Goal: Task Accomplishment & Management: Manage account settings

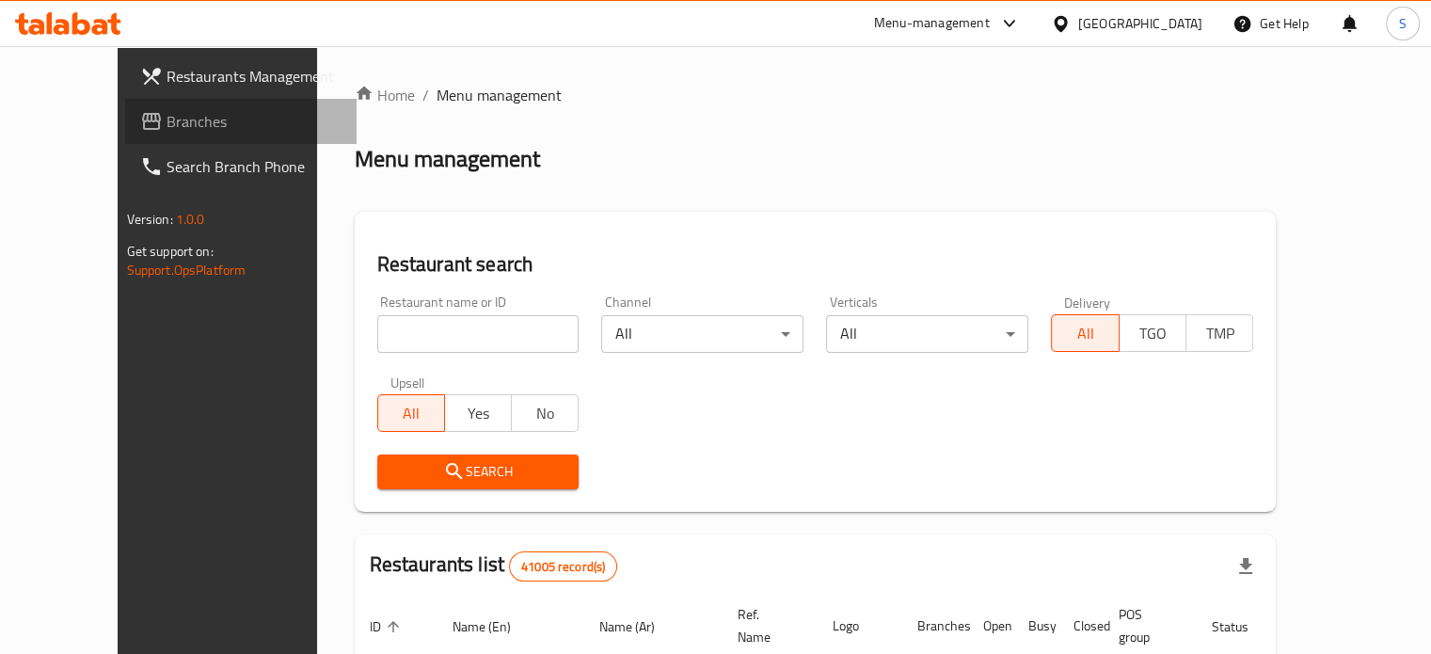
click at [167, 112] on span "Branches" at bounding box center [254, 121] width 175 height 23
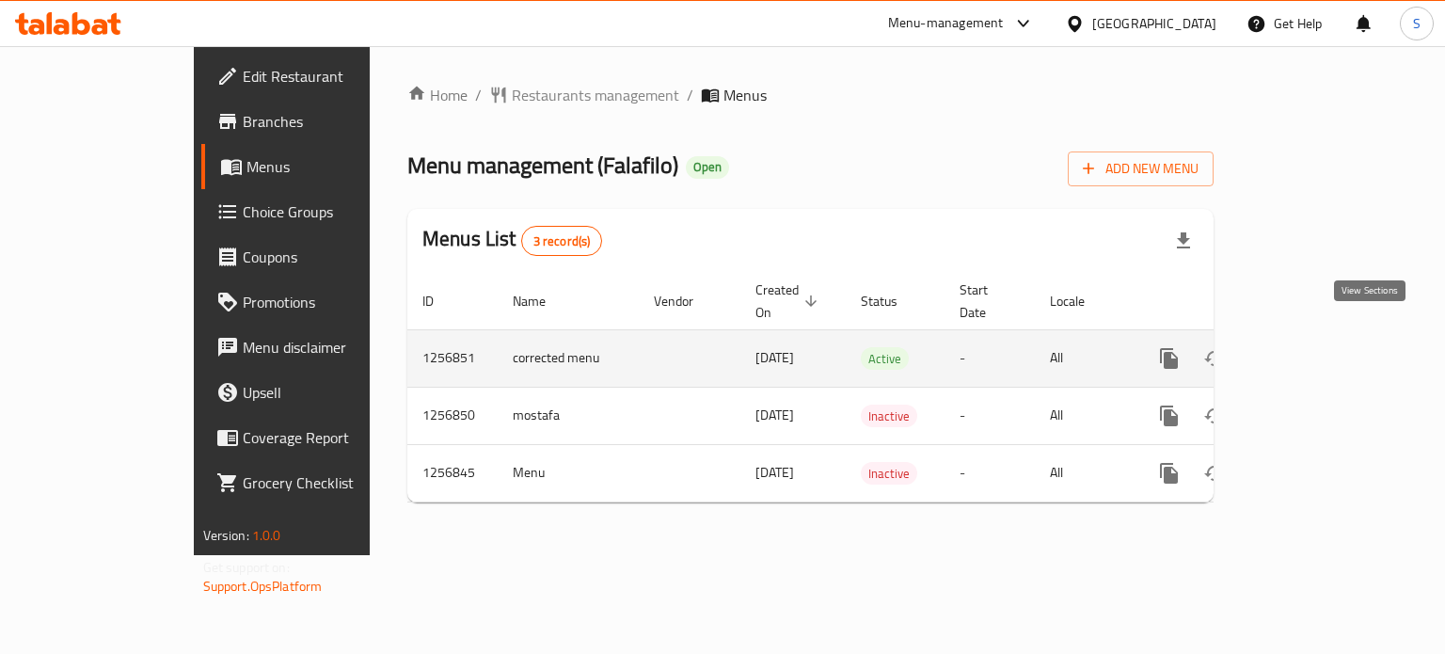
click at [1316, 347] on icon "enhanced table" at bounding box center [1304, 358] width 23 height 23
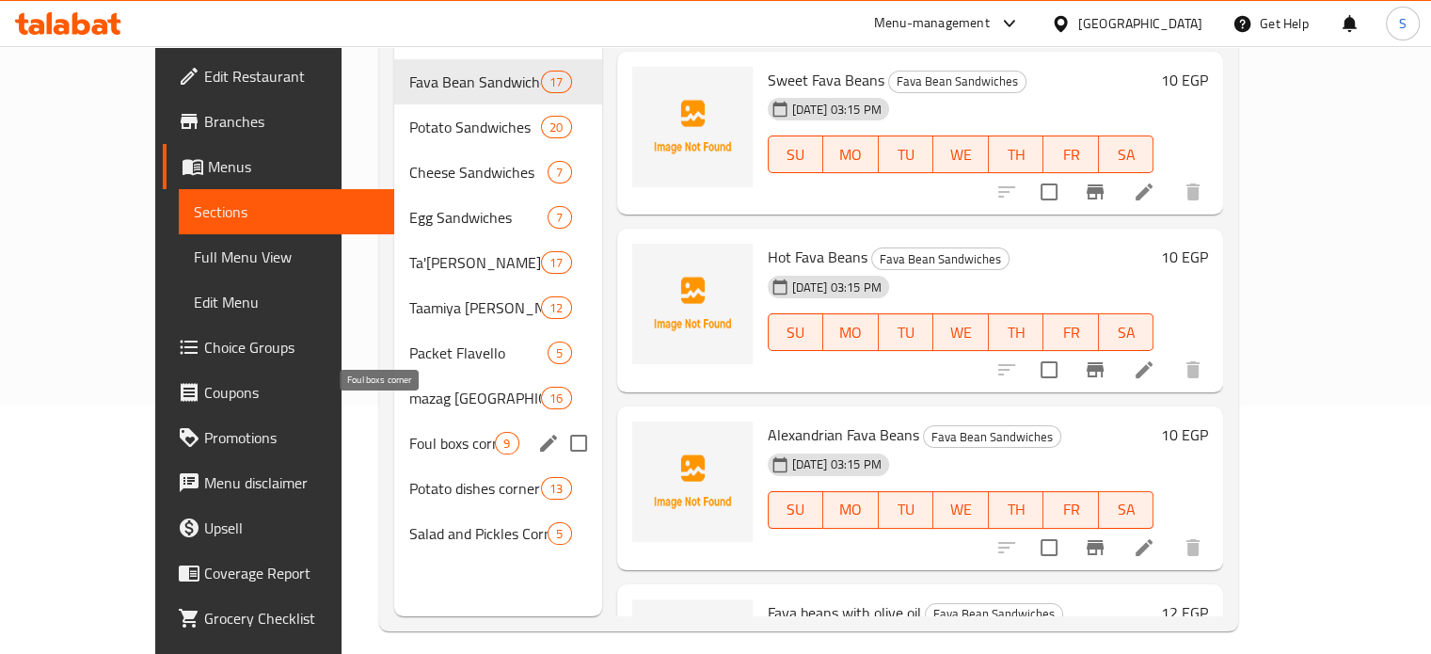
scroll to position [243, 0]
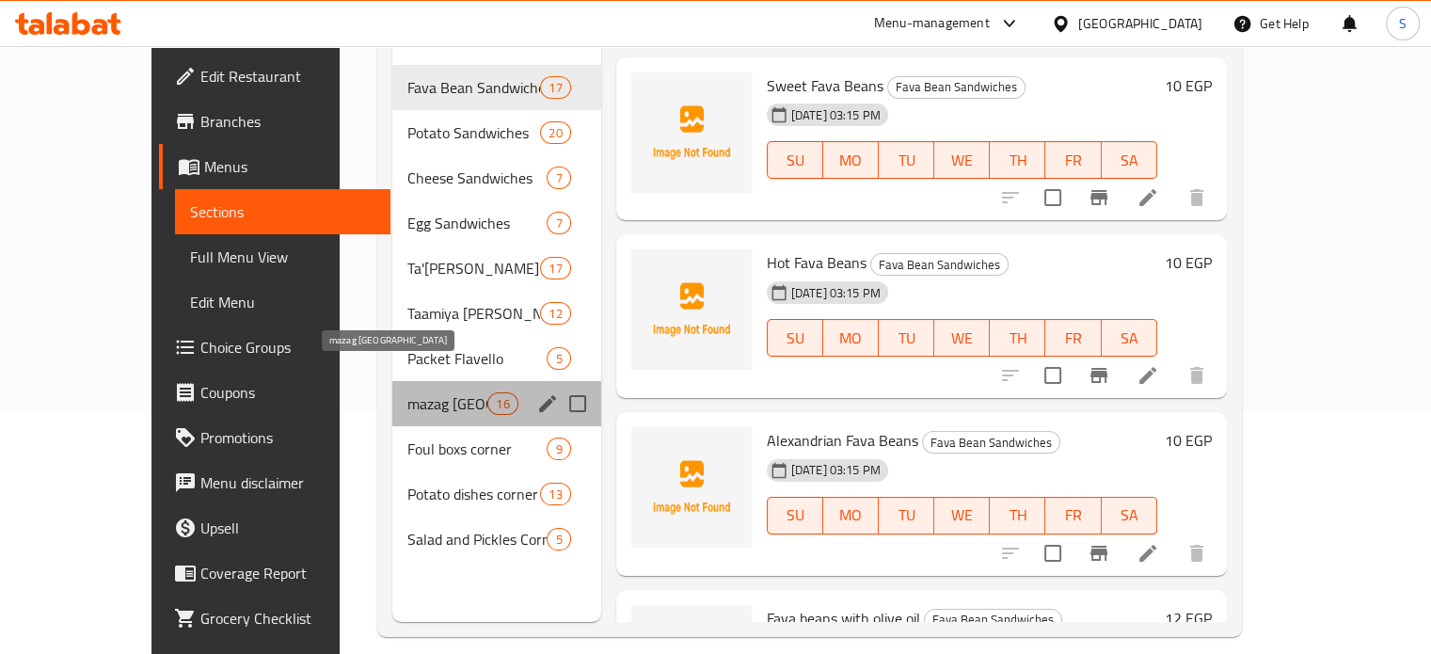
click at [407, 392] on span "mazag [GEOGRAPHIC_DATA]" at bounding box center [447, 403] width 80 height 23
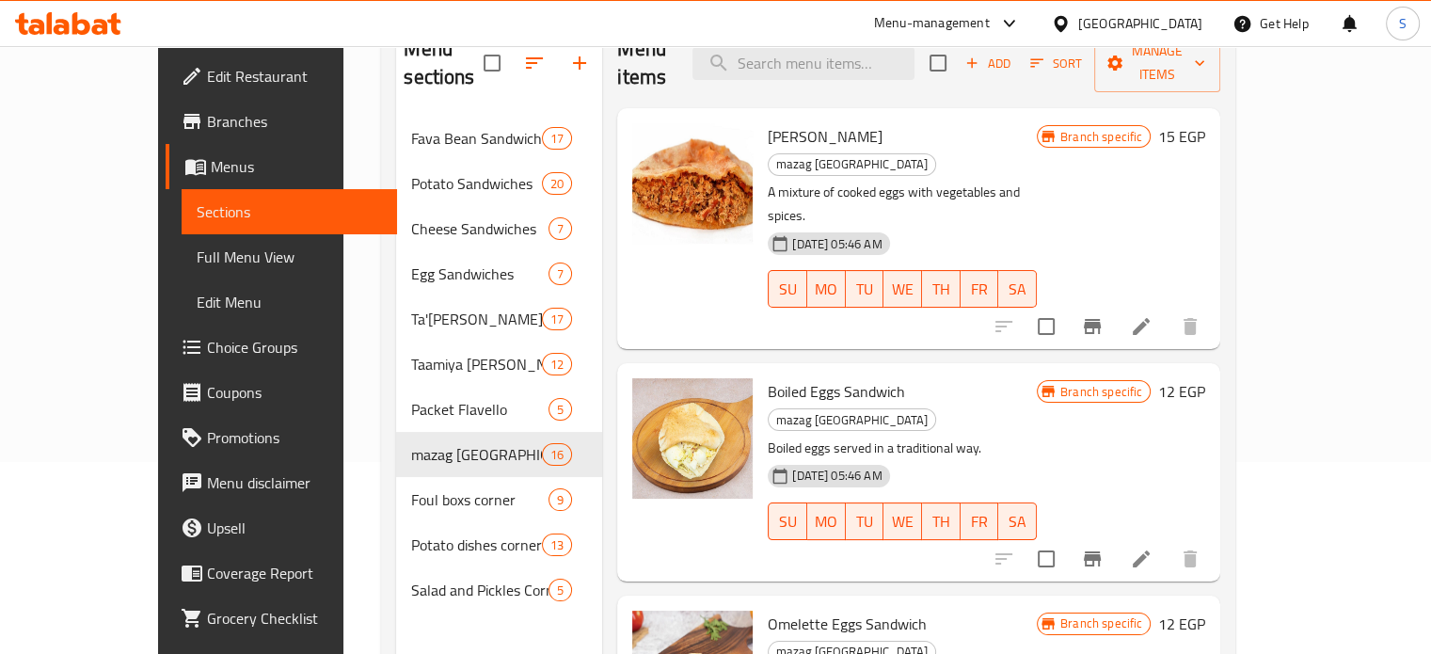
scroll to position [263, 0]
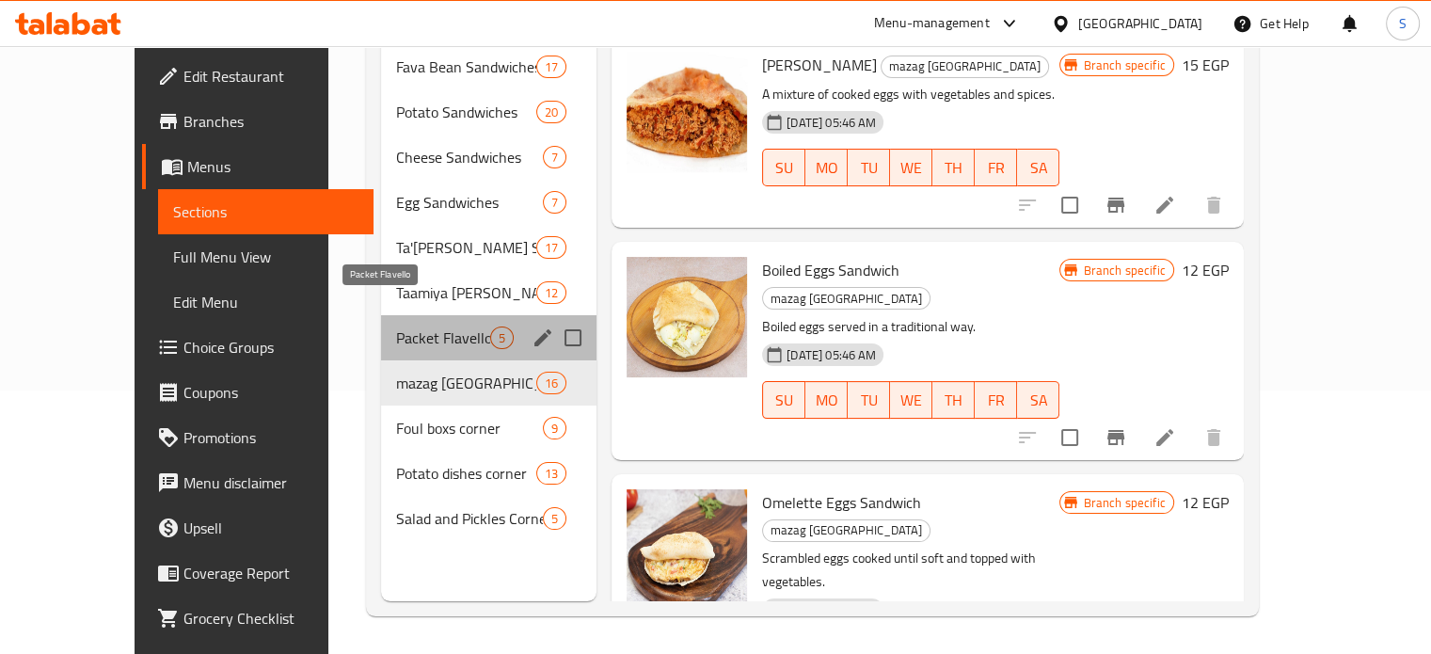
click at [436, 326] on span "Packet Flavello" at bounding box center [443, 337] width 94 height 23
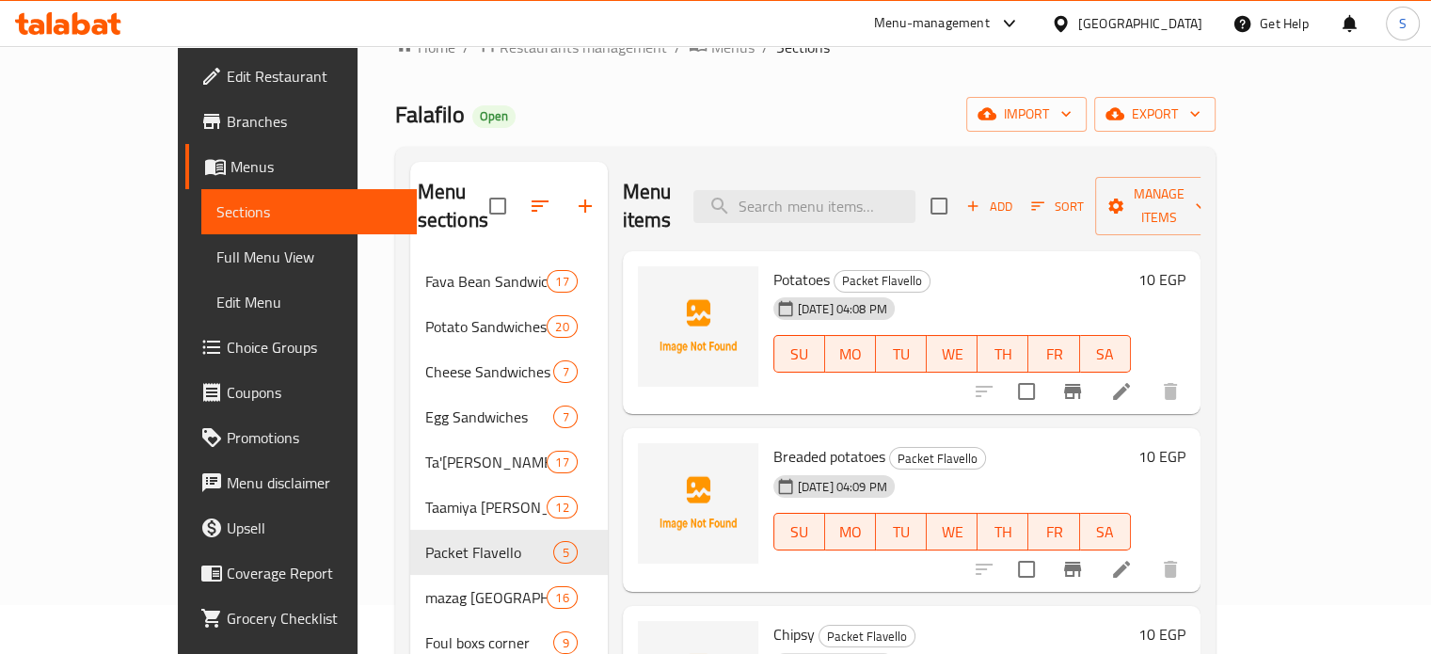
scroll to position [45, 0]
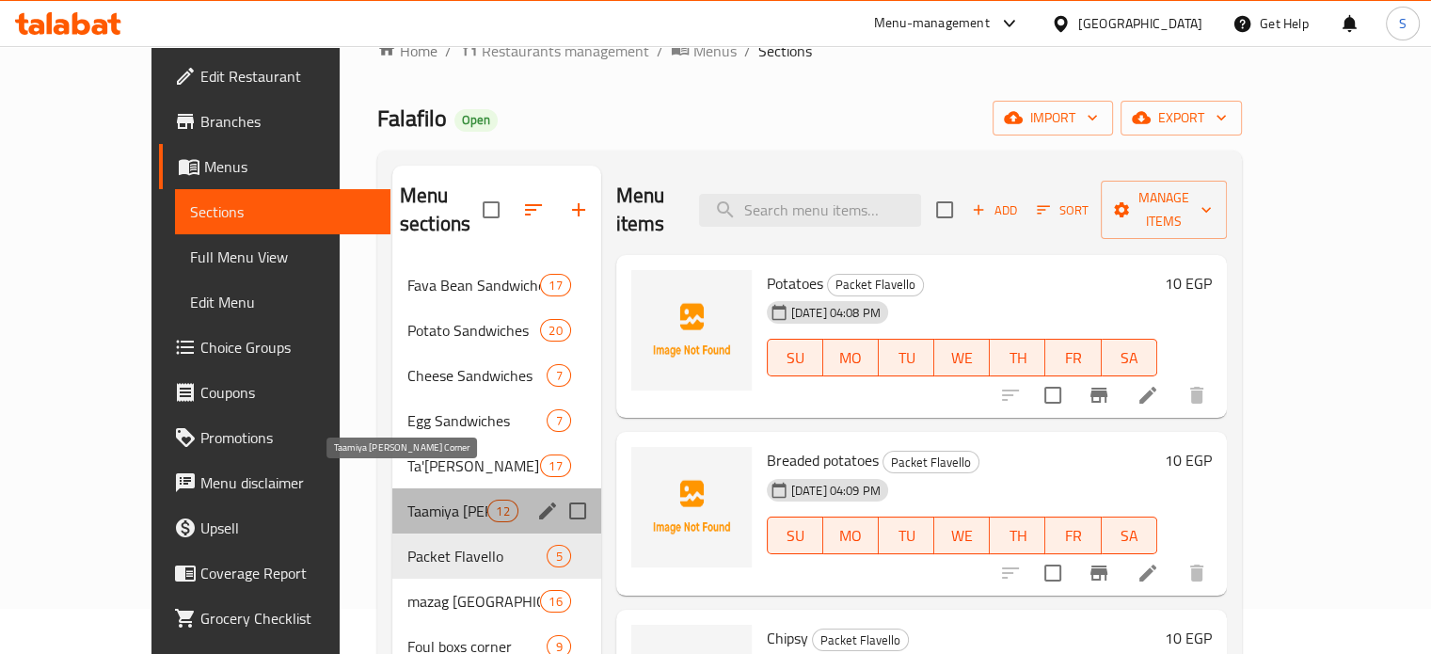
click at [407, 500] on span "Taamiya [PERSON_NAME] Corner" at bounding box center [447, 511] width 80 height 23
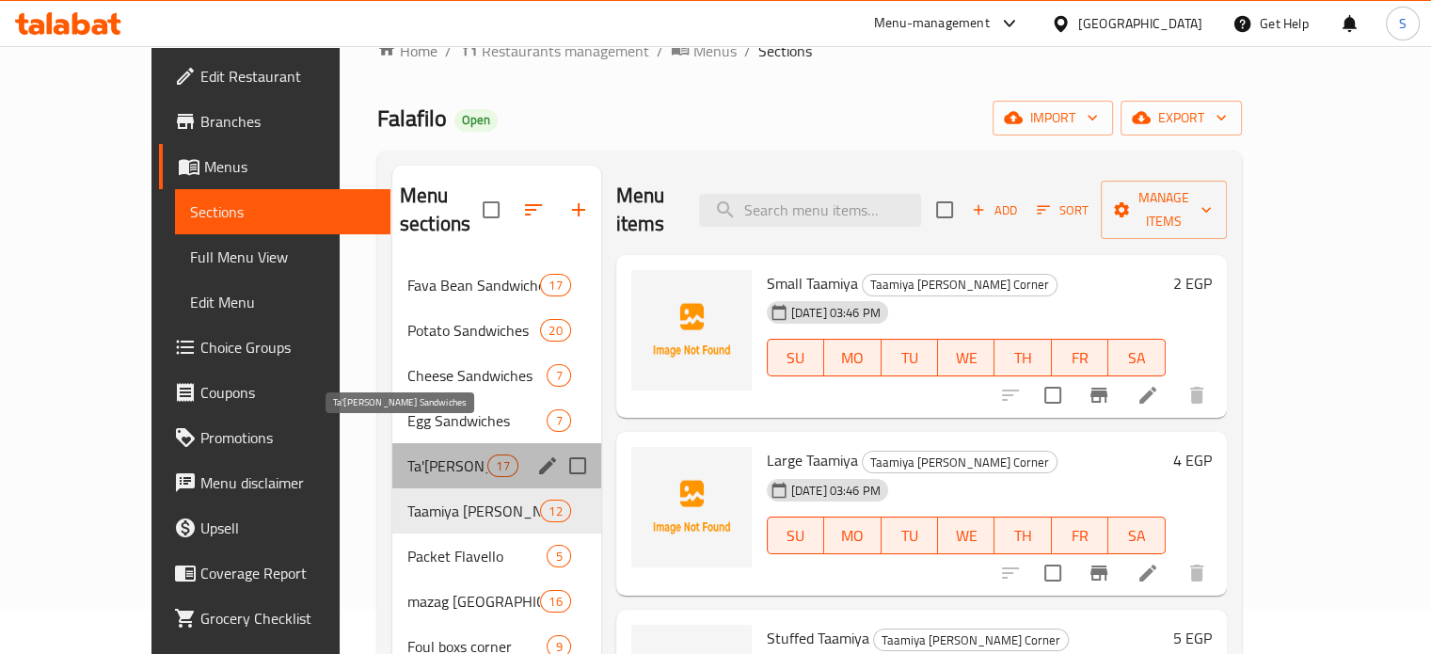
click at [407, 454] on span "Ta'[PERSON_NAME] Sandwiches" at bounding box center [447, 465] width 80 height 23
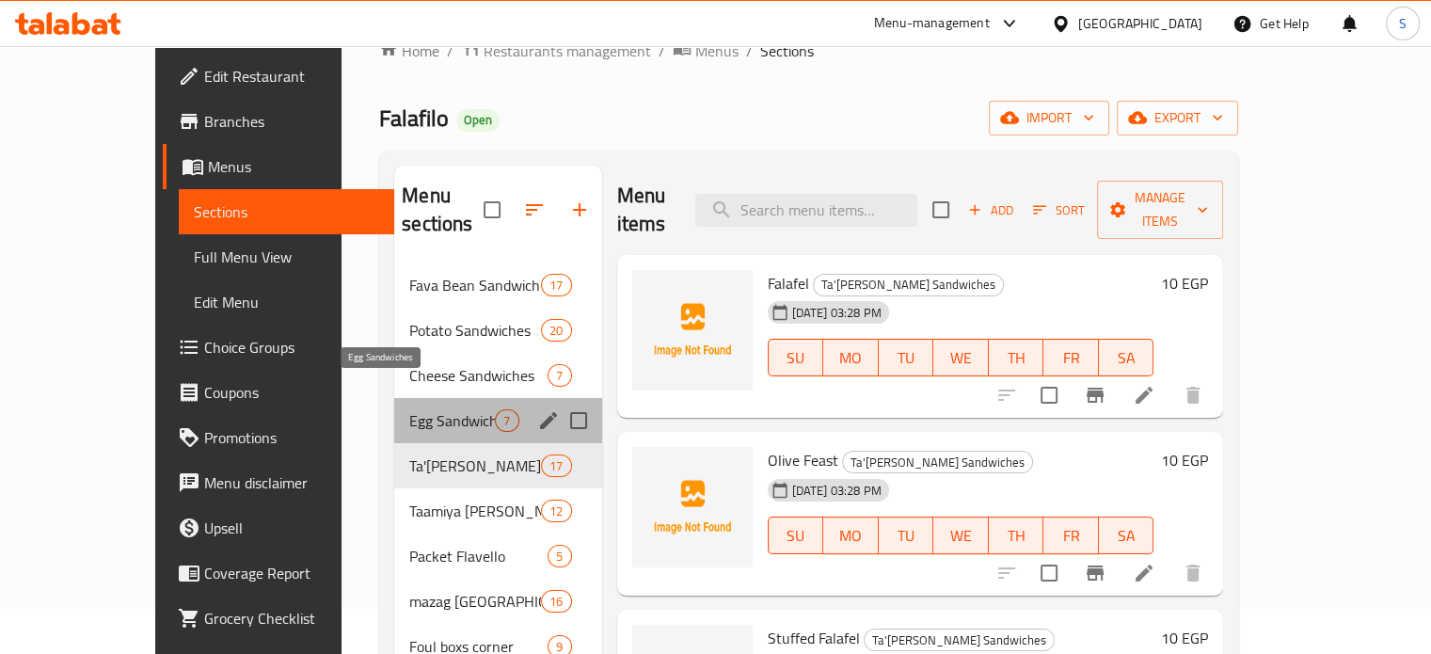
click at [409, 409] on span "Egg Sandwiches" at bounding box center [452, 420] width 86 height 23
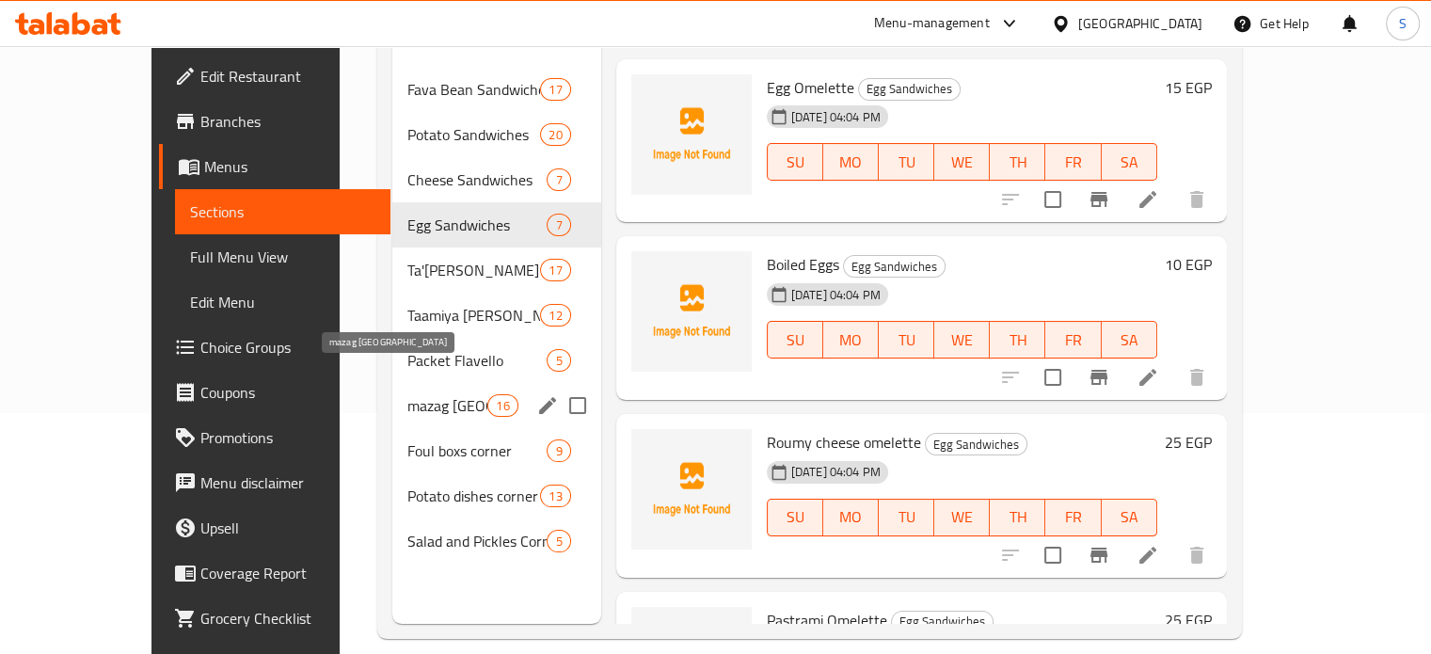
scroll to position [263, 0]
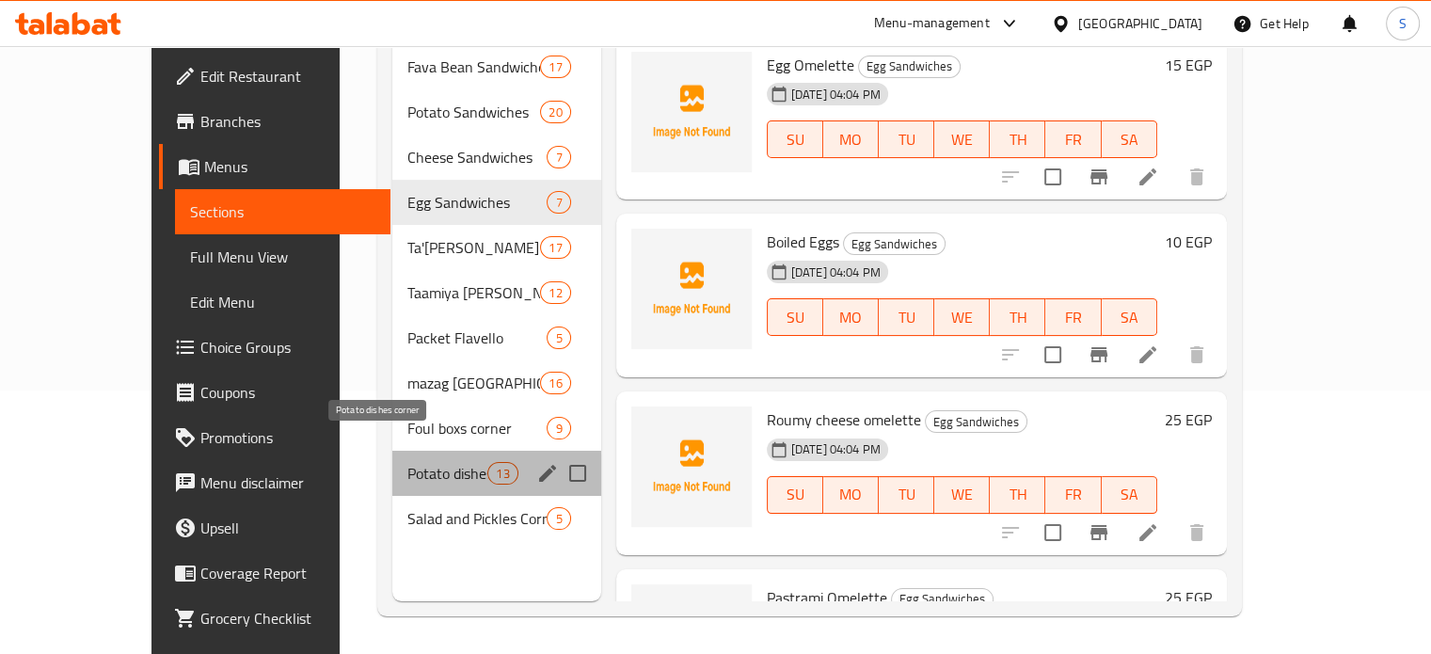
click at [407, 462] on span "Potato dishes corner" at bounding box center [447, 473] width 80 height 23
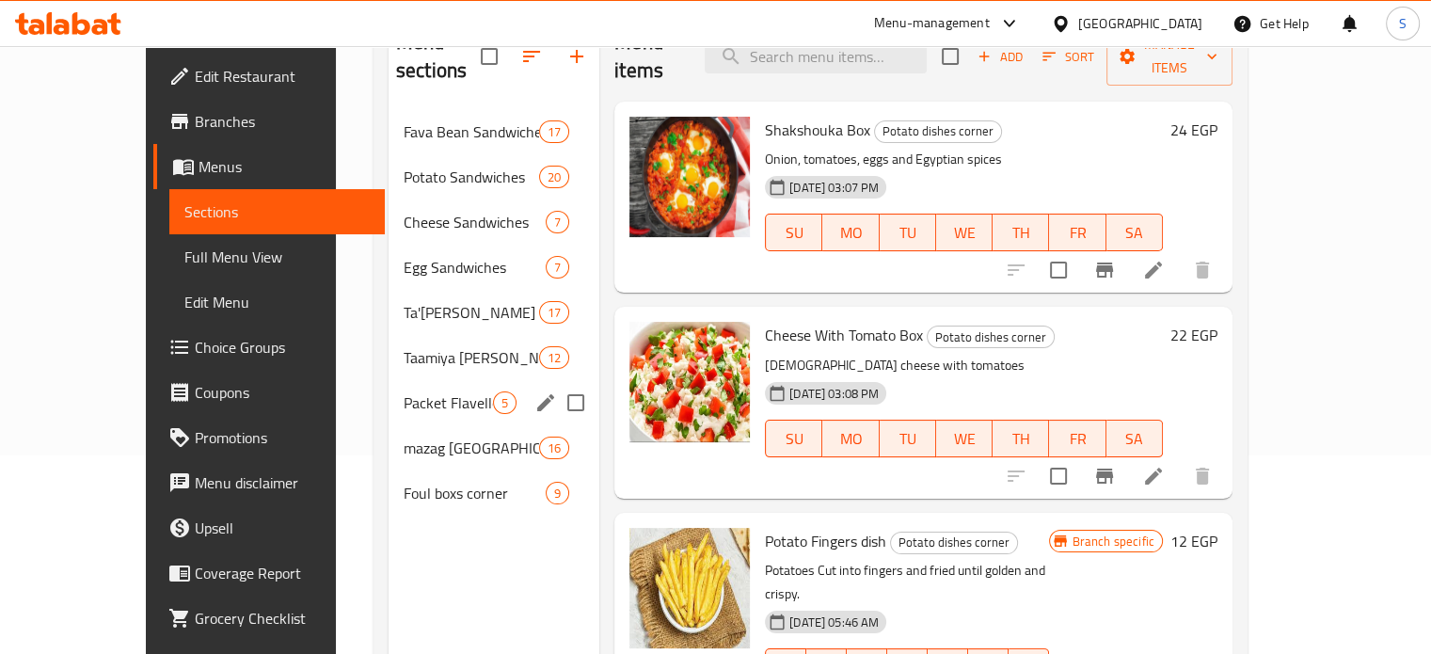
scroll to position [177, 0]
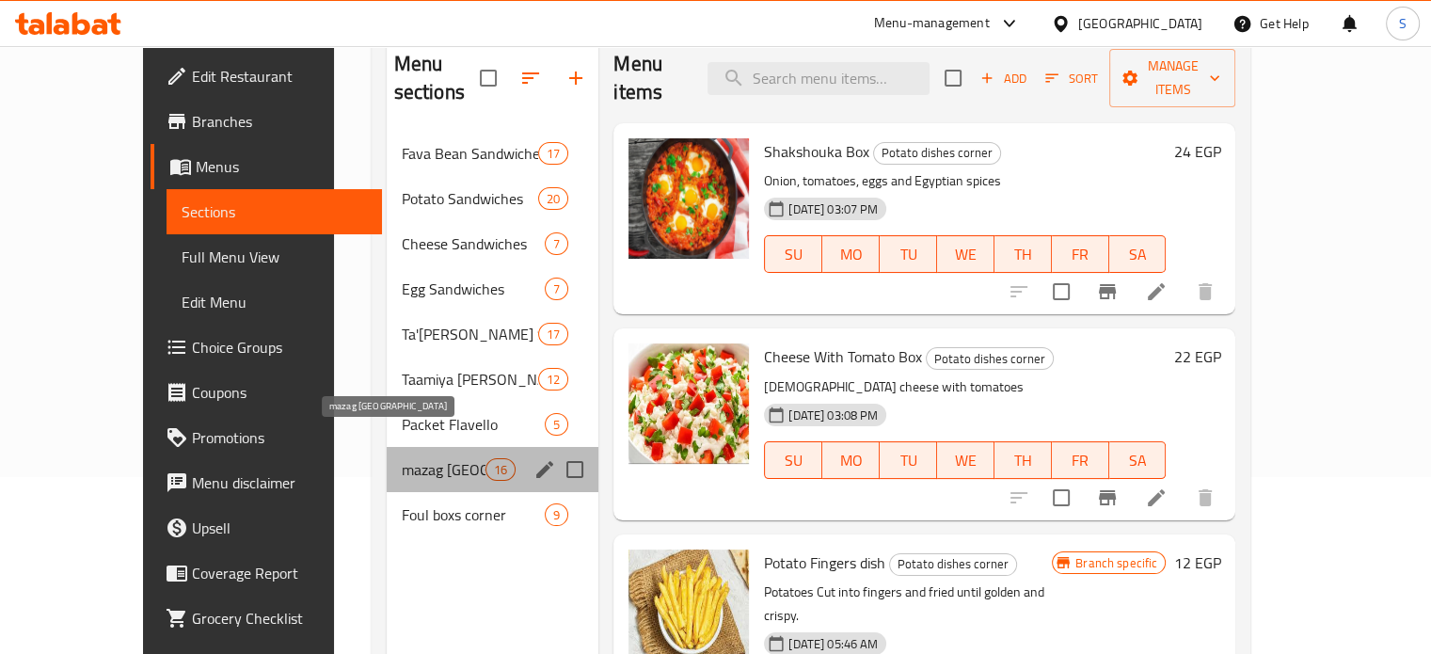
click at [406, 458] on span "mazag [GEOGRAPHIC_DATA]" at bounding box center [444, 469] width 84 height 23
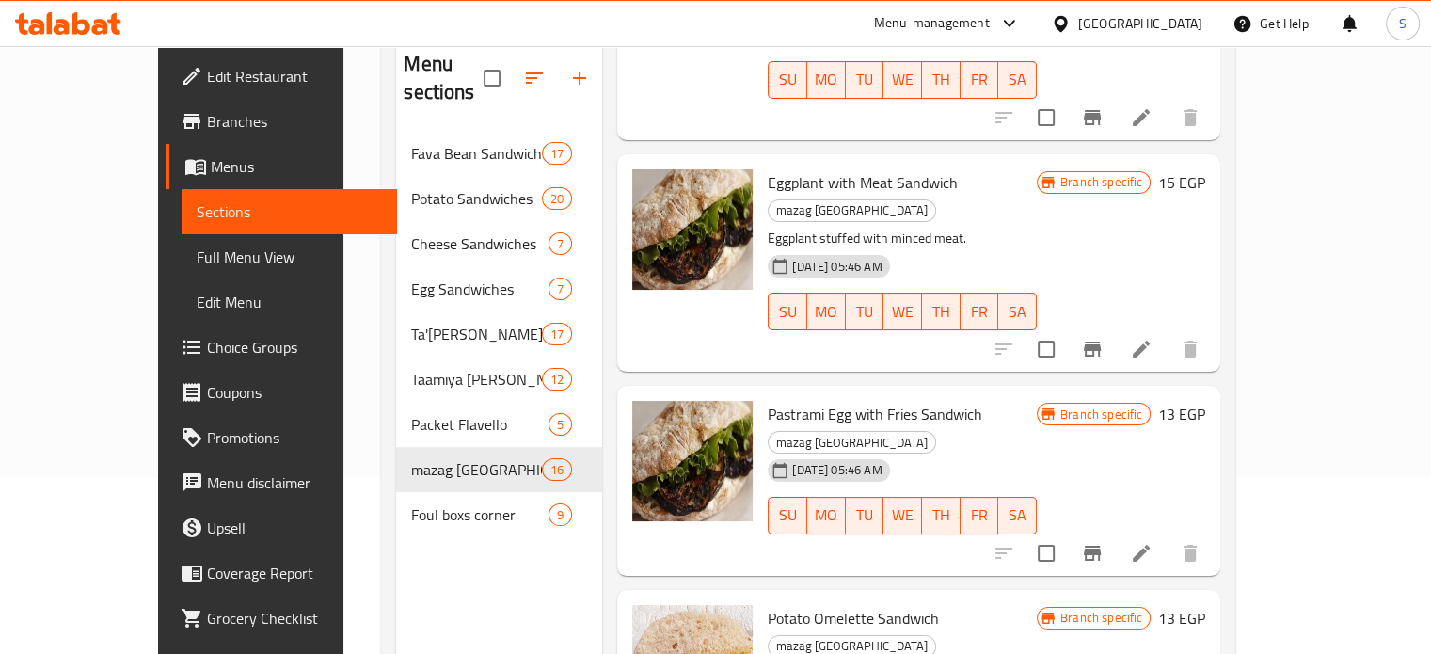
scroll to position [2596, 0]
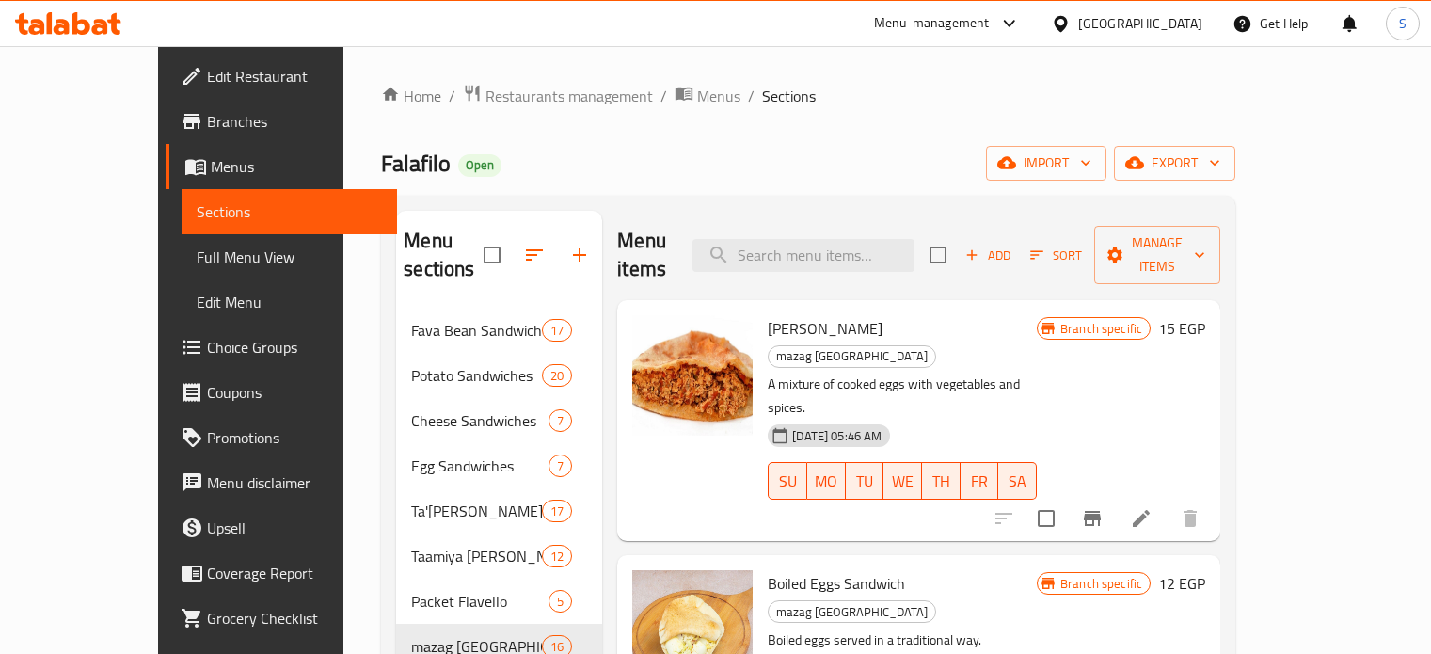
scroll to position [177, 0]
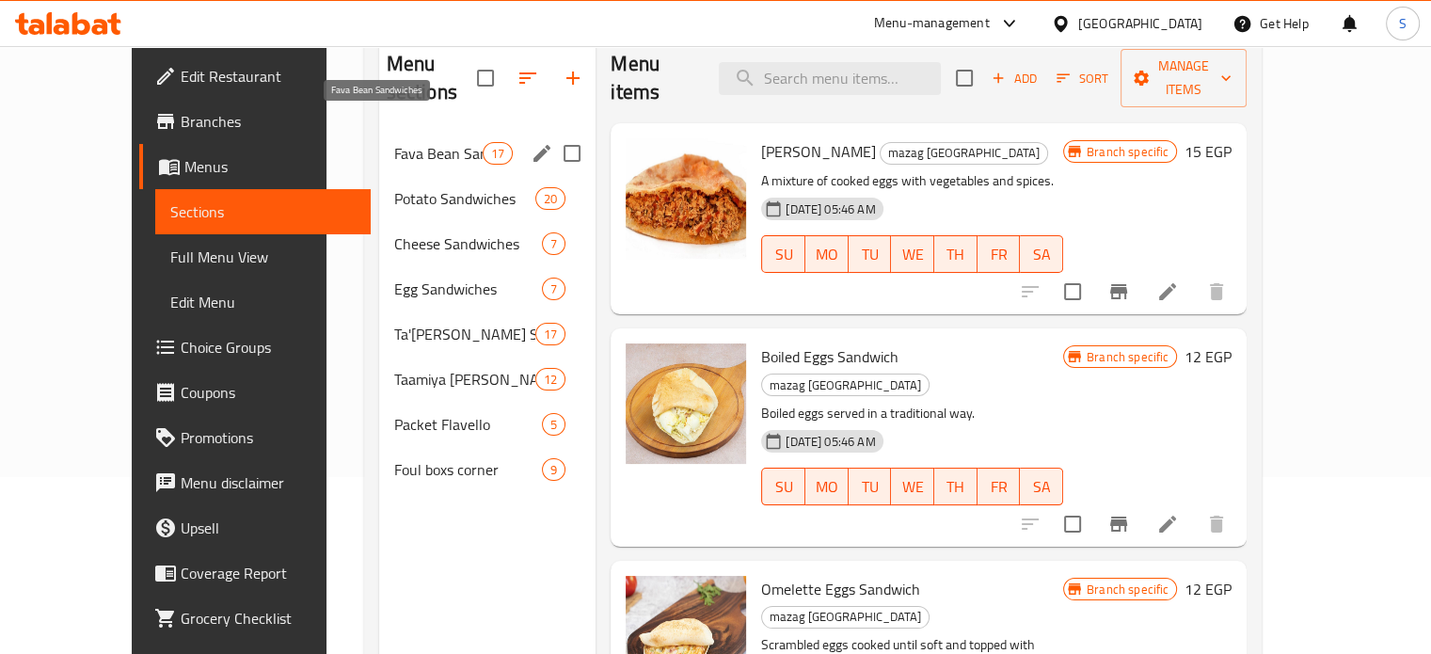
click at [444, 142] on span "Fava Bean Sandwiches" at bounding box center [438, 153] width 88 height 23
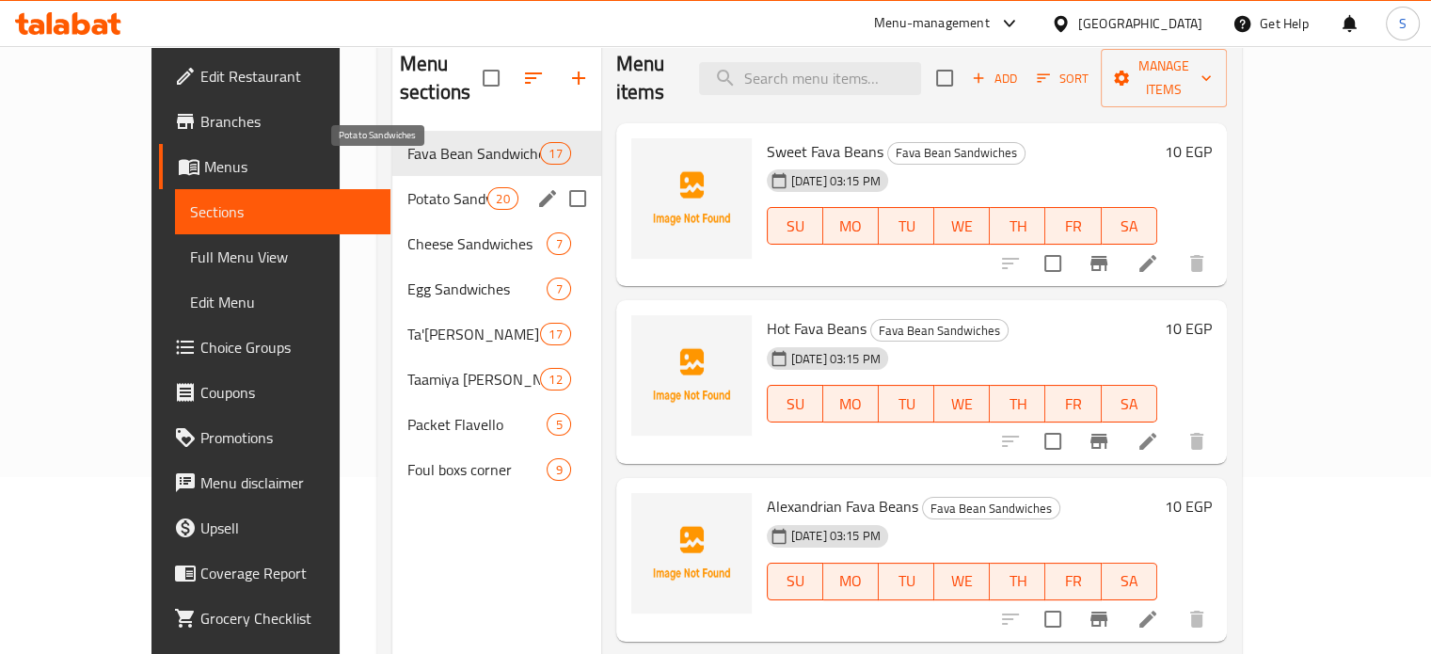
click at [407, 187] on span "Potato Sandwiches" at bounding box center [447, 198] width 80 height 23
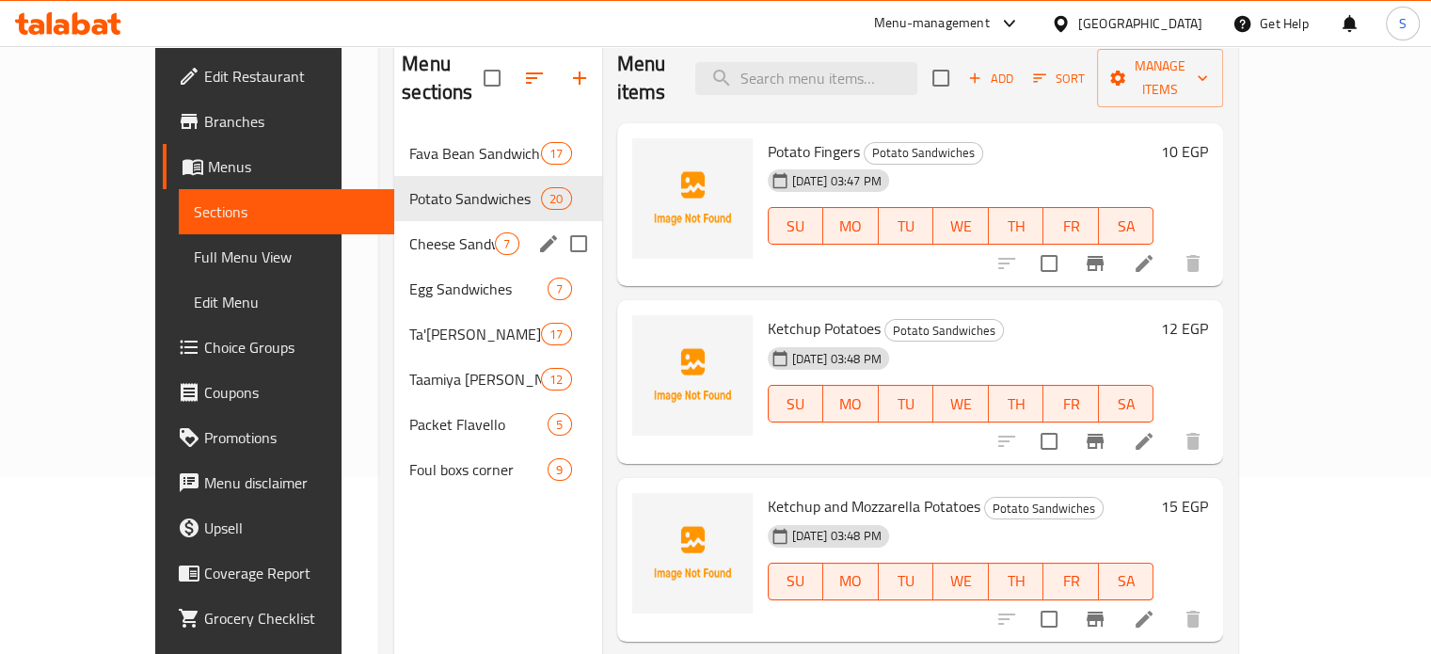
click at [394, 232] on div "Cheese Sandwiches 7" at bounding box center [497, 243] width 207 height 45
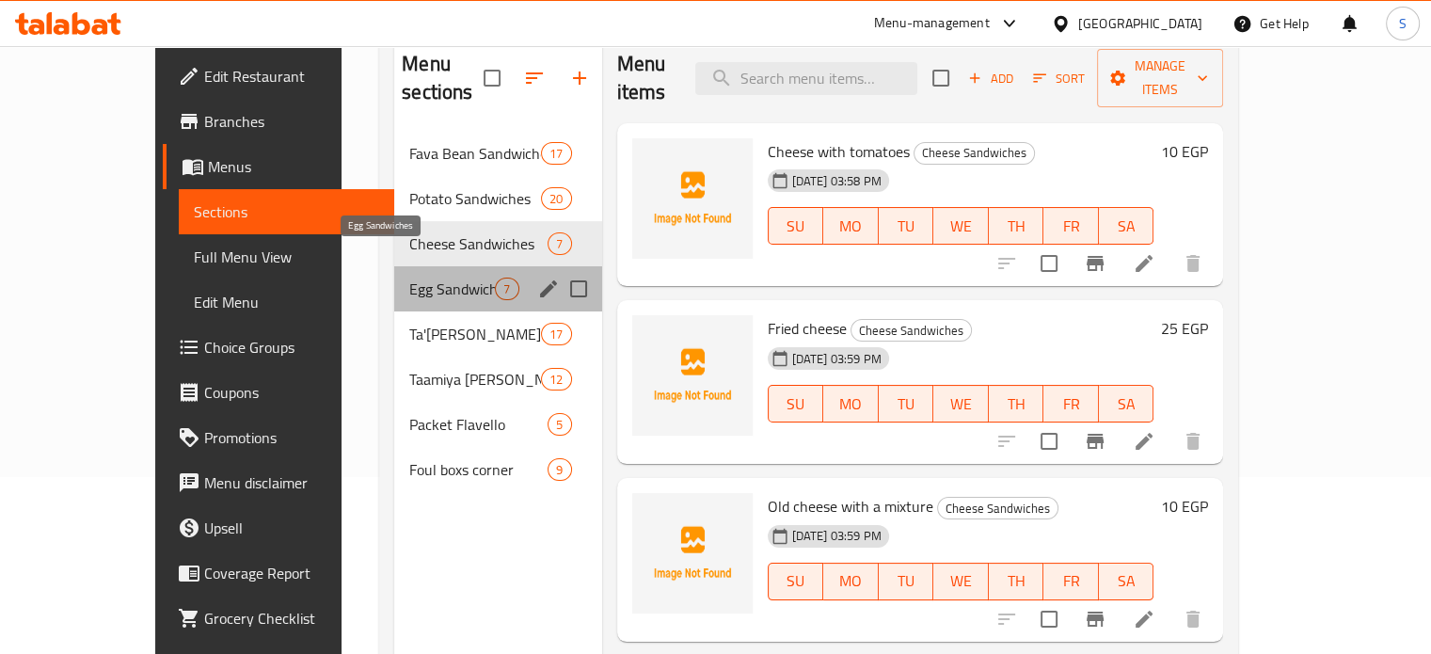
click at [409, 278] on span "Egg Sandwiches" at bounding box center [452, 289] width 86 height 23
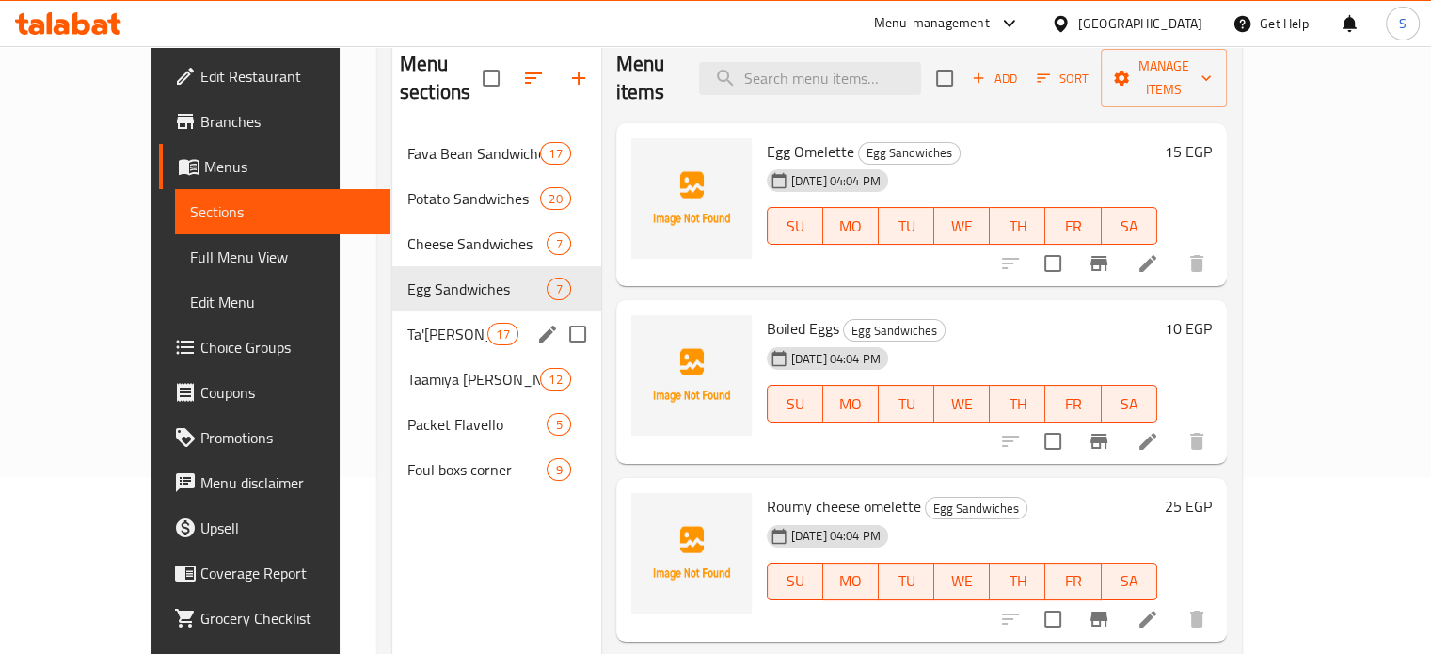
click at [392, 323] on div "Ta'ameya Sandwiches 17" at bounding box center [496, 333] width 209 height 45
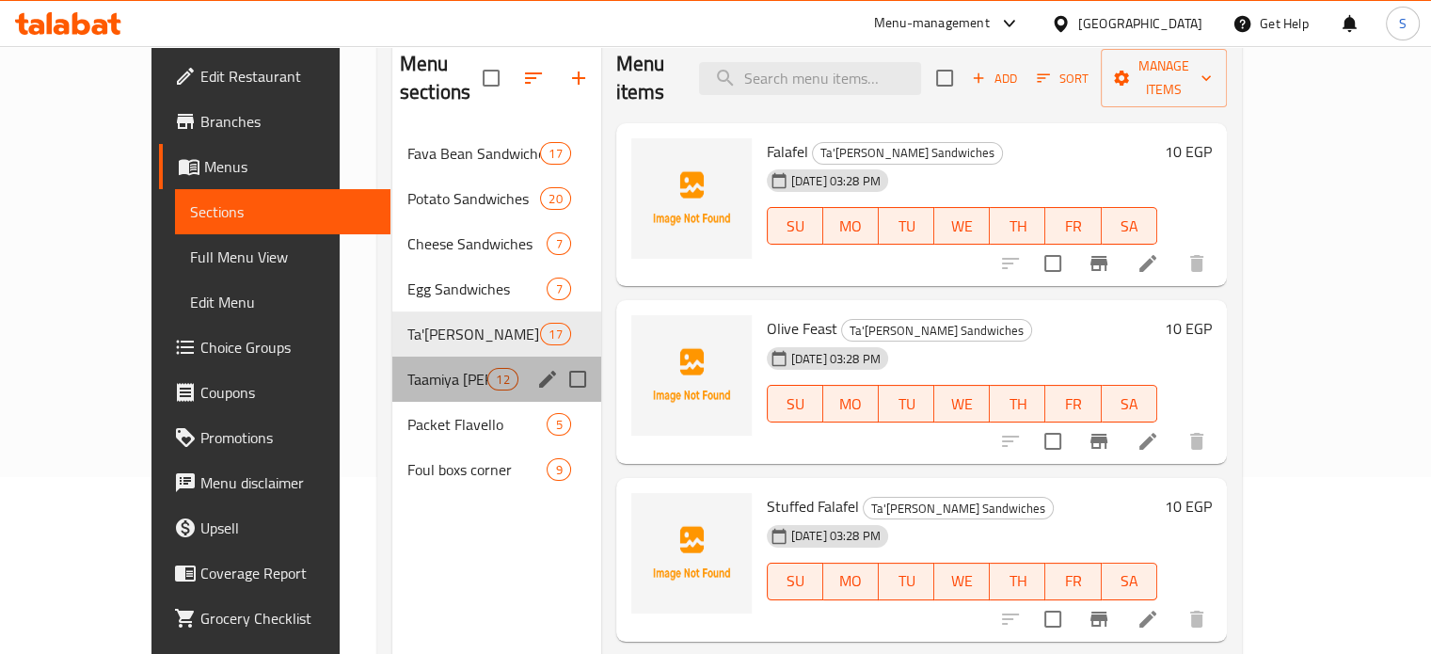
click at [392, 369] on div "Taamiya Patty Corner 12" at bounding box center [496, 379] width 209 height 45
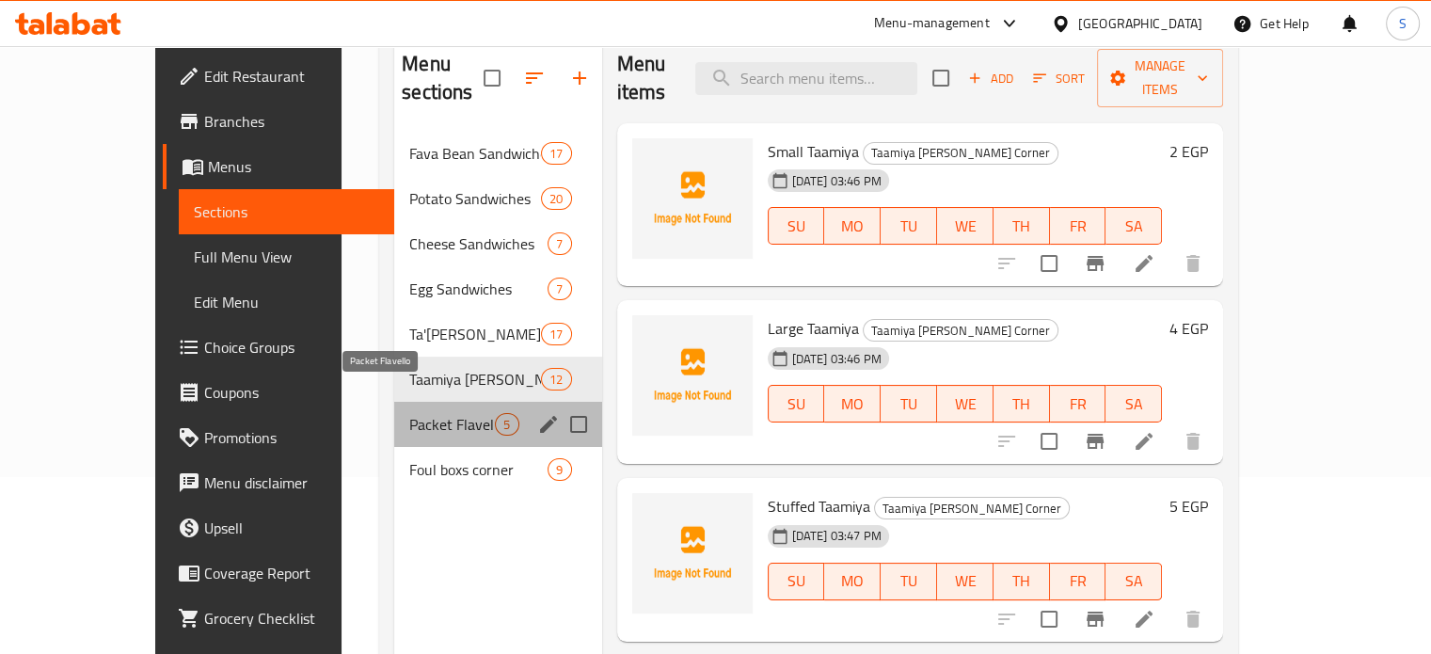
click at [409, 413] on span "Packet Flavello" at bounding box center [452, 424] width 86 height 23
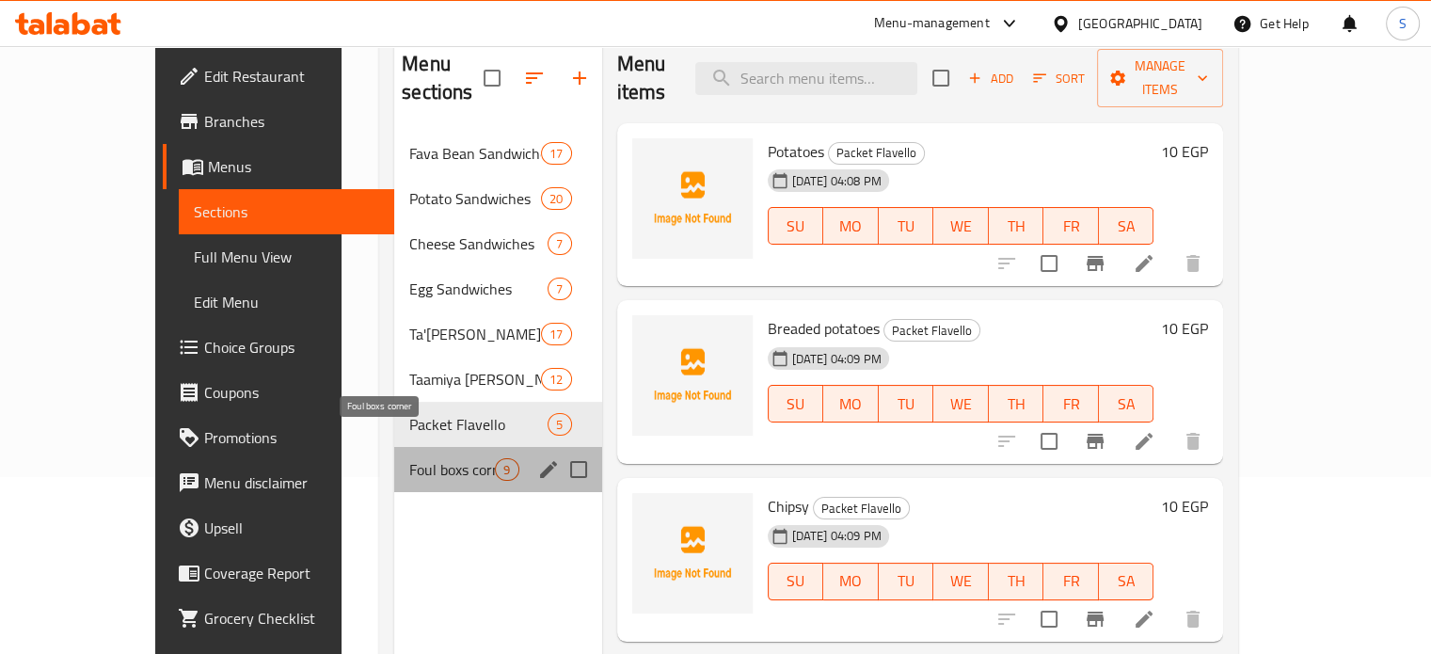
click at [409, 458] on span "Foul boxs corner" at bounding box center [452, 469] width 86 height 23
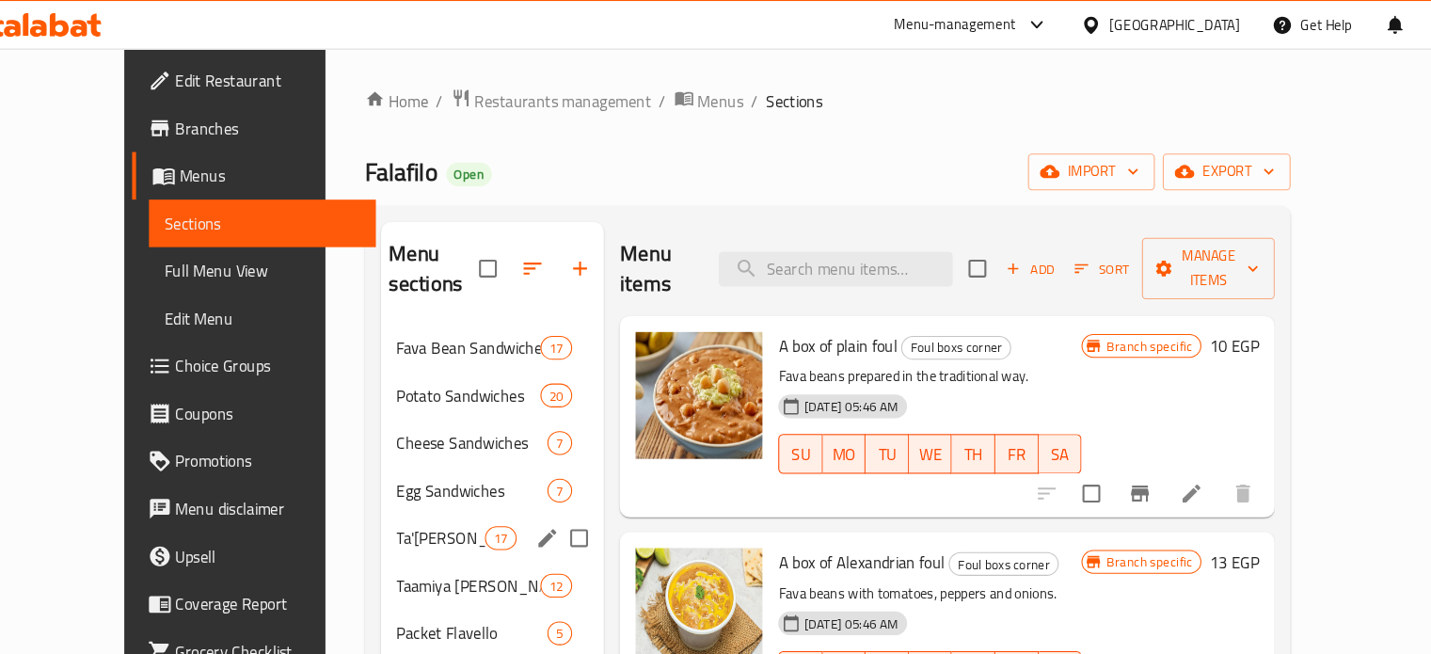
scroll to position [94, 0]
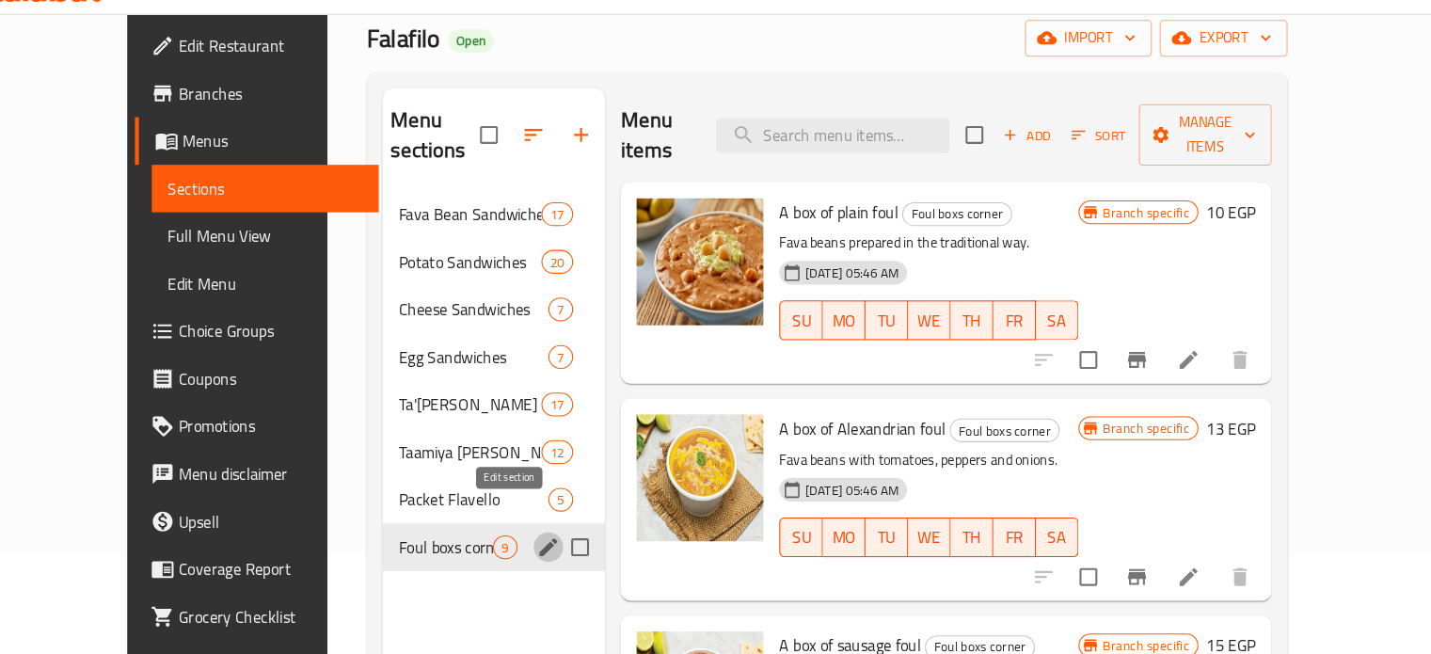
click at [537, 544] on icon "edit" at bounding box center [545, 552] width 17 height 17
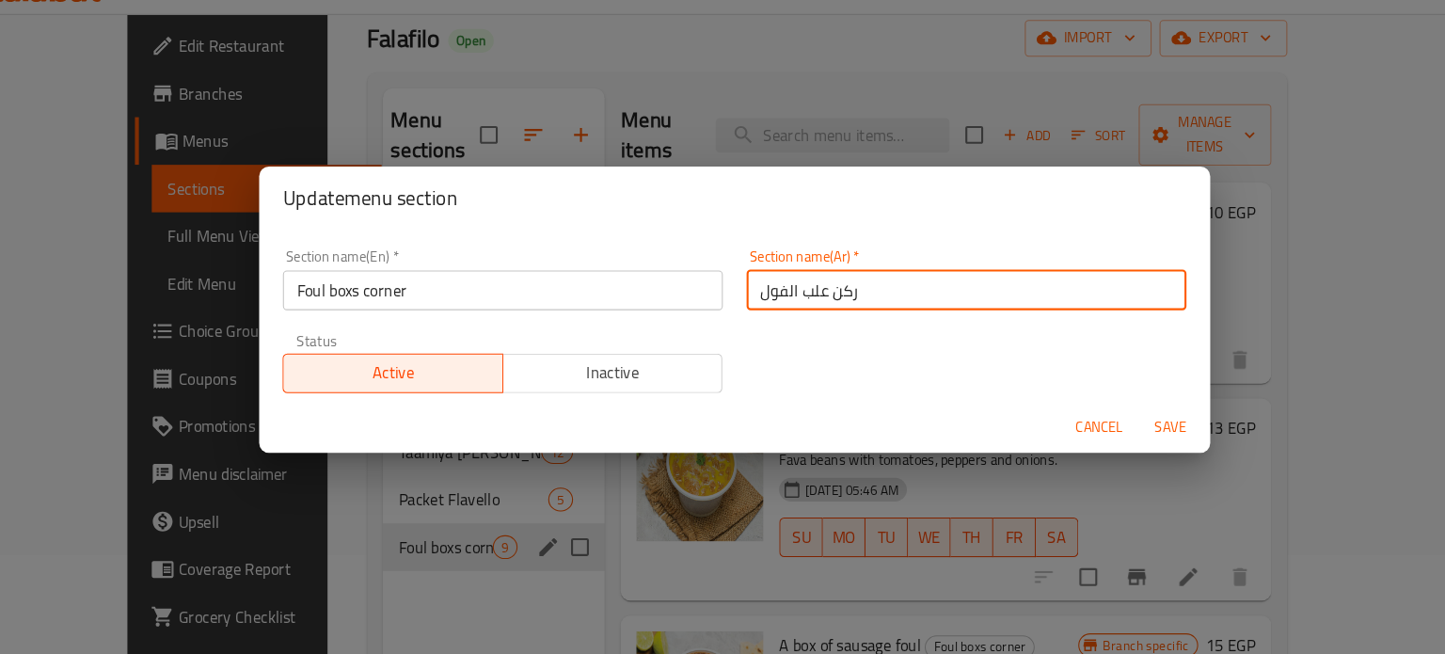
click at [798, 307] on input "ركن علب الفول" at bounding box center [943, 309] width 418 height 38
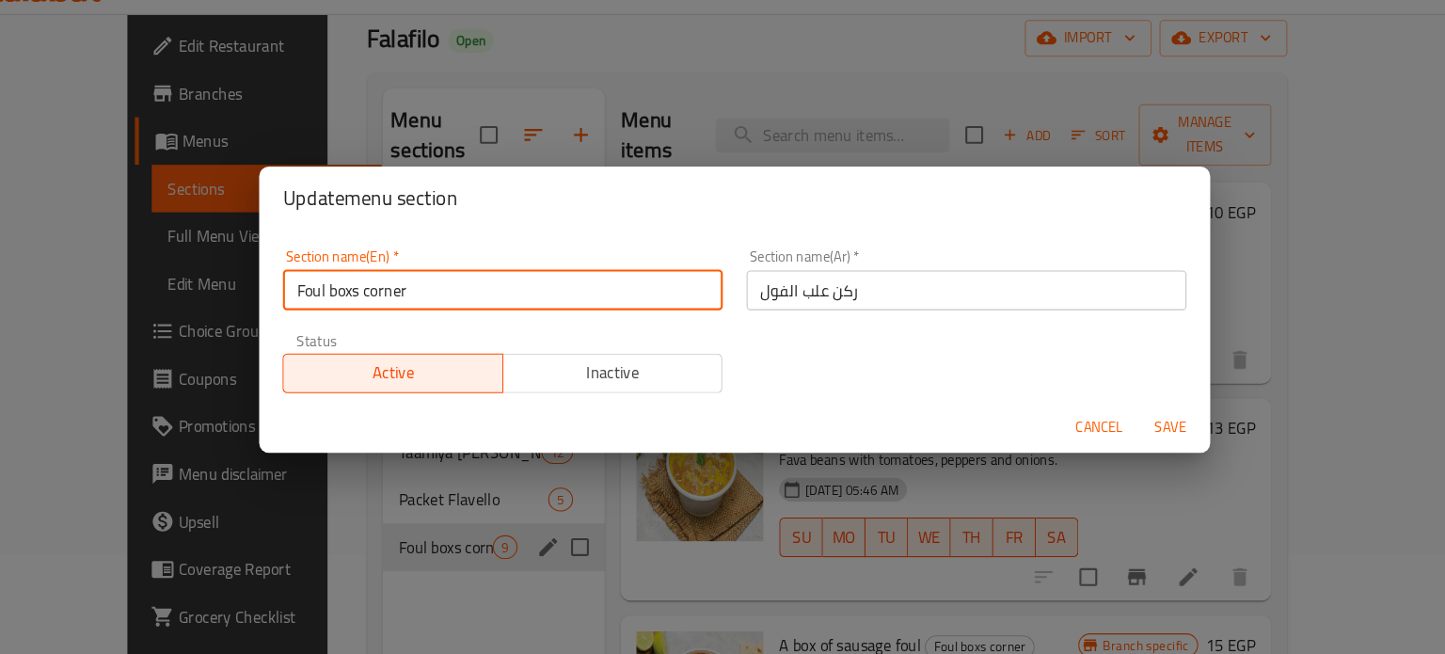
click at [337, 304] on input "Foul boxs corner" at bounding box center [503, 309] width 418 height 38
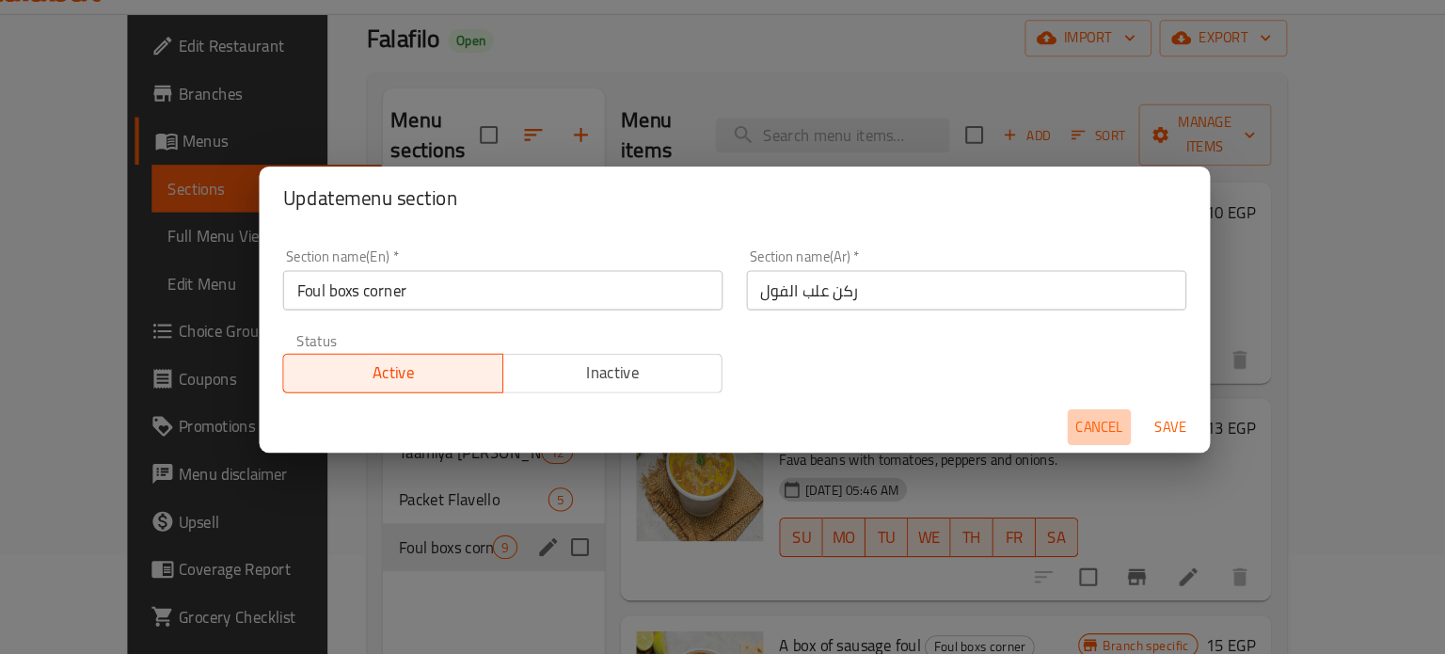
click at [1060, 444] on span "Cancel" at bounding box center [1068, 439] width 45 height 24
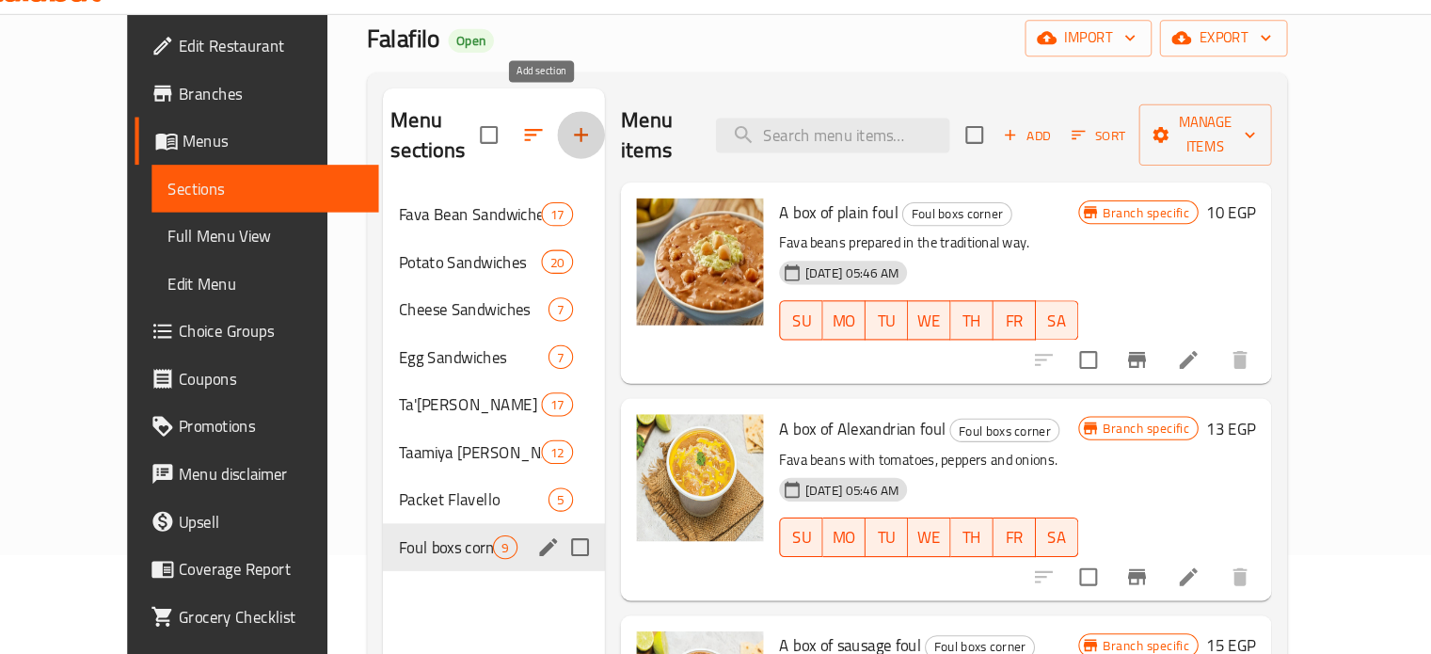
click at [565, 150] on icon "button" at bounding box center [576, 161] width 23 height 23
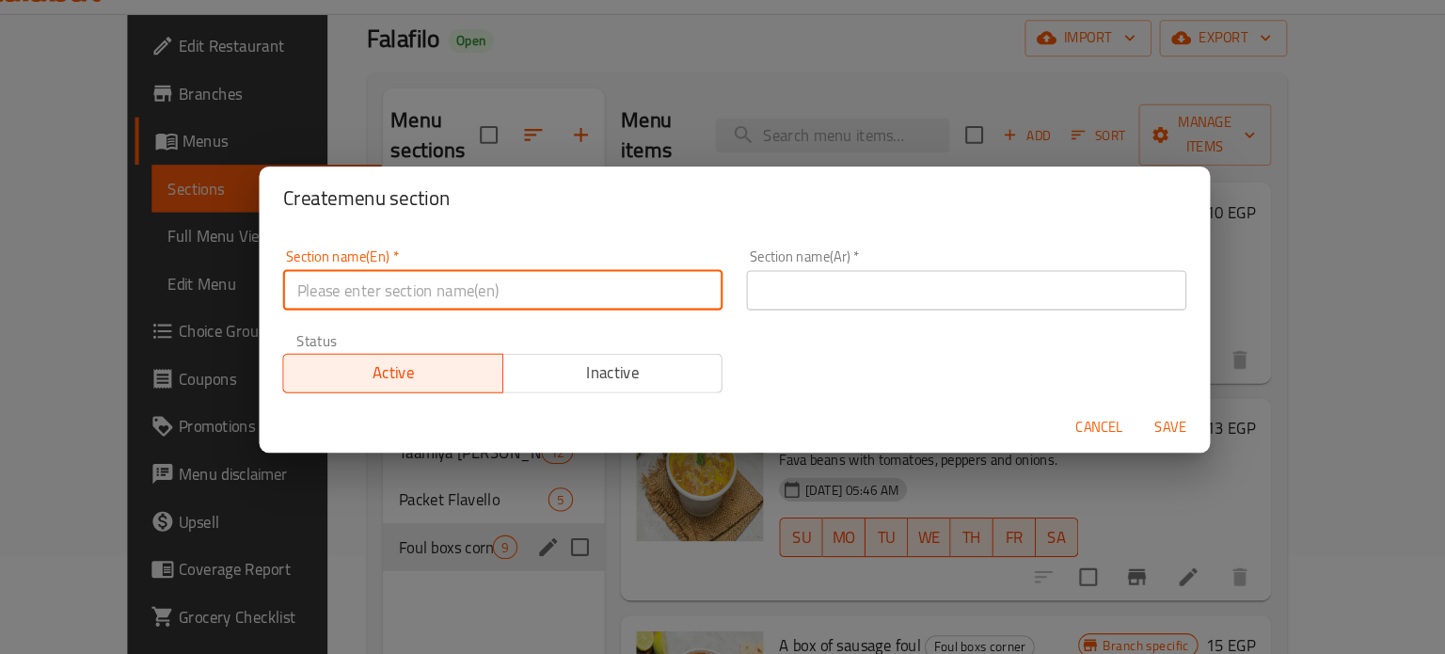
click at [448, 296] on input "text" at bounding box center [503, 309] width 418 height 38
paste input "Foul boxs corner"
type input "Foul boxs corner"
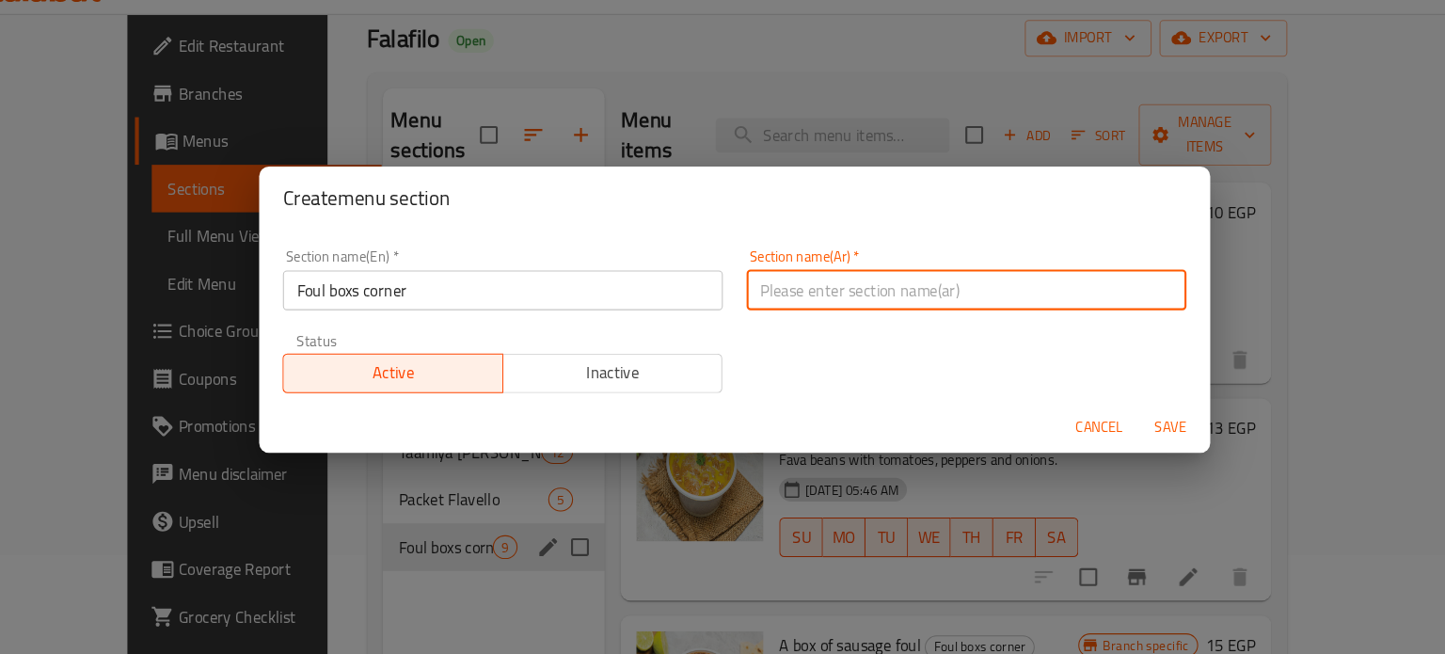
click at [775, 305] on input "text" at bounding box center [943, 309] width 418 height 38
type input "ركن علب الفول"
click at [1132, 435] on span "Save" at bounding box center [1136, 439] width 45 height 24
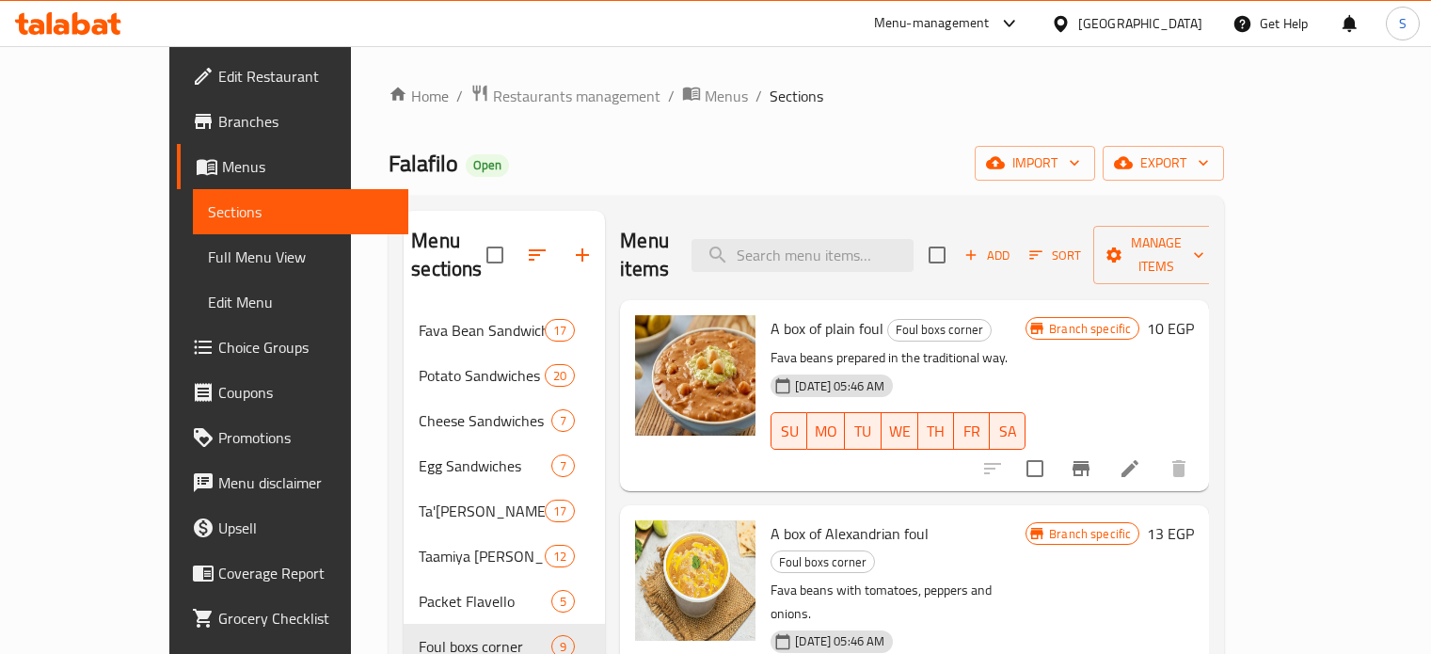
scroll to position [94, 0]
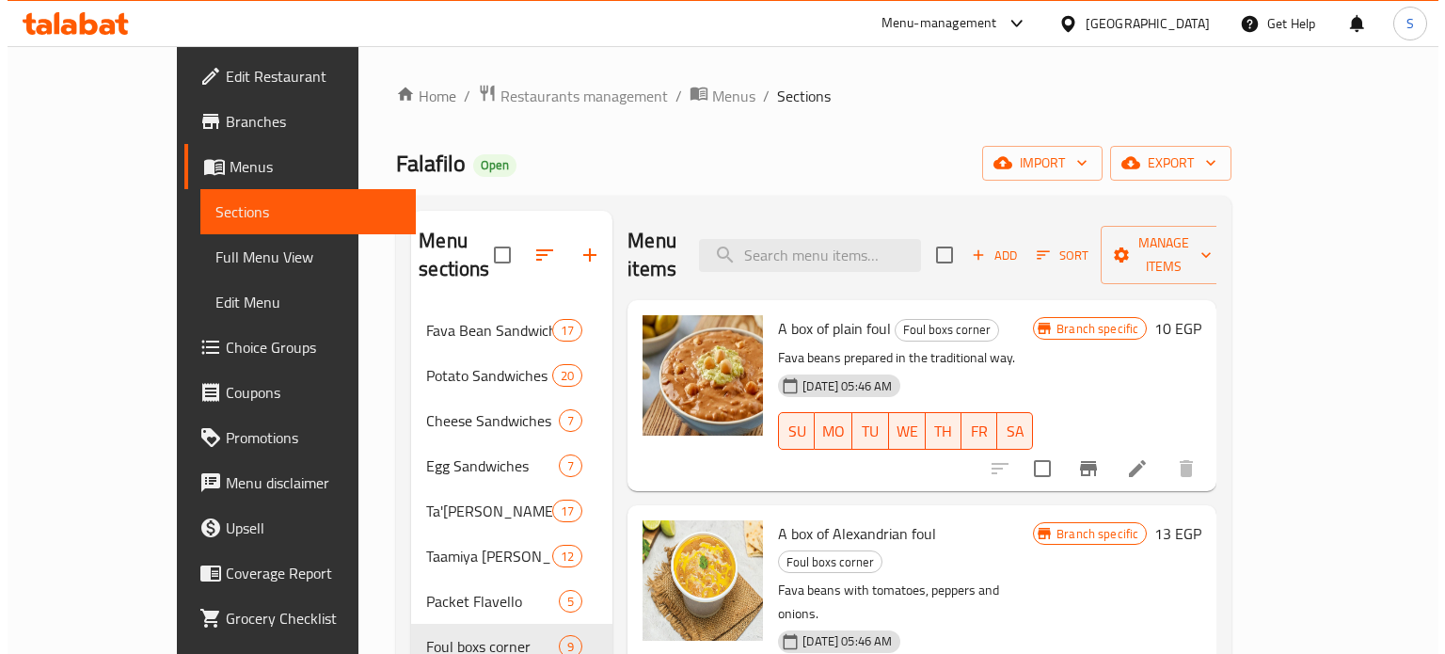
scroll to position [94, 0]
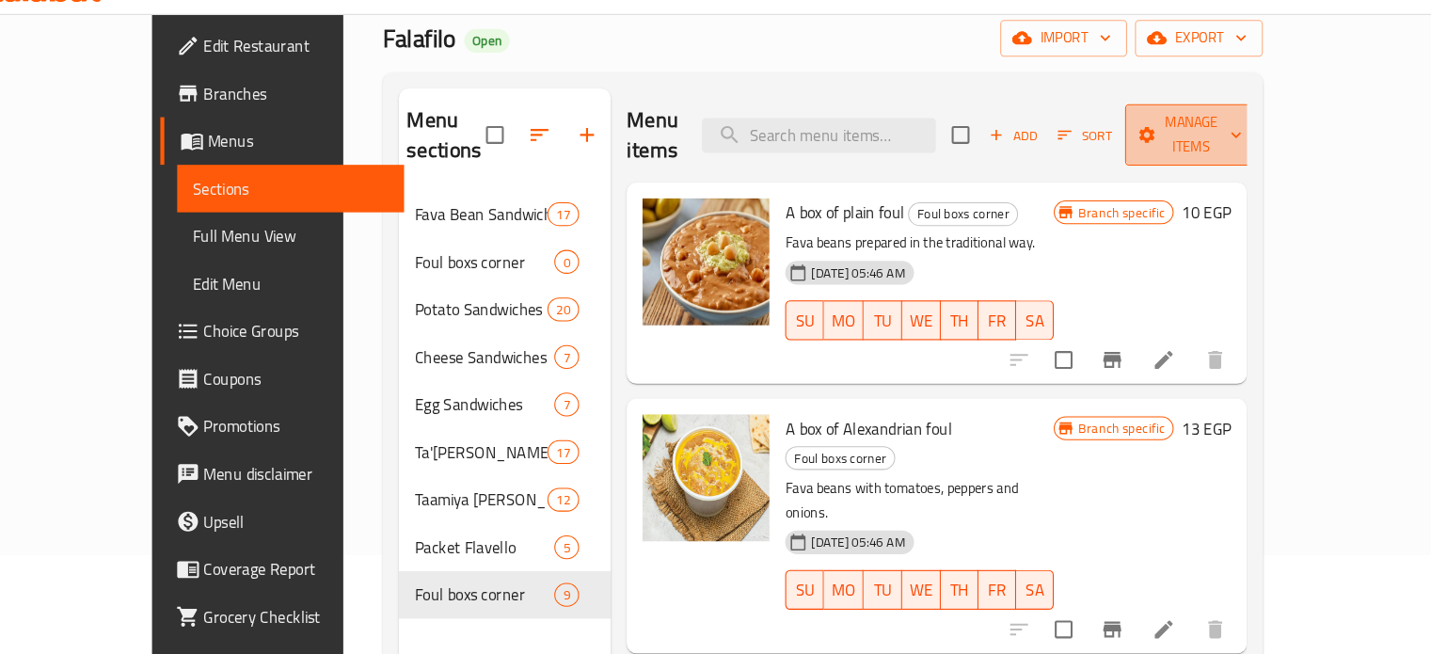
click at [1219, 162] on button "Manage items" at bounding box center [1156, 161] width 126 height 58
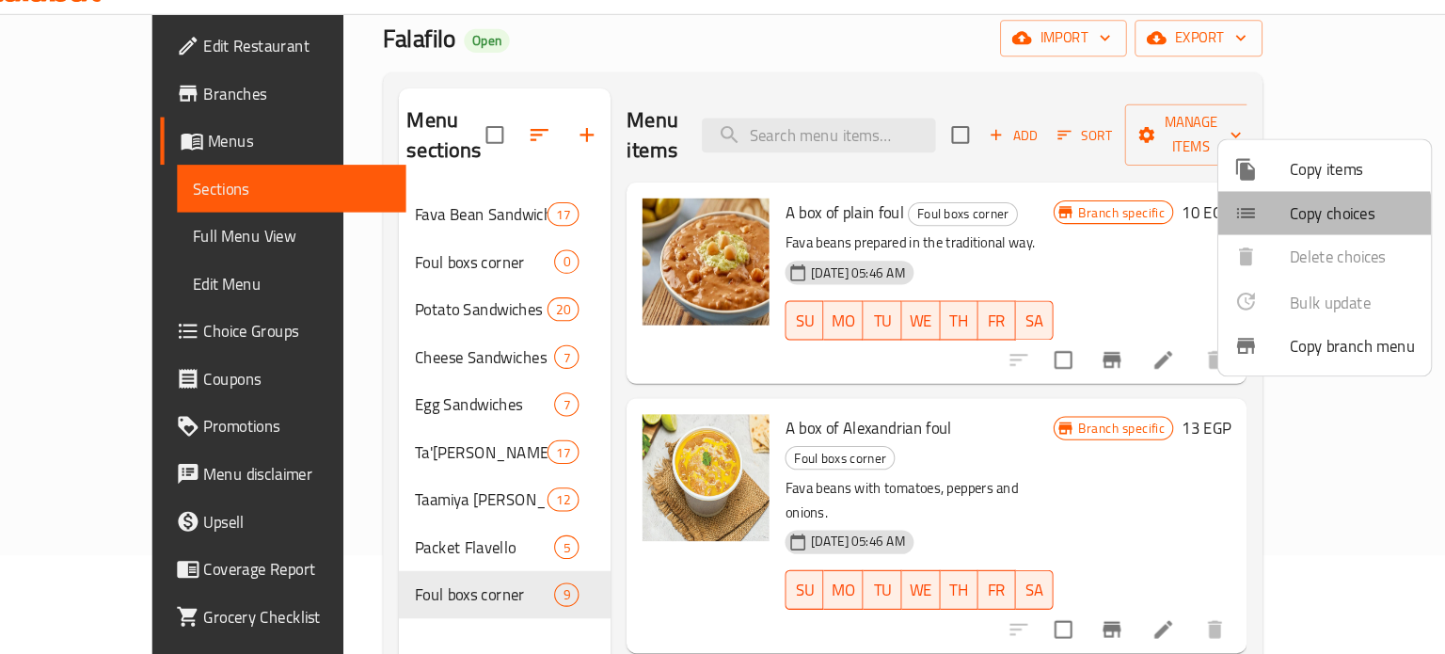
click at [1264, 241] on span "Copy choices" at bounding box center [1308, 235] width 119 height 23
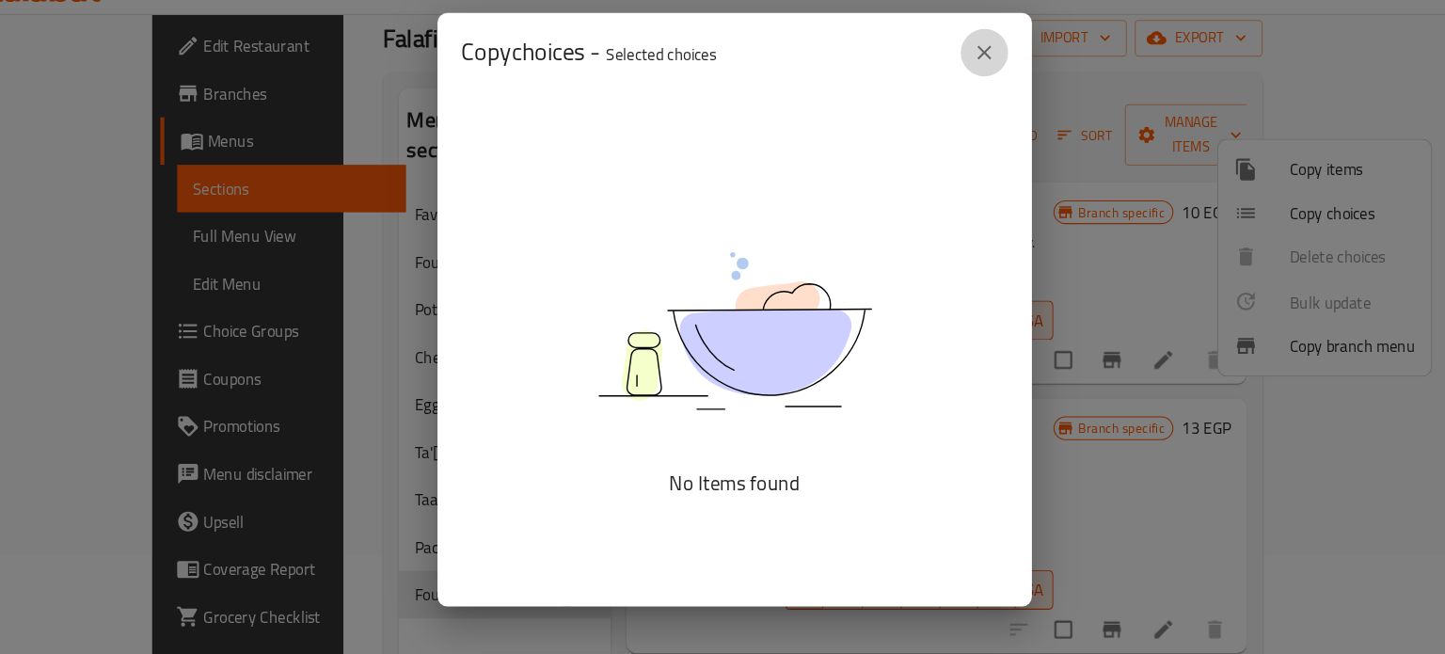
click at [957, 90] on icon "close" at bounding box center [959, 82] width 23 height 23
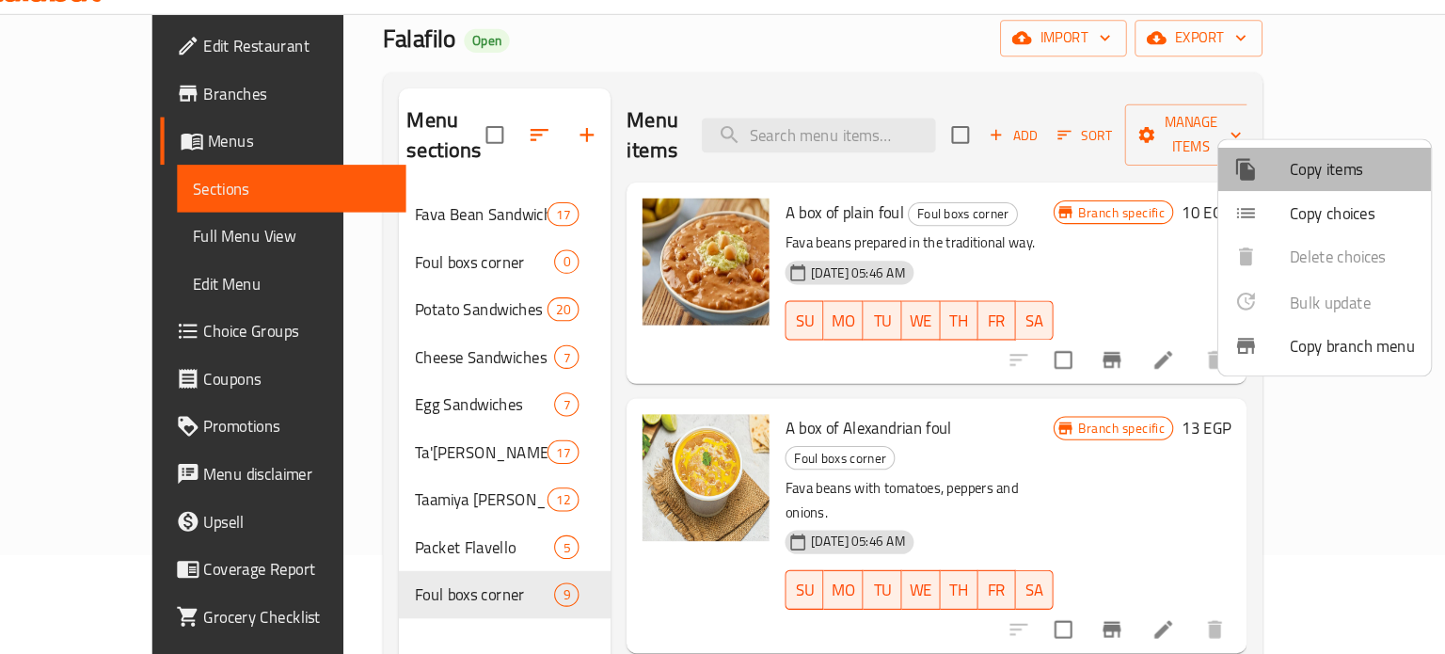
click at [1280, 193] on span "Copy items" at bounding box center [1308, 193] width 119 height 23
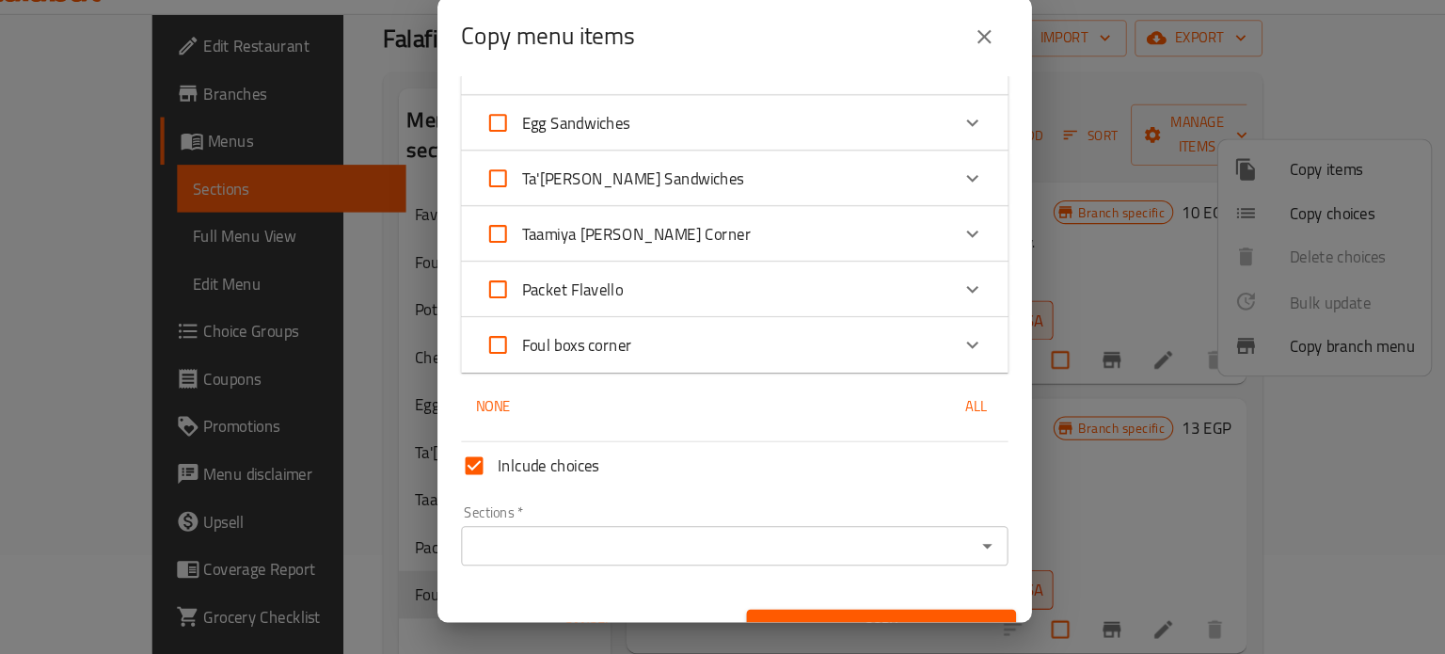
scroll to position [203, 0]
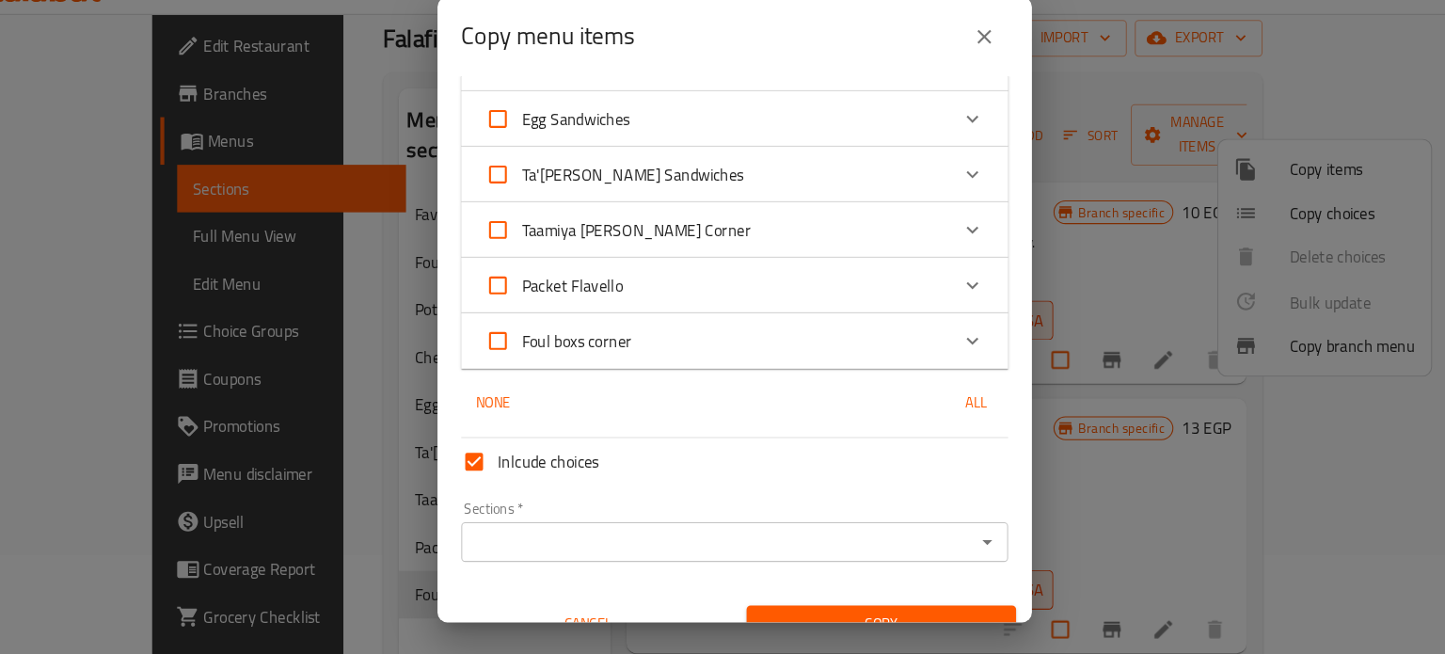
click at [499, 354] on input "Foul boxs corner" at bounding box center [497, 356] width 45 height 45
checkbox input "true"
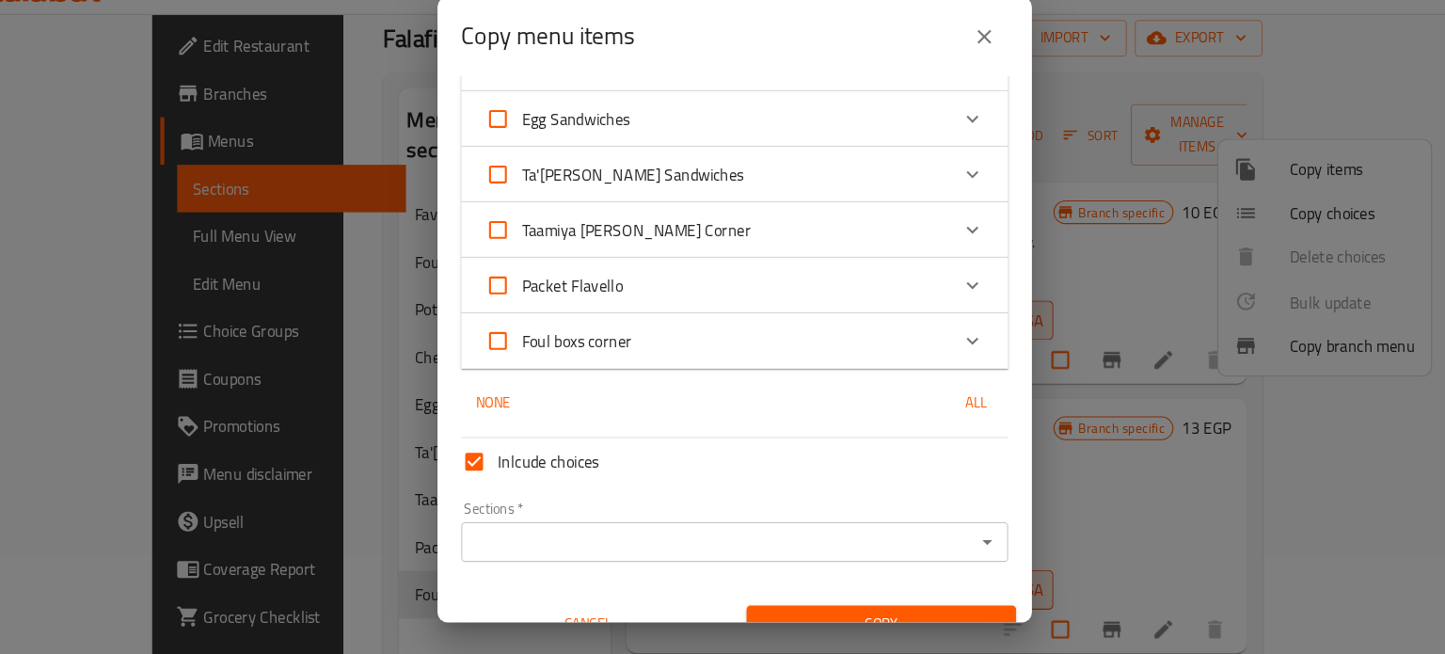
checkbox input "true"
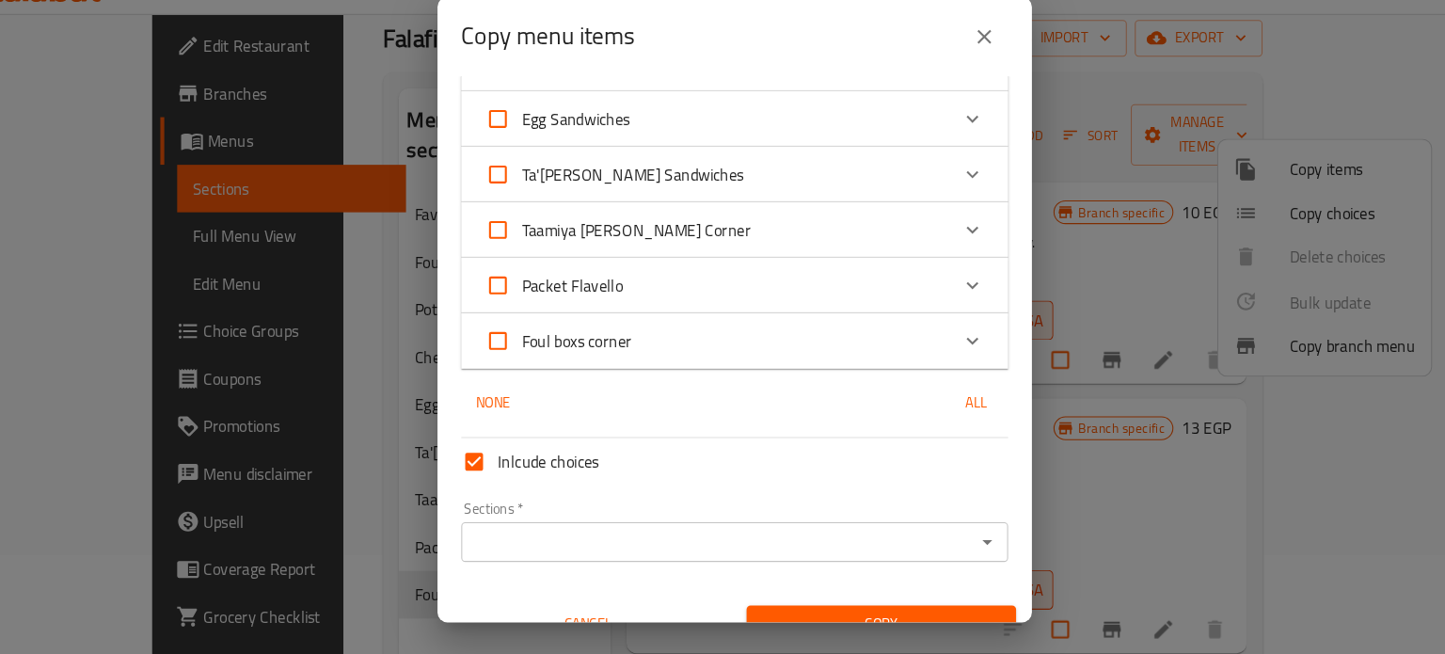
checkbox input "true"
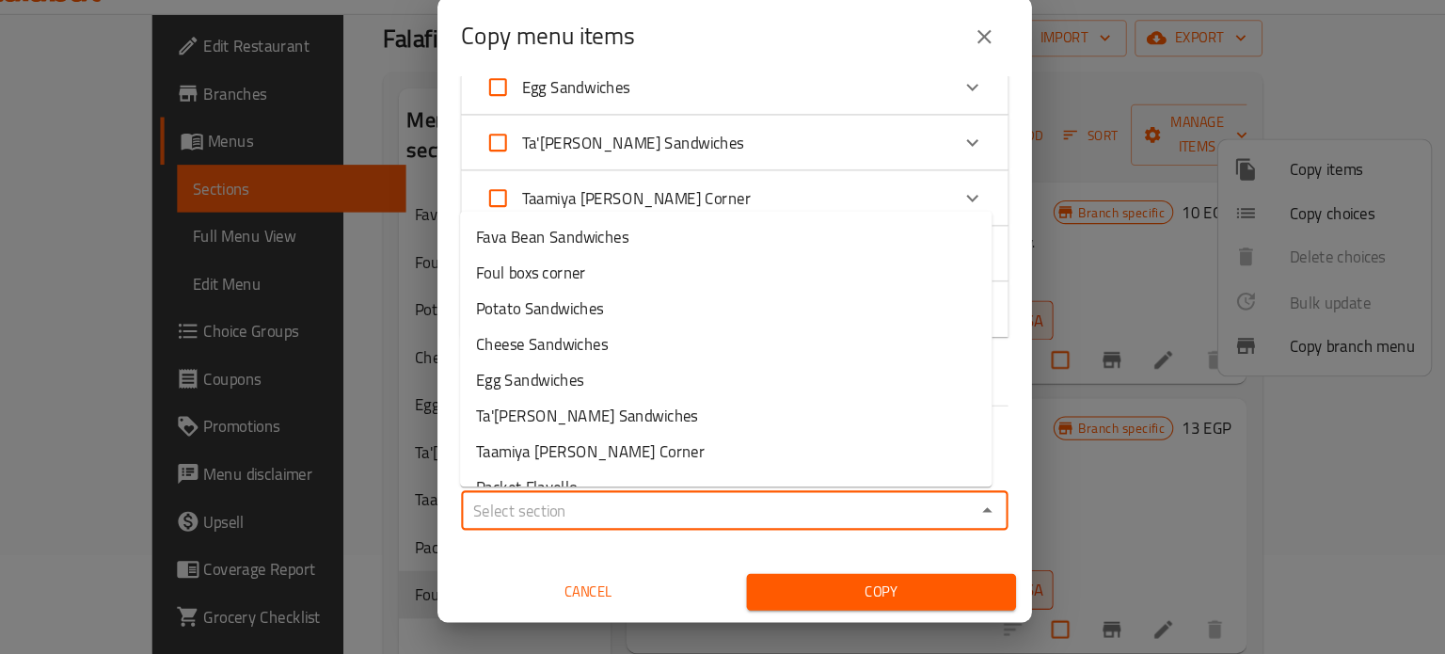
click at [540, 510] on input "Sections   *" at bounding box center [706, 517] width 477 height 26
click at [519, 299] on span "Foul boxs corner" at bounding box center [529, 291] width 104 height 23
type input "Foul boxs corner"
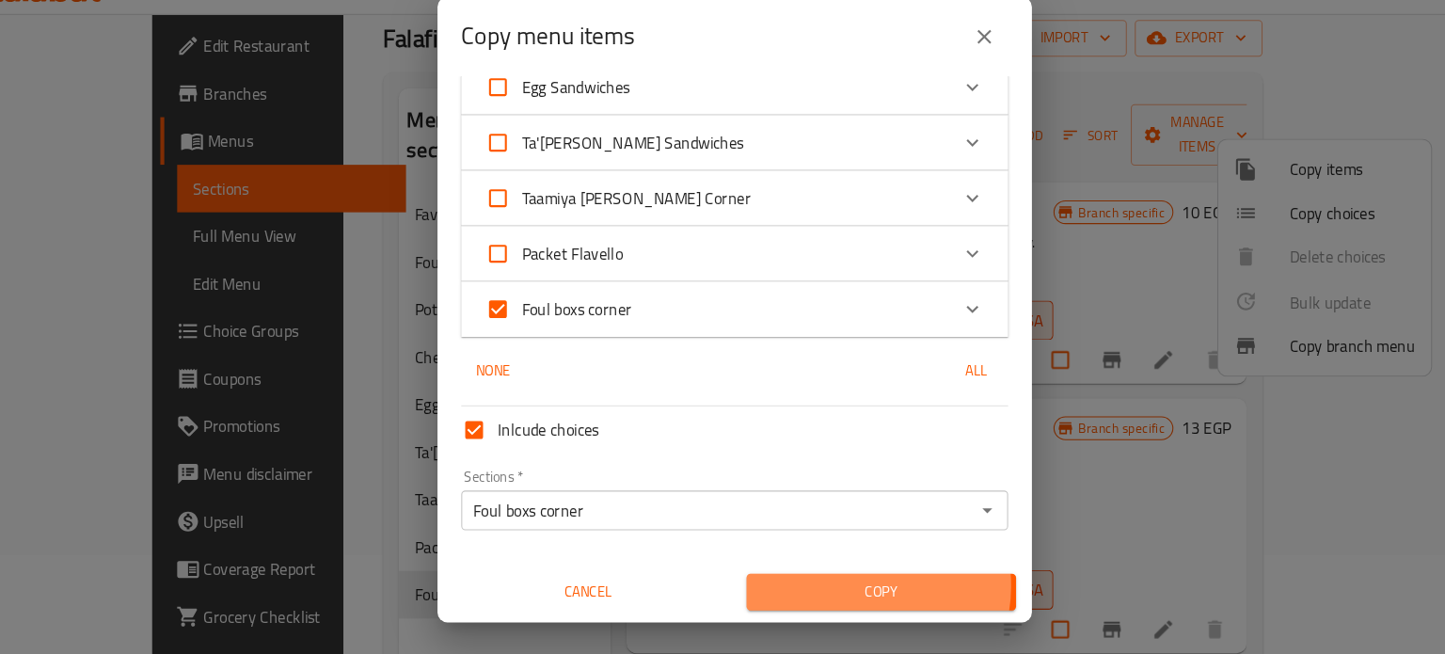
click at [835, 589] on span "Copy" at bounding box center [862, 595] width 226 height 24
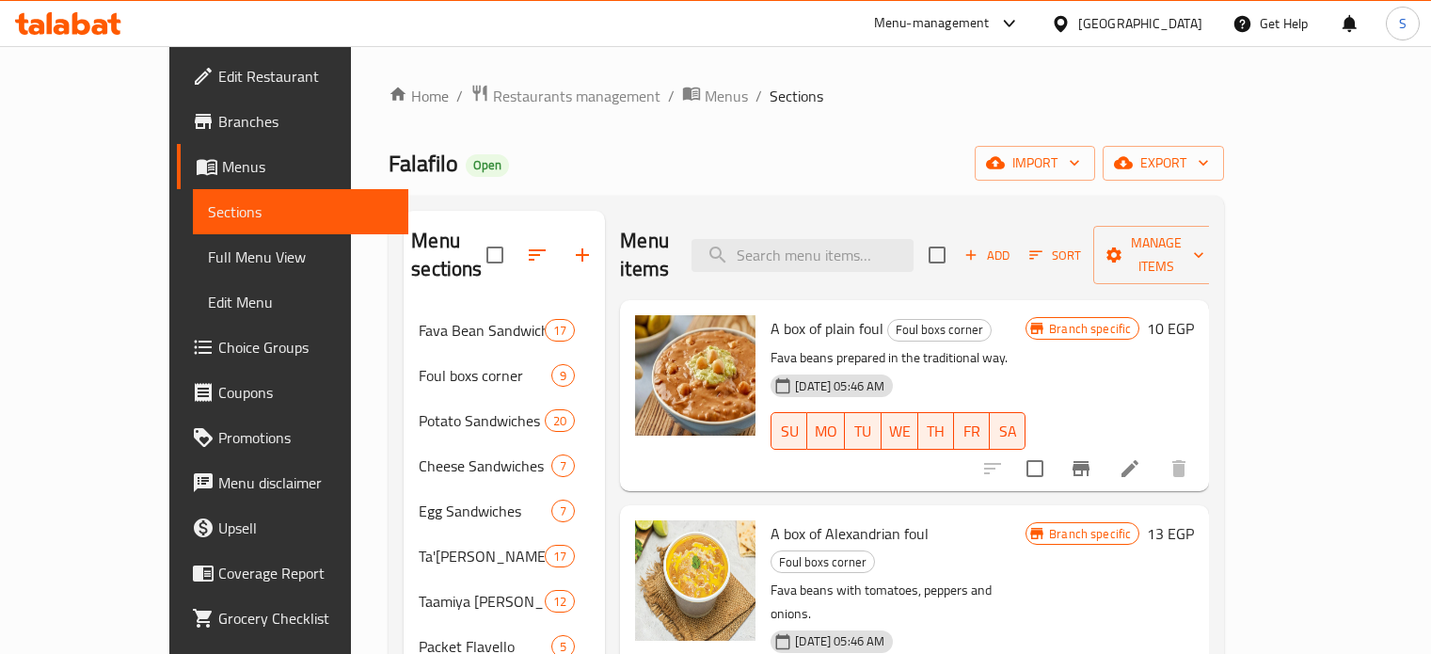
scroll to position [94, 0]
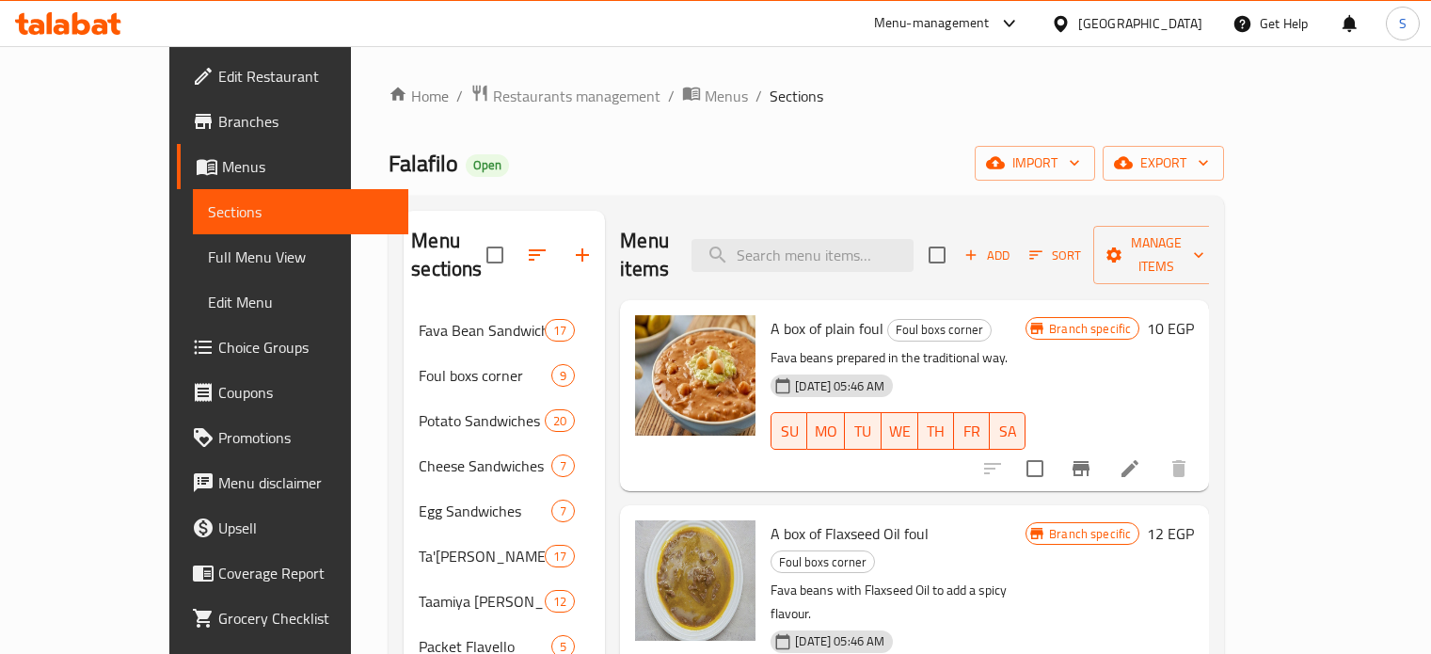
scroll to position [94, 0]
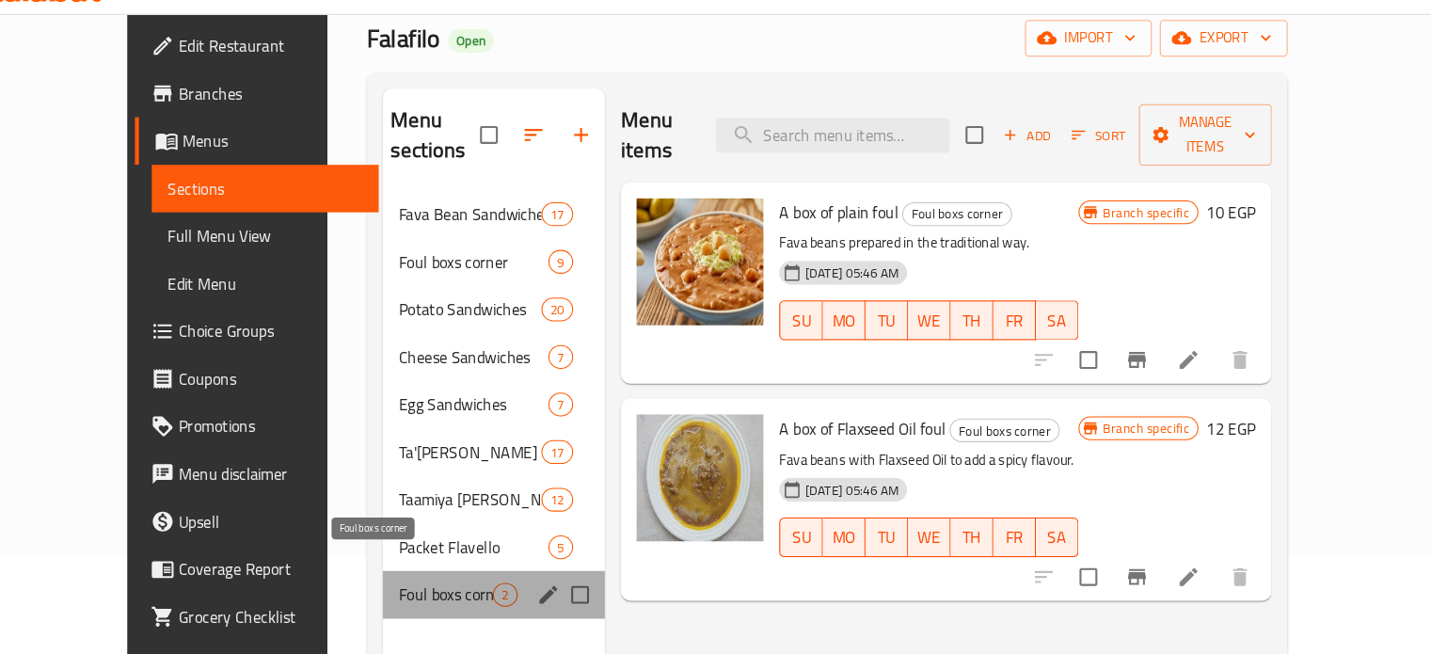
click at [417, 586] on span "Foul boxs corner" at bounding box center [448, 597] width 89 height 23
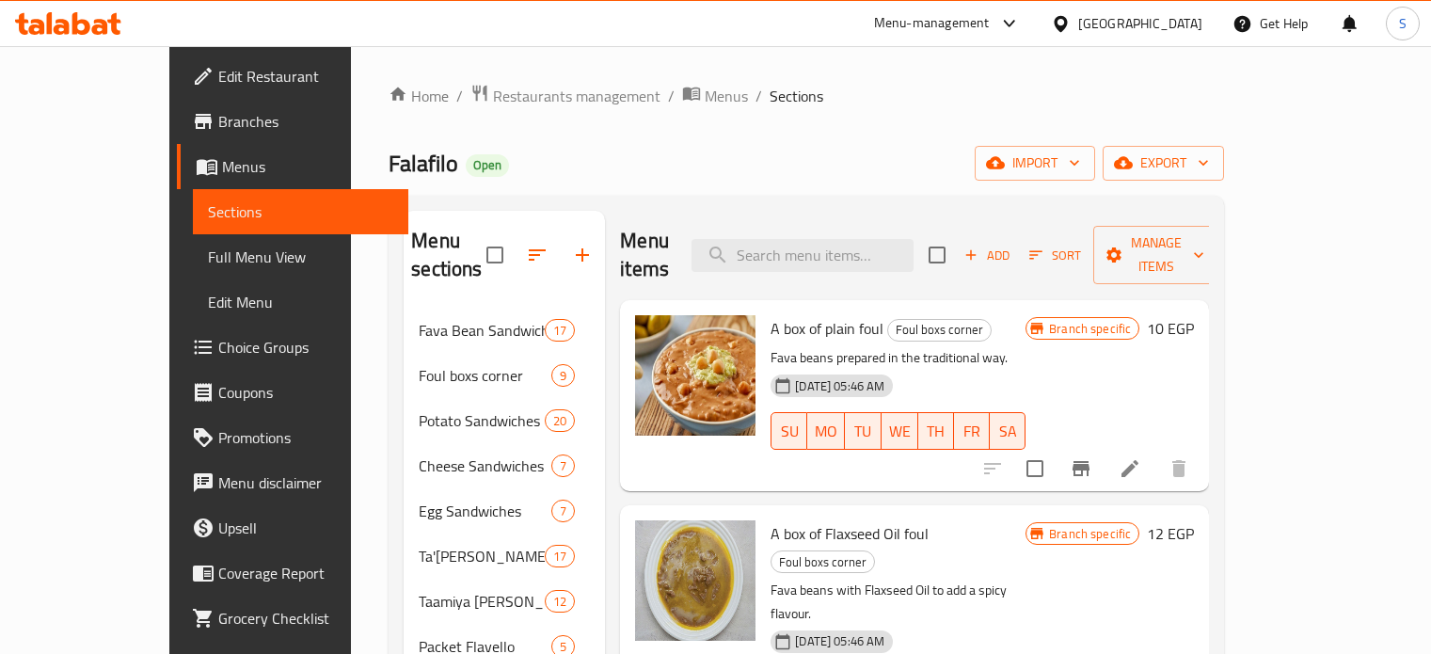
scroll to position [94, 0]
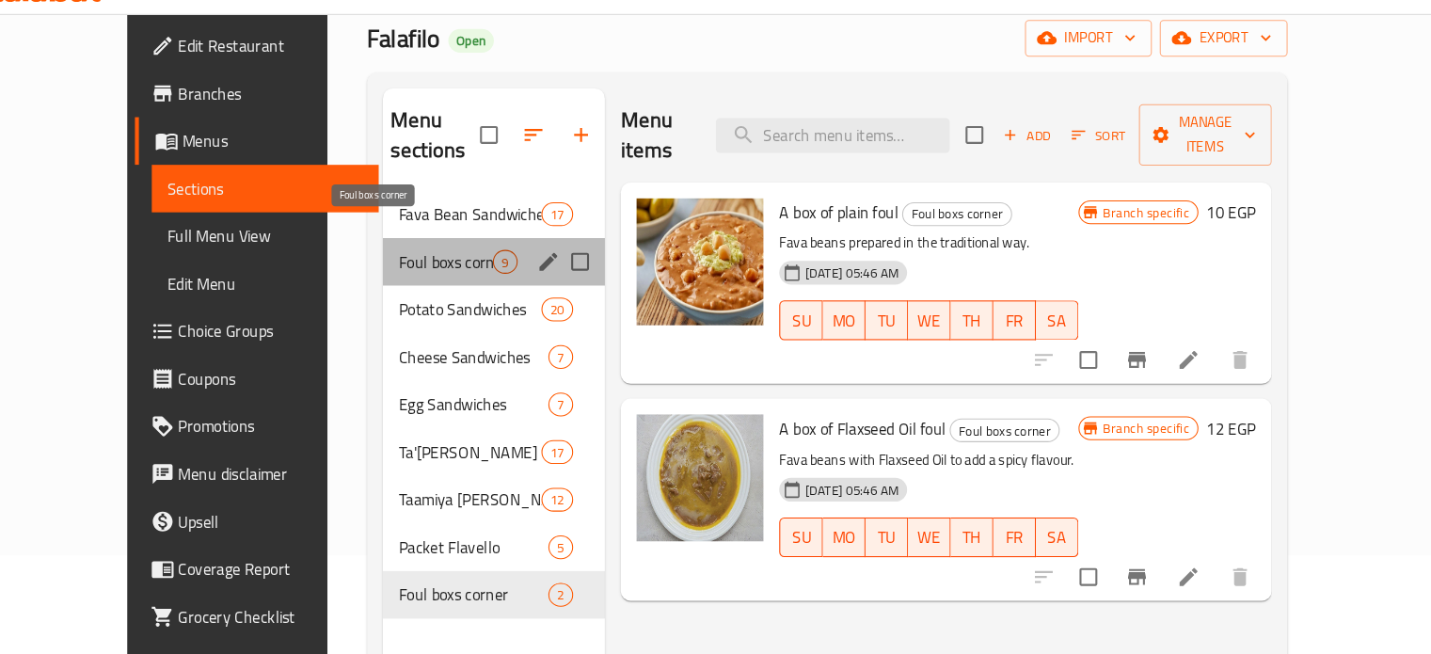
click at [404, 270] on span "Foul boxs corner" at bounding box center [448, 281] width 89 height 23
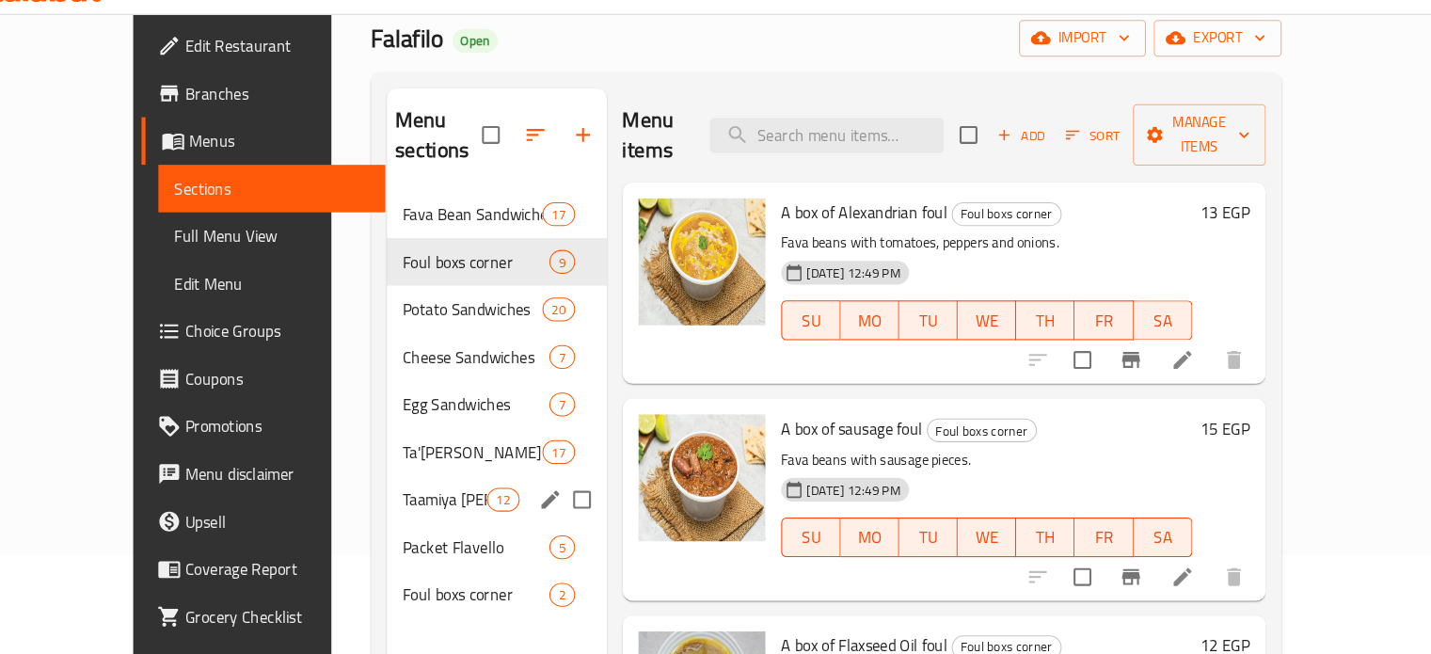
scroll to position [263, 0]
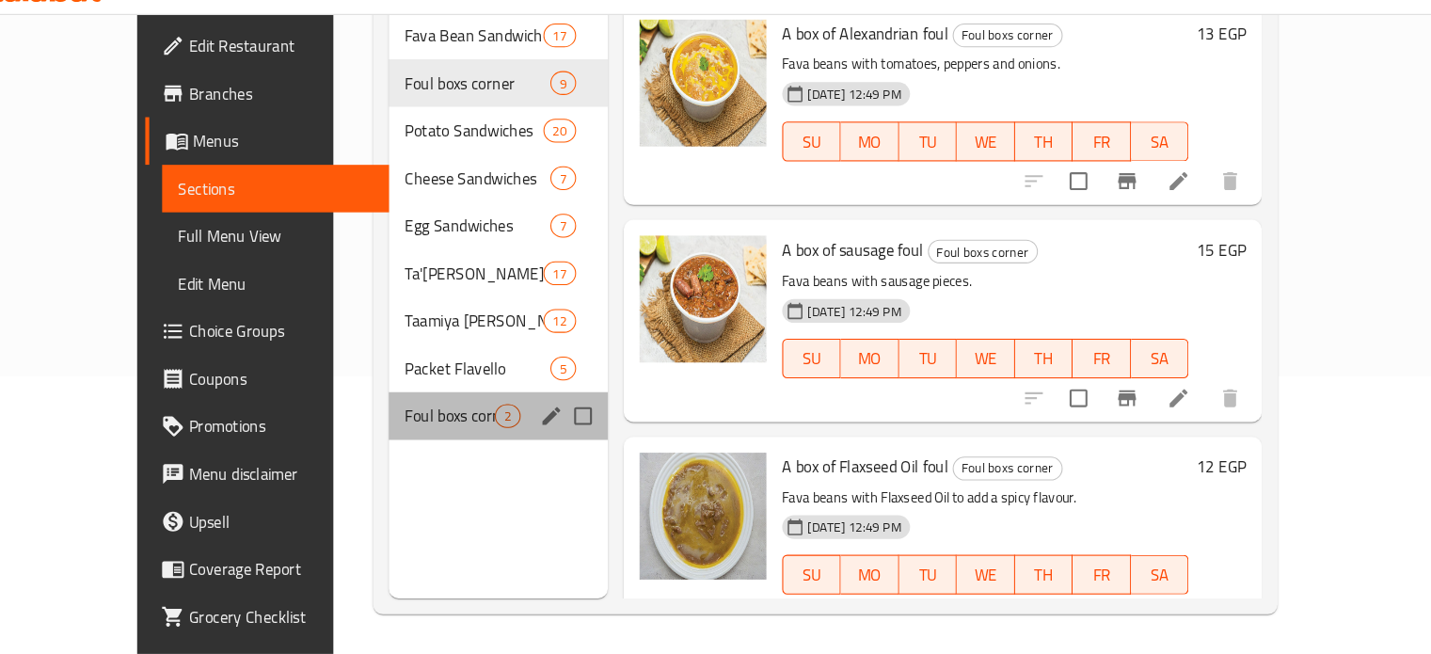
click at [421, 412] on div "Foul boxs corner 2" at bounding box center [497, 427] width 207 height 45
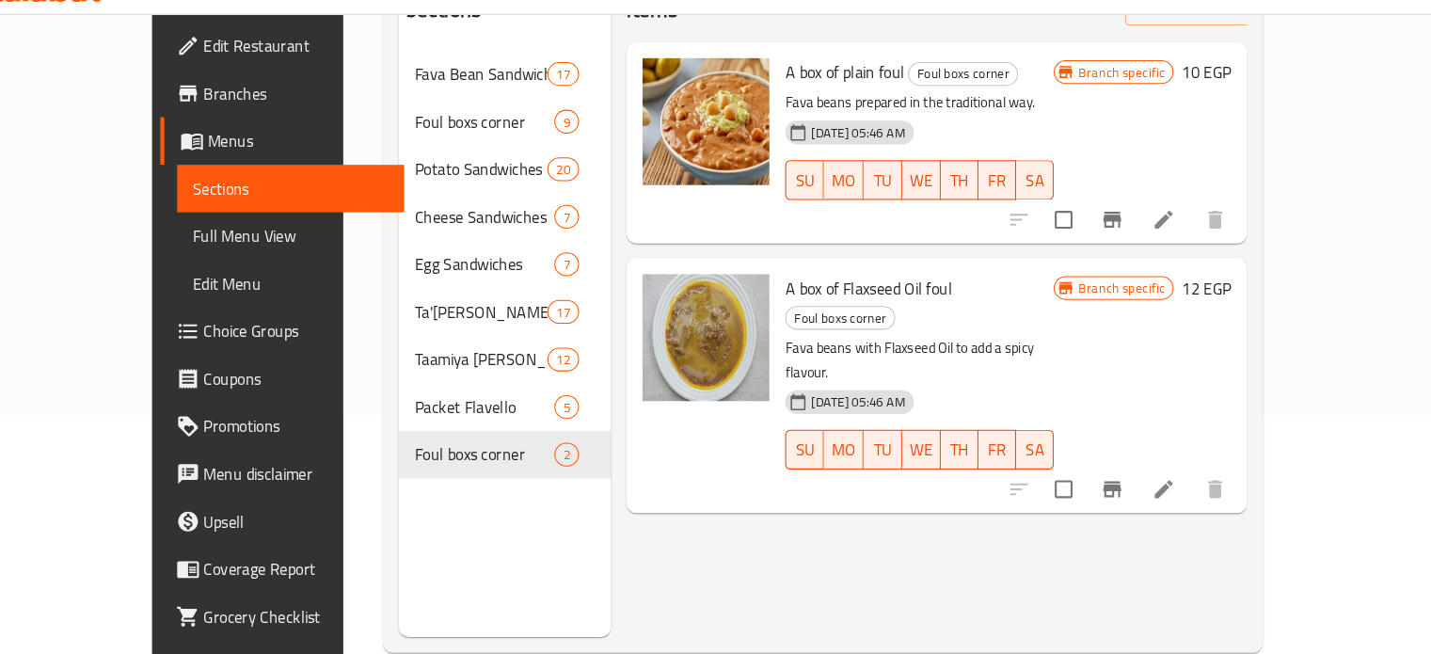
scroll to position [263, 0]
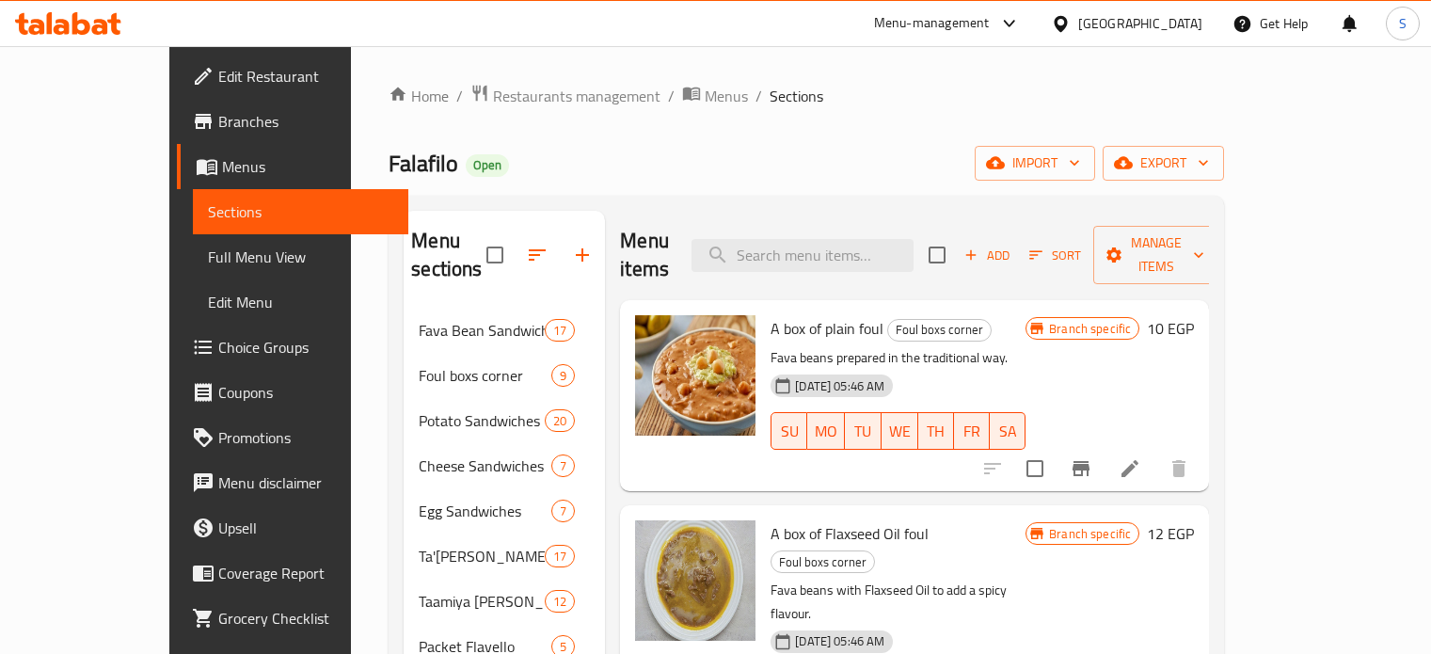
scroll to position [263, 0]
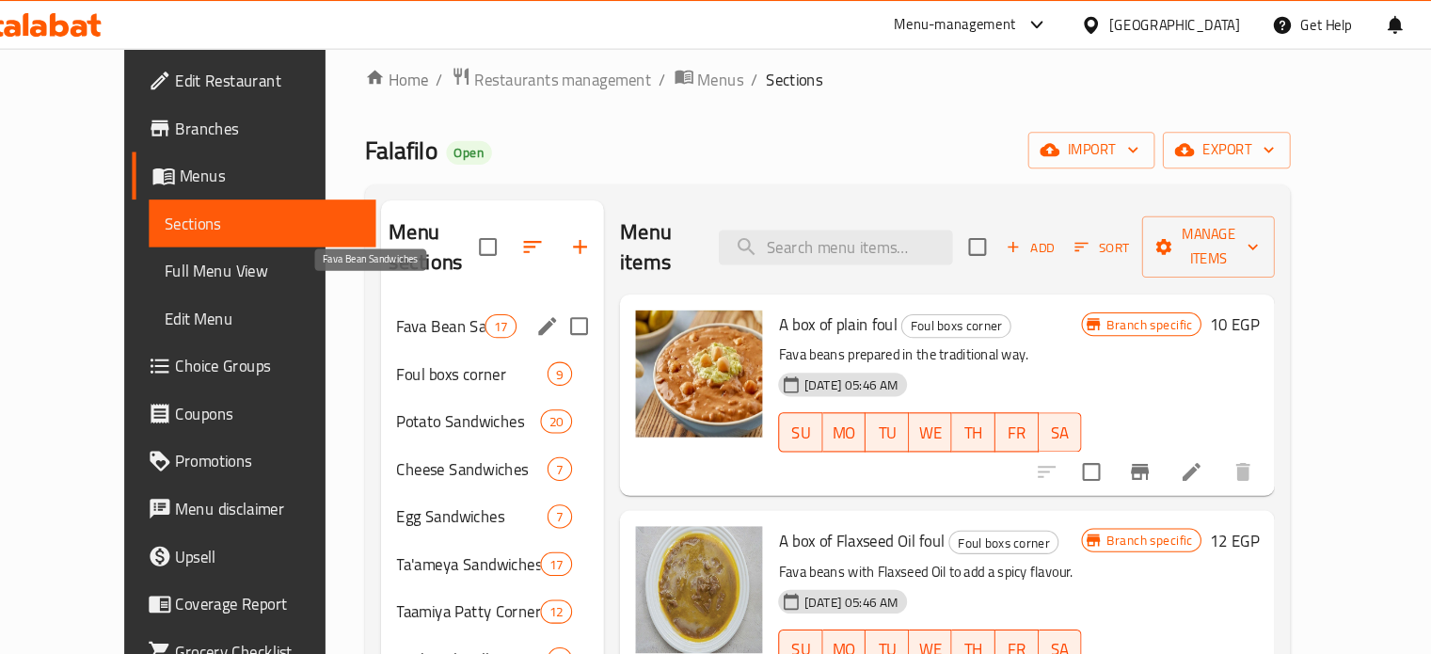
scroll to position [19, 0]
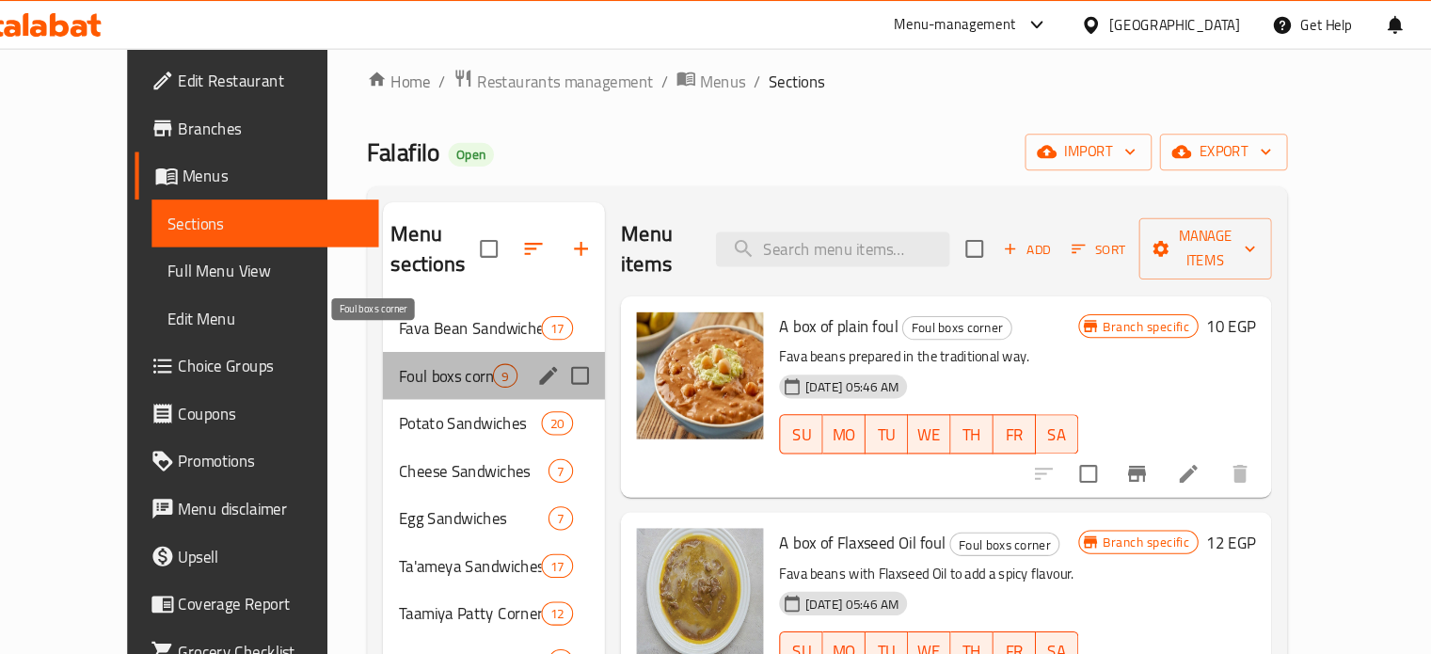
click at [413, 345] on span "Foul boxs corner" at bounding box center [448, 356] width 89 height 23
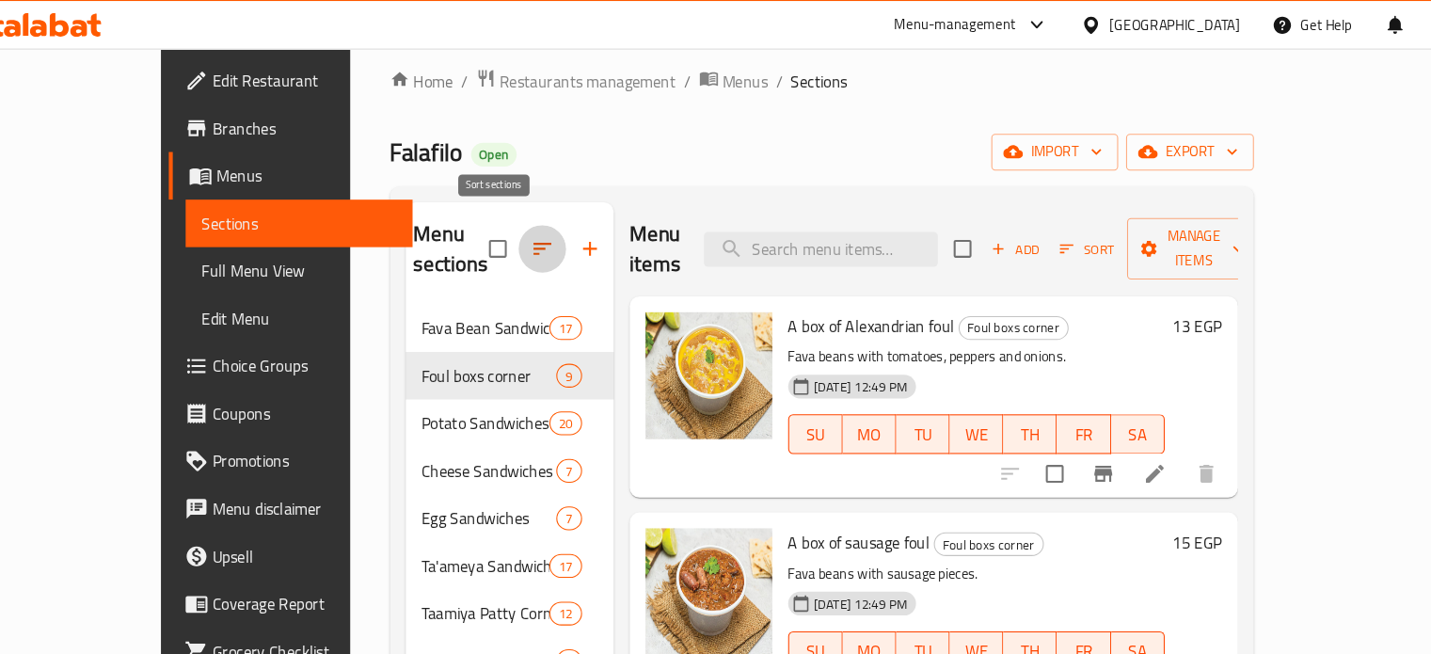
click at [517, 225] on button "button" at bounding box center [539, 236] width 45 height 45
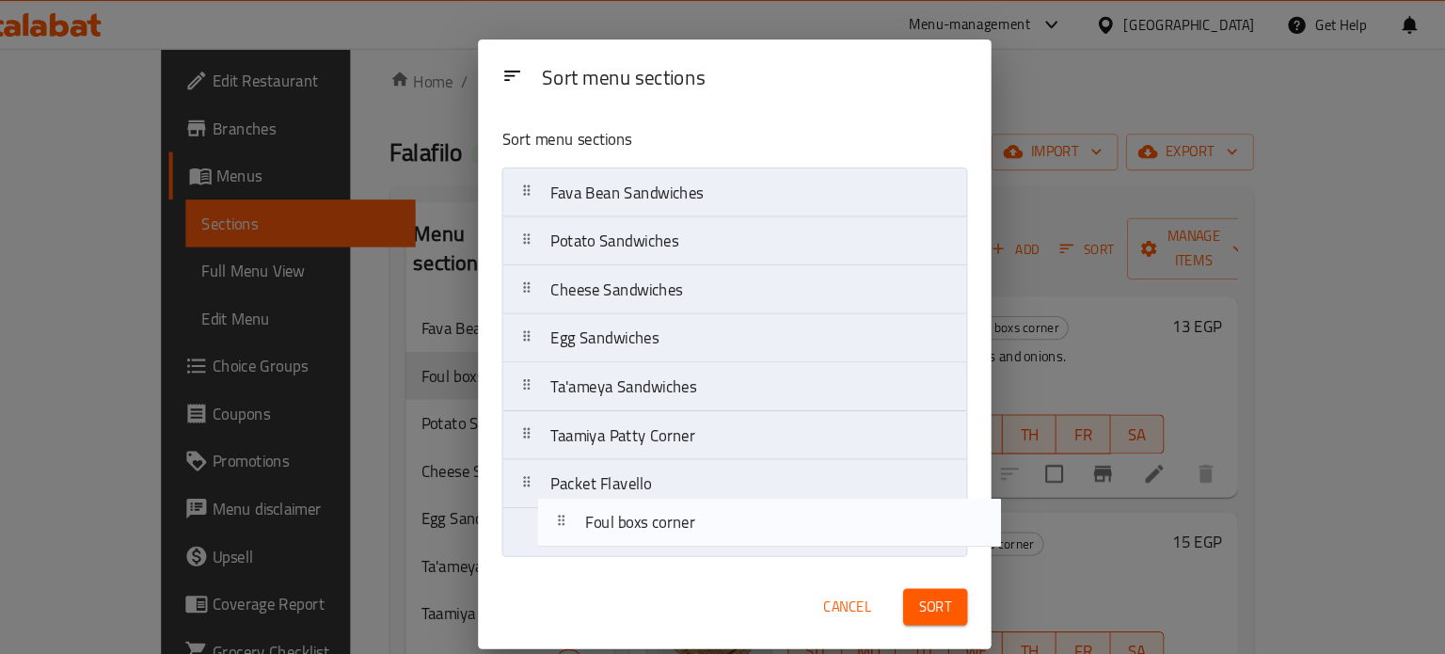
drag, startPoint x: 574, startPoint y: 233, endPoint x: 611, endPoint y: 510, distance: 279.0
click at [611, 510] on nav "Fava Bean Sandwiches Foul boxs corner Potato Sandwiches Cheese Sandwiches Egg S…" at bounding box center [721, 344] width 441 height 371
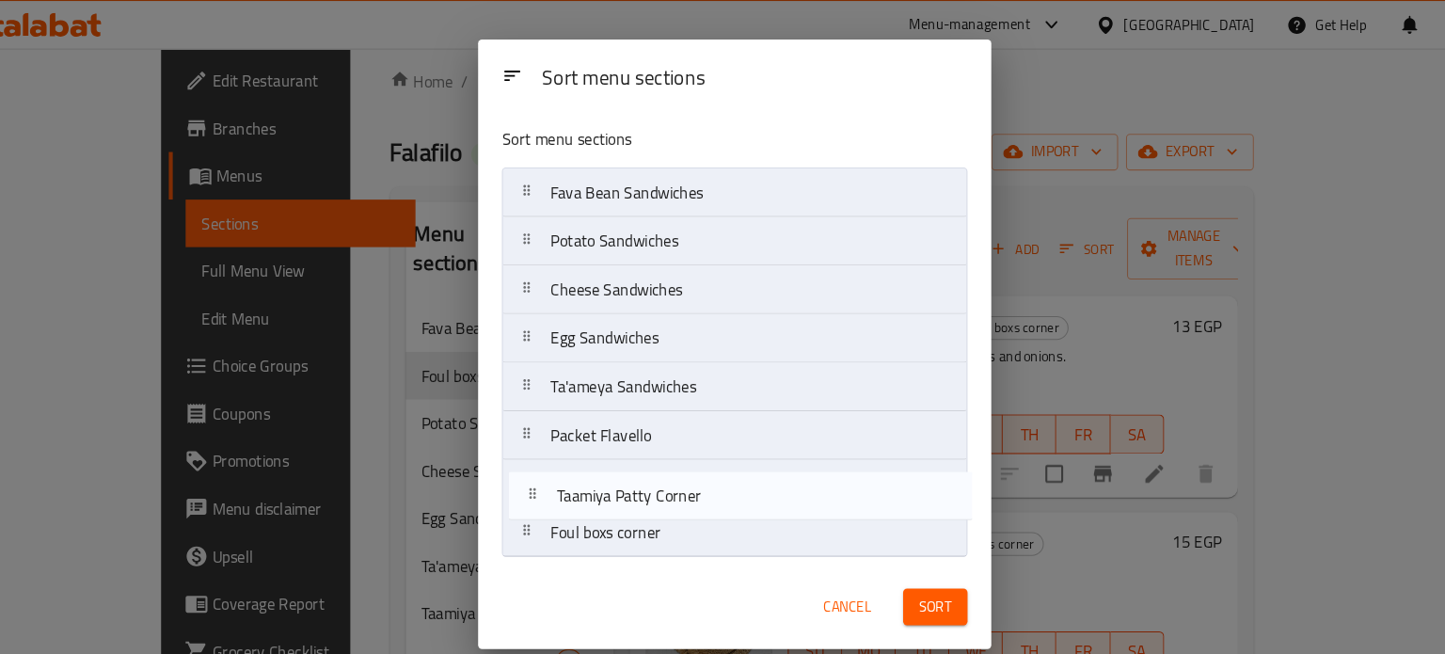
drag, startPoint x: 665, startPoint y: 405, endPoint x: 671, endPoint y: 468, distance: 64.2
click at [671, 468] on nav "Fava Bean Sandwiches Potato Sandwiches Cheese Sandwiches Egg Sandwiches Ta'amey…" at bounding box center [721, 344] width 441 height 371
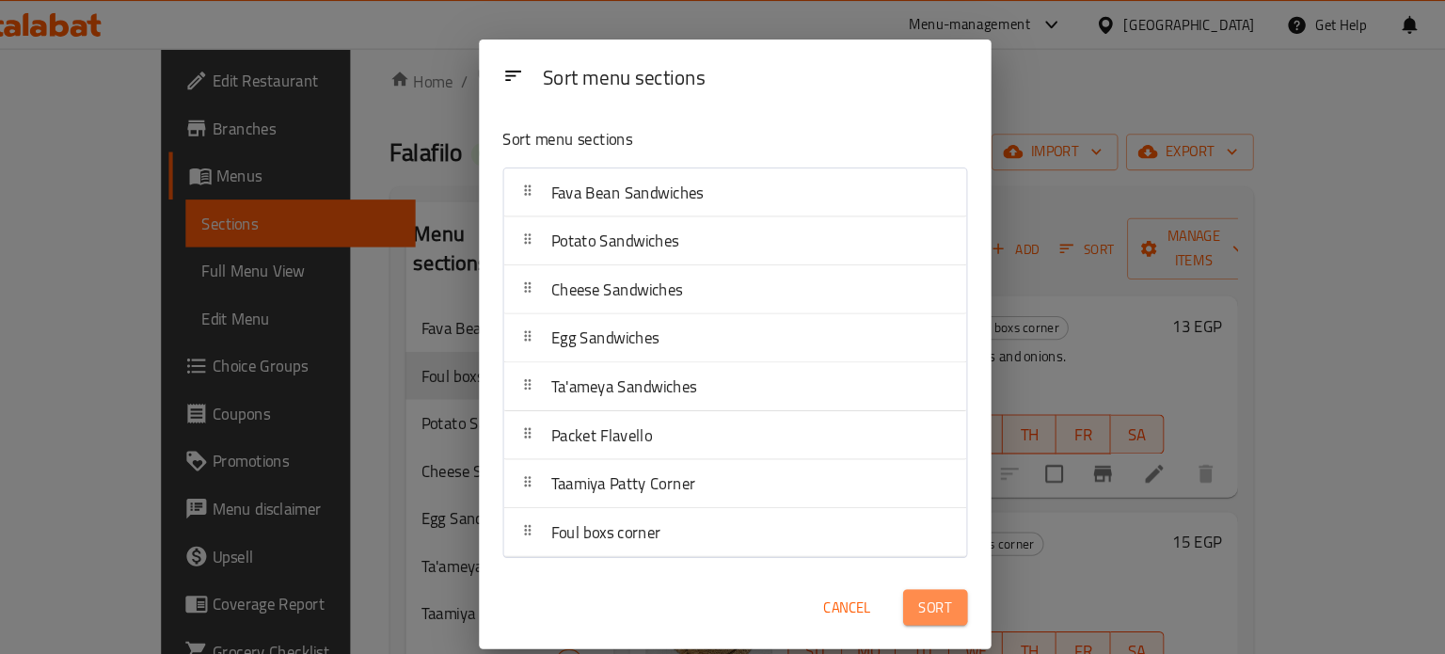
click at [905, 578] on span "Sort" at bounding box center [912, 577] width 31 height 24
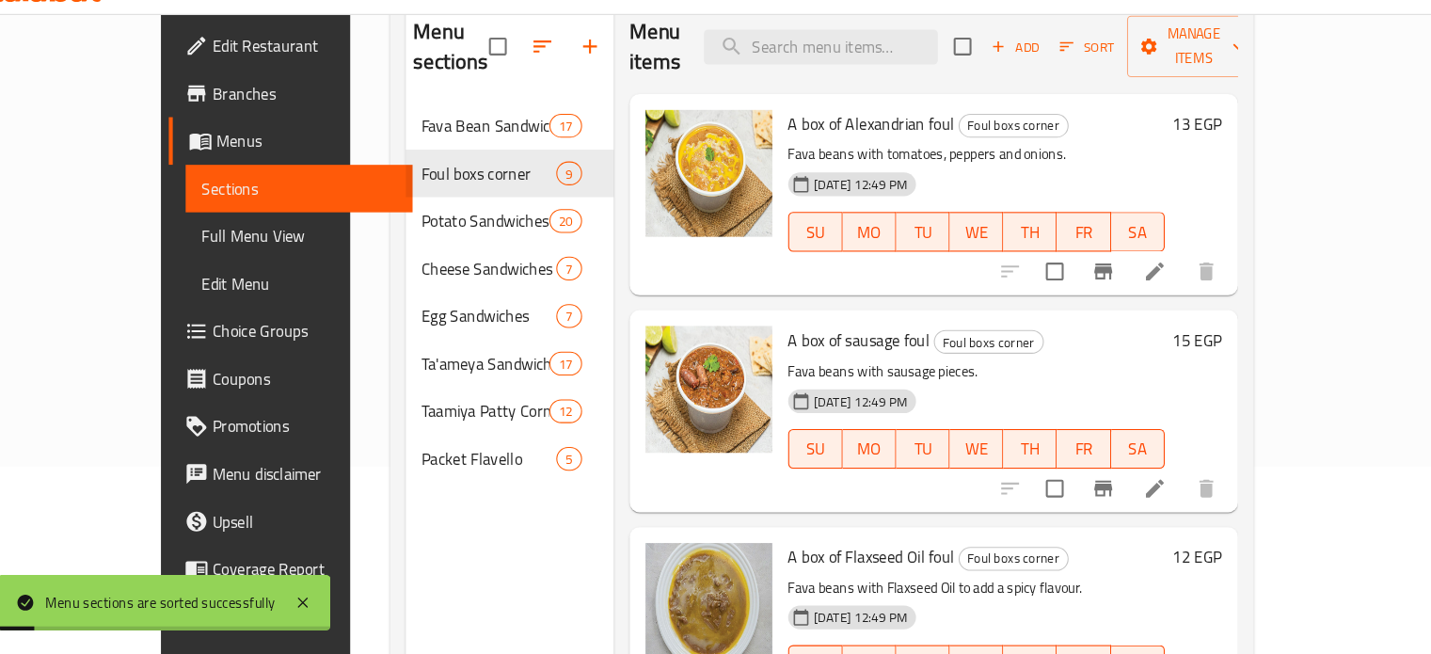
scroll to position [234, 0]
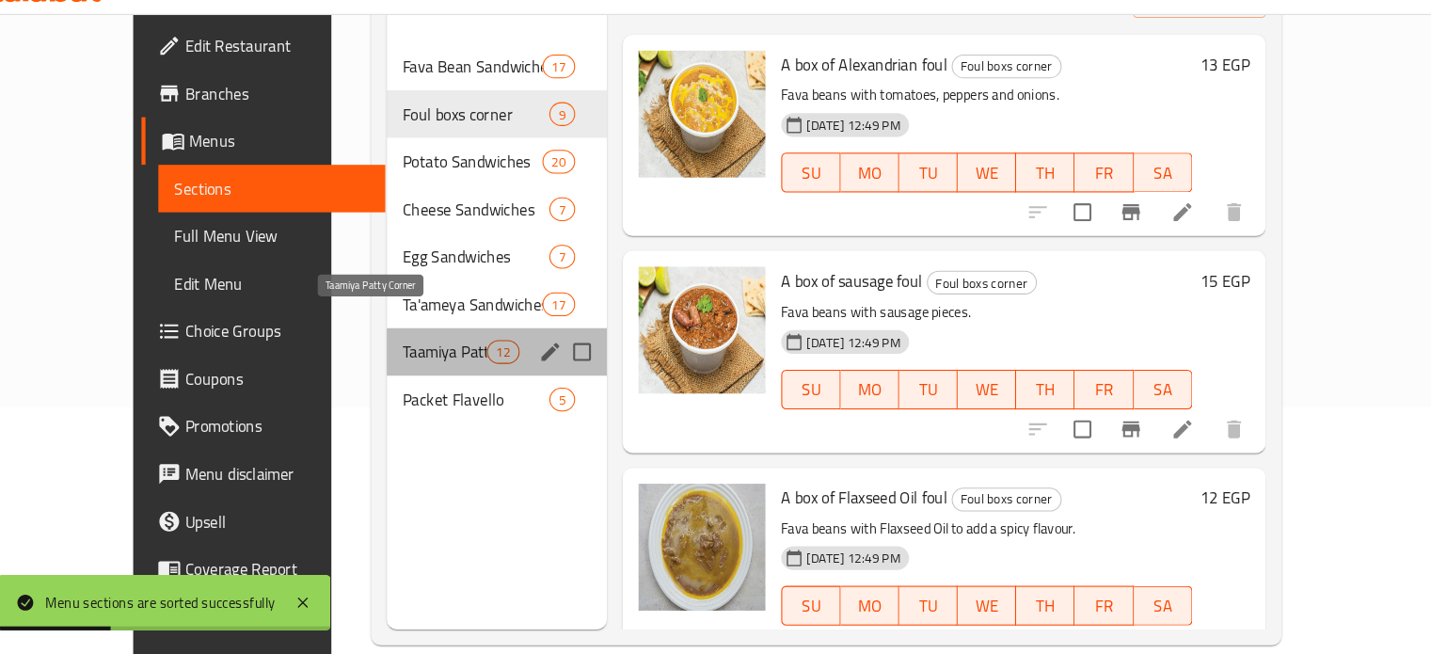
click at [407, 356] on span "Taamiya Patty Corner" at bounding box center [447, 367] width 80 height 23
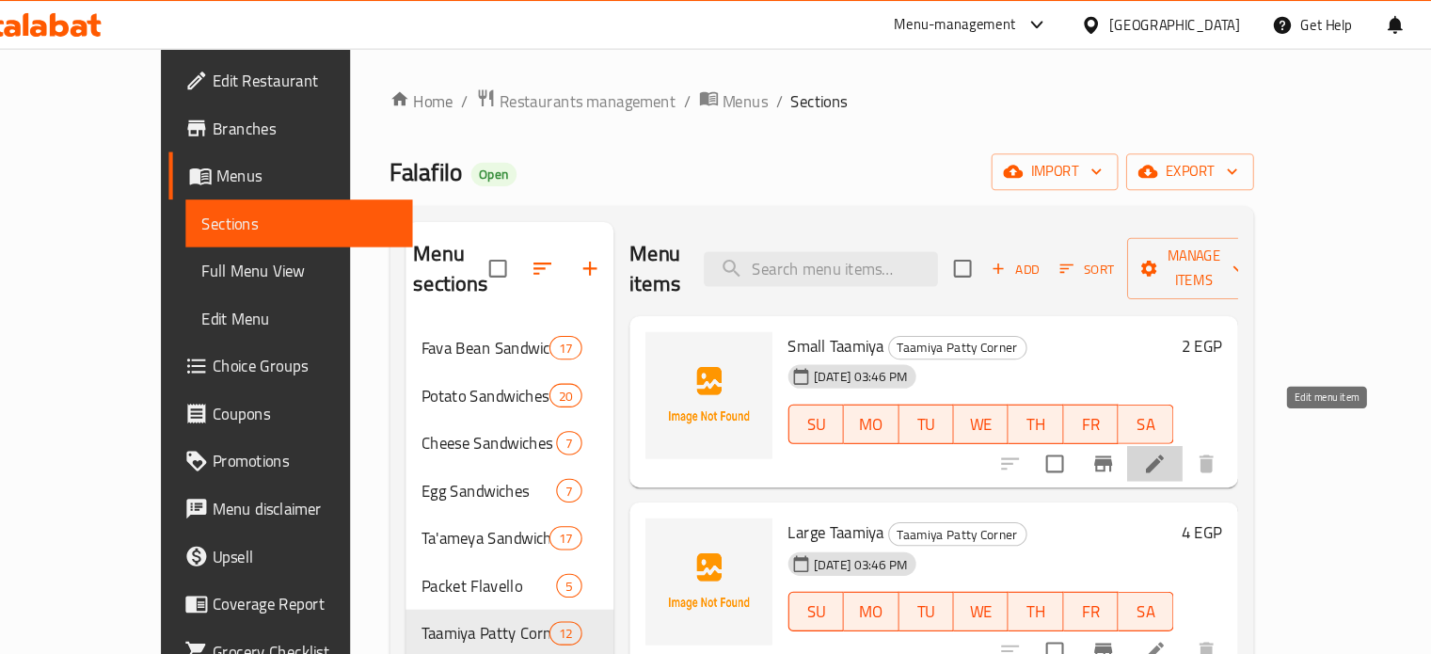
click at [1130, 432] on icon at bounding box center [1121, 440] width 17 height 17
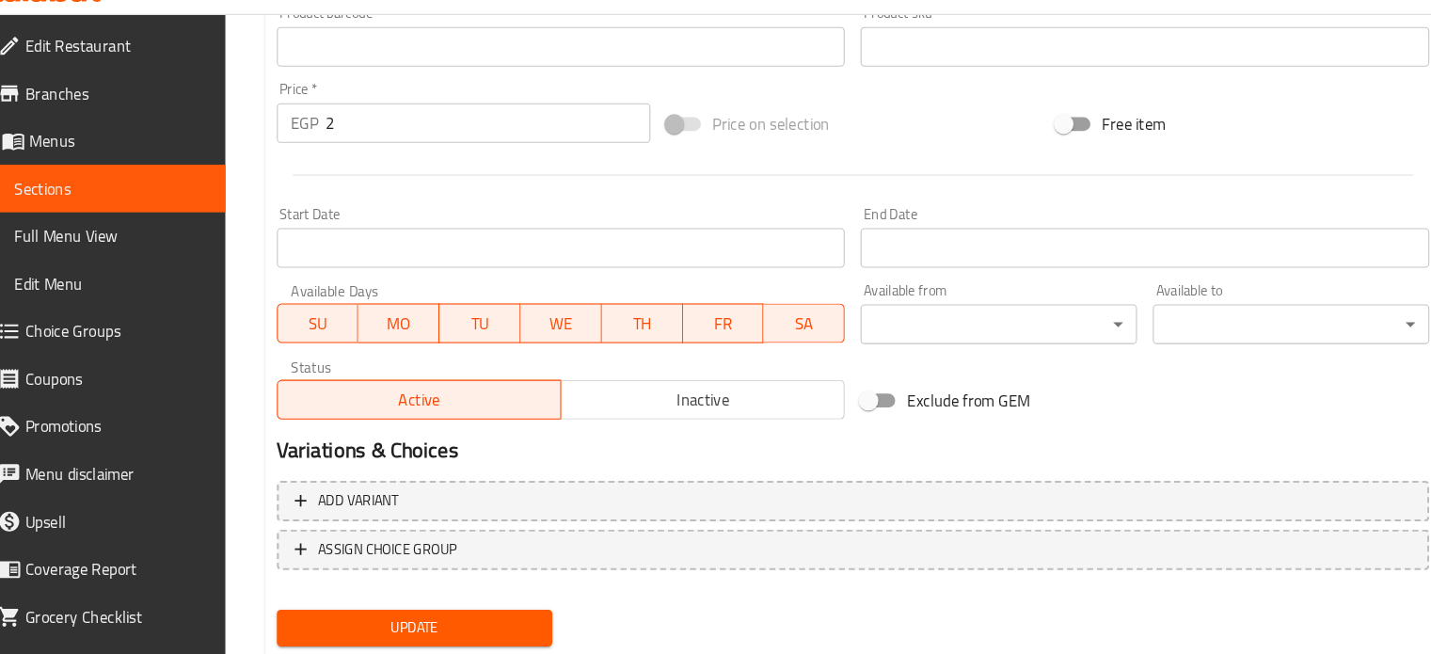
scroll to position [634, 0]
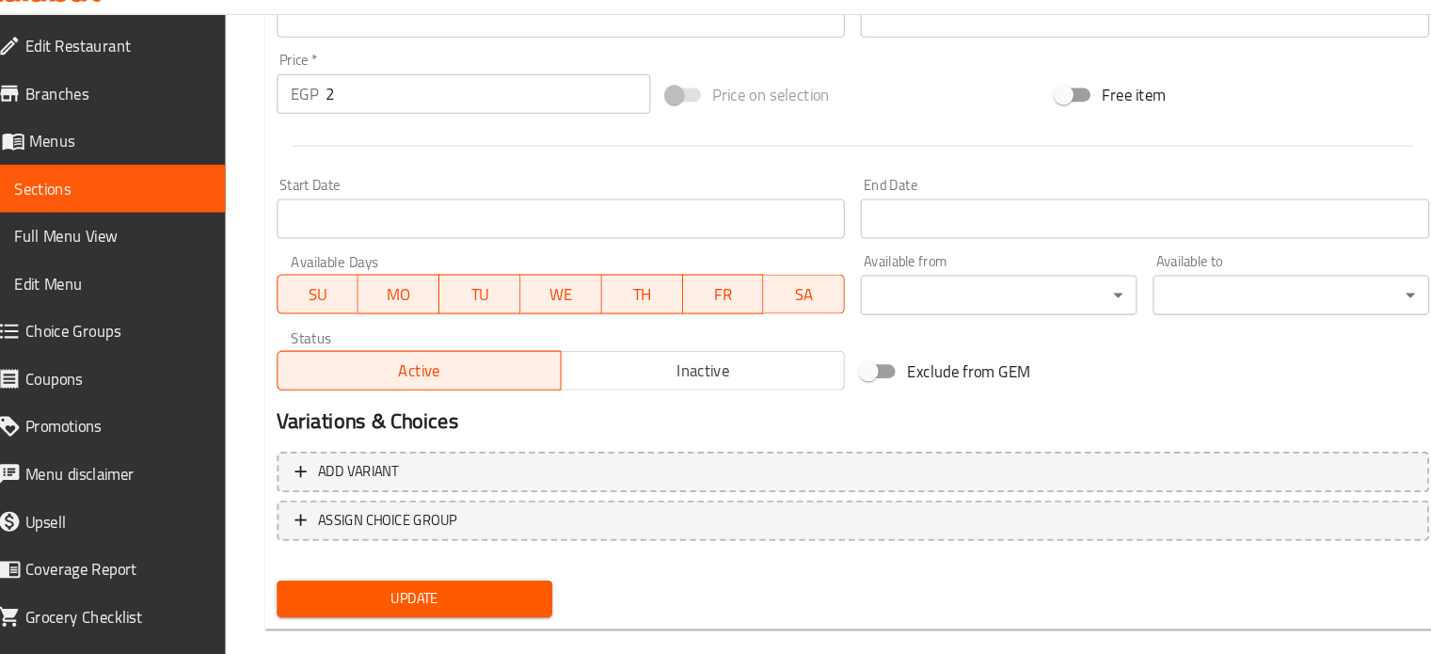
click at [350, 121] on input "2" at bounding box center [489, 122] width 308 height 38
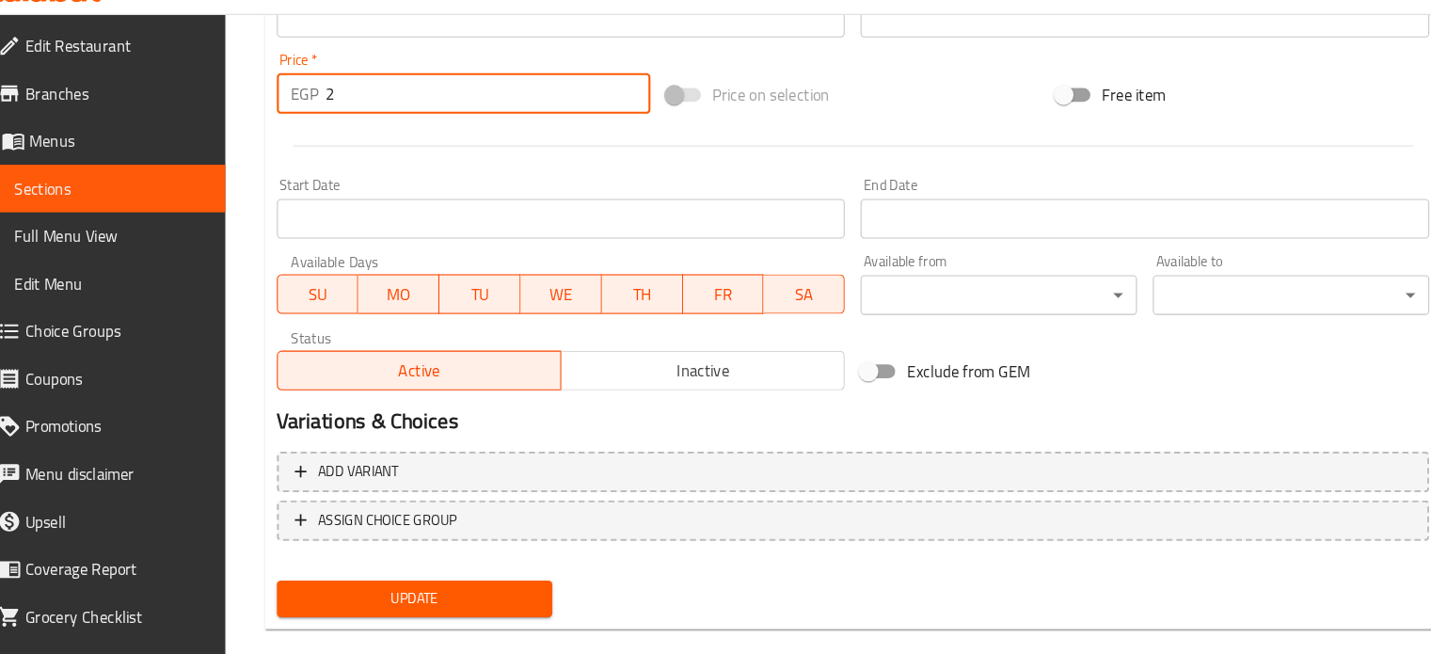
click at [350, 121] on input "2" at bounding box center [489, 122] width 308 height 38
type input "1"
click at [288, 584] on button "Update" at bounding box center [419, 601] width 262 height 35
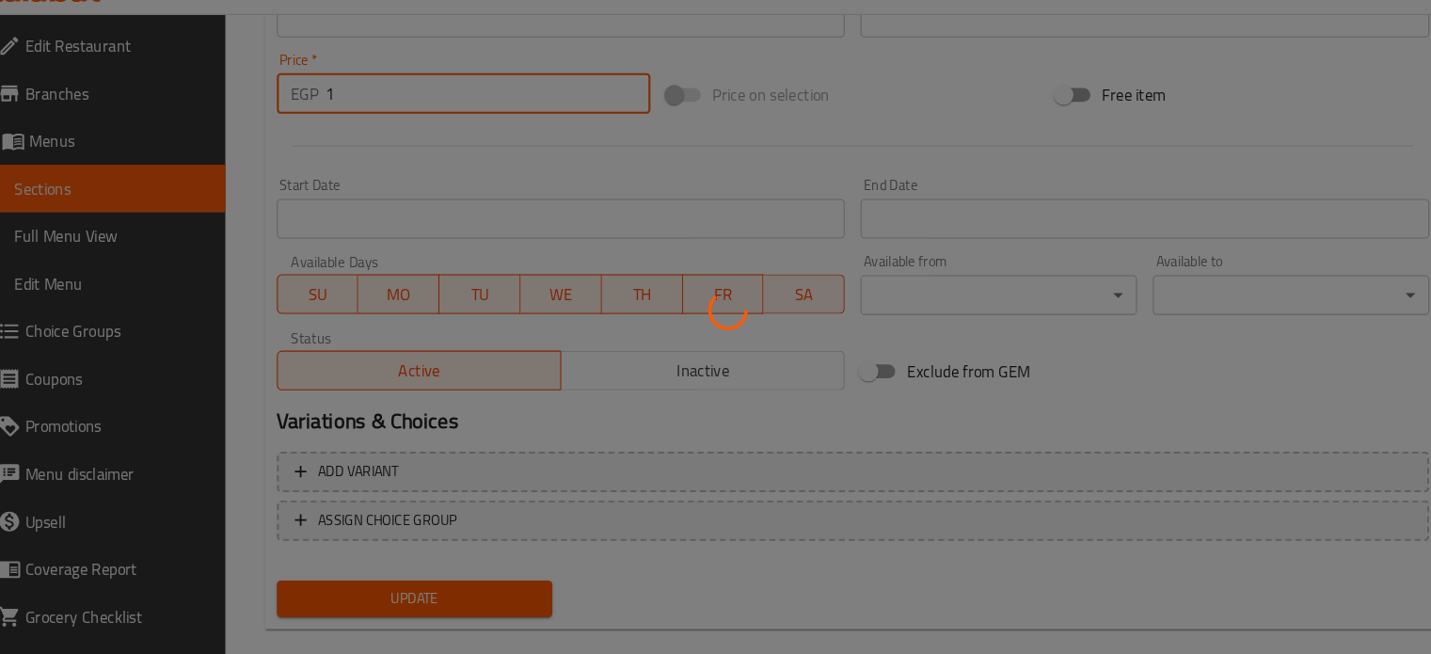
scroll to position [0, 0]
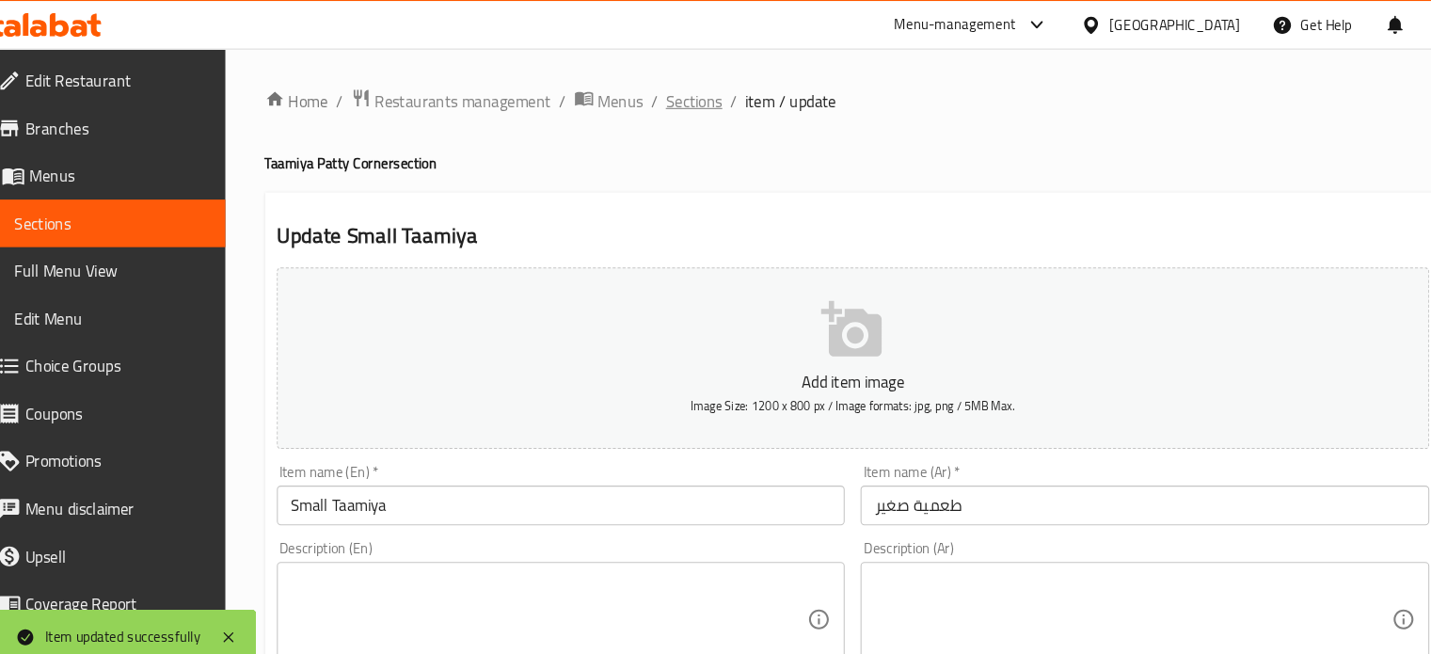
click at [674, 97] on span "Sections" at bounding box center [685, 96] width 54 height 23
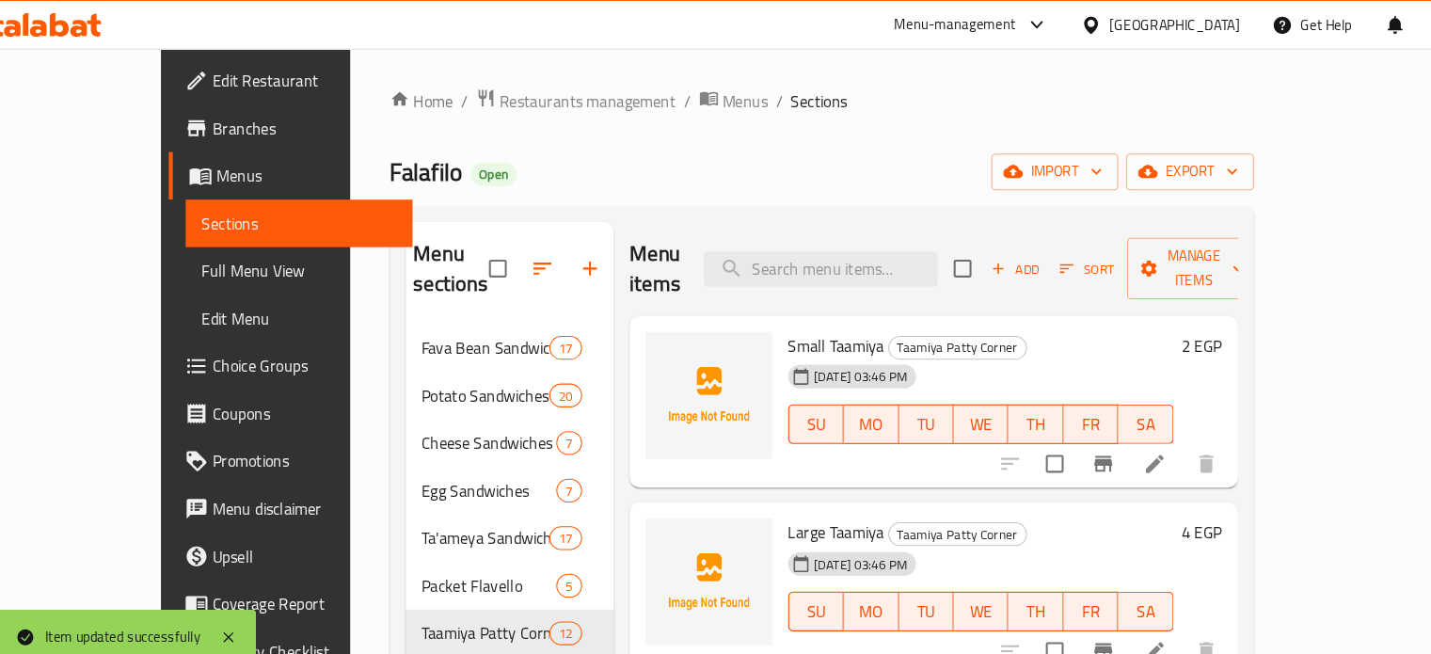
scroll to position [207, 0]
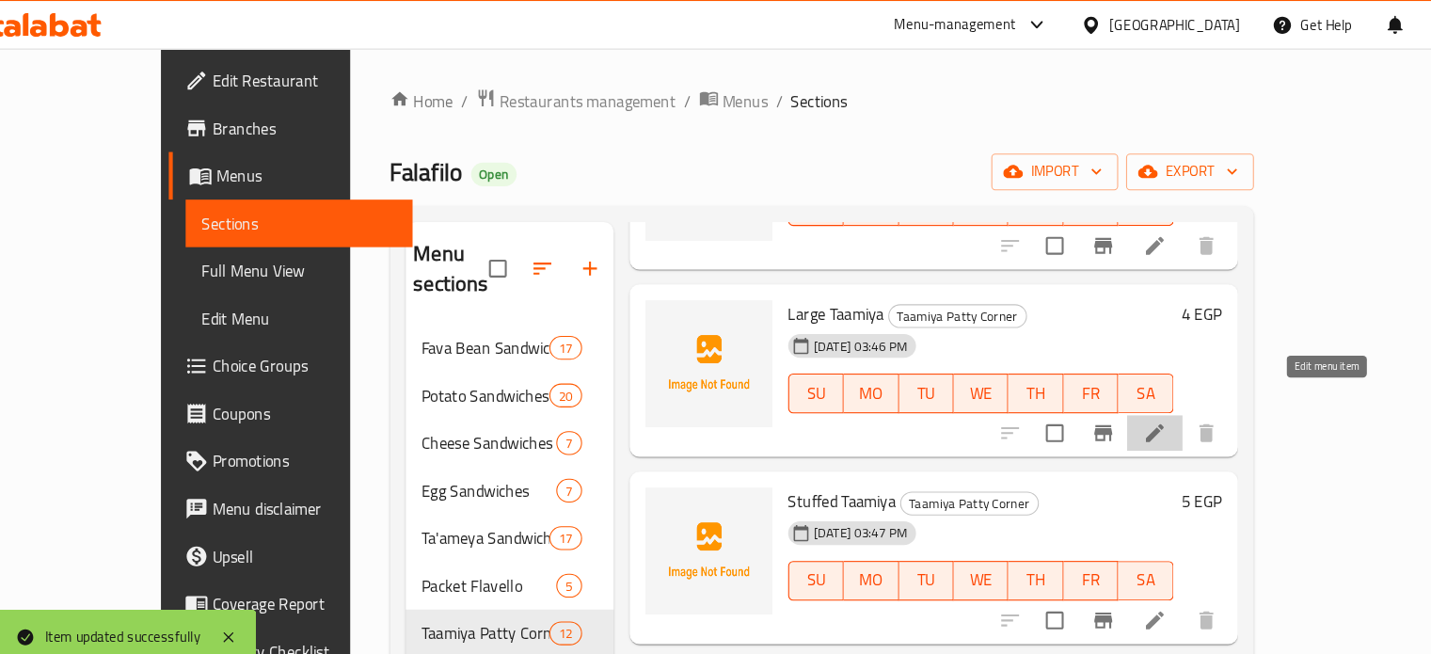
click at [1133, 400] on icon at bounding box center [1121, 411] width 23 height 23
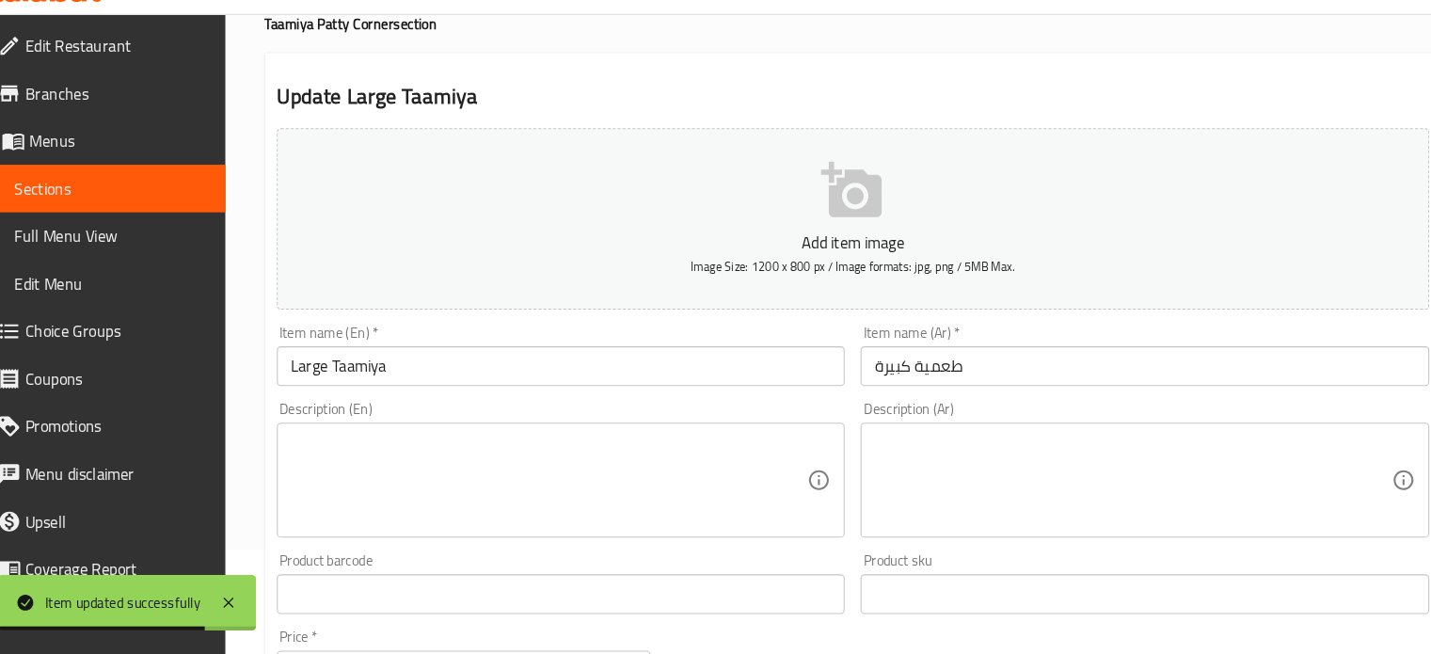
scroll to position [101, 0]
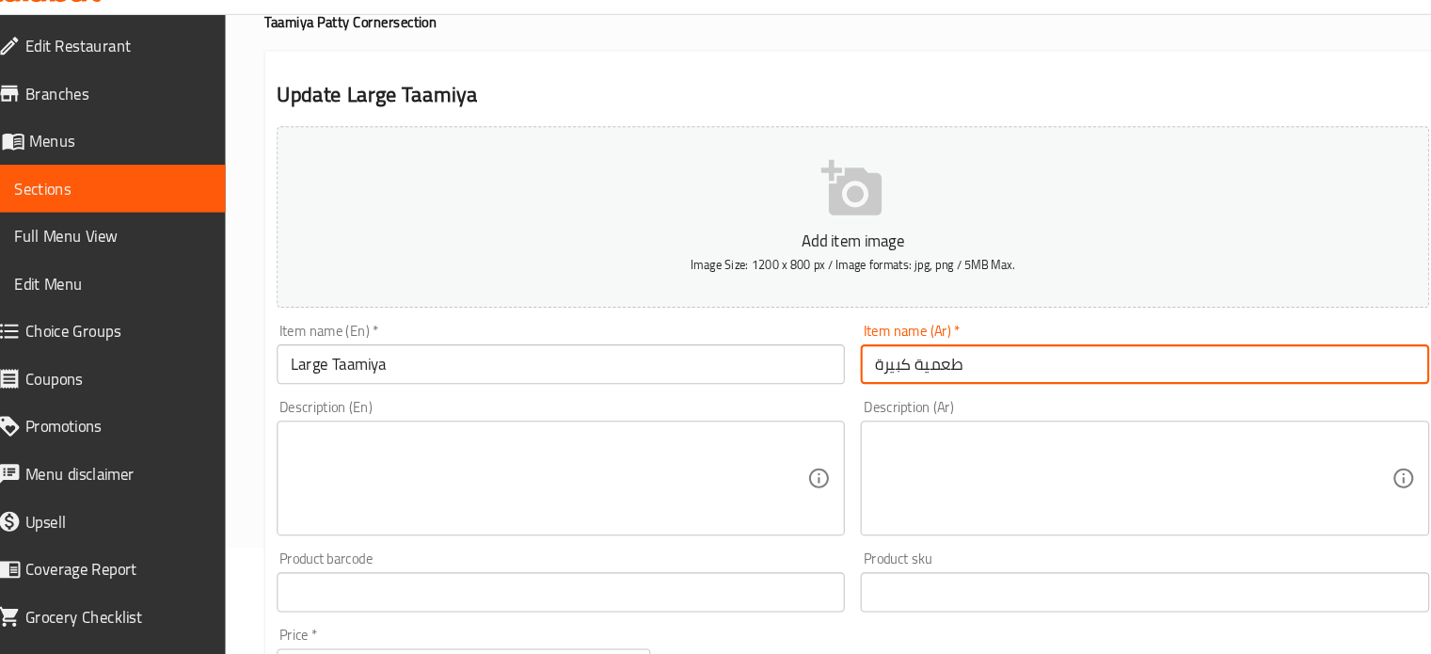
click at [900, 388] on input "طعمية كبيرة" at bounding box center [1112, 379] width 540 height 38
click at [901, 377] on input "قرص فلافل كيري" at bounding box center [1112, 379] width 540 height 38
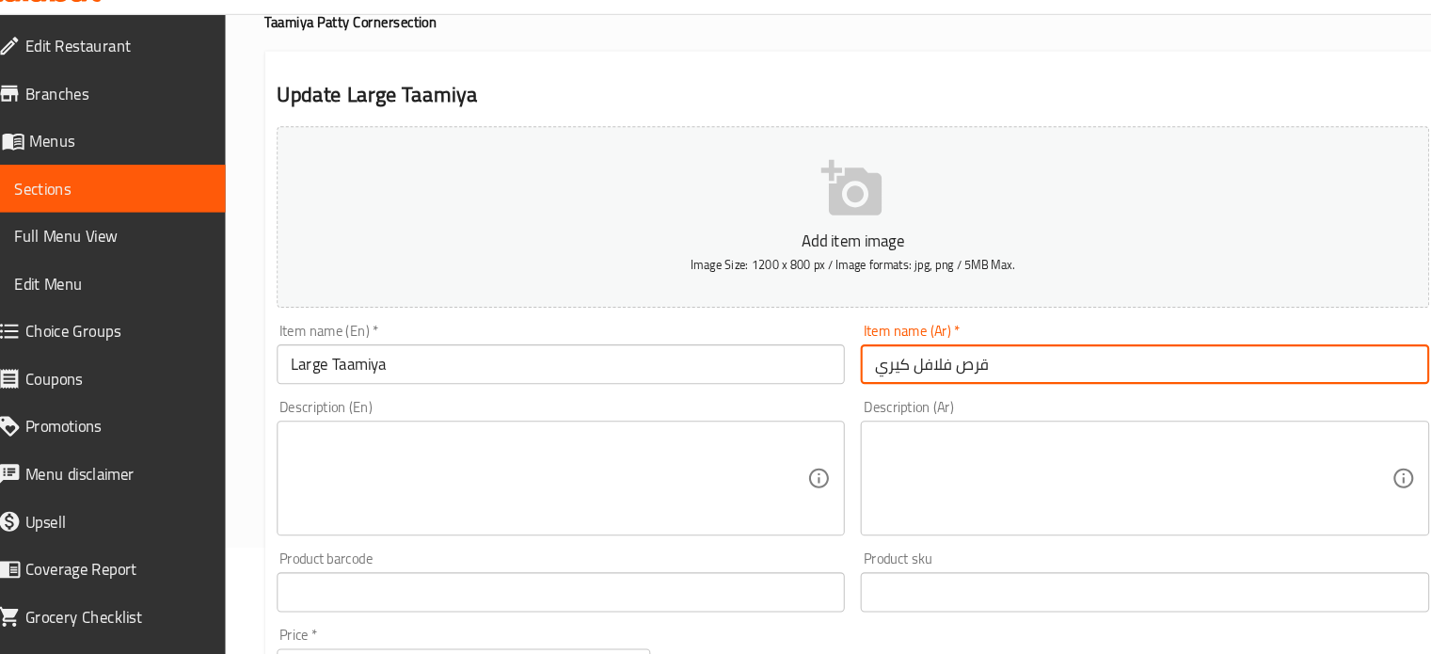
click at [901, 377] on input "قرص فلافل كيري" at bounding box center [1112, 379] width 540 height 38
click at [933, 388] on input "قرص فلافل كيري" at bounding box center [1112, 379] width 540 height 38
drag, startPoint x: 933, startPoint y: 388, endPoint x: 970, endPoint y: 387, distance: 36.7
click at [970, 387] on input "قرص فلافل كيري" at bounding box center [1112, 379] width 540 height 38
type input "فلافل كيري"
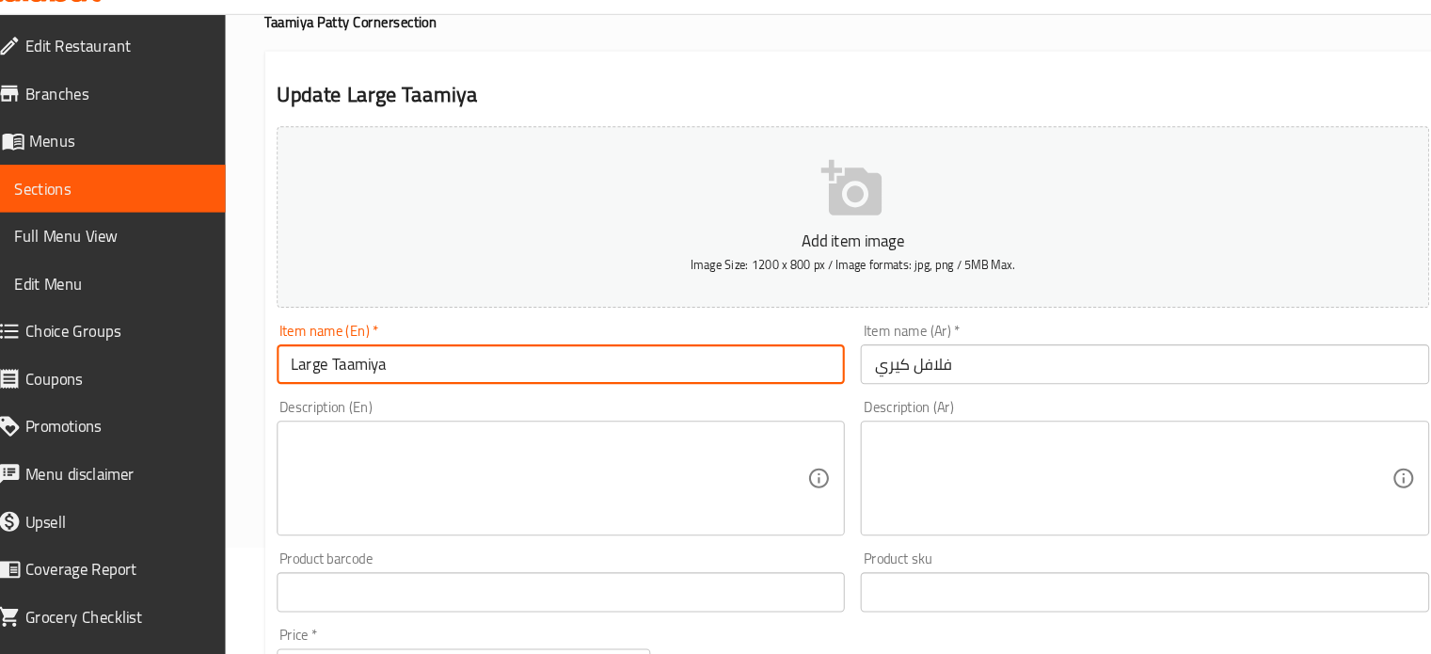
click at [563, 389] on input "Large Taamiya" at bounding box center [558, 379] width 540 height 38
paste input "[PERSON_NAME]"
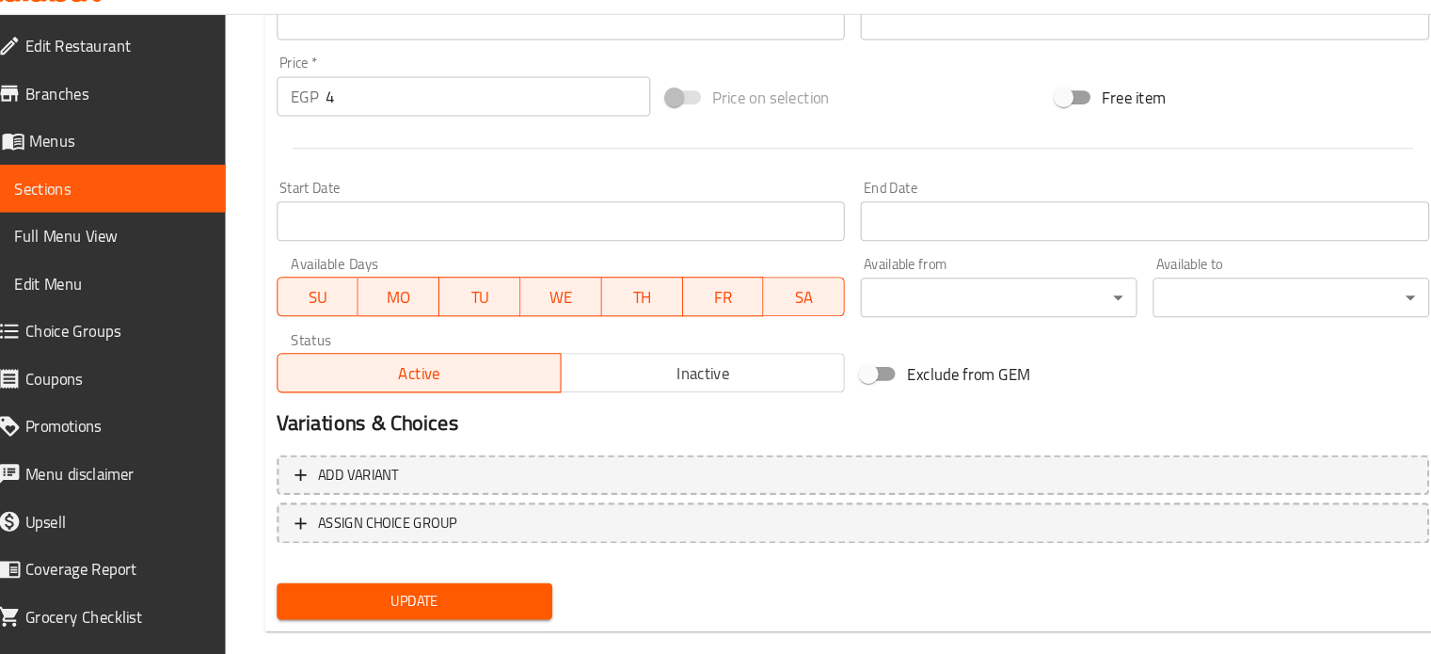
scroll to position [674, 0]
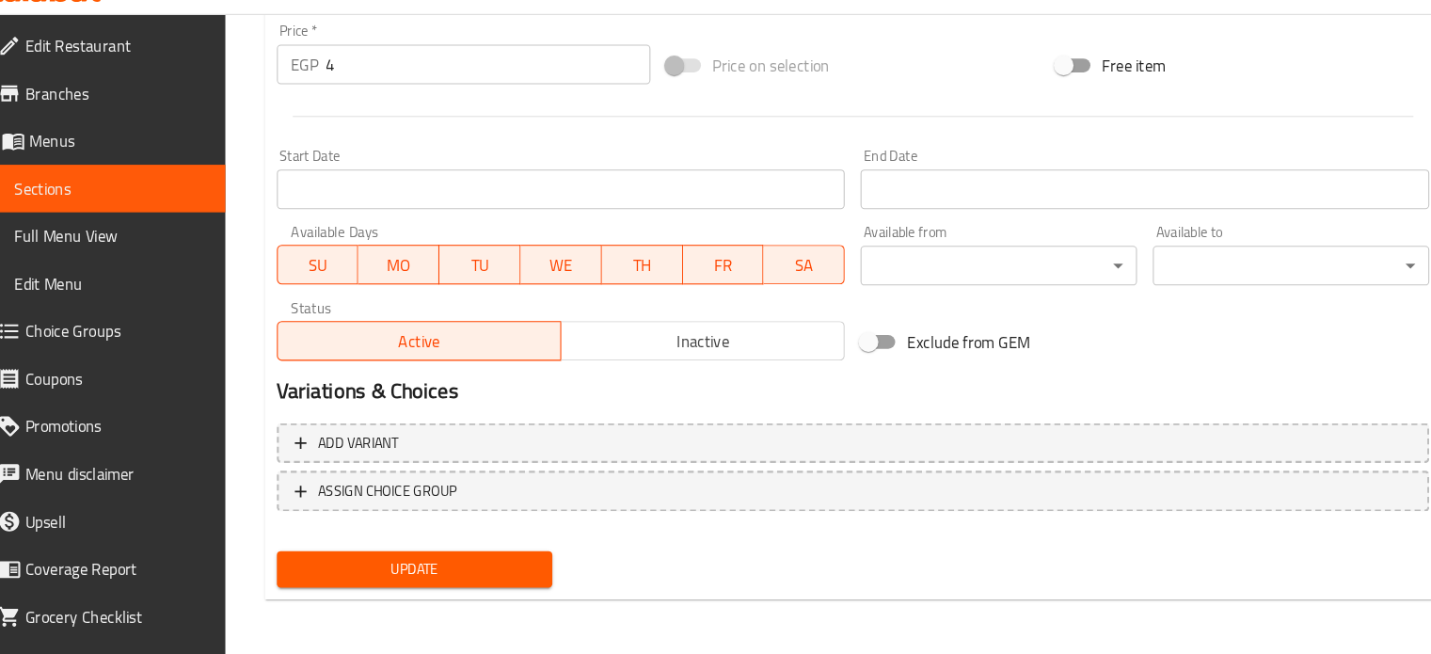
type input "[PERSON_NAME]"
click at [373, 91] on input "4" at bounding box center [489, 94] width 308 height 38
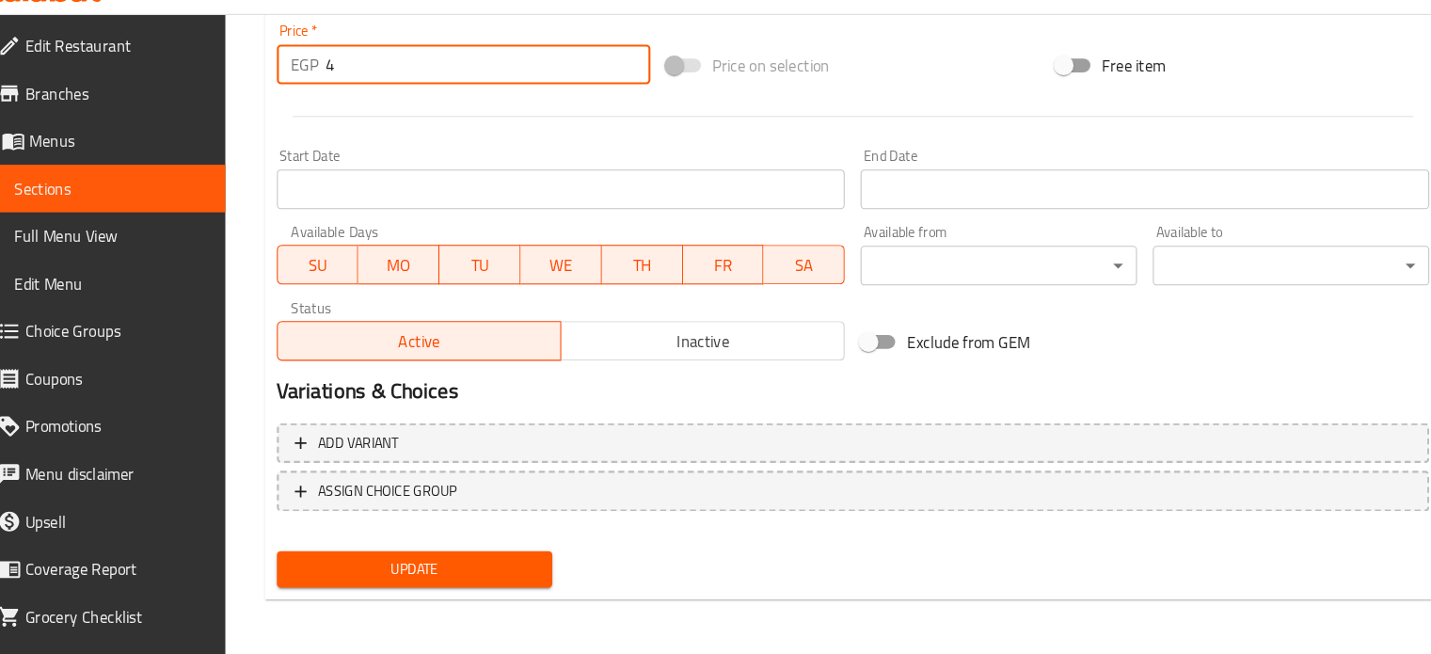
click at [373, 91] on input "4" at bounding box center [489, 94] width 308 height 38
type input "8"
click at [288, 556] on button "Update" at bounding box center [419, 573] width 262 height 35
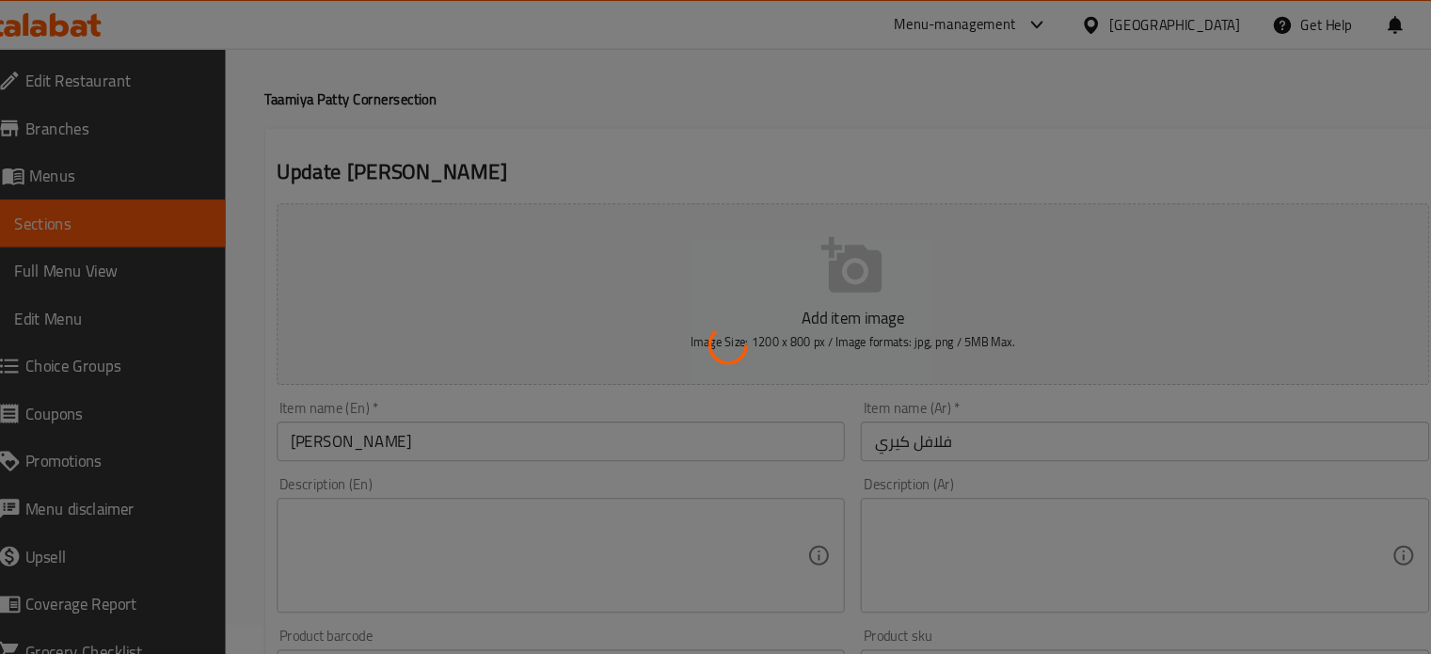
scroll to position [0, 0]
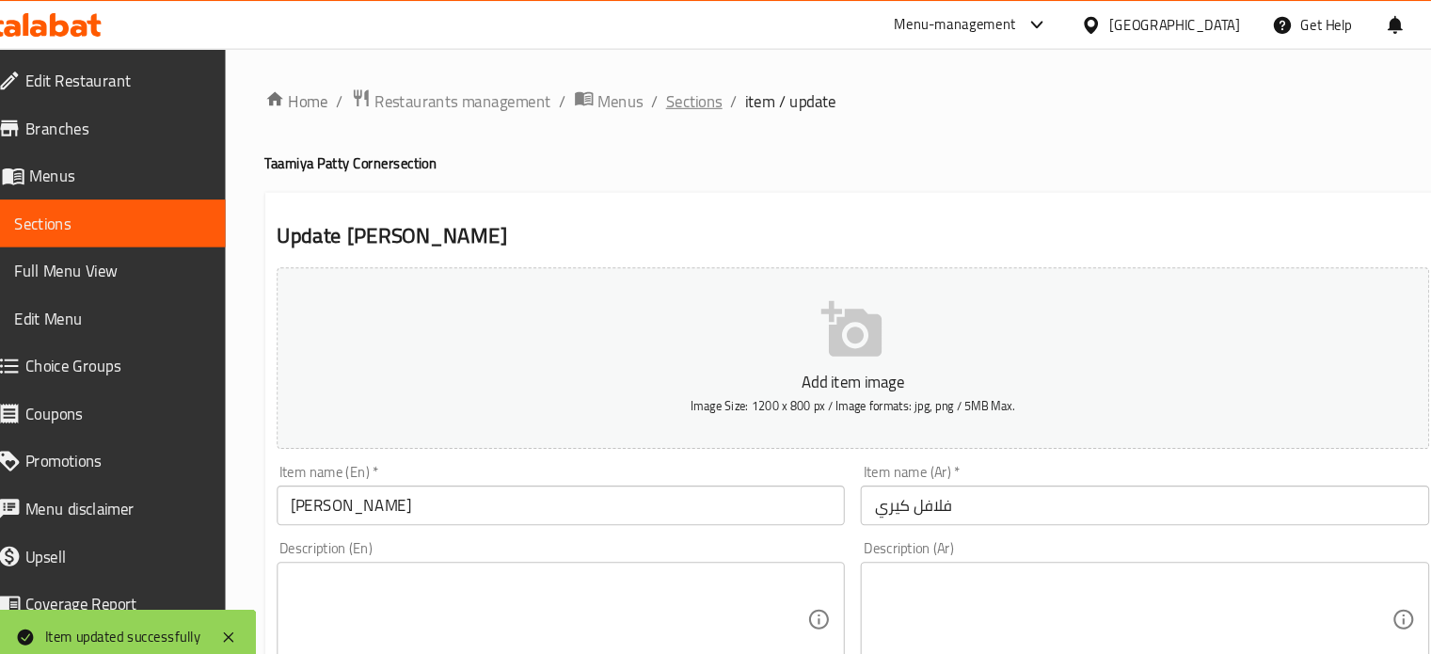
click at [680, 91] on span "Sections" at bounding box center [685, 96] width 54 height 23
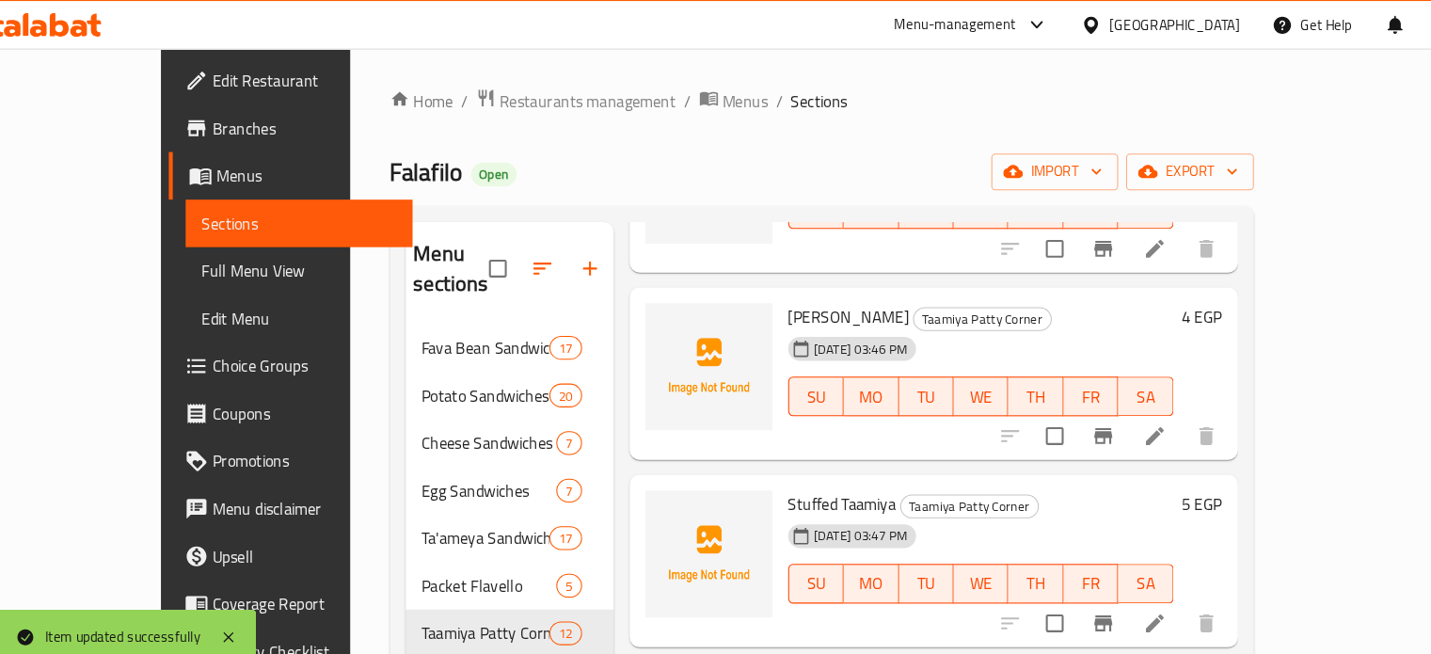
scroll to position [313, 0]
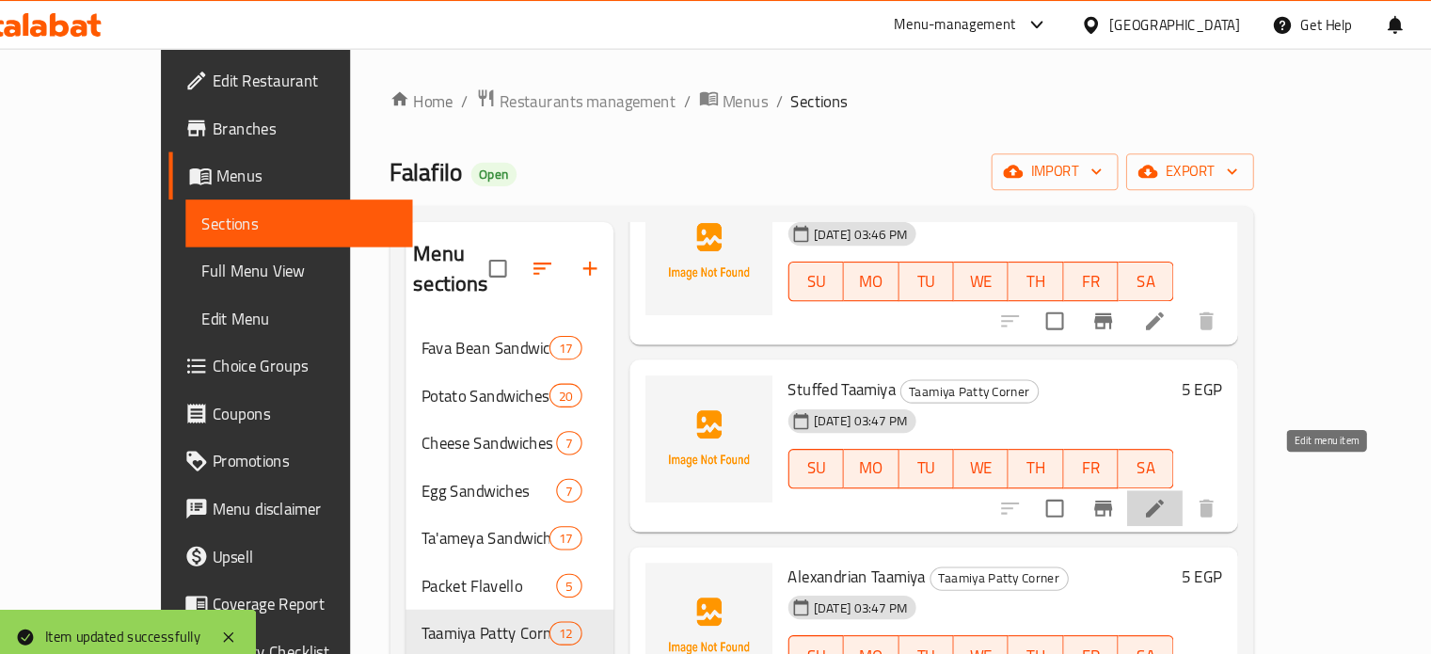
click at [1133, 471] on icon at bounding box center [1121, 482] width 23 height 23
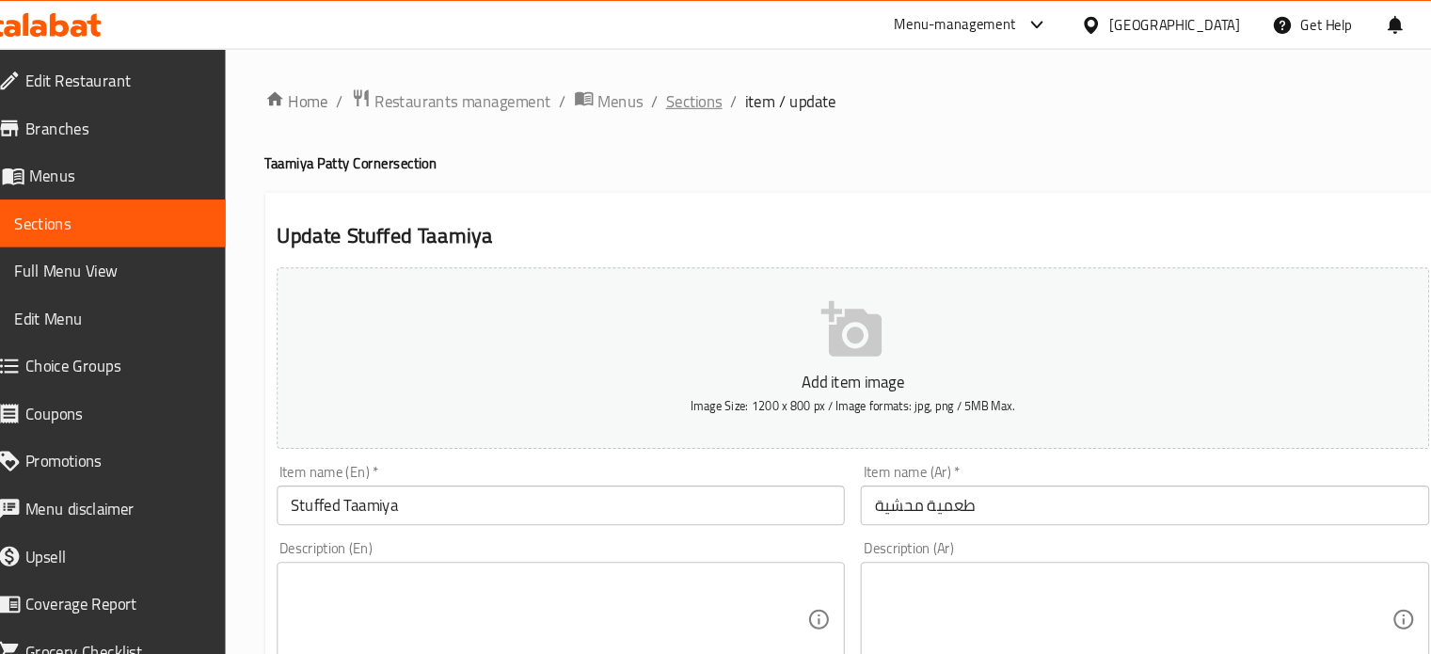
click at [683, 104] on span "Sections" at bounding box center [685, 96] width 54 height 23
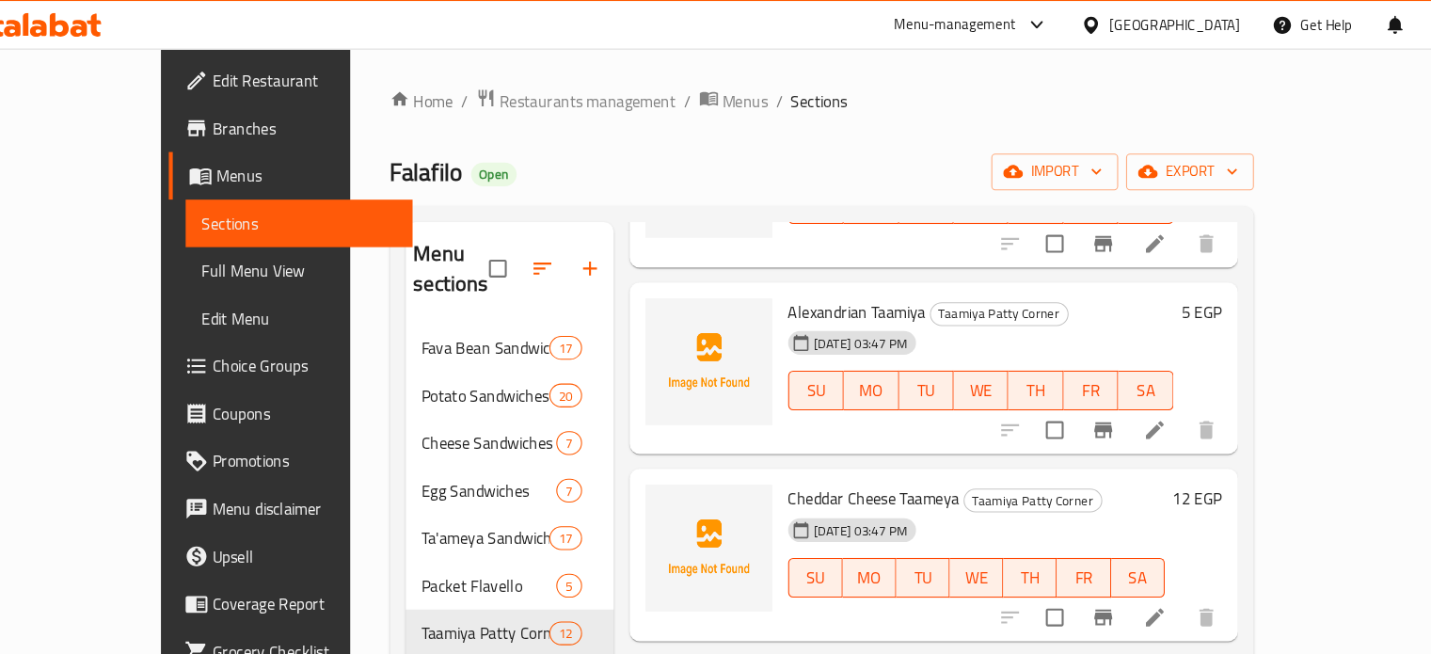
scroll to position [564, 0]
click at [1133, 575] on icon at bounding box center [1121, 586] width 23 height 23
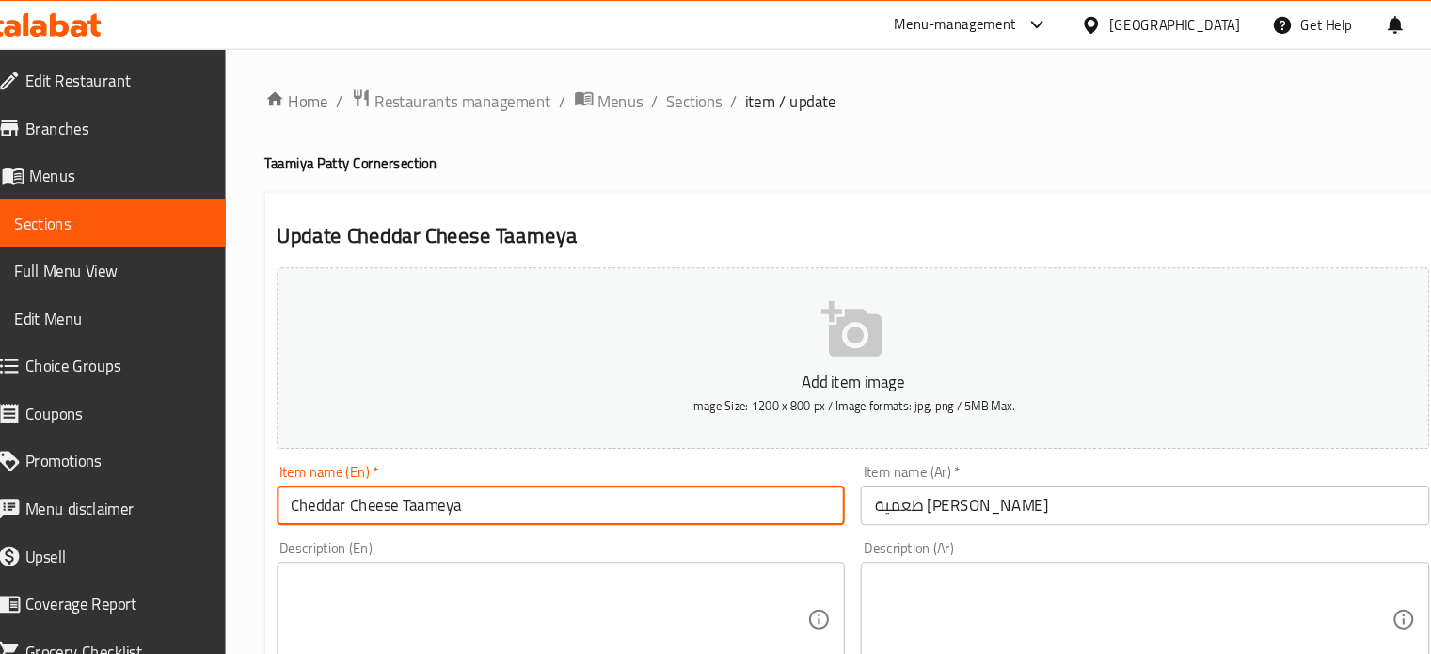
click at [380, 472] on input "Cheddar Cheese Taameya" at bounding box center [558, 480] width 540 height 38
paste input "Falafel Koft"
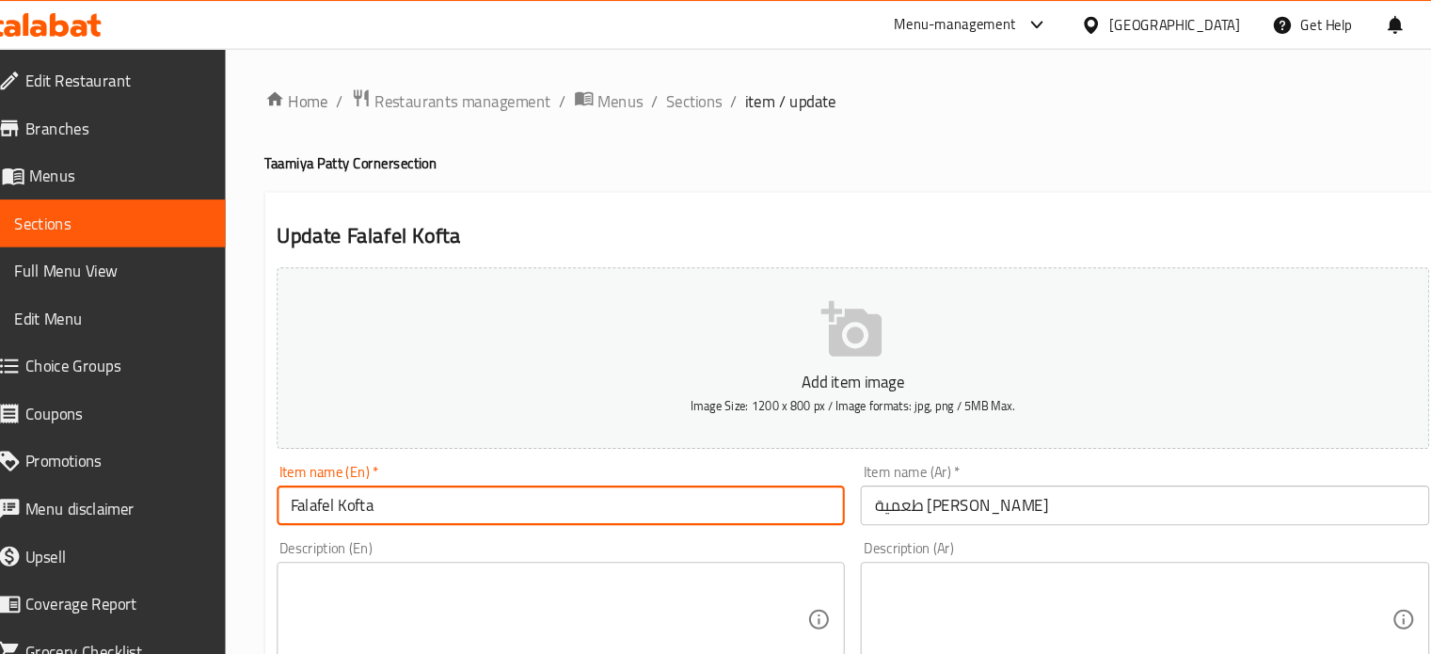
type input "Falafel Kofta"
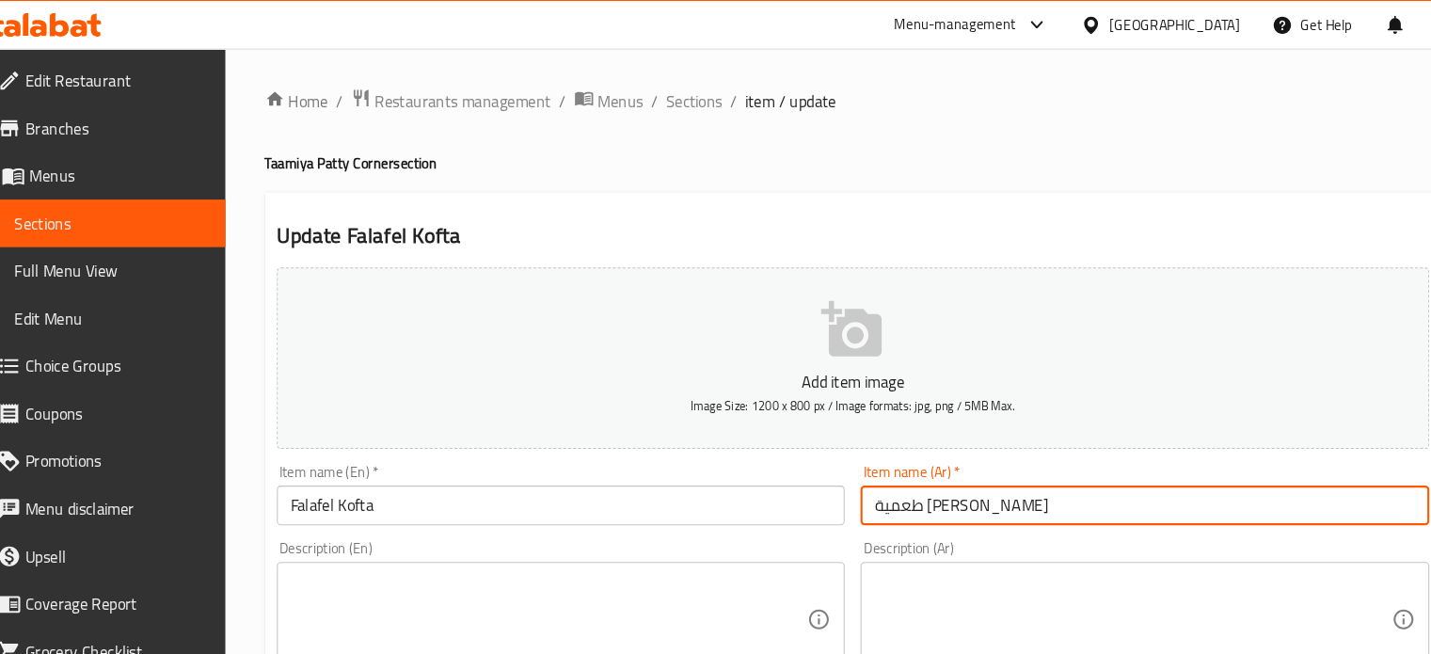
click at [909, 478] on input "طعمية [PERSON_NAME]" at bounding box center [1112, 480] width 540 height 38
paste input "فلافل كفته"
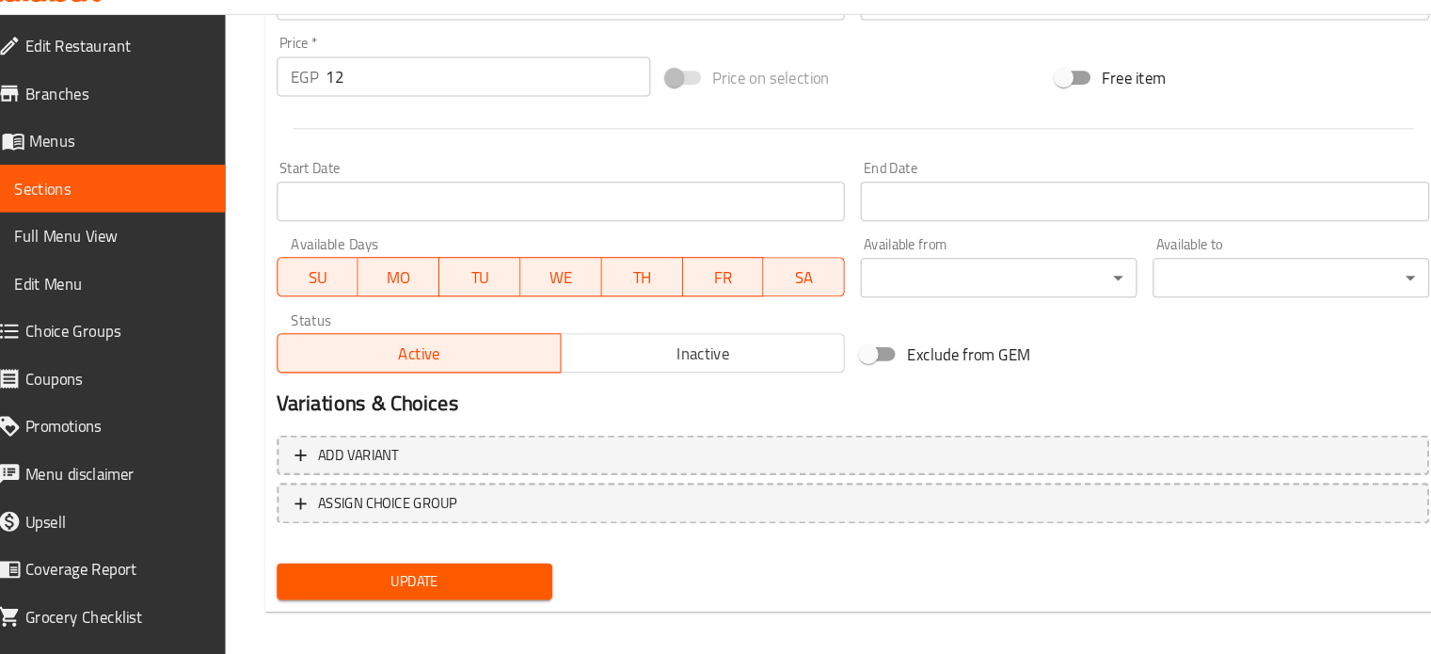
scroll to position [674, 0]
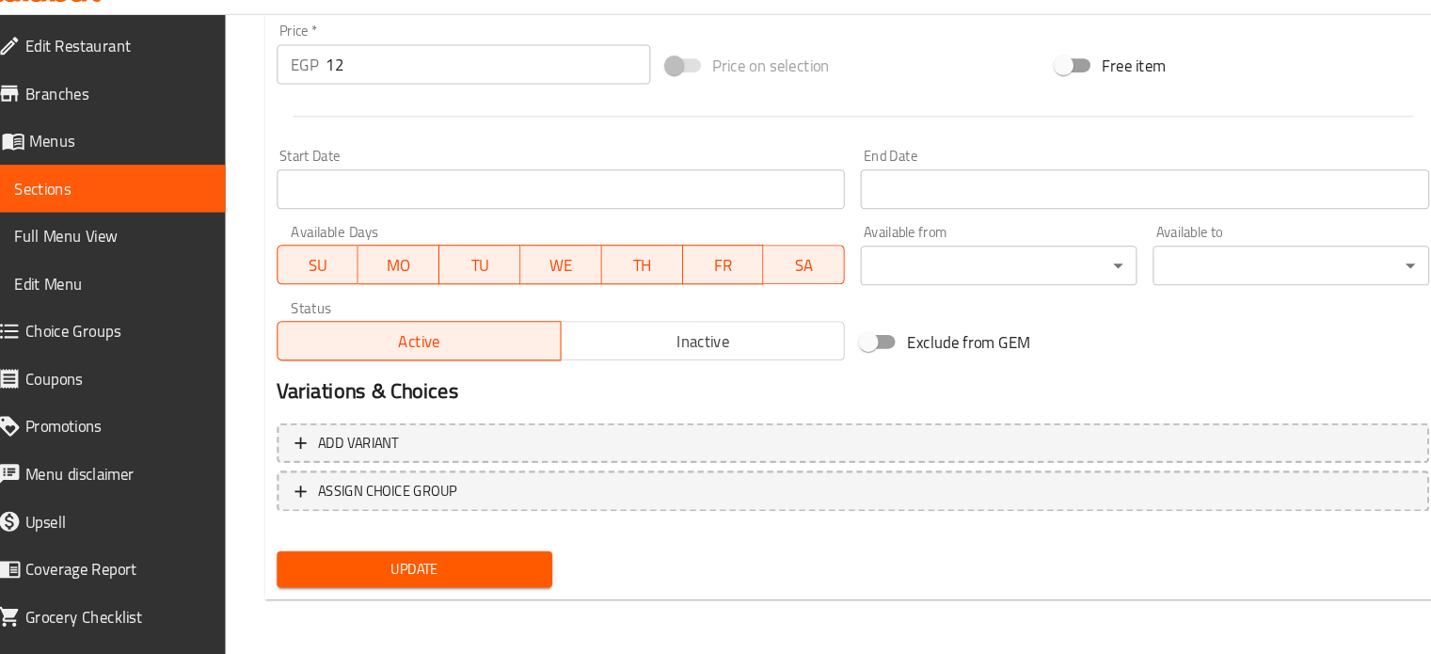
type input "فلافل كفته"
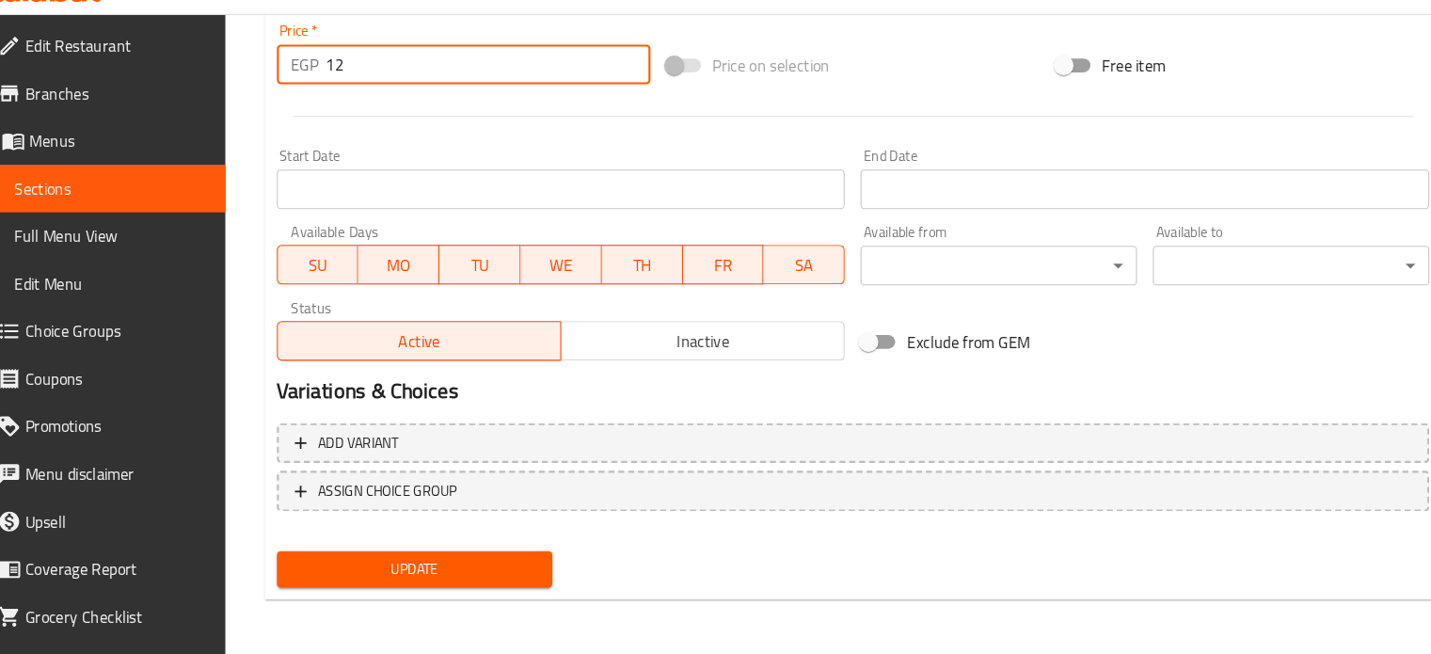
click at [375, 101] on input "12" at bounding box center [489, 94] width 308 height 38
type input "5"
click at [288, 556] on button "Update" at bounding box center [419, 573] width 262 height 35
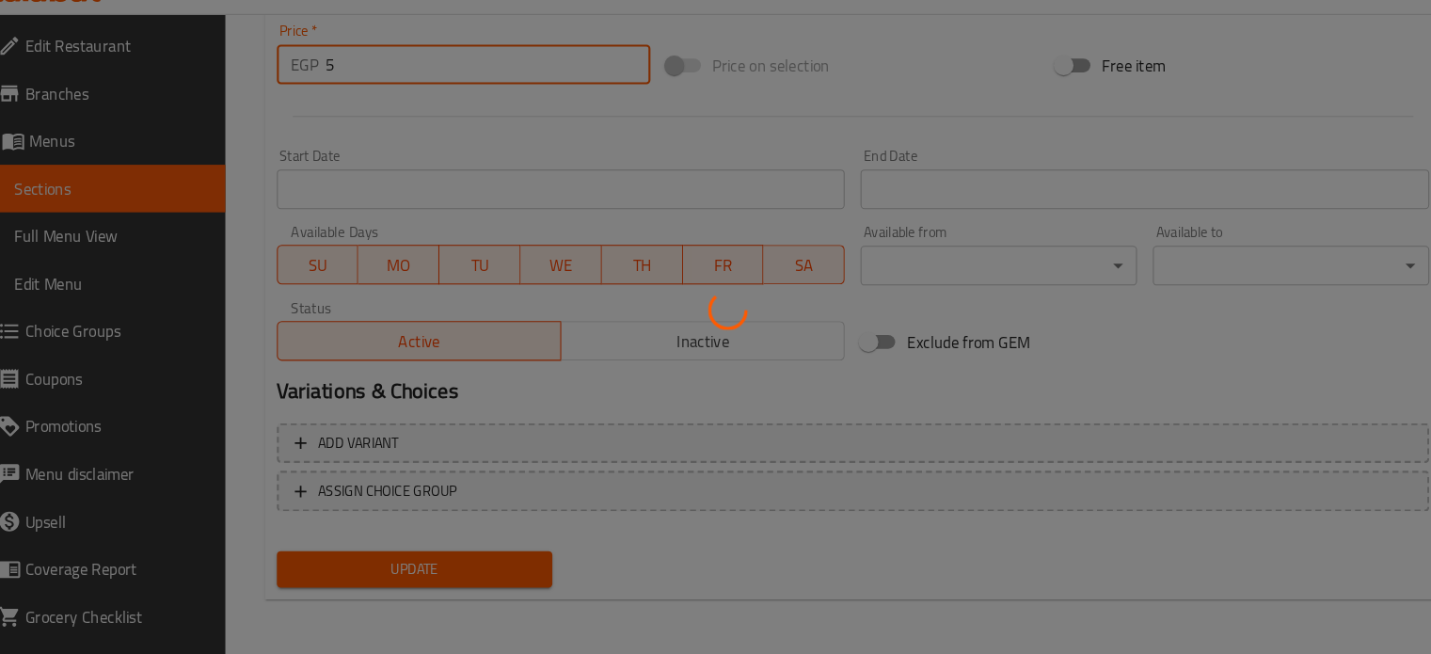
scroll to position [0, 0]
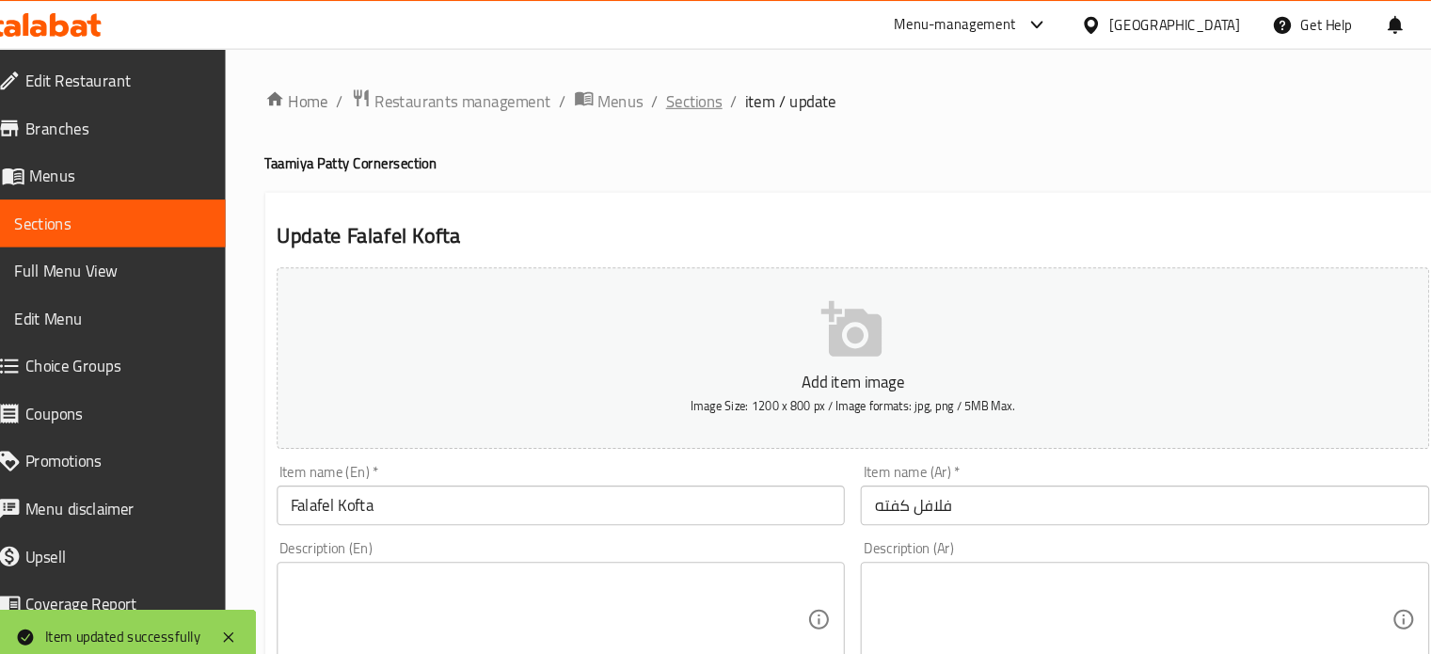
click at [676, 90] on span "Sections" at bounding box center [685, 96] width 54 height 23
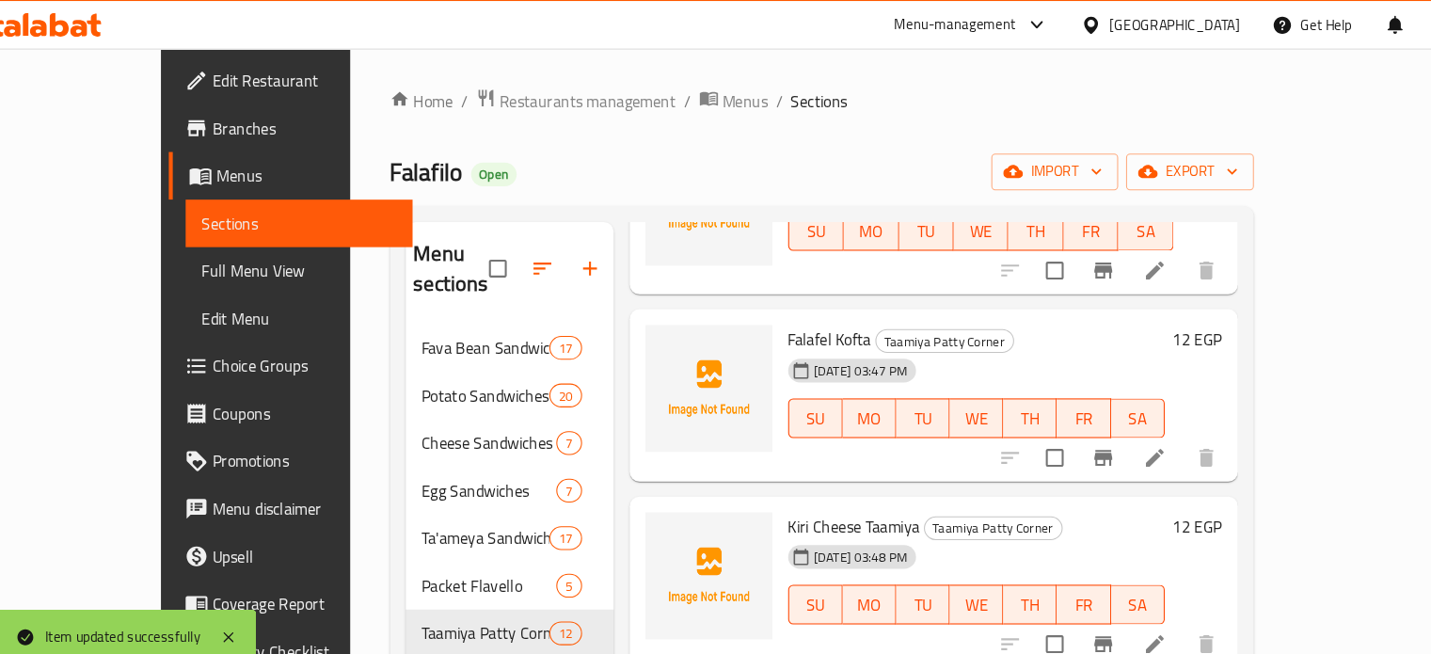
scroll to position [773, 0]
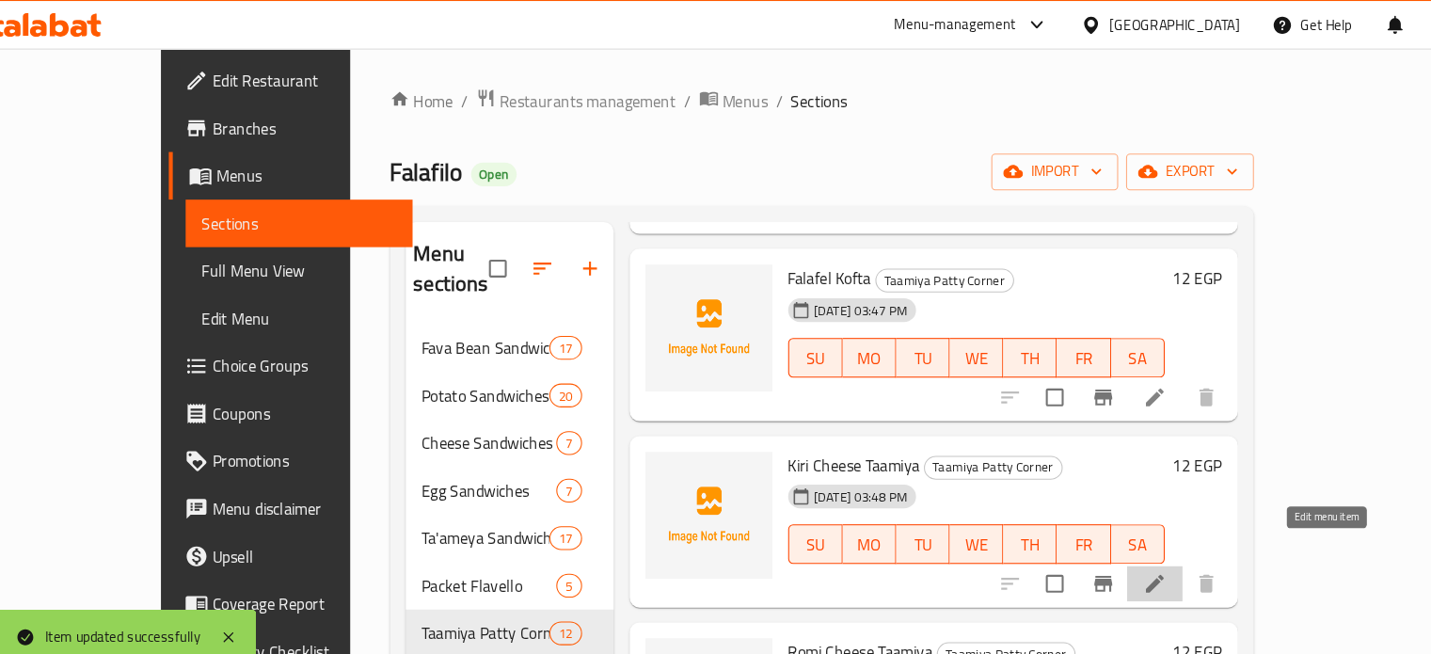
click at [1133, 543] on icon at bounding box center [1121, 554] width 23 height 23
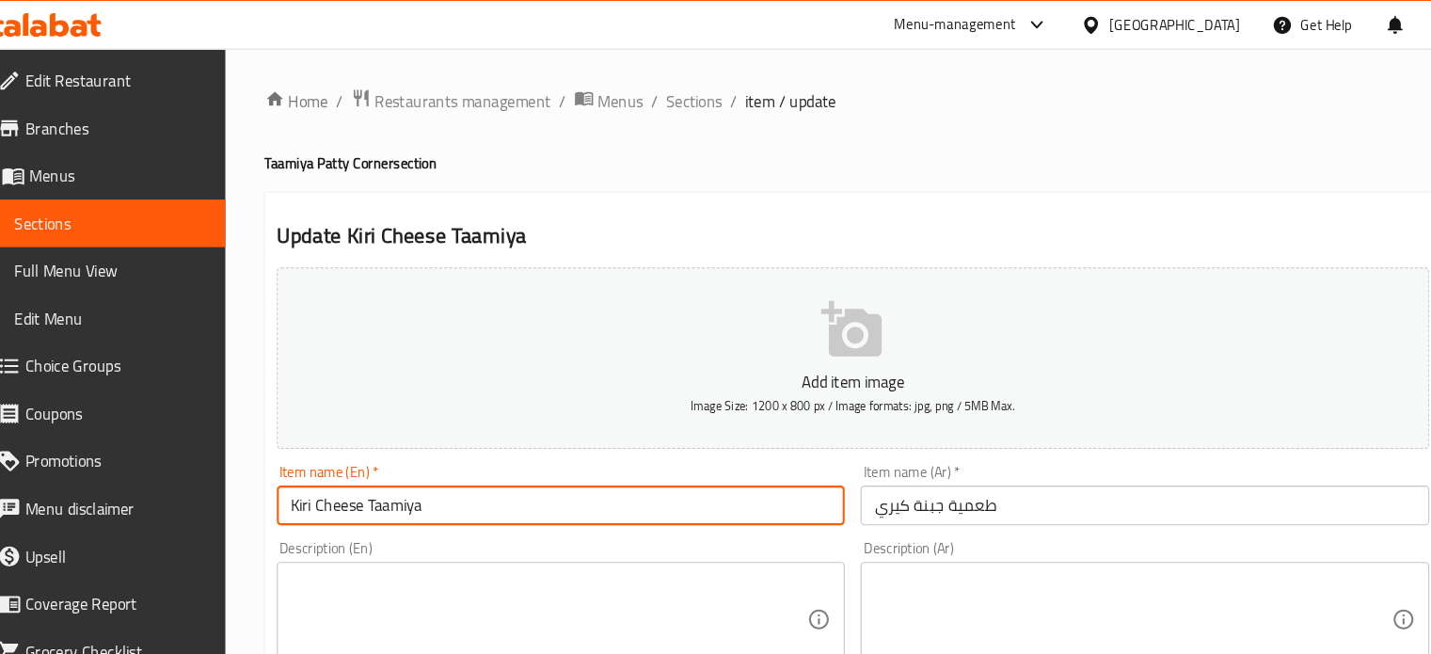
click at [365, 477] on input "Kiri Cheese Taamiya" at bounding box center [558, 480] width 540 height 38
paste input "[PERSON_NAME]"
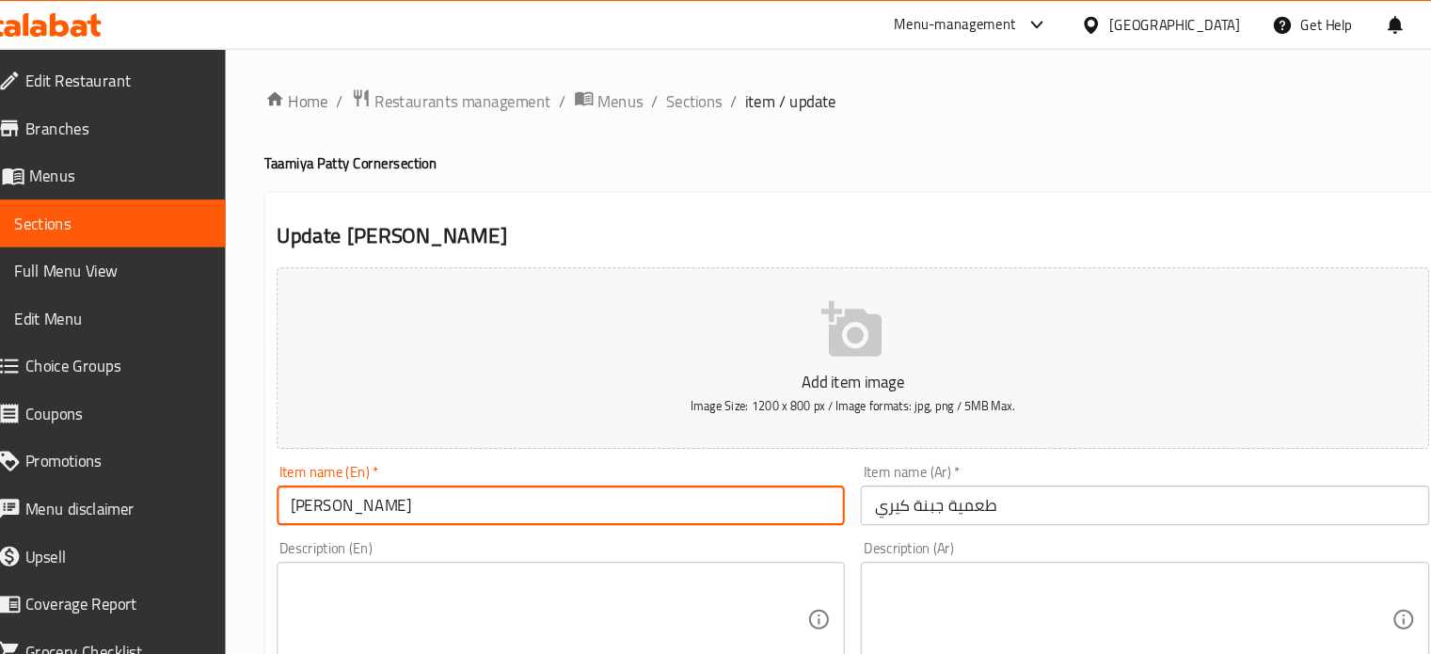
type input "[PERSON_NAME]"
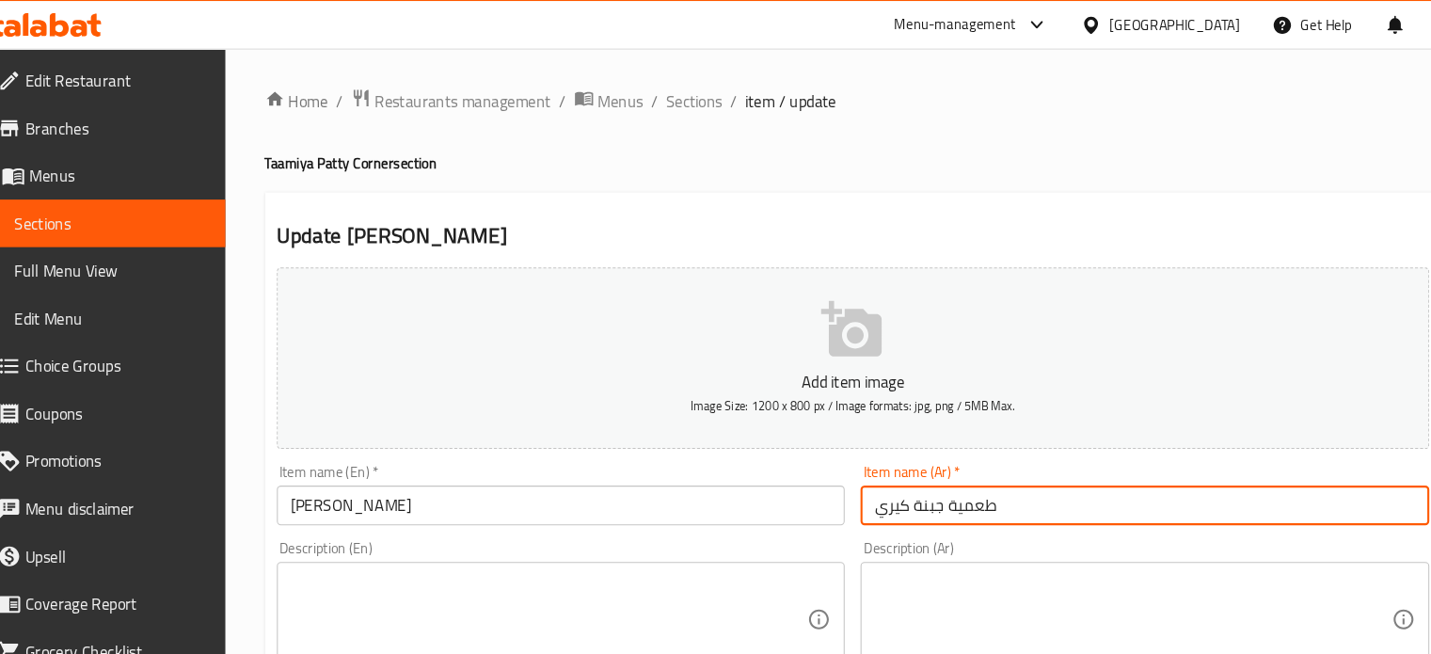
click at [882, 484] on input "طعمية جبنة كيري" at bounding box center [1112, 480] width 540 height 38
paste input "فلافل زيتون"
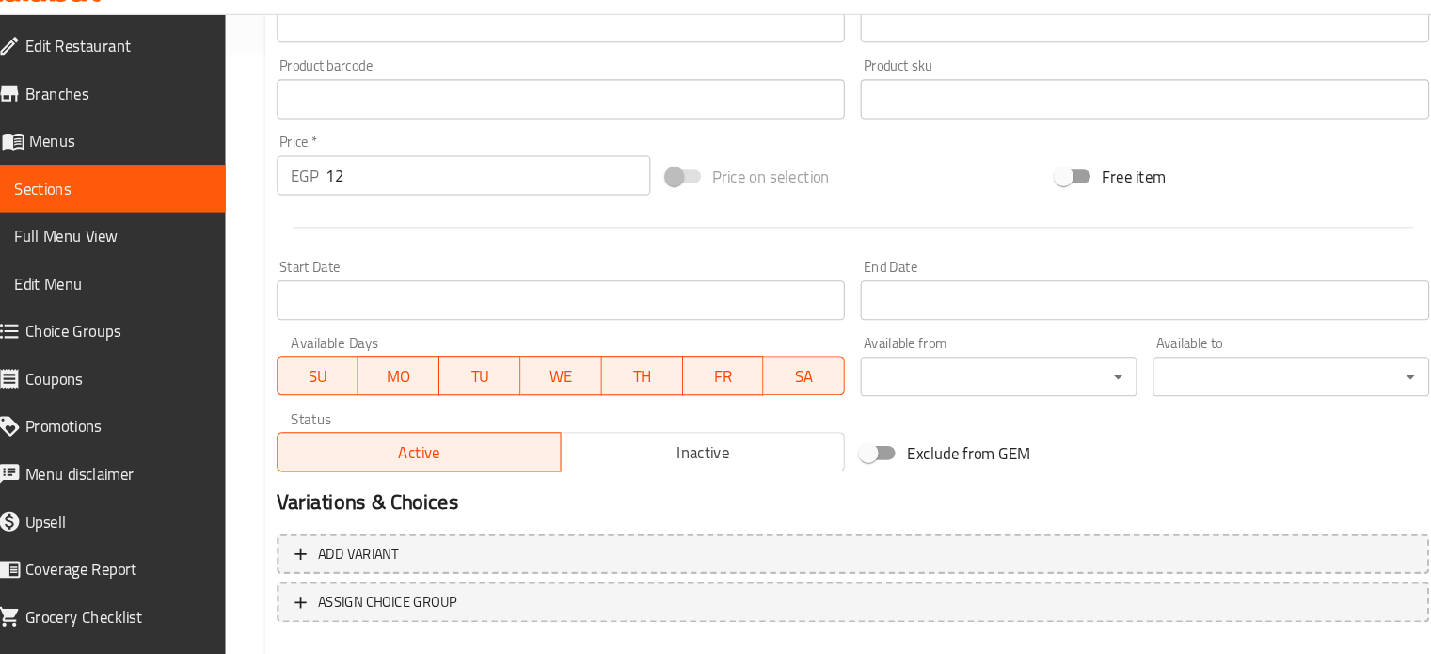
scroll to position [674, 0]
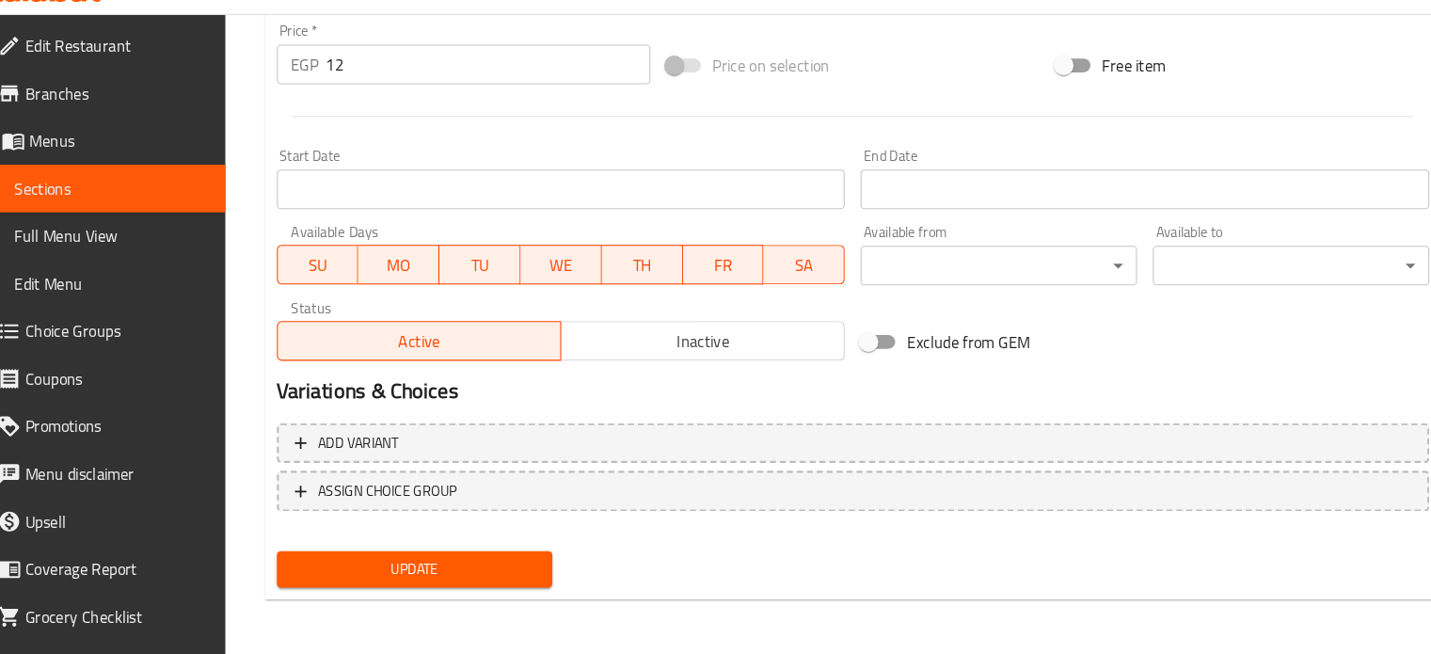
type input "فلافل زيتون"
click at [386, 95] on input "12" at bounding box center [489, 94] width 308 height 38
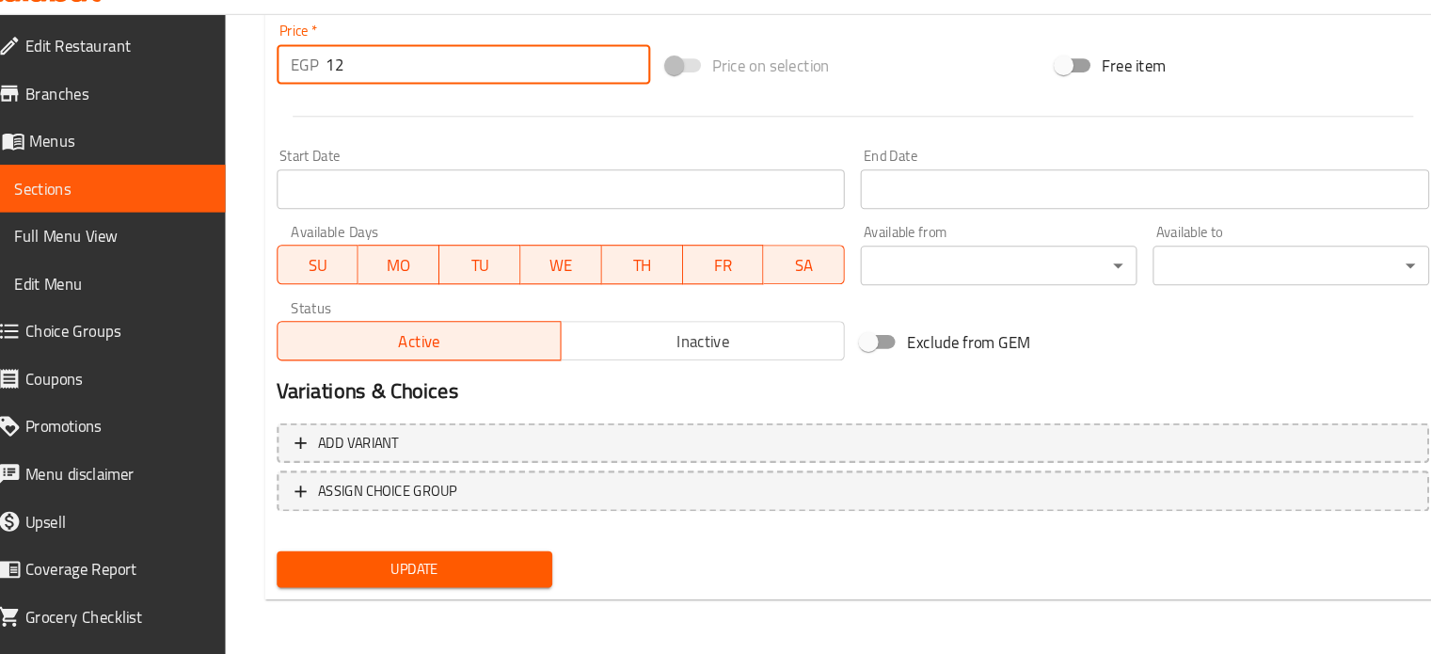
click at [386, 95] on input "12" at bounding box center [489, 94] width 308 height 38
type input "7"
click at [288, 556] on button "Update" at bounding box center [419, 573] width 262 height 35
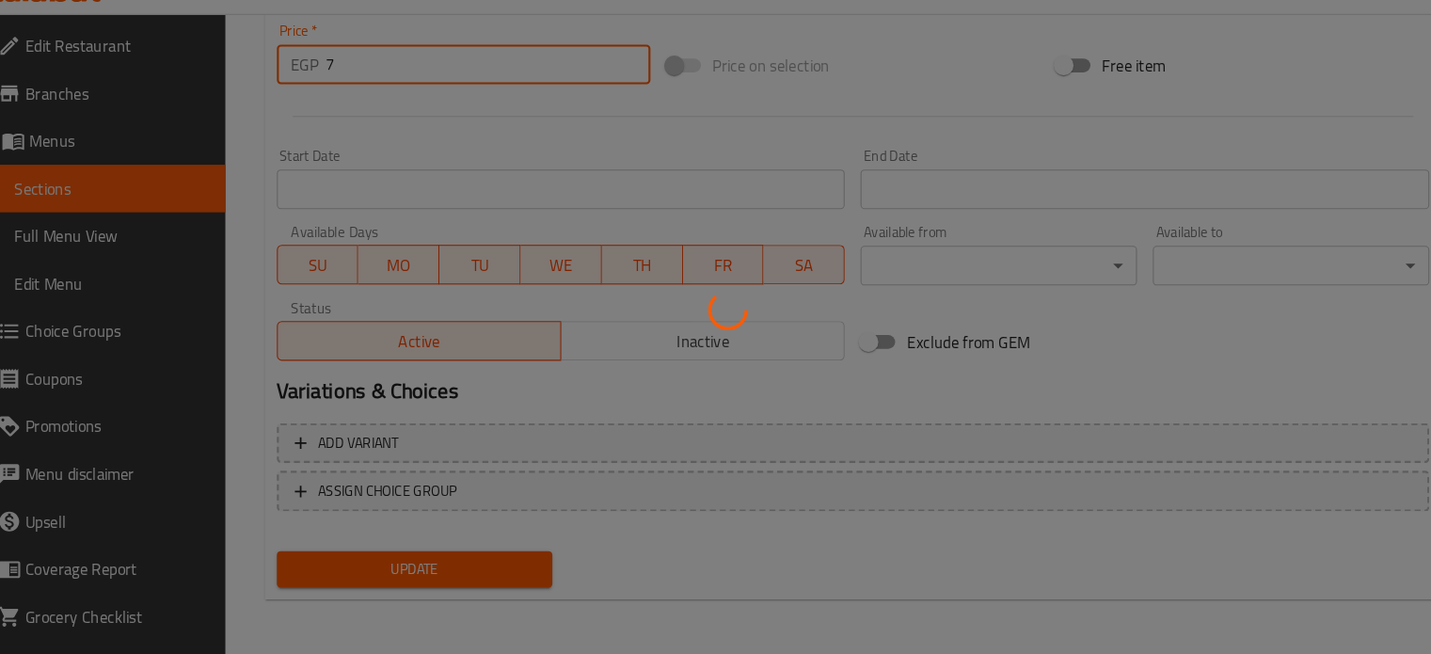
scroll to position [0, 0]
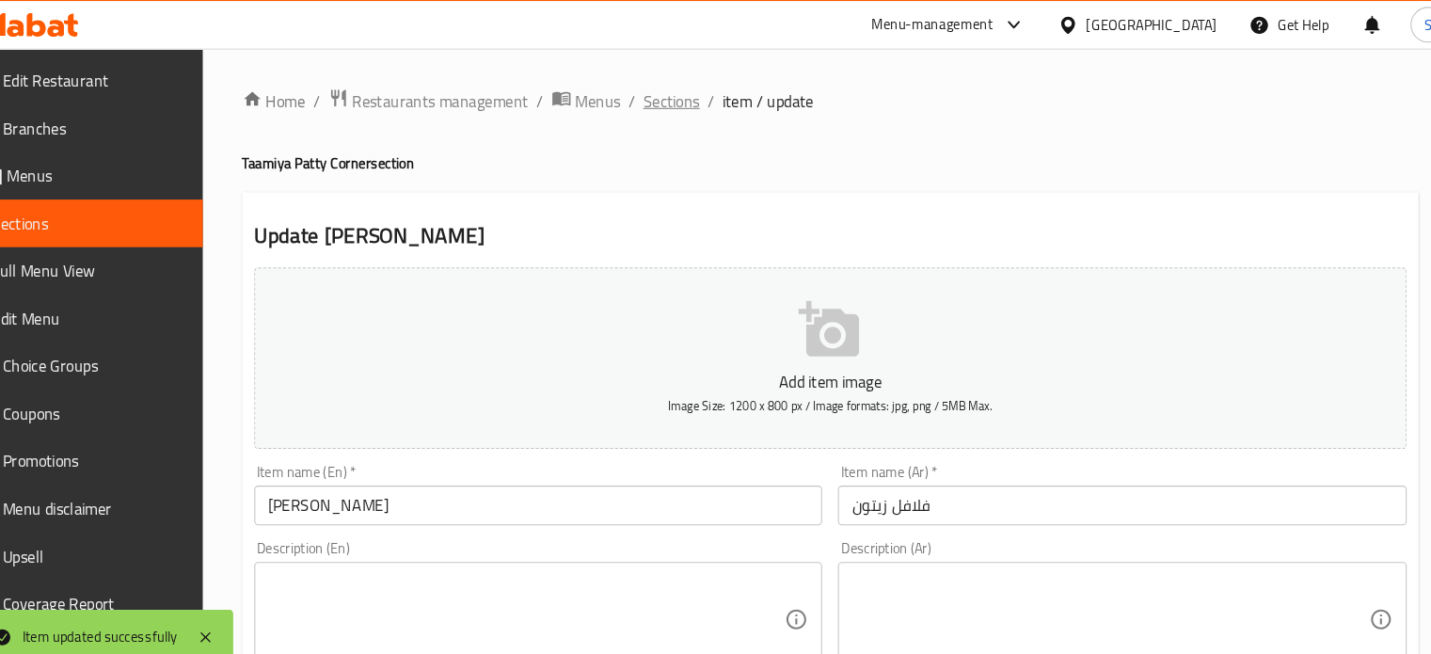
click at [678, 103] on span "Sections" at bounding box center [685, 96] width 54 height 23
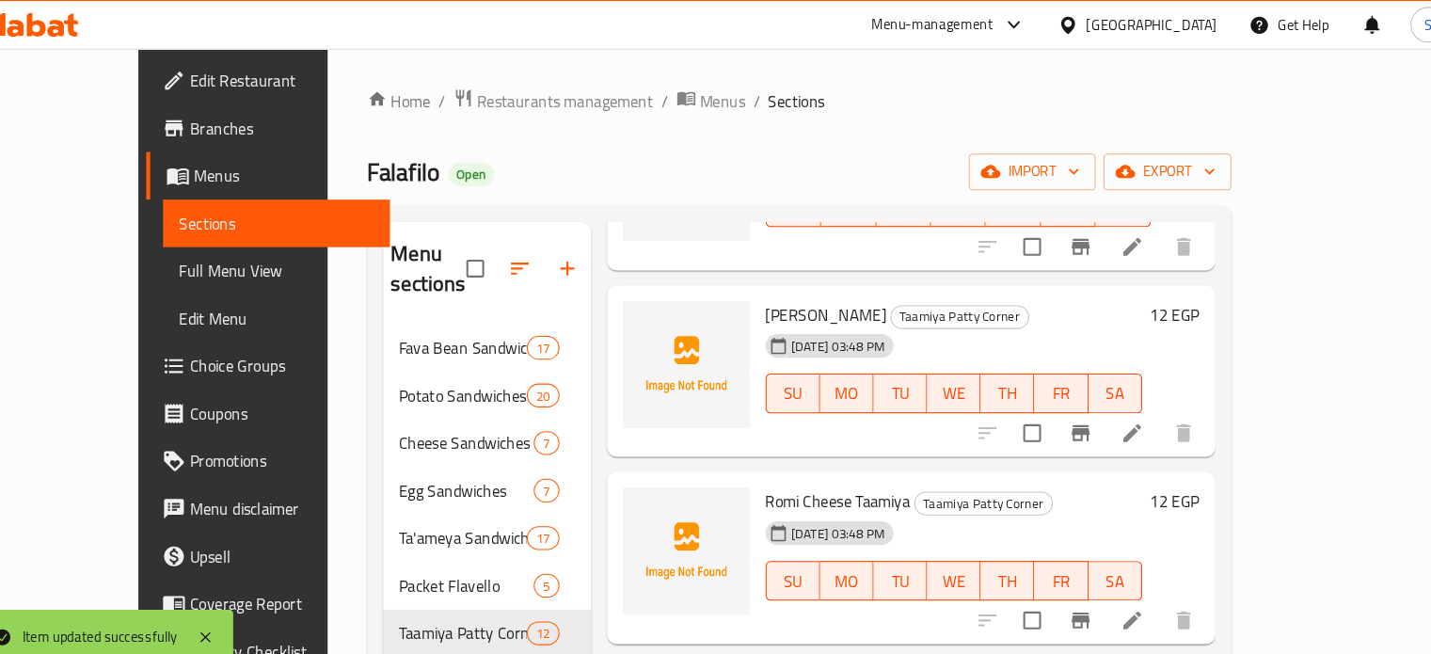
scroll to position [997, 0]
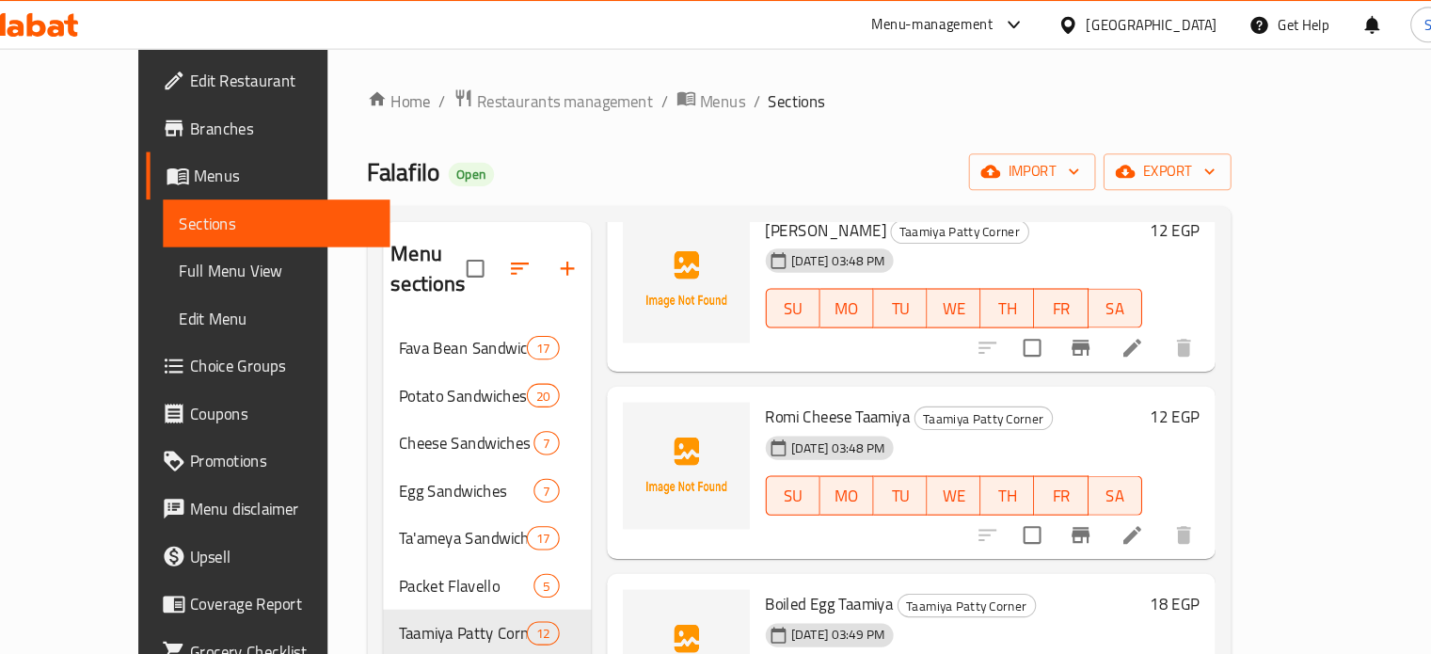
click at [1185, 382] on h6 "12 EGP" at bounding box center [1161, 395] width 47 height 26
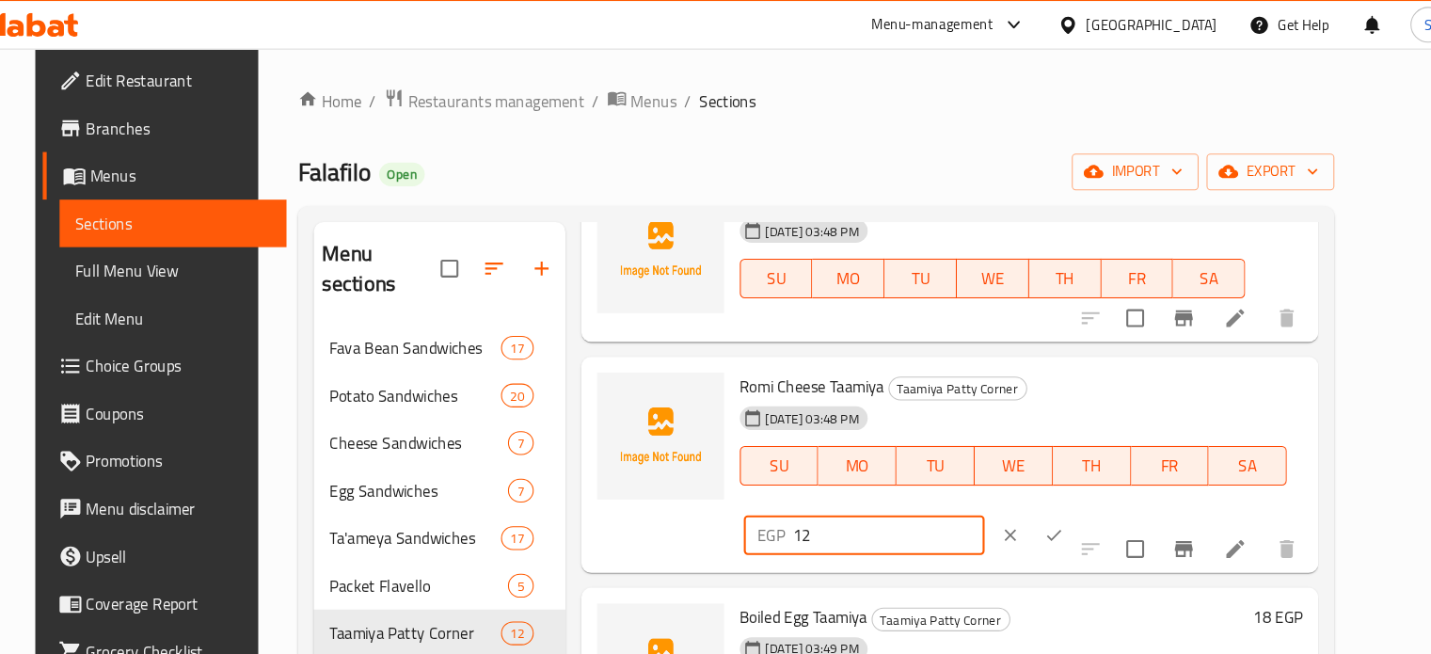
click at [981, 489] on input "12" at bounding box center [891, 508] width 182 height 38
type input "8"
click at [1056, 499] on icon "ok" at bounding box center [1047, 508] width 19 height 19
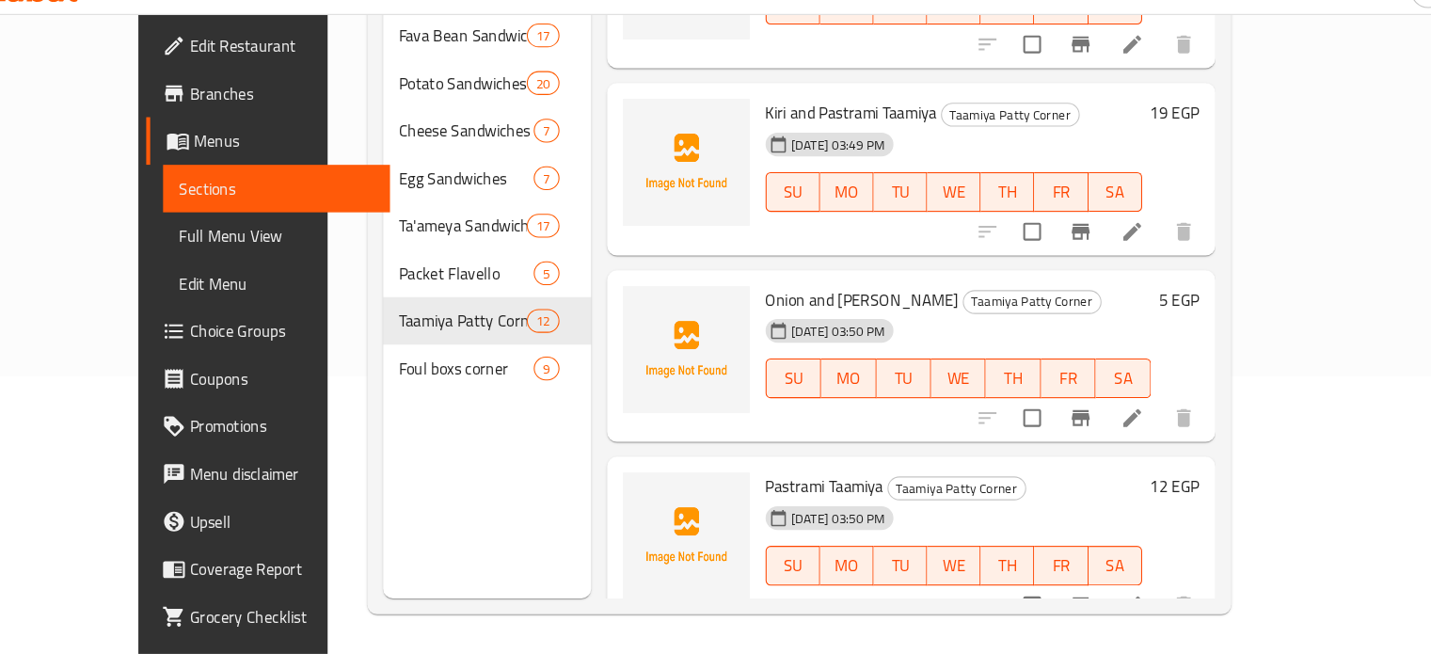
scroll to position [262, 0]
click at [1185, 483] on h6 "12 EGP" at bounding box center [1161, 496] width 47 height 26
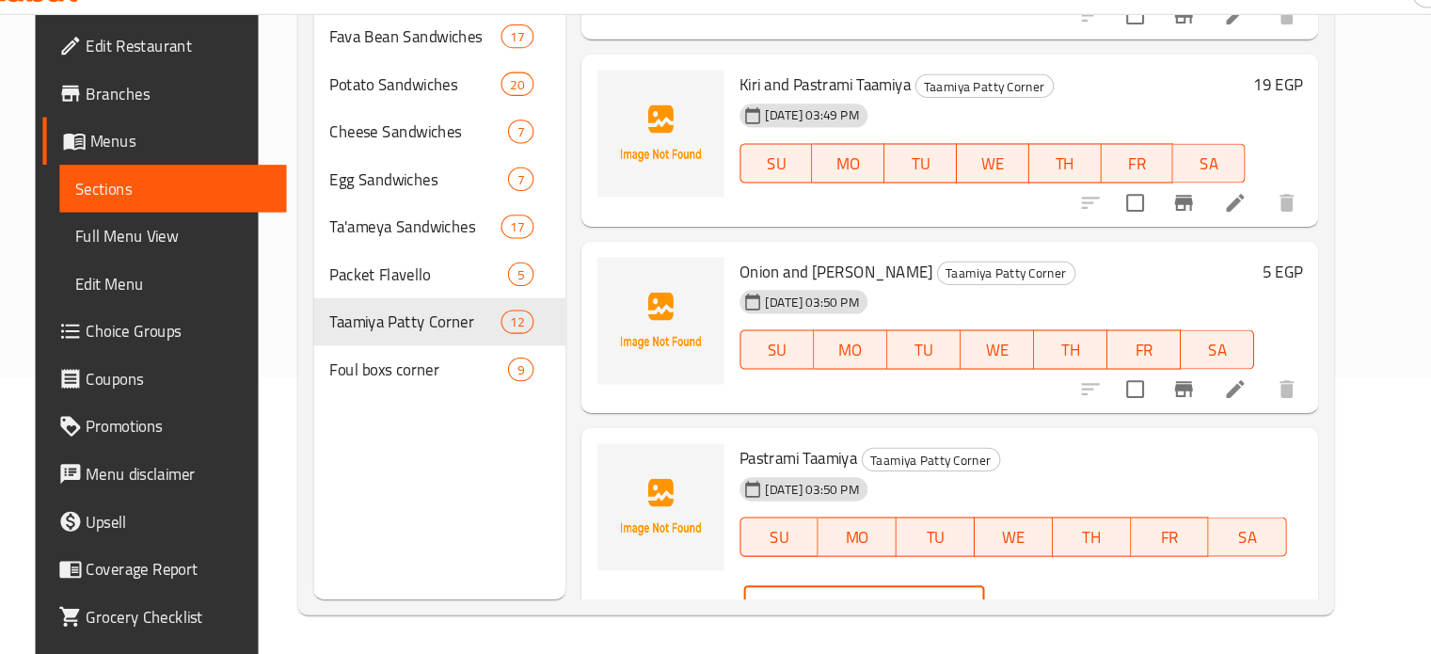
click at [981, 590] on input "12" at bounding box center [891, 609] width 182 height 38
type input "8"
click at [1068, 588] on button "ok" at bounding box center [1046, 608] width 41 height 41
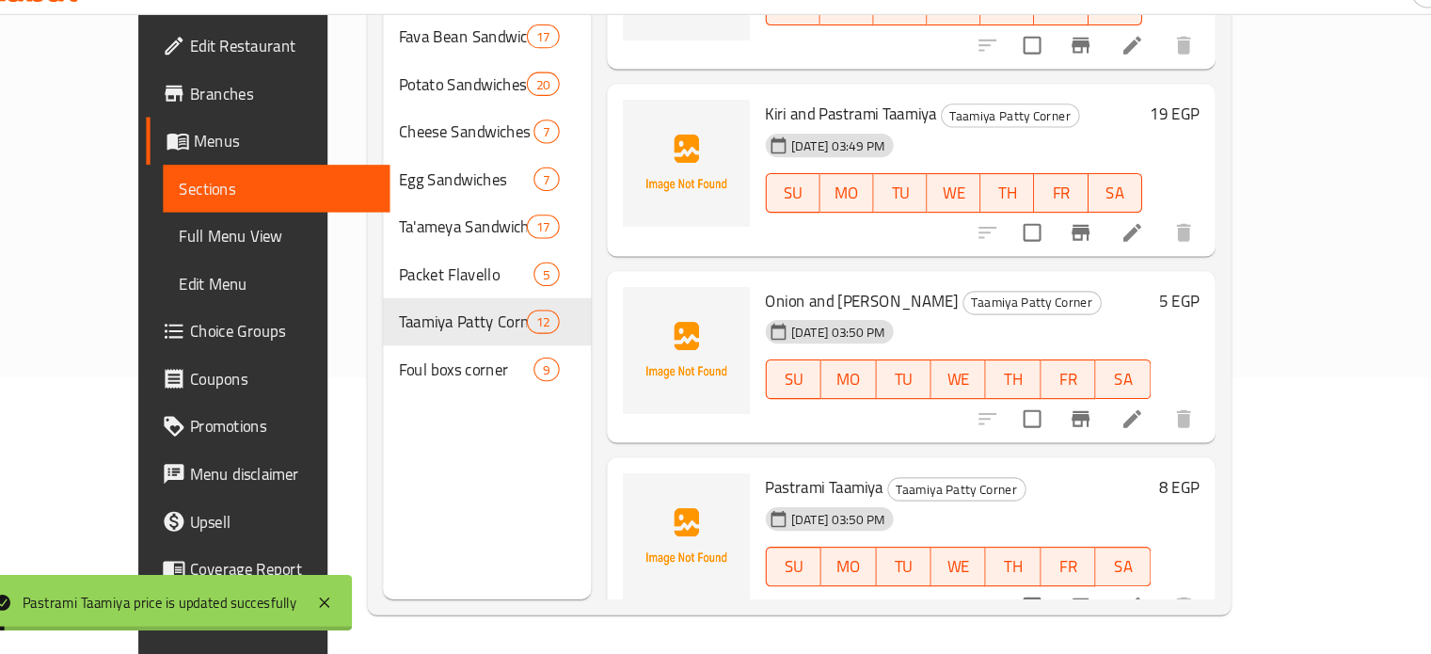
scroll to position [1432, 0]
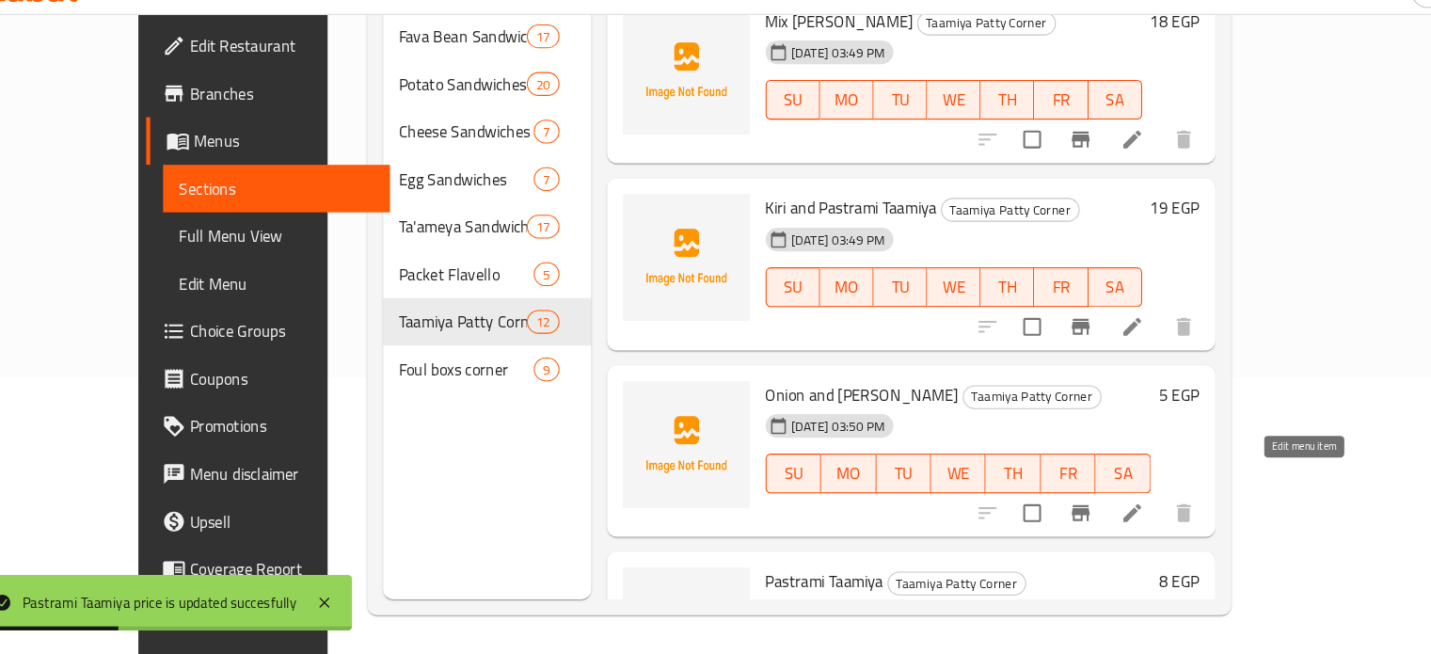
click at [1133, 509] on icon at bounding box center [1121, 520] width 23 height 23
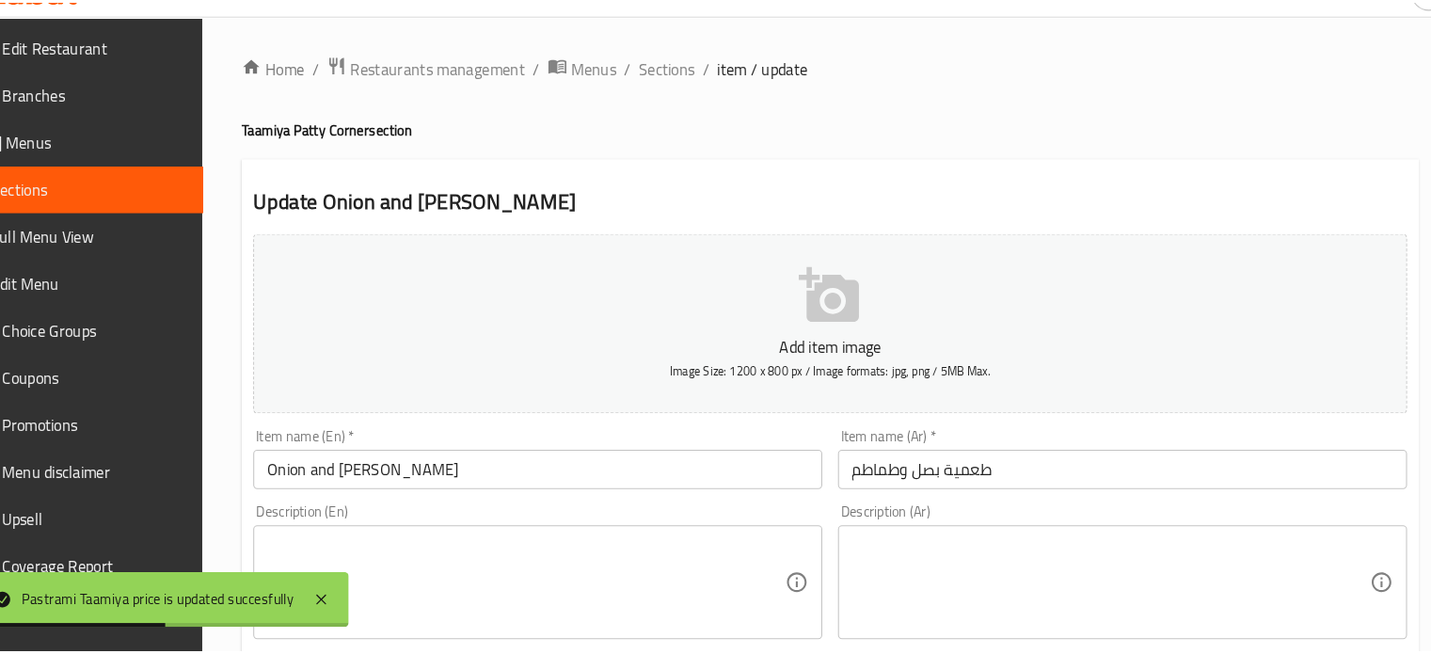
scroll to position [262, 0]
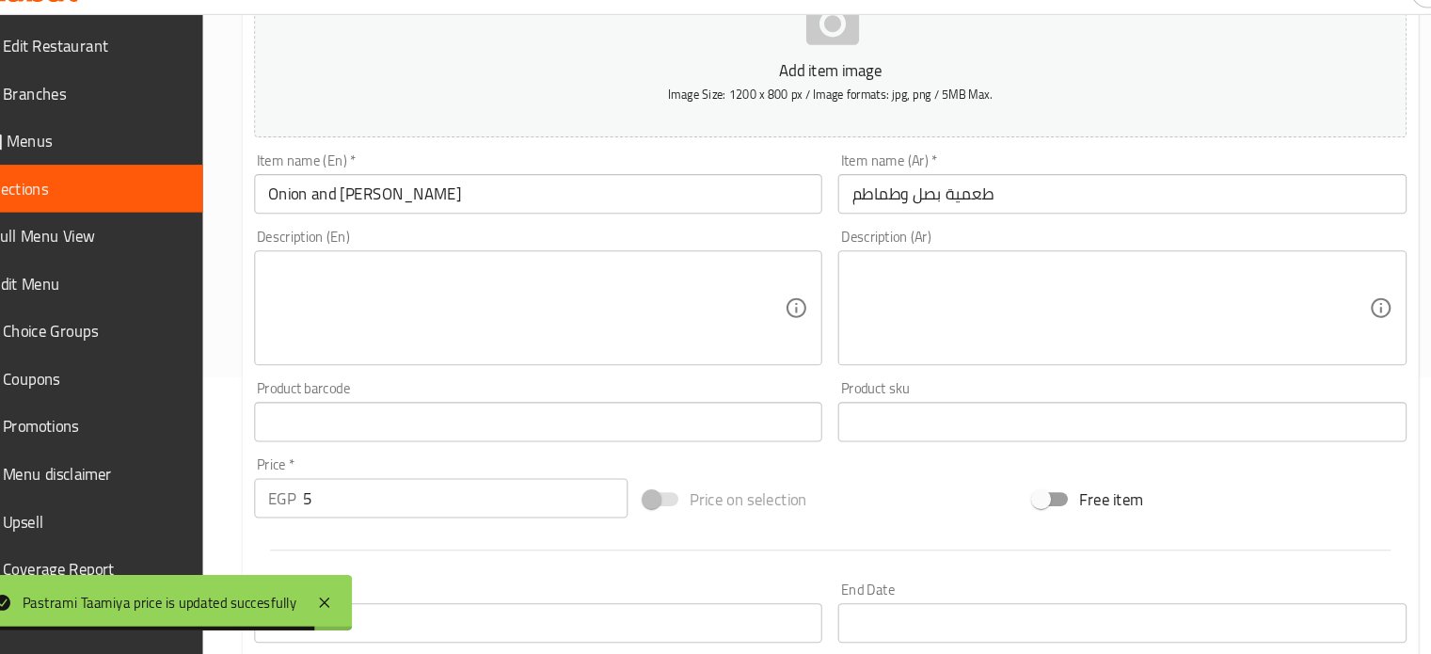
click at [906, 222] on input "طعمية بصل وطماطم" at bounding box center [1112, 217] width 540 height 38
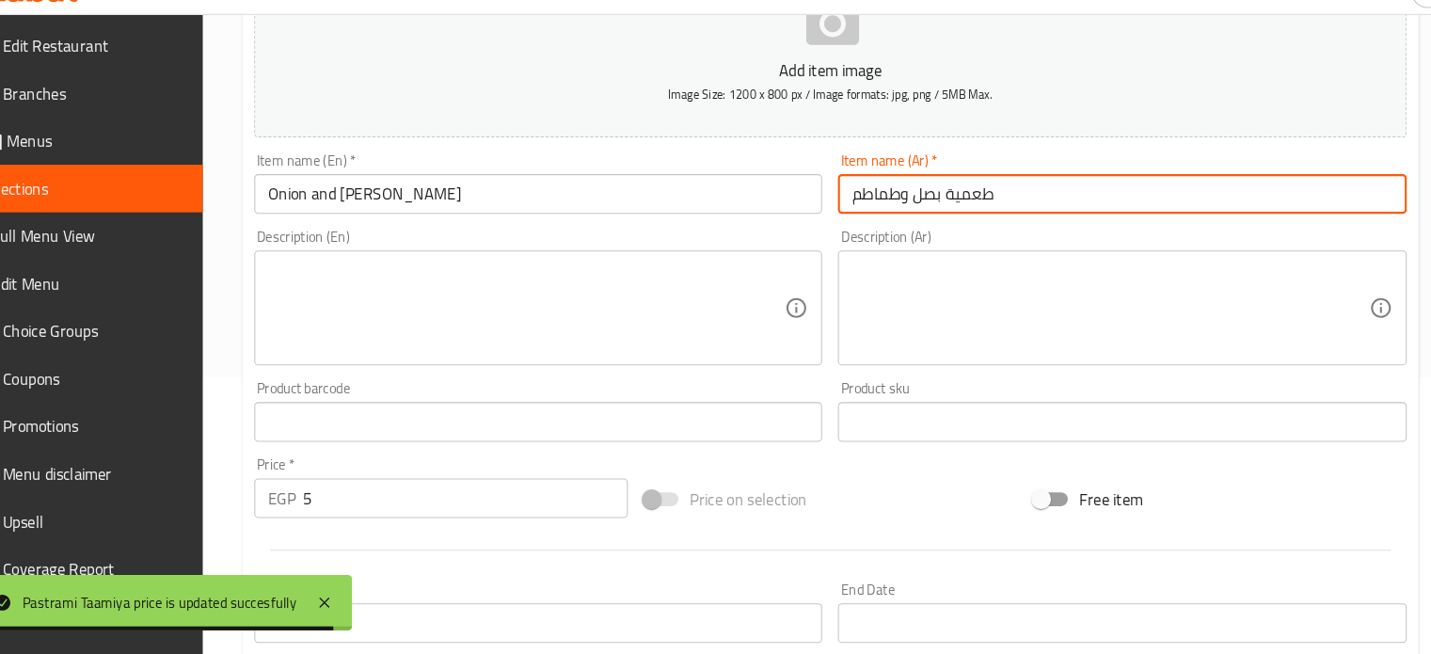
click at [906, 222] on input "طعمية بصل وطماطم" at bounding box center [1112, 217] width 540 height 38
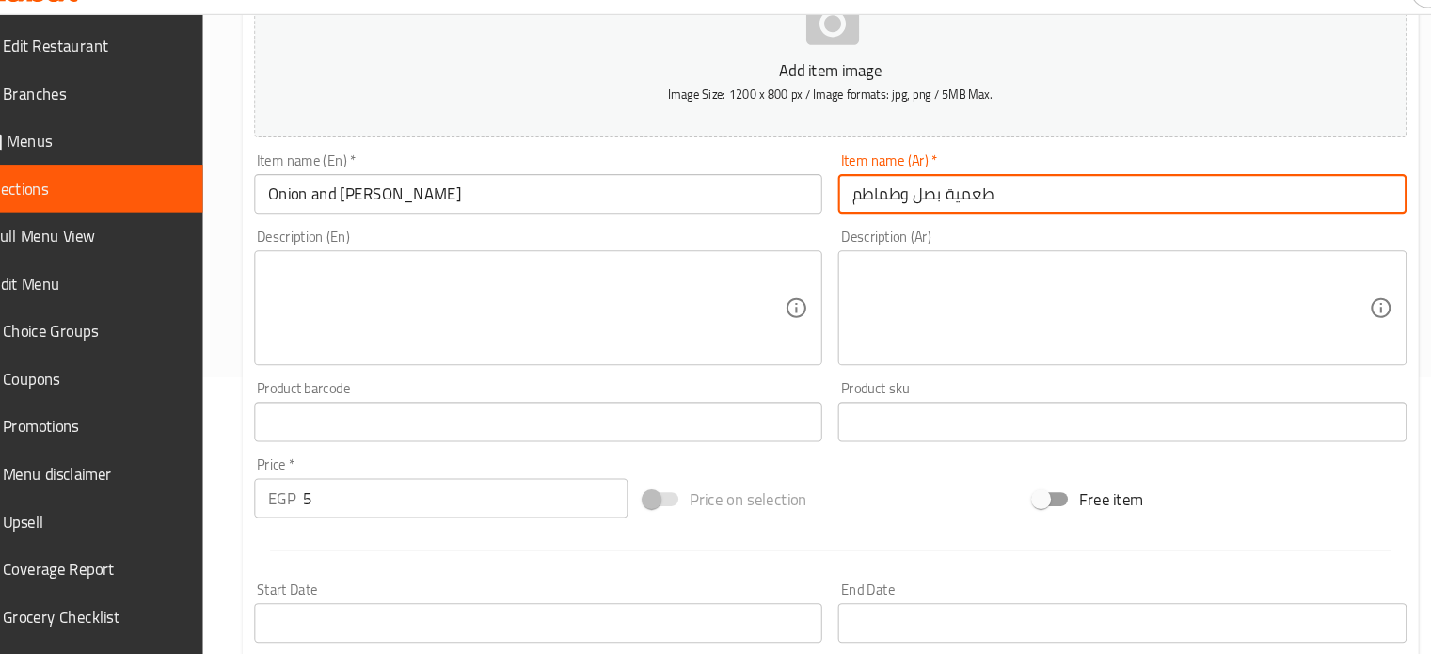
click at [906, 222] on input "طعمية بصل وطماطم" at bounding box center [1112, 217] width 540 height 38
paste input "فلافل جبنه مثلثات"
type input "فلافل جبنه مثلثات"
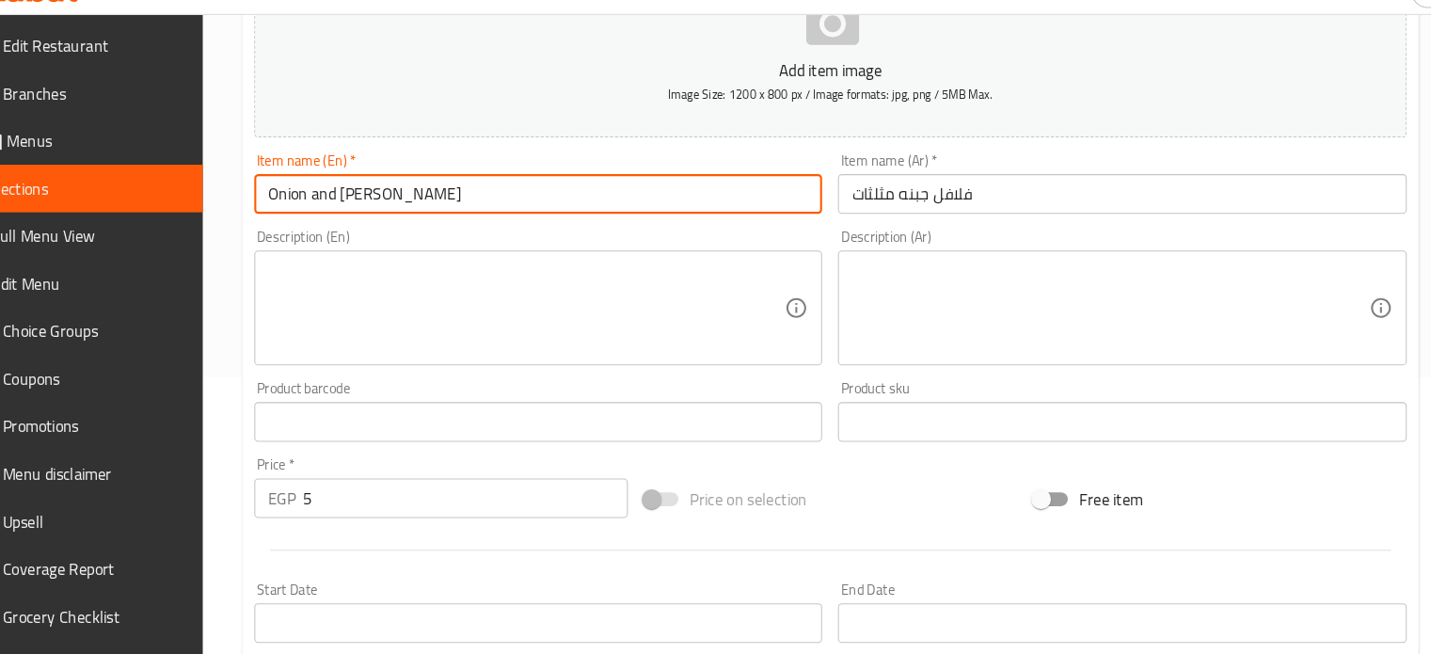
click at [634, 221] on input "Onion and [PERSON_NAME]" at bounding box center [558, 217] width 540 height 38
paste input "Cheese Triangle Falafel"
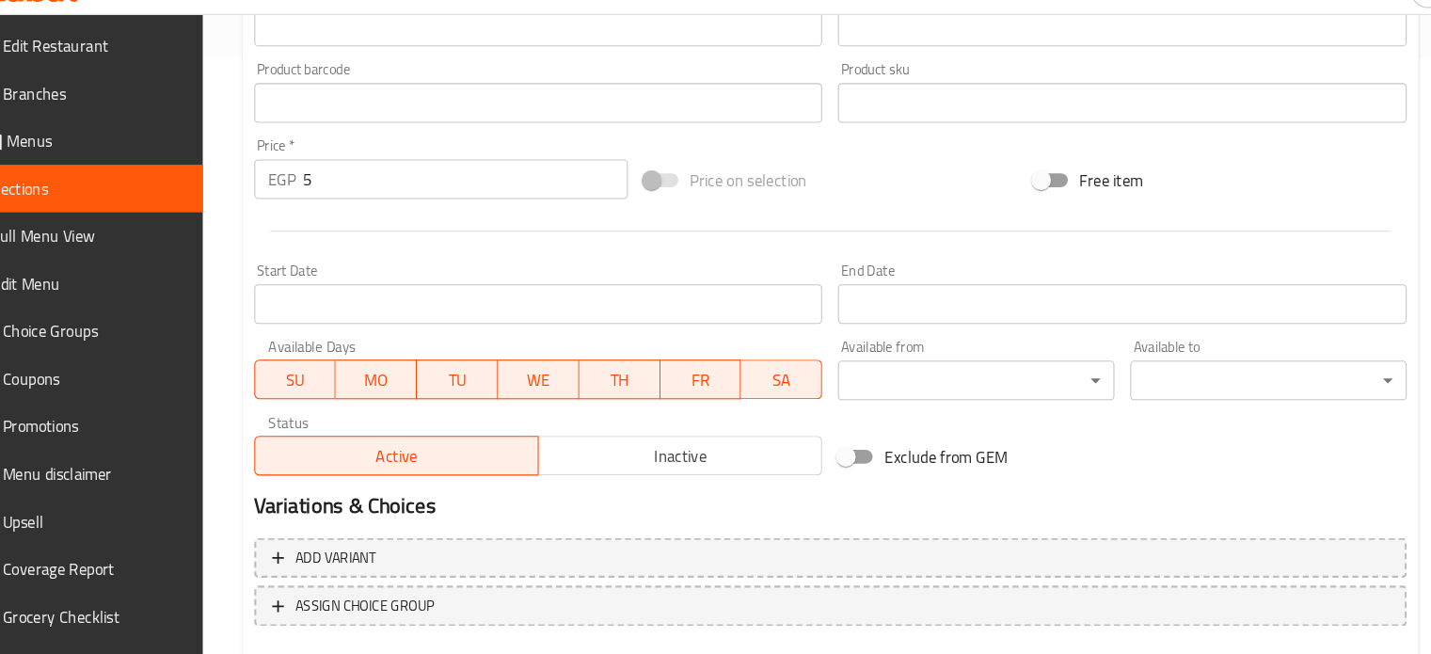
scroll to position [585, 0]
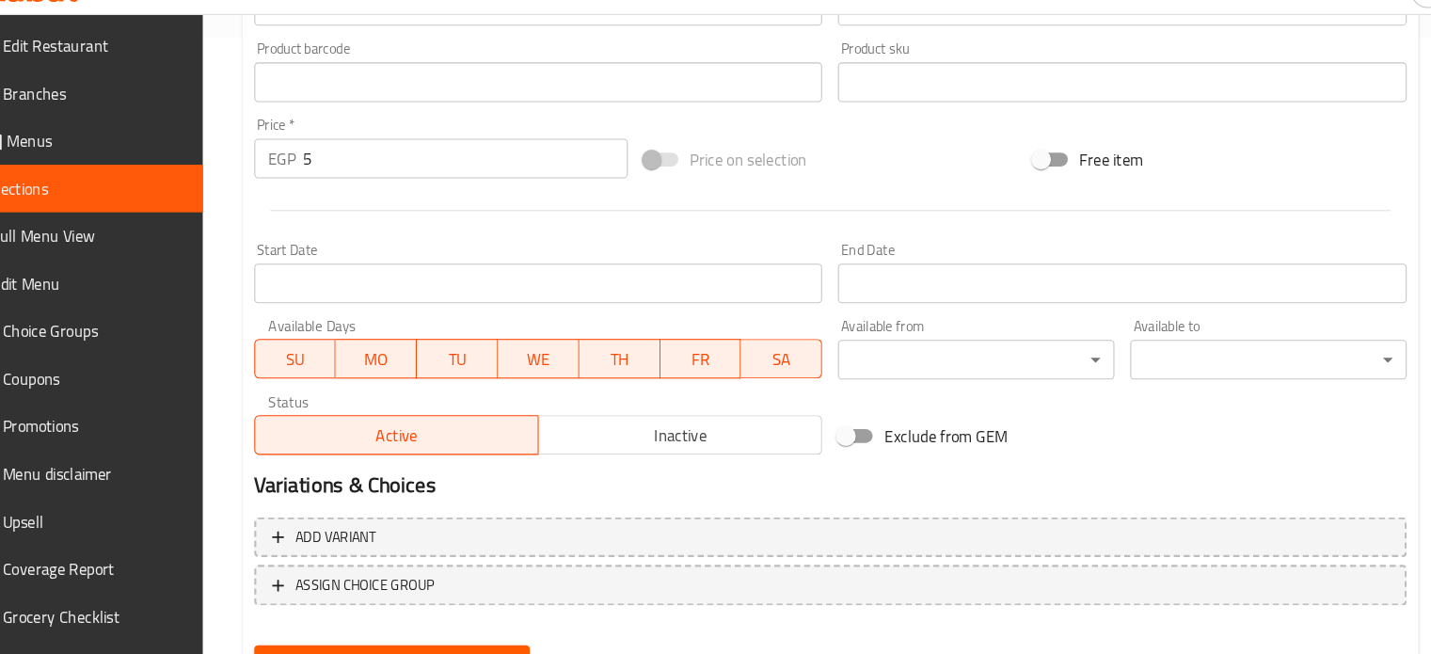
type input "Cheese Triangle Falafel"
click at [339, 182] on input "5" at bounding box center [489, 184] width 308 height 38
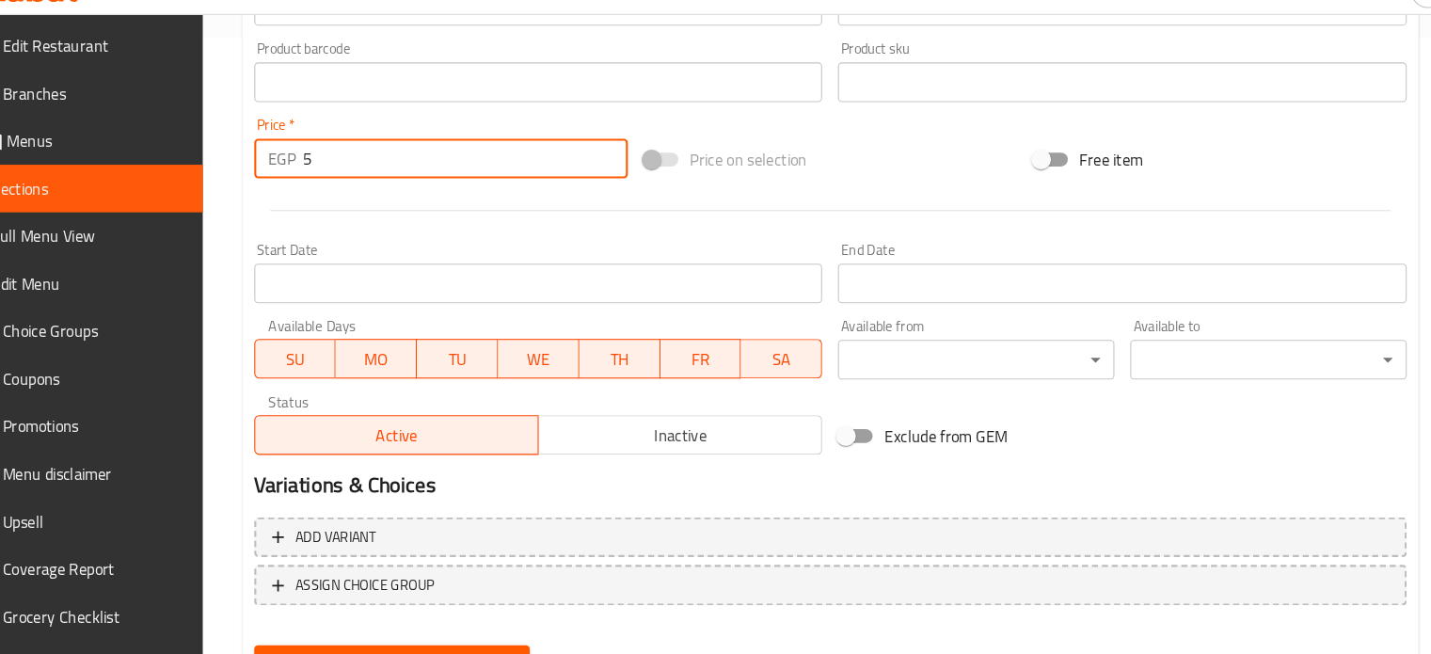
click at [339, 182] on input "5" at bounding box center [489, 184] width 308 height 38
type input "8"
click at [288, 645] on button "Update" at bounding box center [419, 662] width 262 height 35
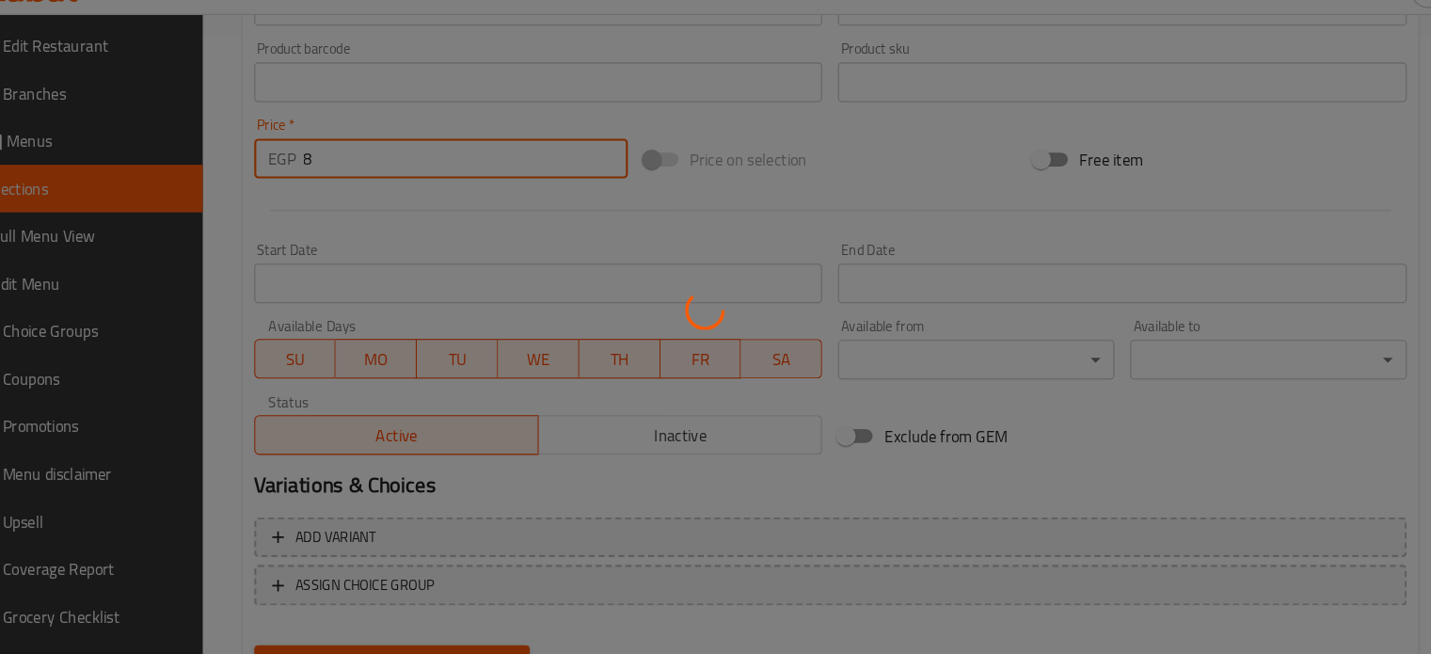
scroll to position [0, 0]
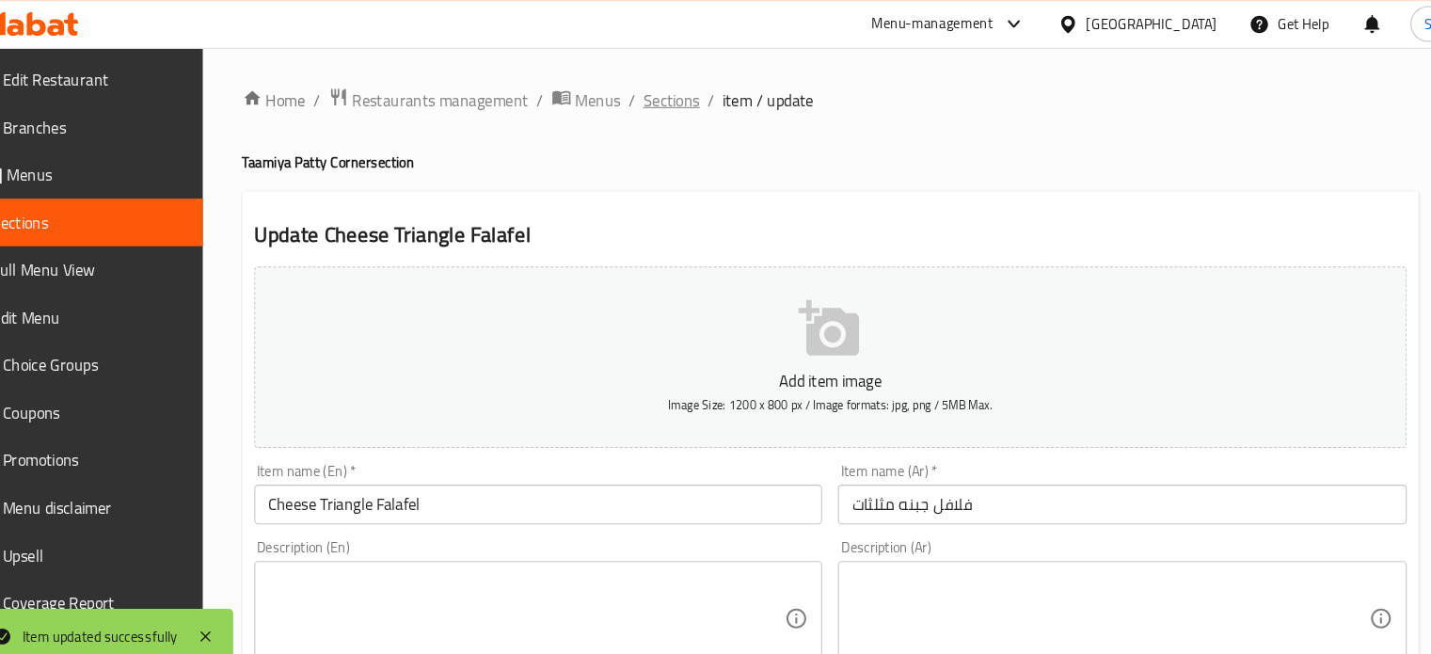
click at [670, 100] on span "Sections" at bounding box center [685, 96] width 54 height 23
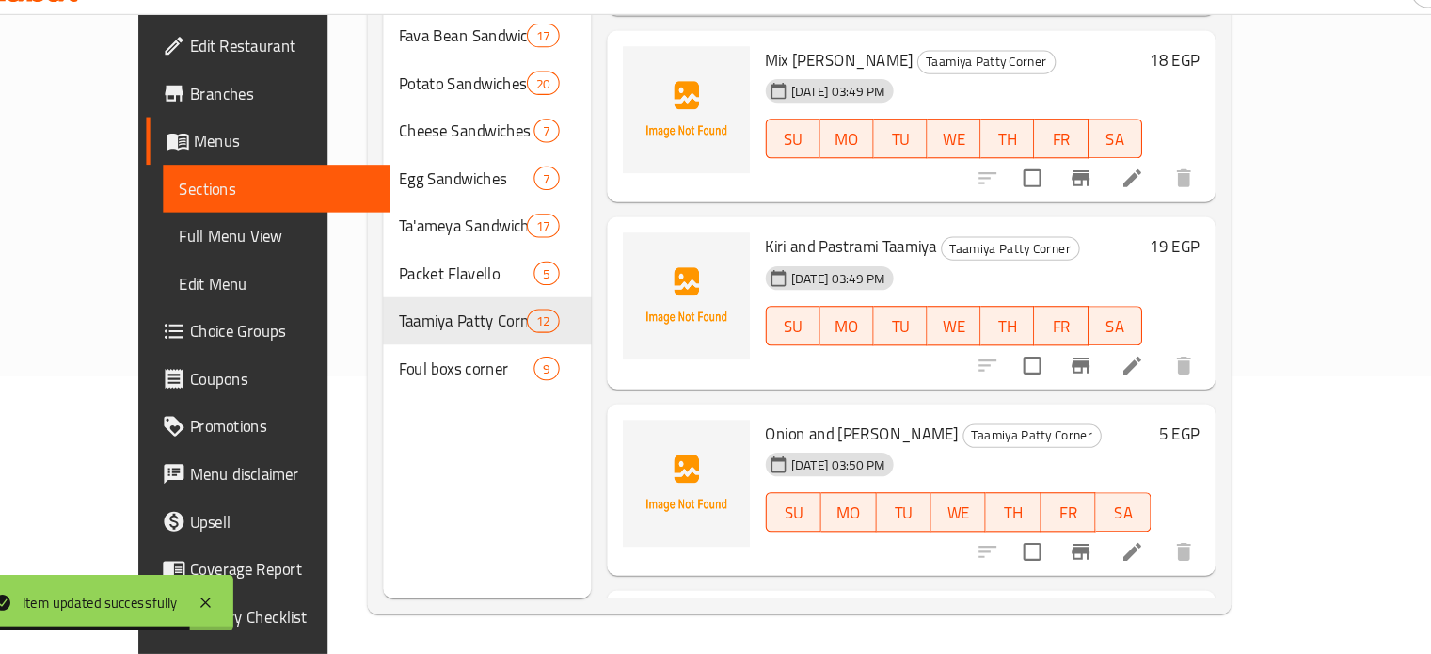
scroll to position [1386, 0]
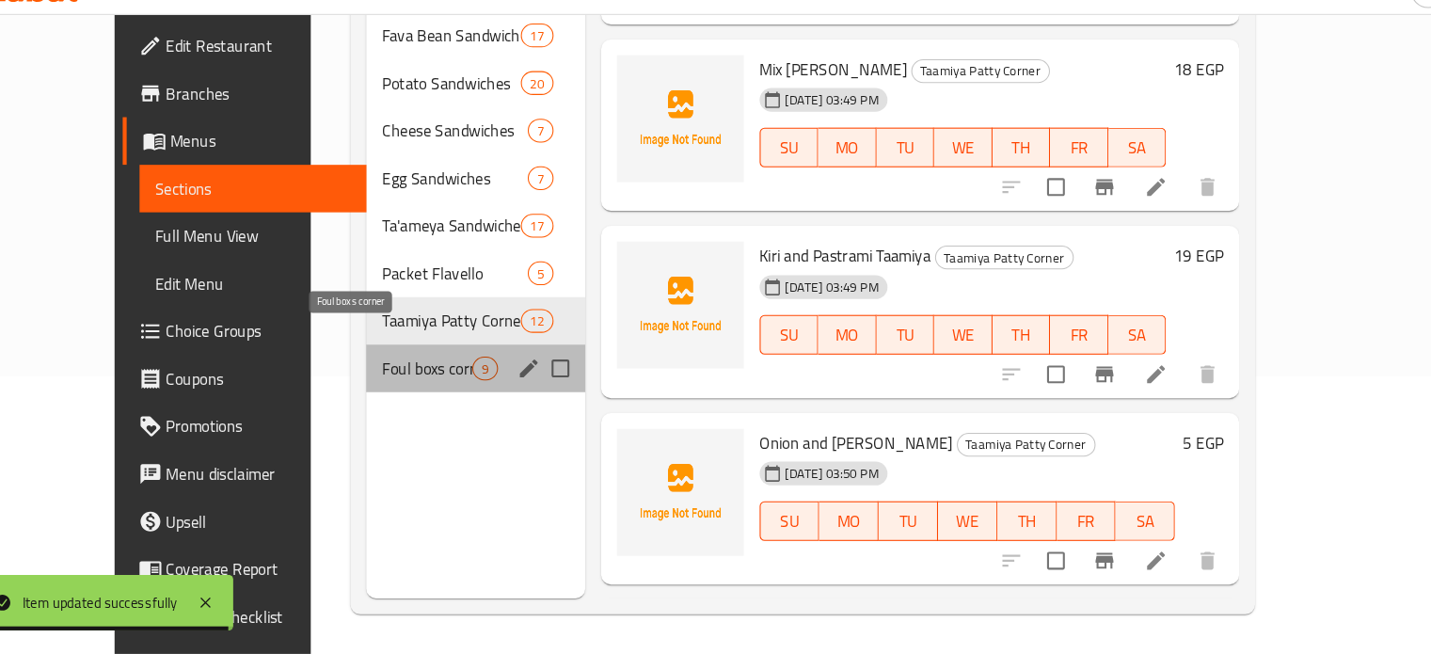
click at [421, 372] on span "Foul boxs corner" at bounding box center [452, 383] width 86 height 23
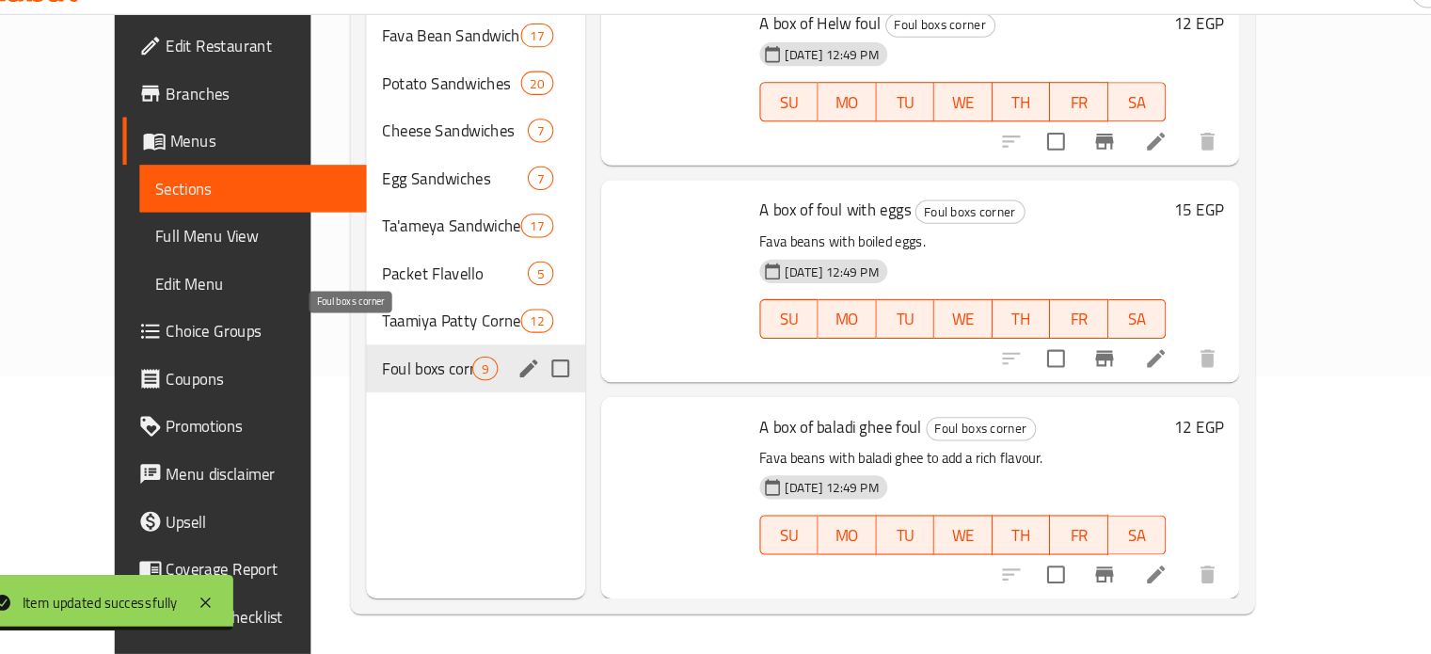
scroll to position [1186, 0]
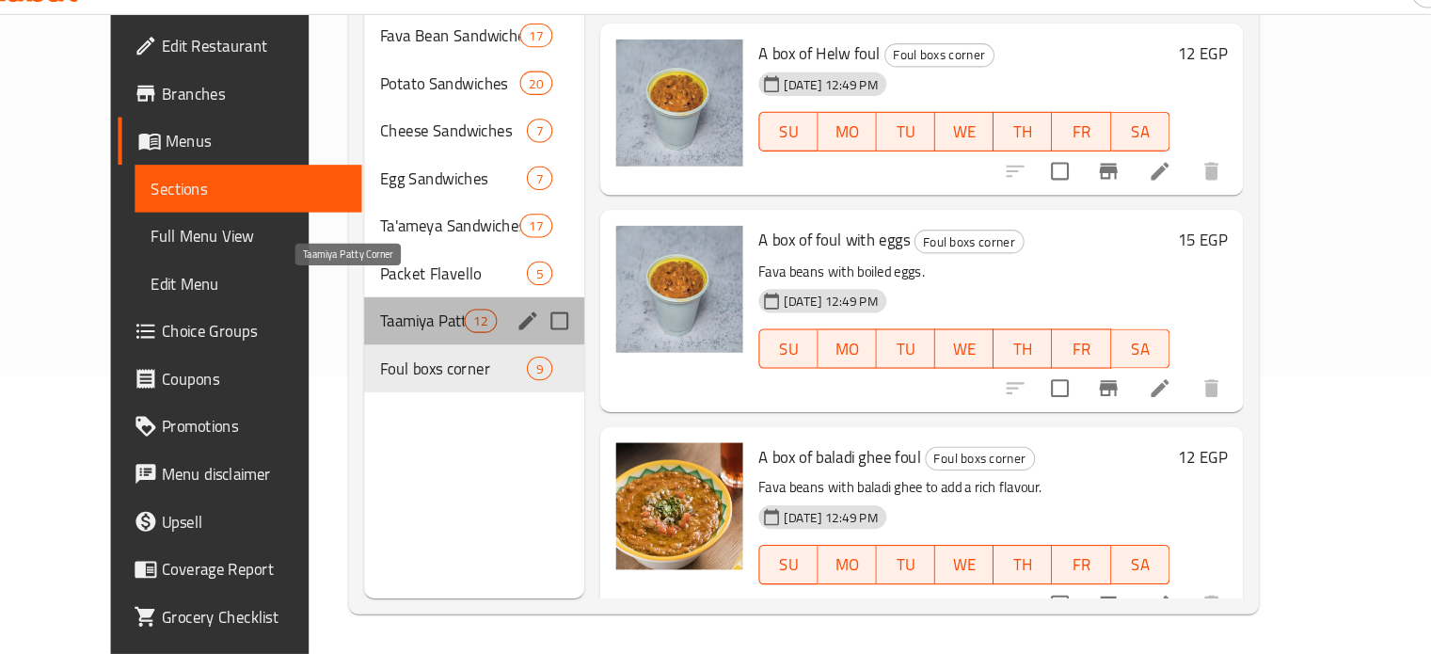
click at [407, 326] on span "Taamiya Patty Corner" at bounding box center [447, 337] width 80 height 23
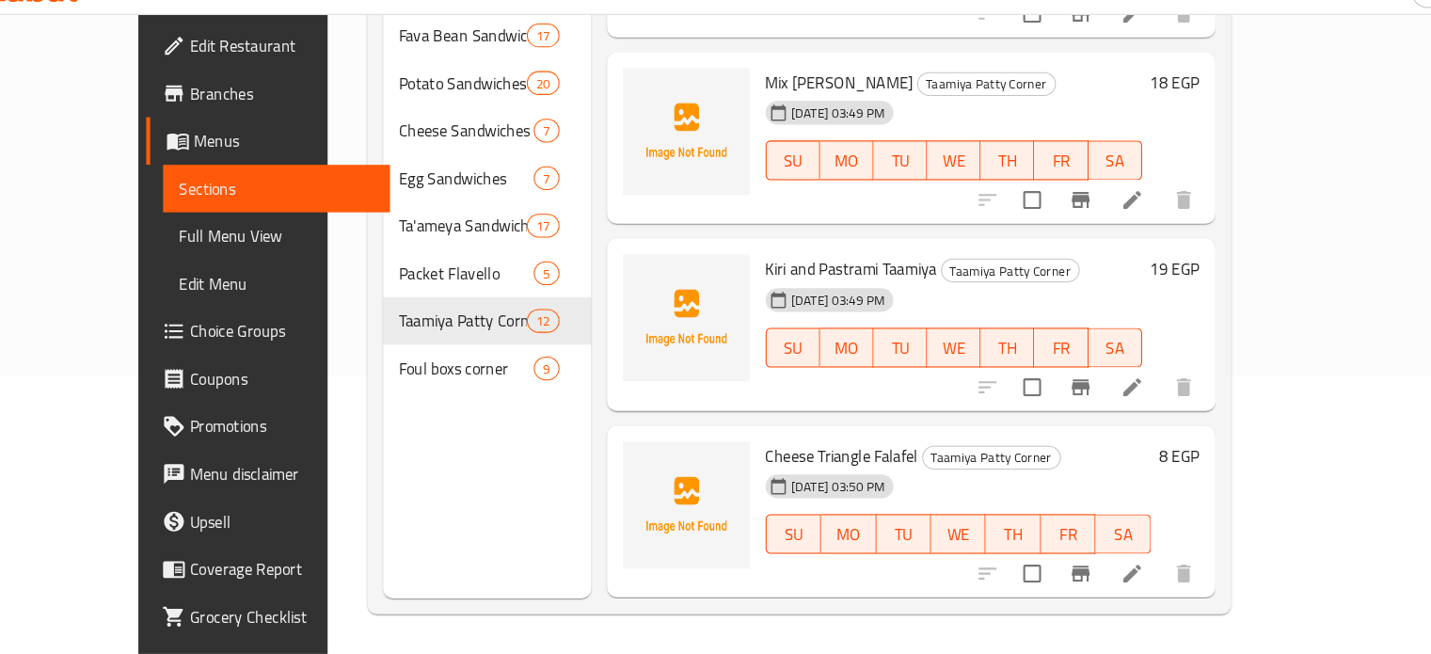
scroll to position [1372, 0]
click at [1148, 386] on li at bounding box center [1121, 403] width 53 height 34
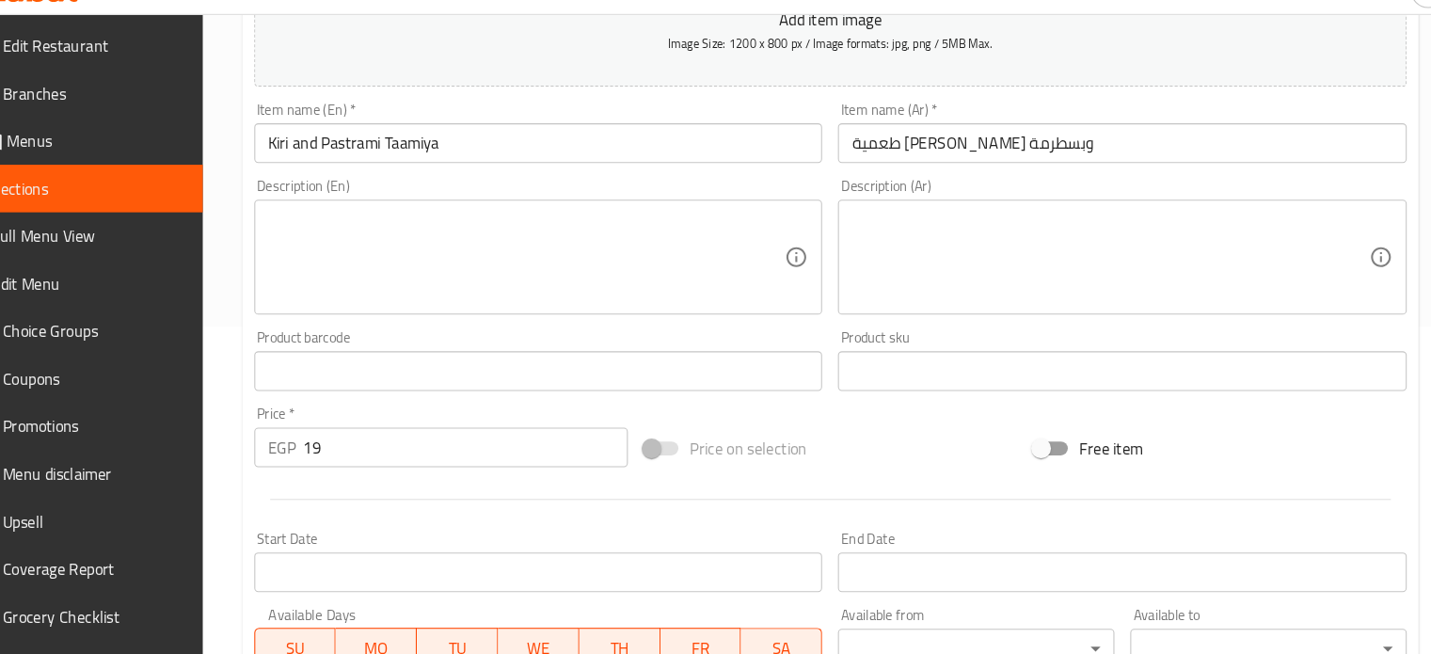
scroll to position [321, 0]
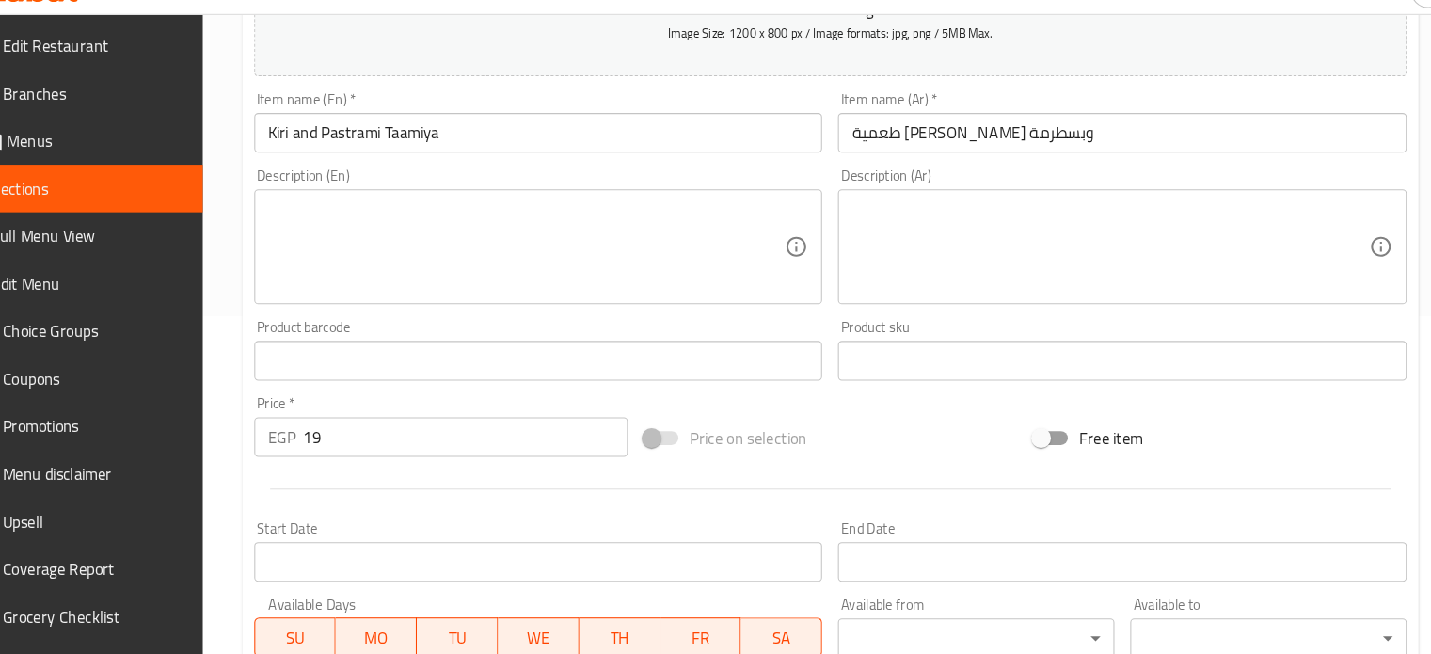
click at [615, 156] on input "Kiri and Pastrami Taamiya" at bounding box center [558, 159] width 540 height 38
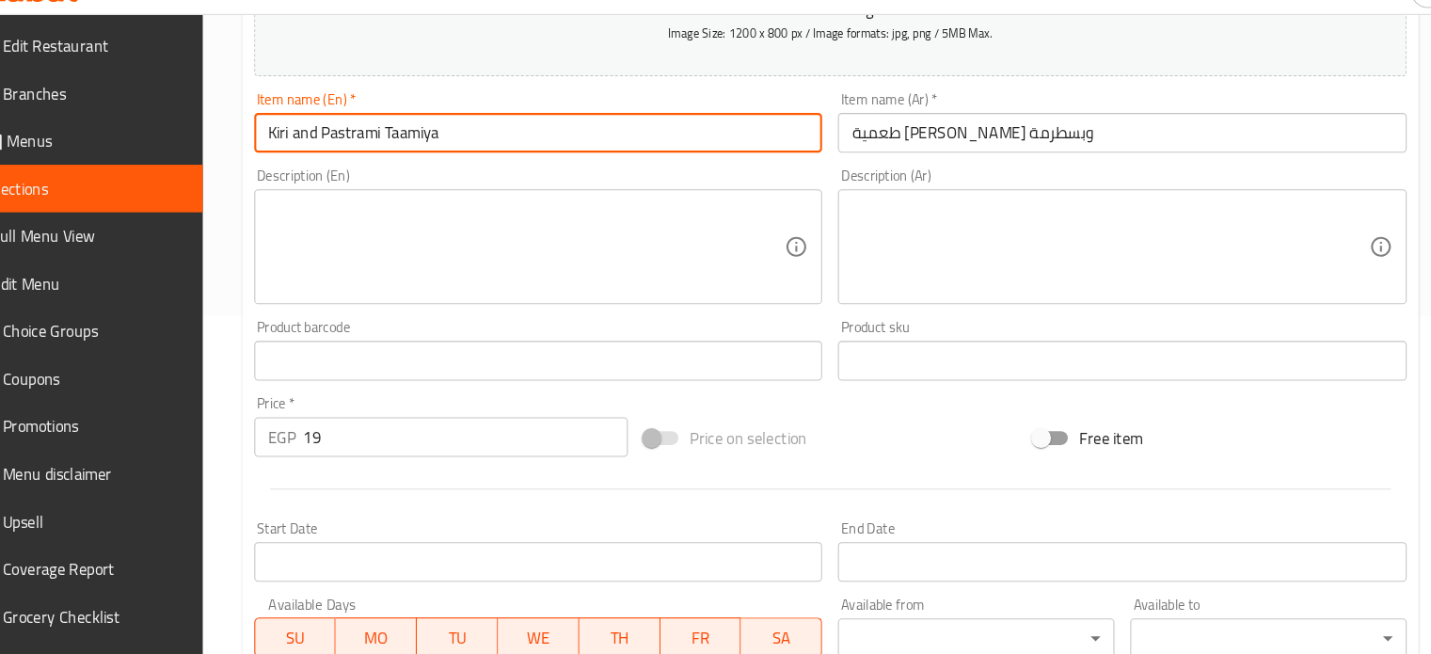
click at [615, 156] on input "Kiri and Pastrami Taamiya" at bounding box center [558, 159] width 540 height 38
paste input "Mozzarella Falafel"
type input "Mozzarella Falafel"
click at [921, 162] on input "طعمية [PERSON_NAME] وبسطرمة" at bounding box center [1112, 159] width 540 height 38
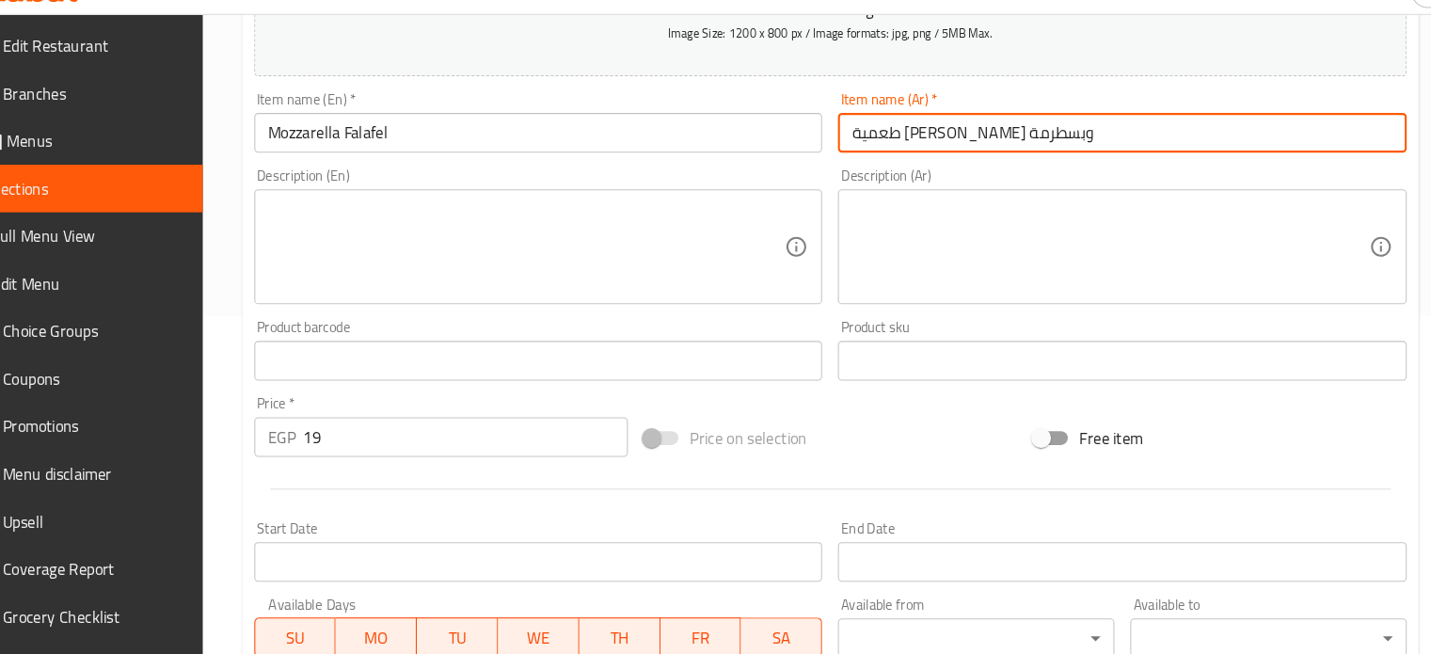
click at [921, 162] on input "طعمية [PERSON_NAME] وبسطرمة" at bounding box center [1112, 159] width 540 height 38
paste input "[PERSON_NAME]"
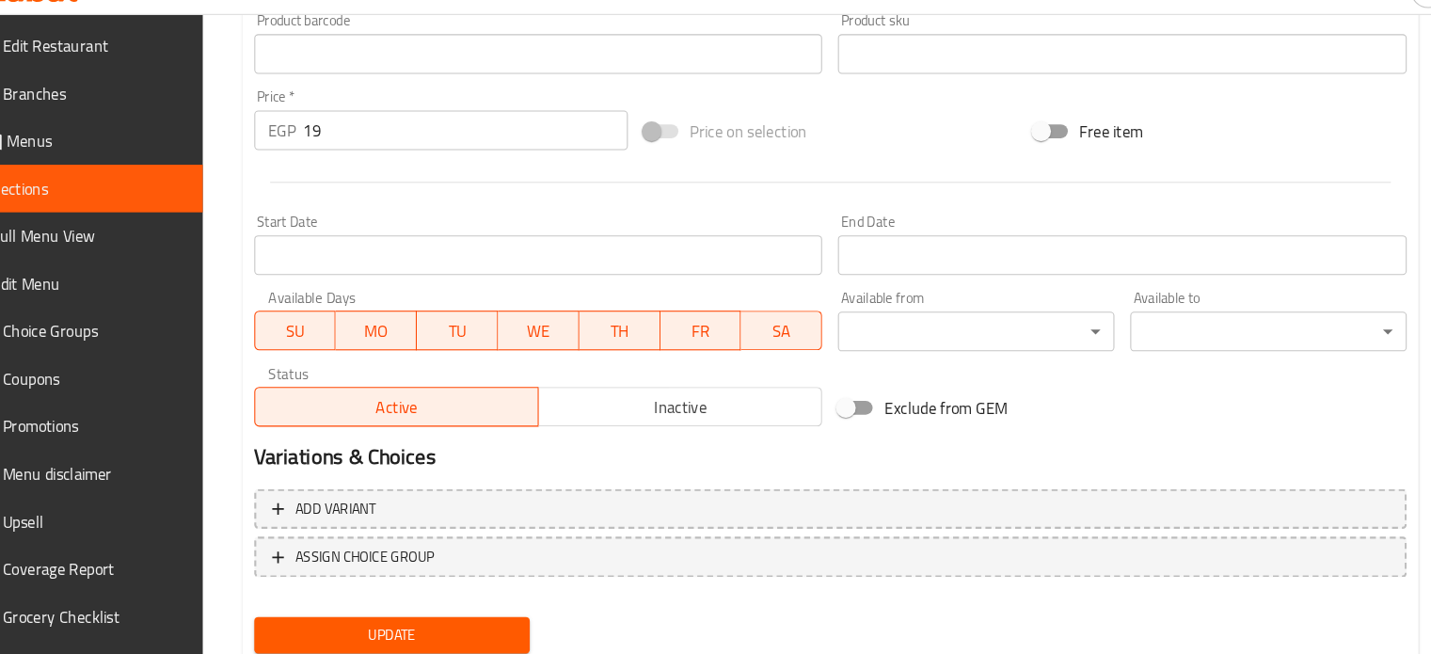
scroll to position [617, 0]
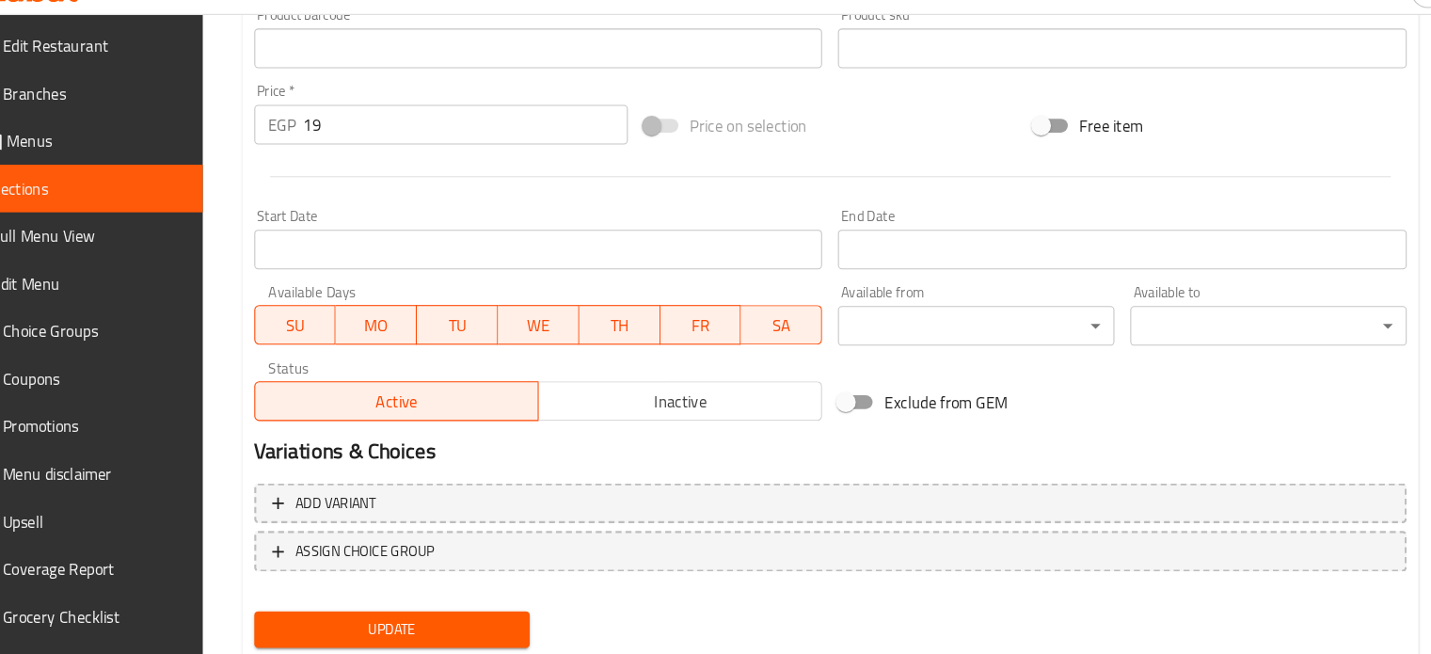
type input "[PERSON_NAME]"
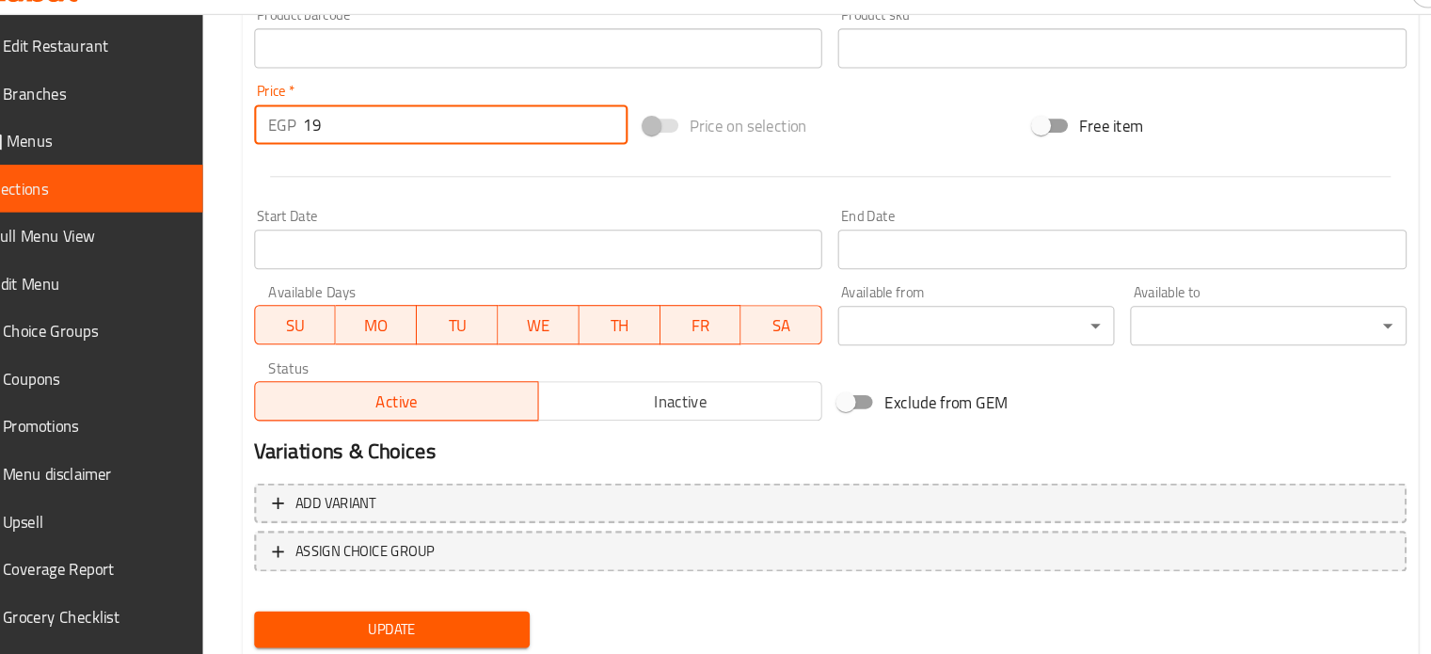
click at [416, 160] on input "19" at bounding box center [489, 152] width 308 height 38
type input "8"
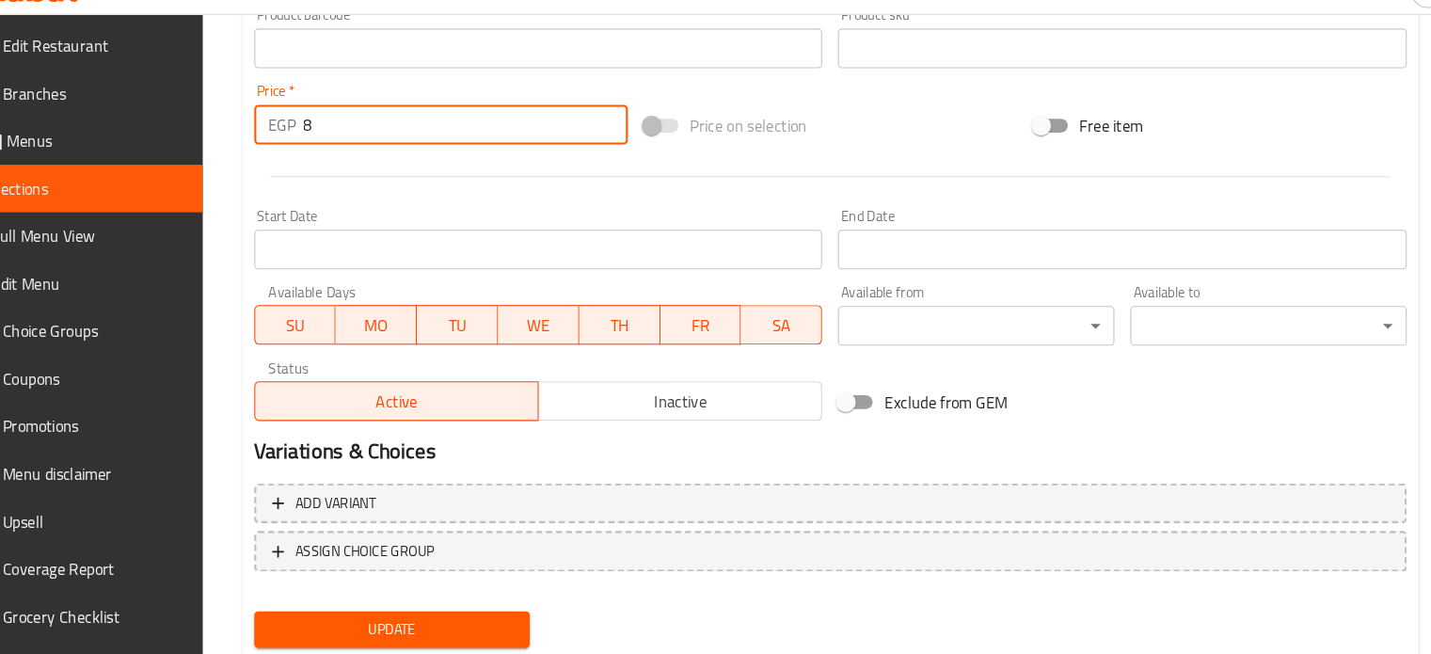
click at [288, 613] on button "Update" at bounding box center [419, 630] width 262 height 35
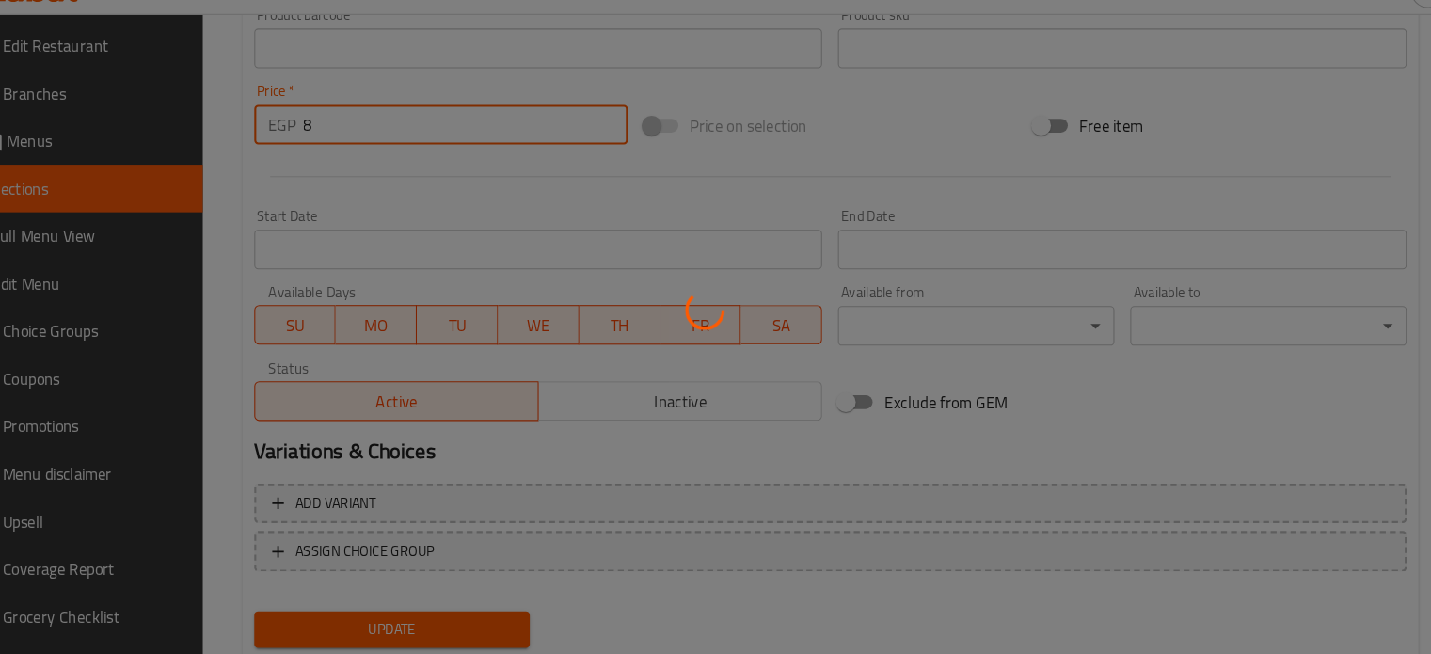
scroll to position [0, 0]
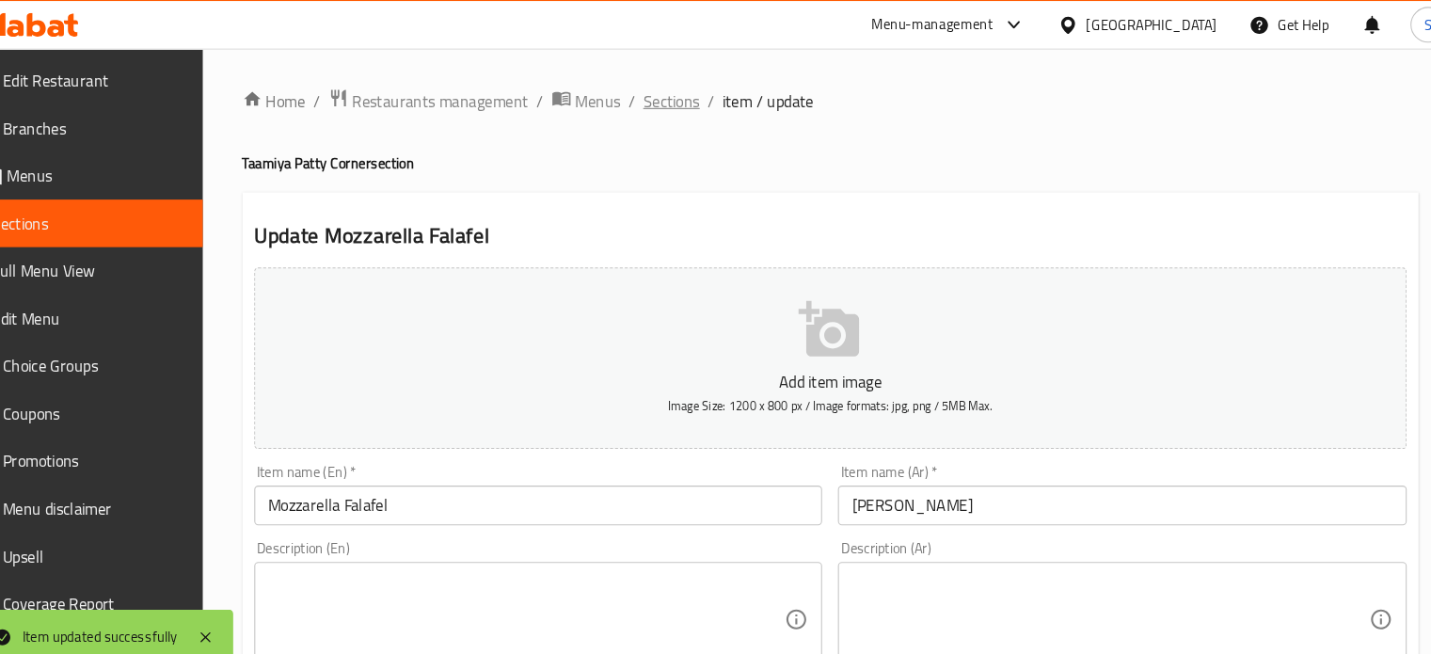
click at [679, 96] on span "Sections" at bounding box center [685, 96] width 54 height 23
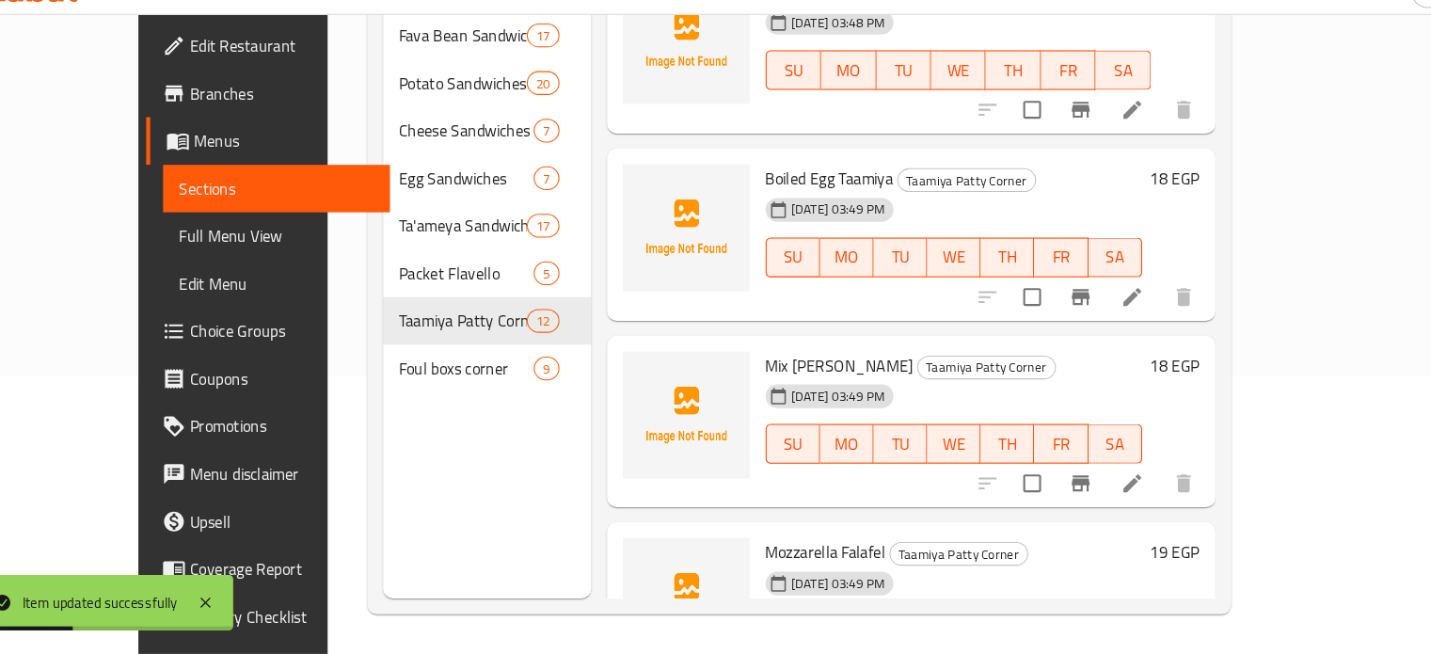
scroll to position [1104, 0]
click at [1130, 484] on icon at bounding box center [1121, 492] width 17 height 17
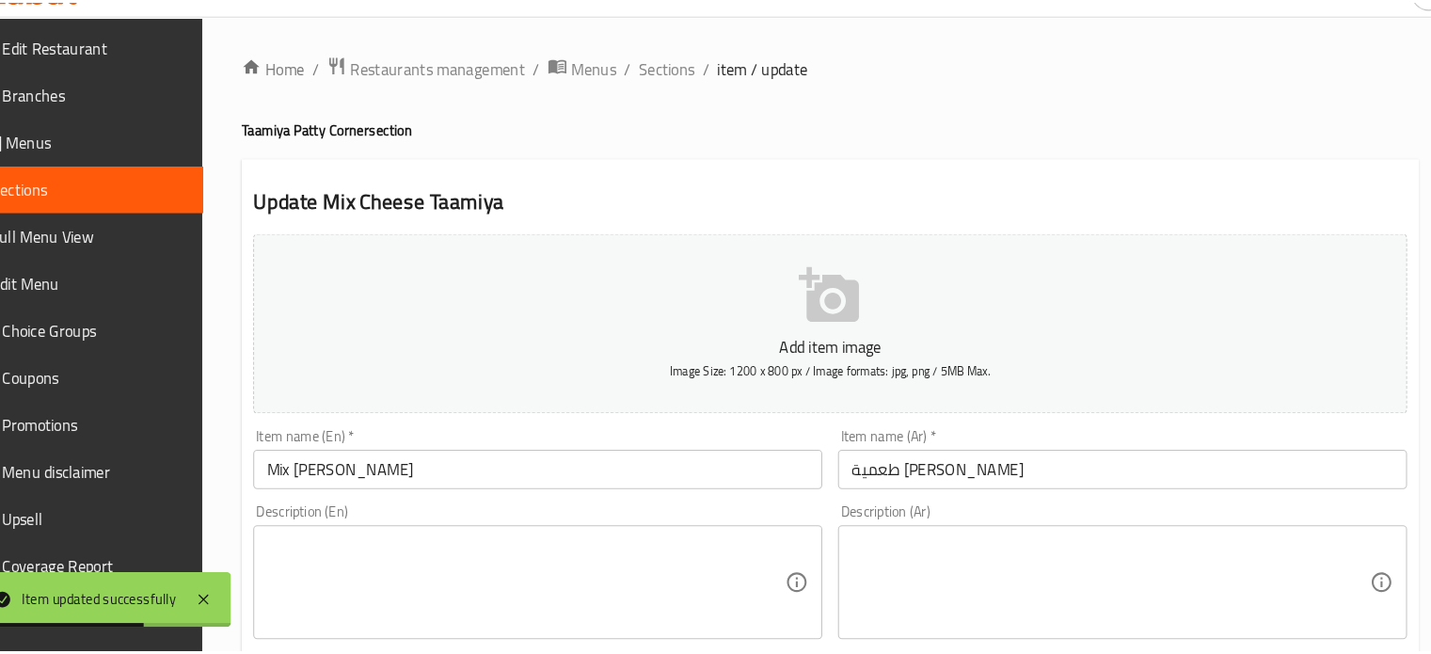
scroll to position [263, 0]
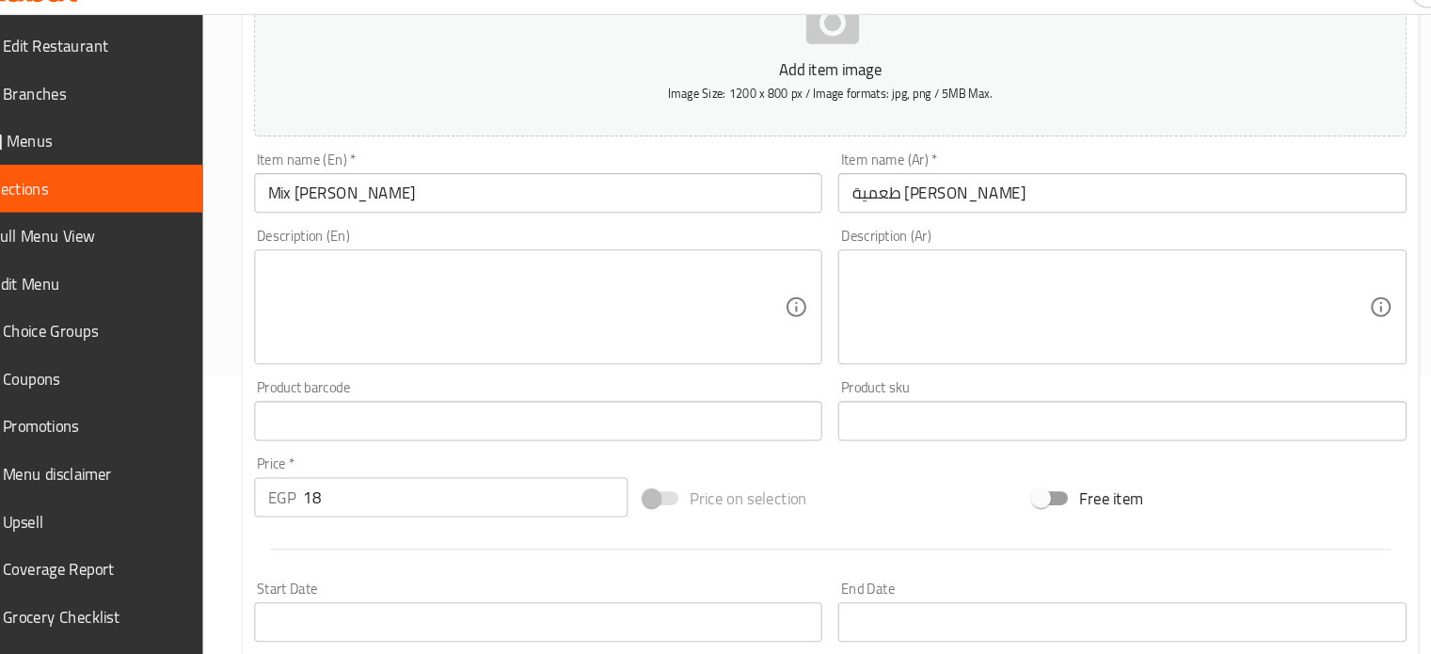
click at [532, 211] on input "Mix [PERSON_NAME]" at bounding box center [558, 217] width 540 height 38
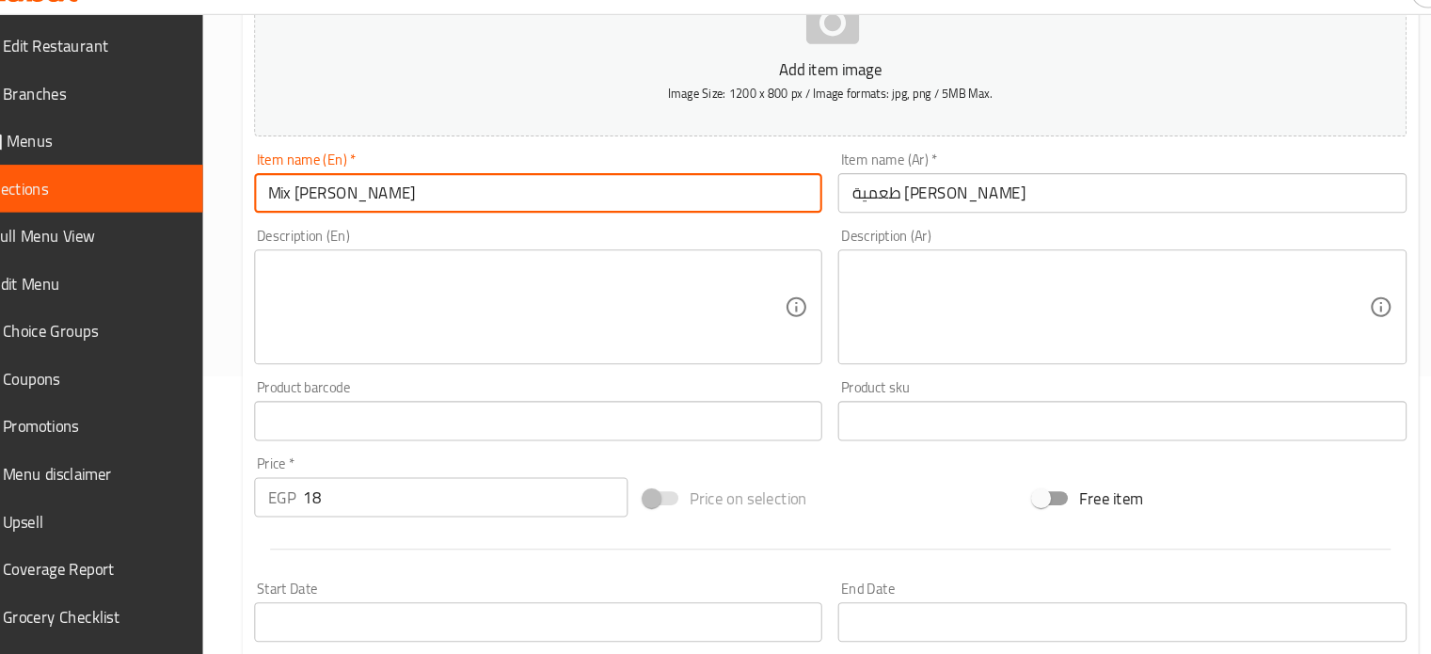
click at [532, 211] on input "Mix [PERSON_NAME]" at bounding box center [558, 217] width 540 height 38
paste input "Local omelette falafel"
type input "Local omelette falafel"
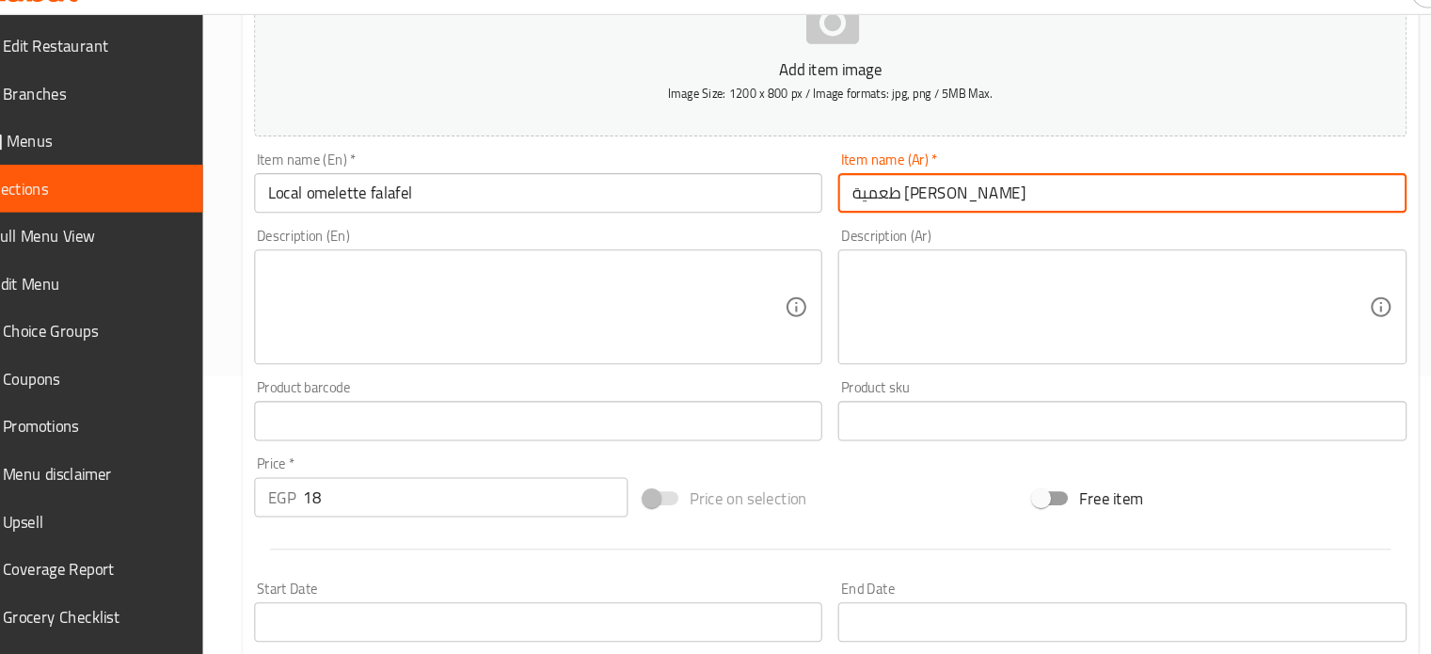
click at [891, 220] on input "طعمية [PERSON_NAME]" at bounding box center [1112, 217] width 540 height 38
paste input "فلافل عجه بلدي"
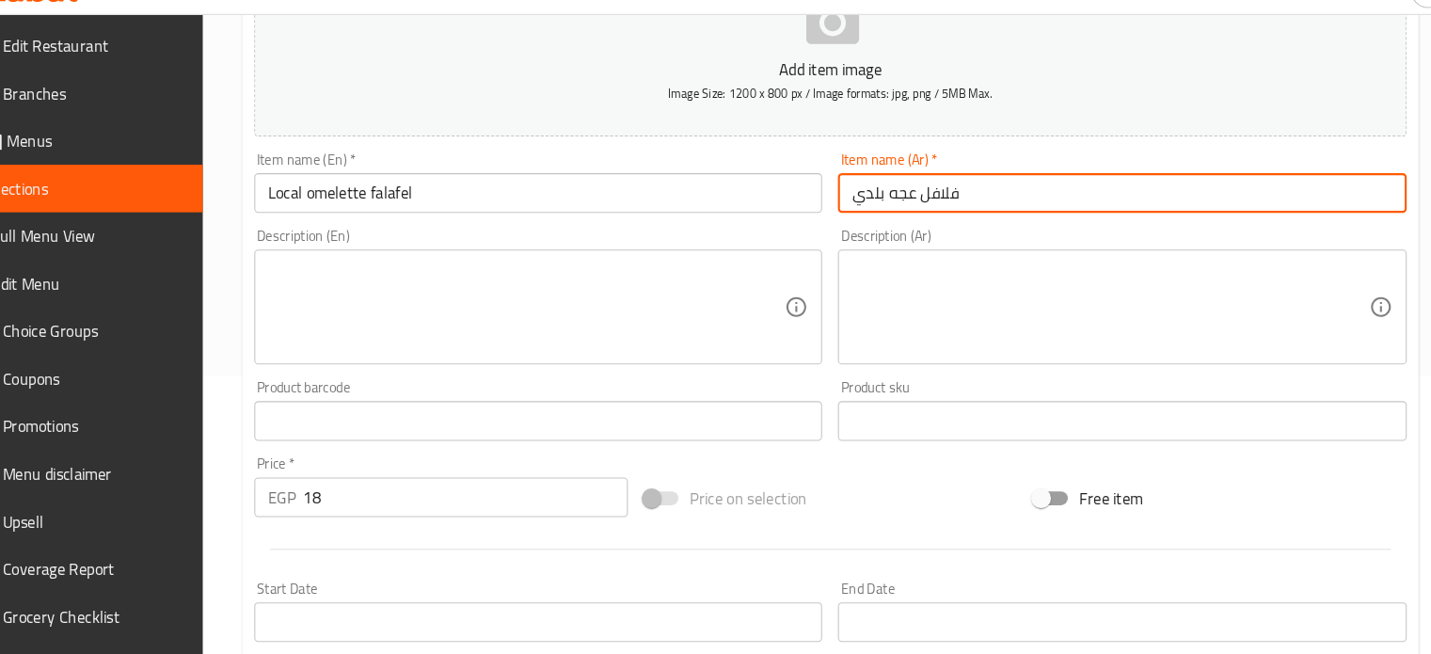
scroll to position [674, 0]
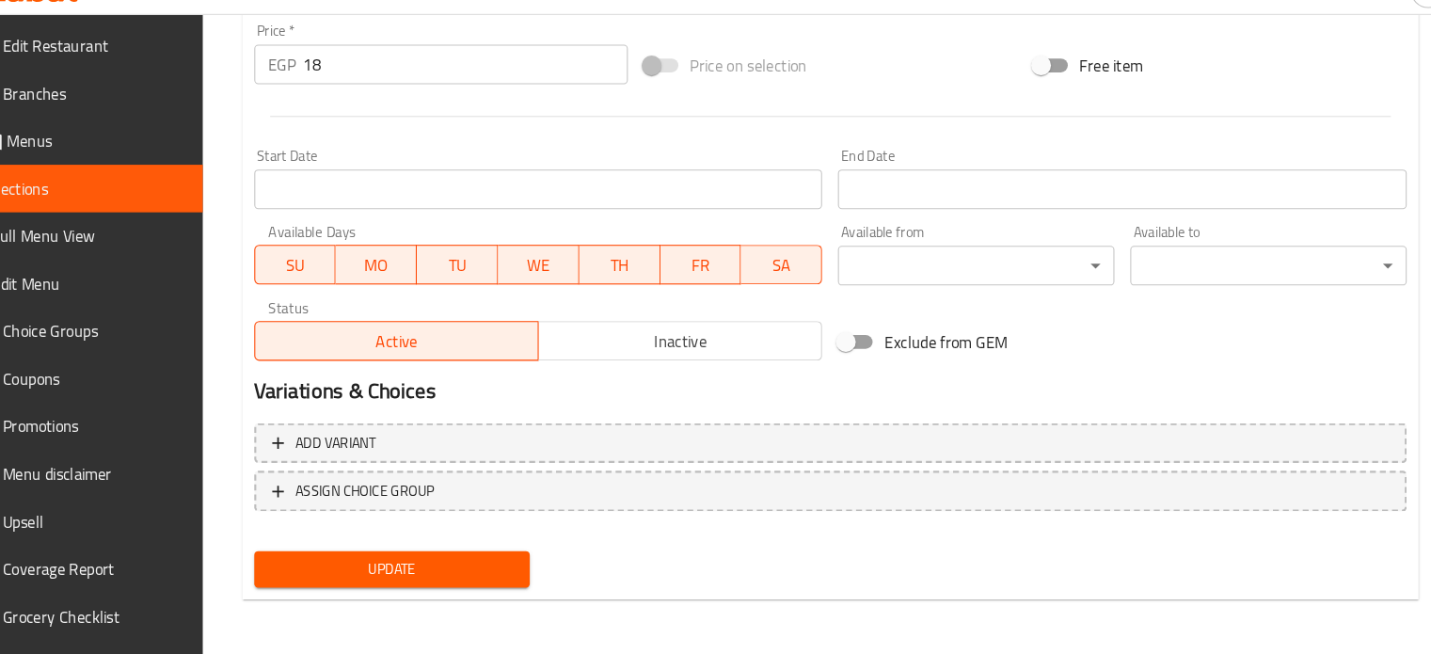
type input "فلافل عجه بلدي"
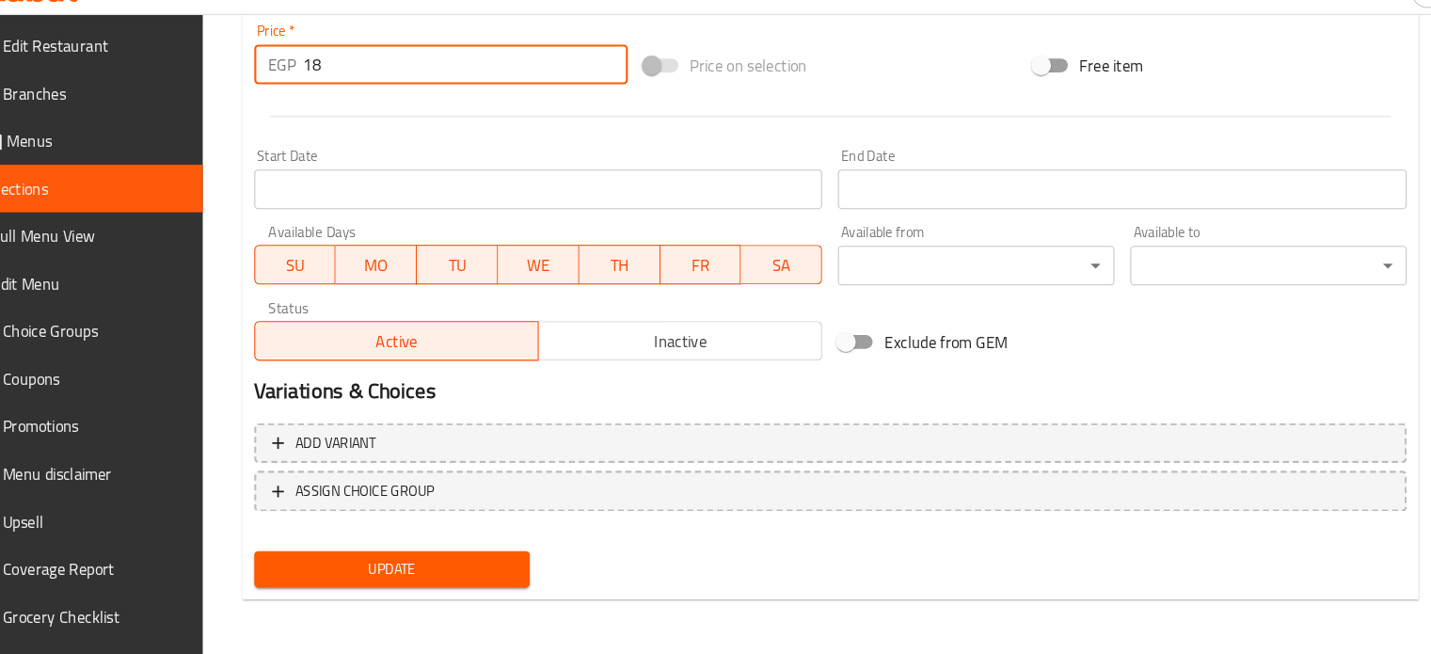
click at [429, 88] on input "18" at bounding box center [489, 94] width 308 height 38
type input "15"
click at [288, 556] on button "Update" at bounding box center [419, 573] width 262 height 35
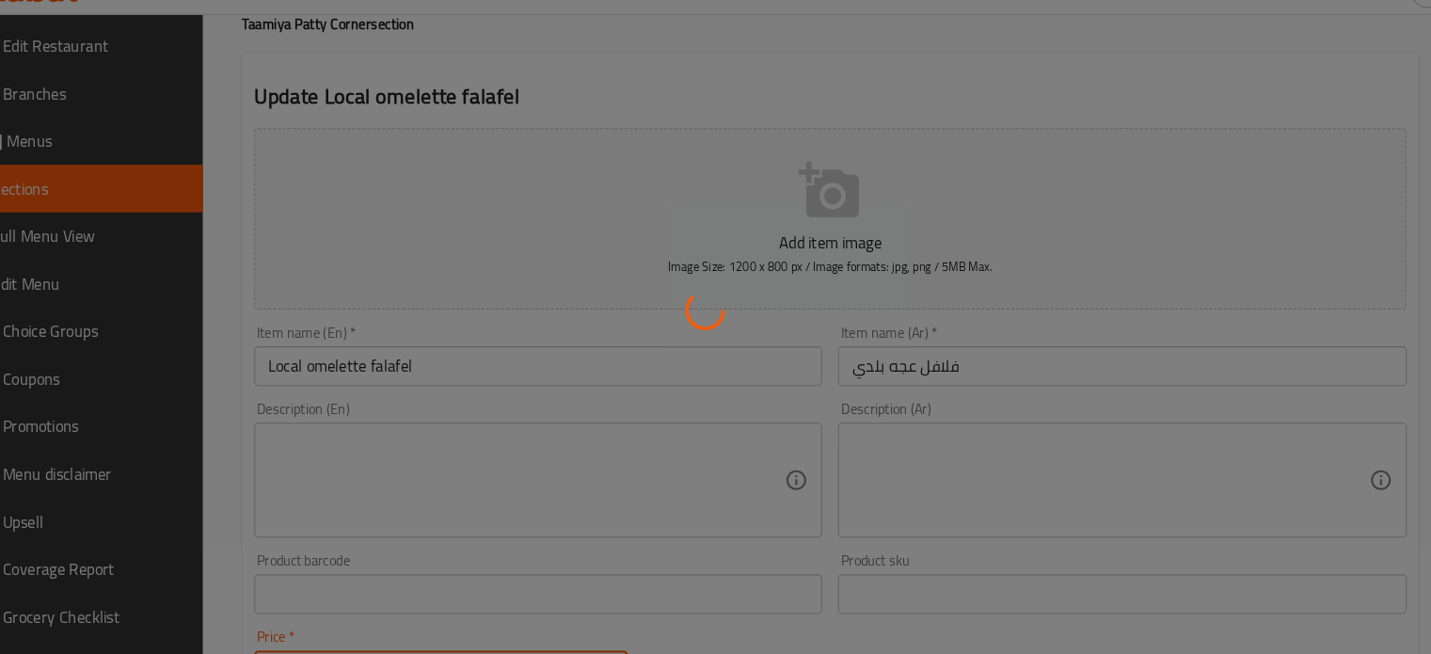
scroll to position [0, 0]
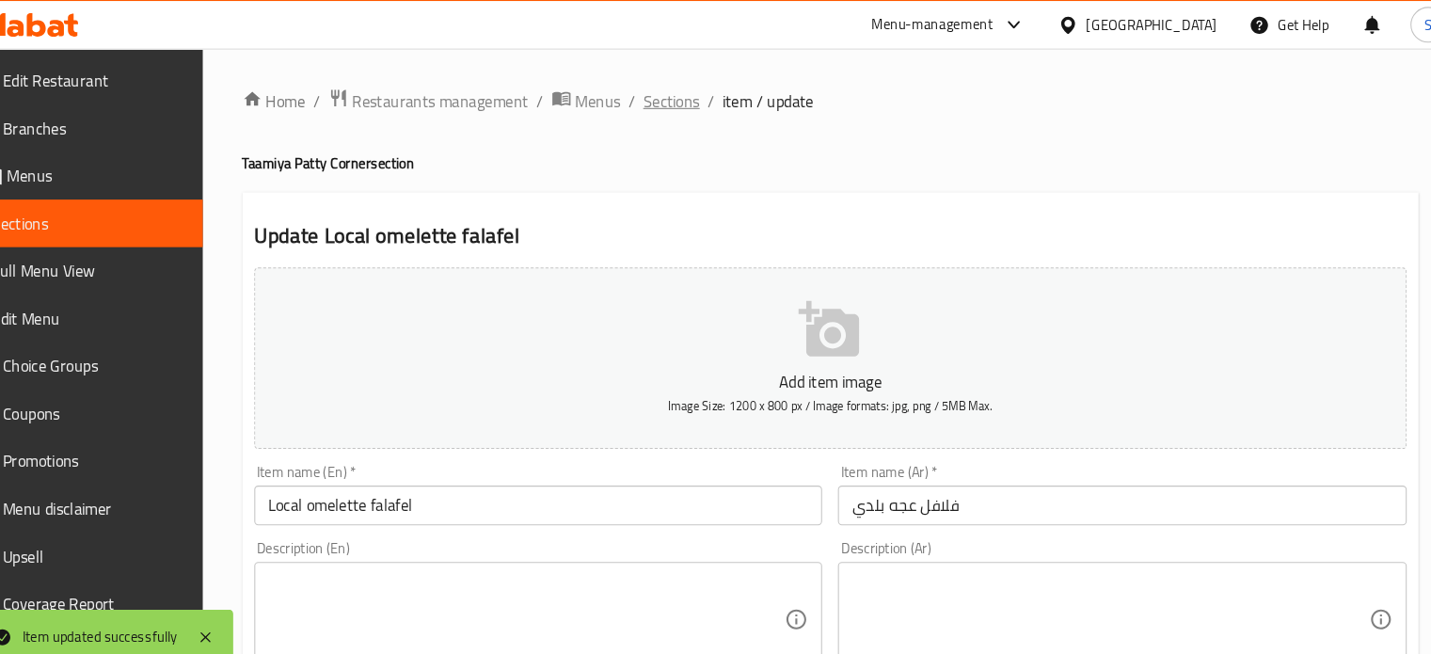
click at [677, 95] on span "Sections" at bounding box center [685, 96] width 54 height 23
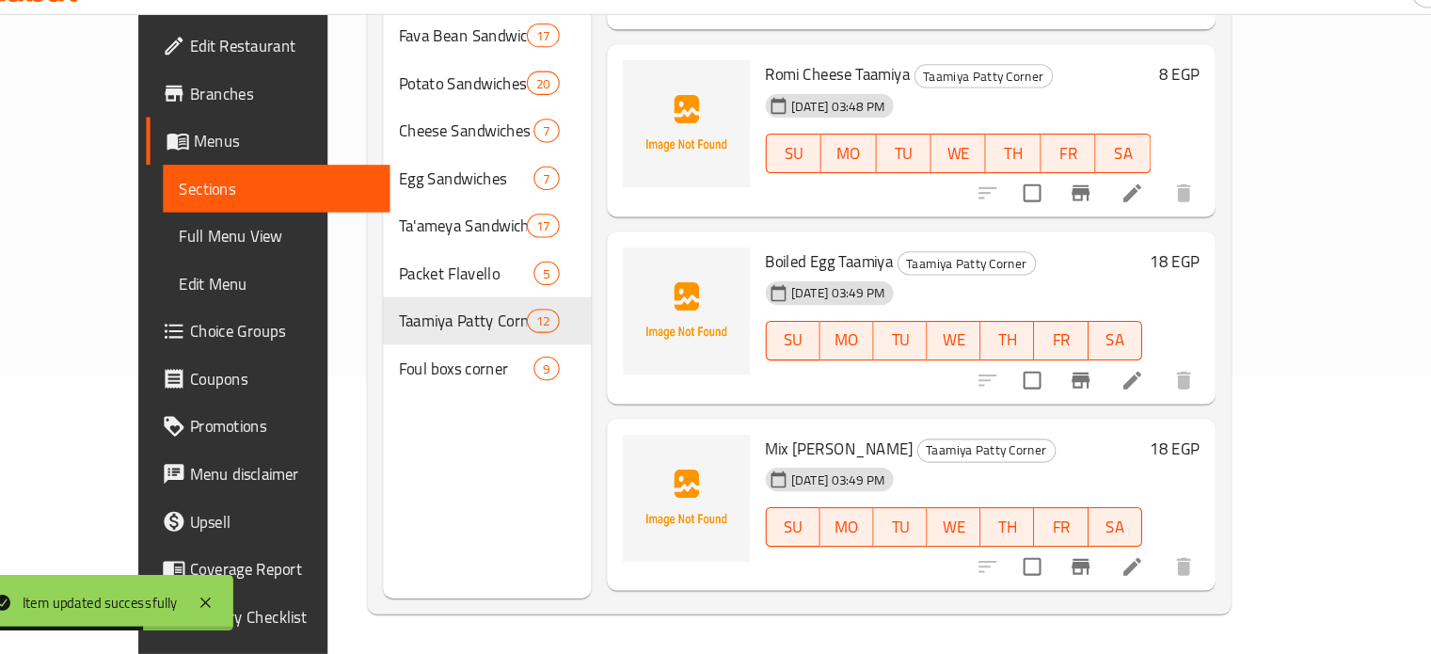
scroll to position [1022, 0]
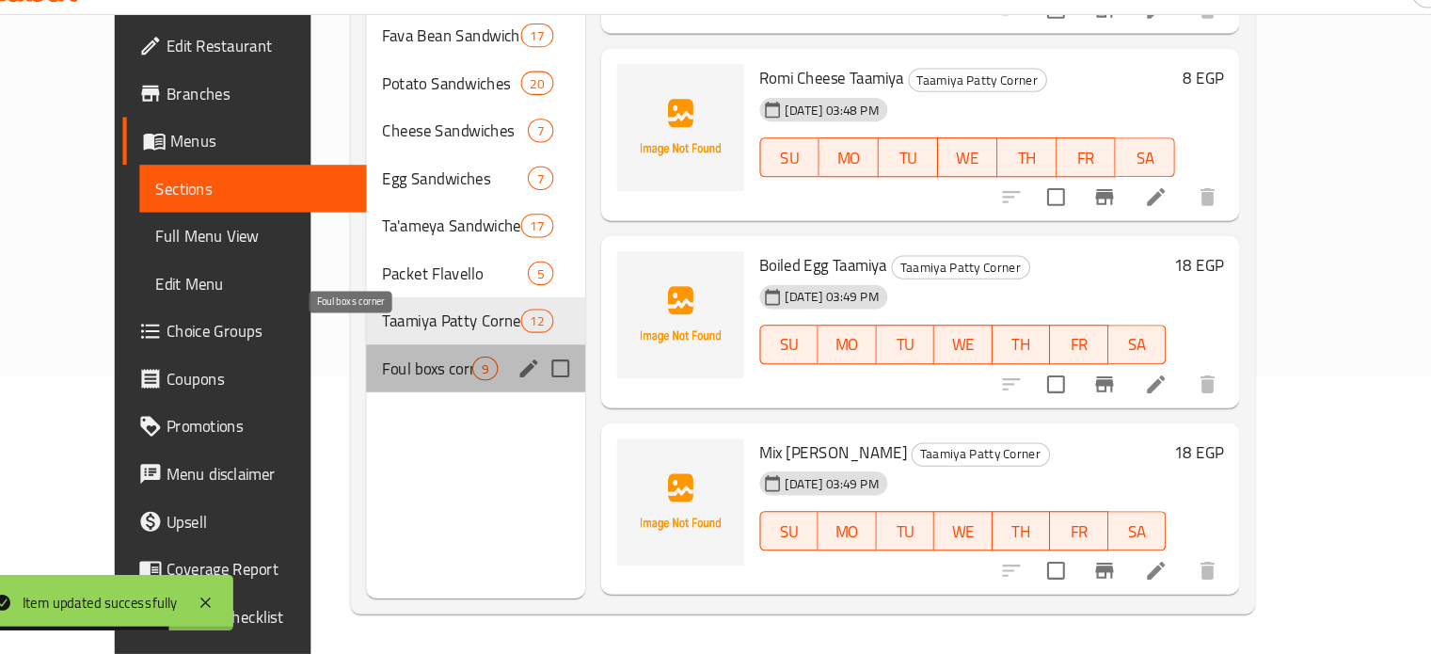
click at [421, 372] on span "Foul boxs corner" at bounding box center [452, 383] width 86 height 23
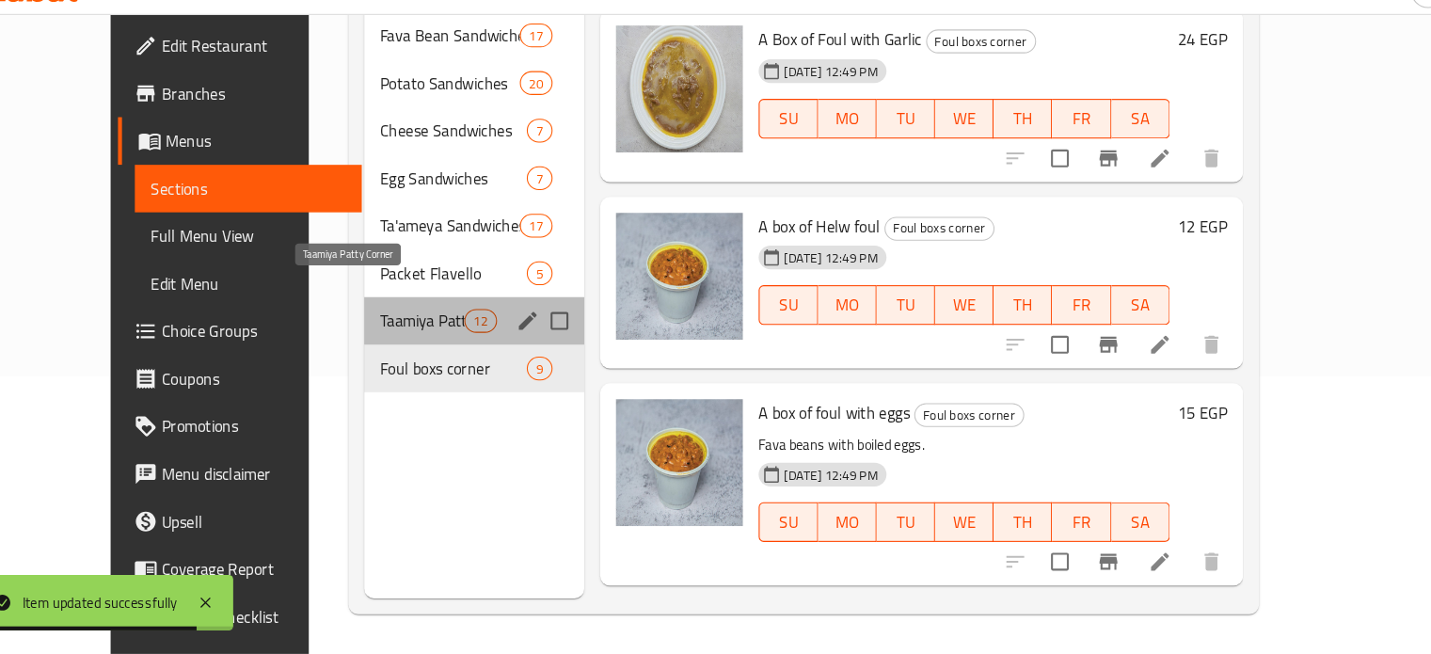
click at [407, 326] on span "Taamiya Patty Corner" at bounding box center [447, 337] width 80 height 23
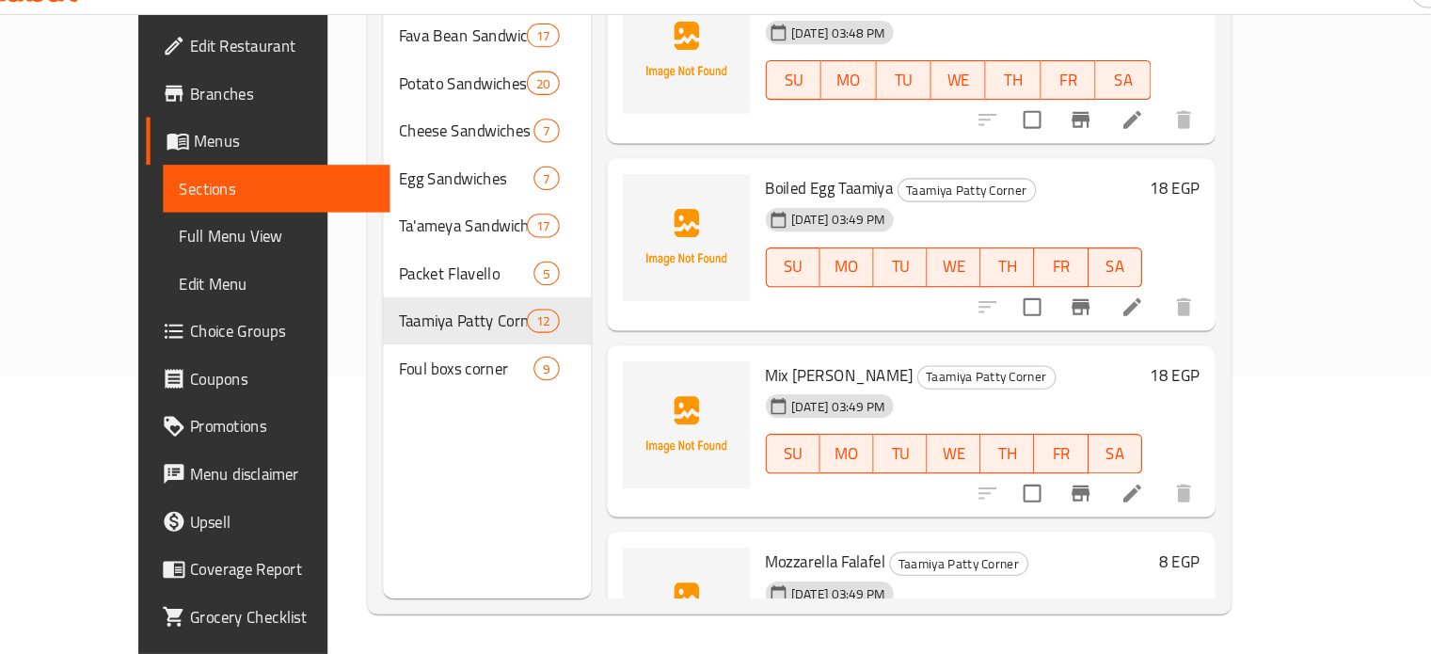
scroll to position [1091, 0]
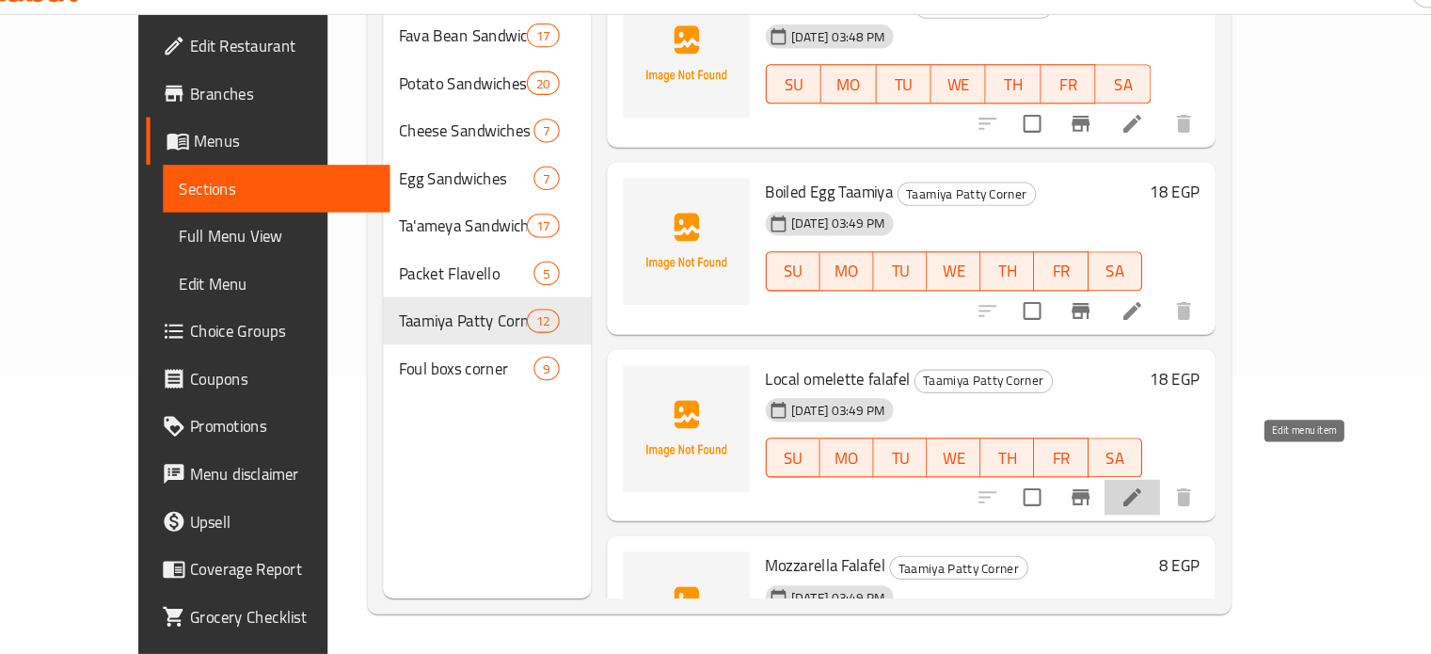
click at [1133, 494] on icon at bounding box center [1121, 505] width 23 height 23
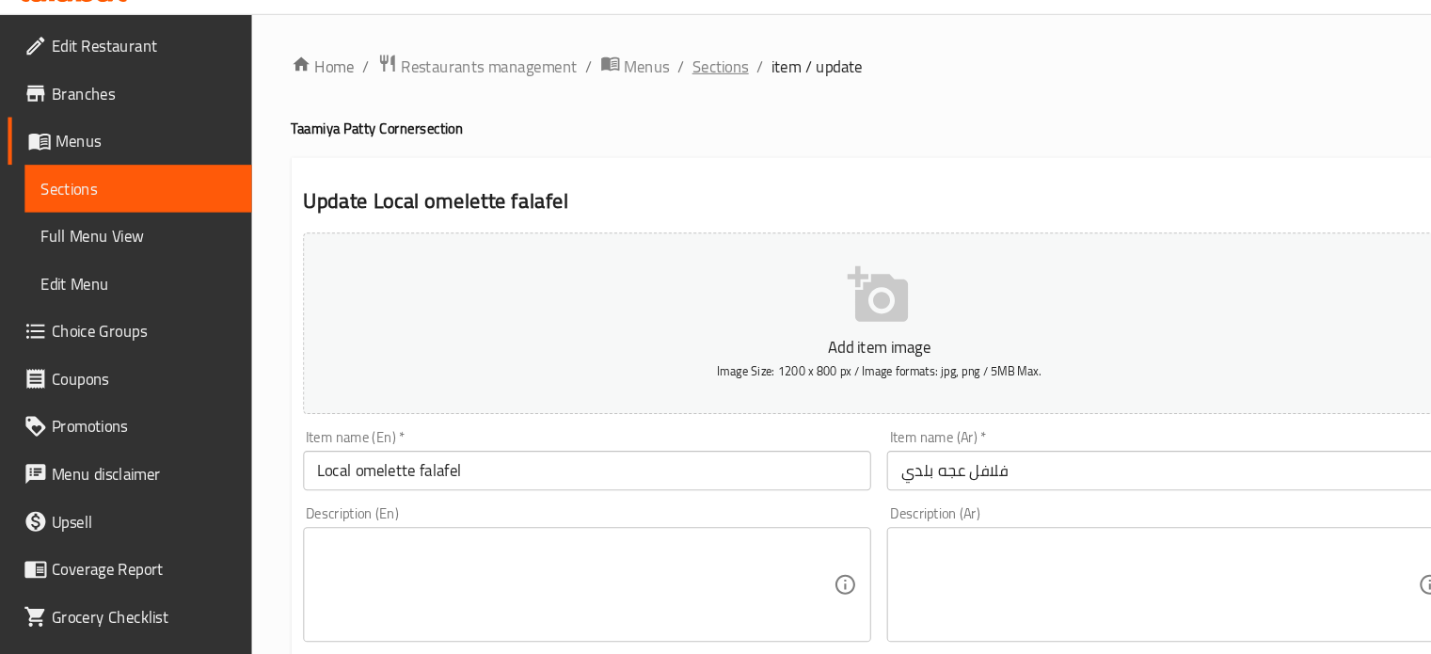
click at [691, 88] on span "Sections" at bounding box center [685, 96] width 54 height 23
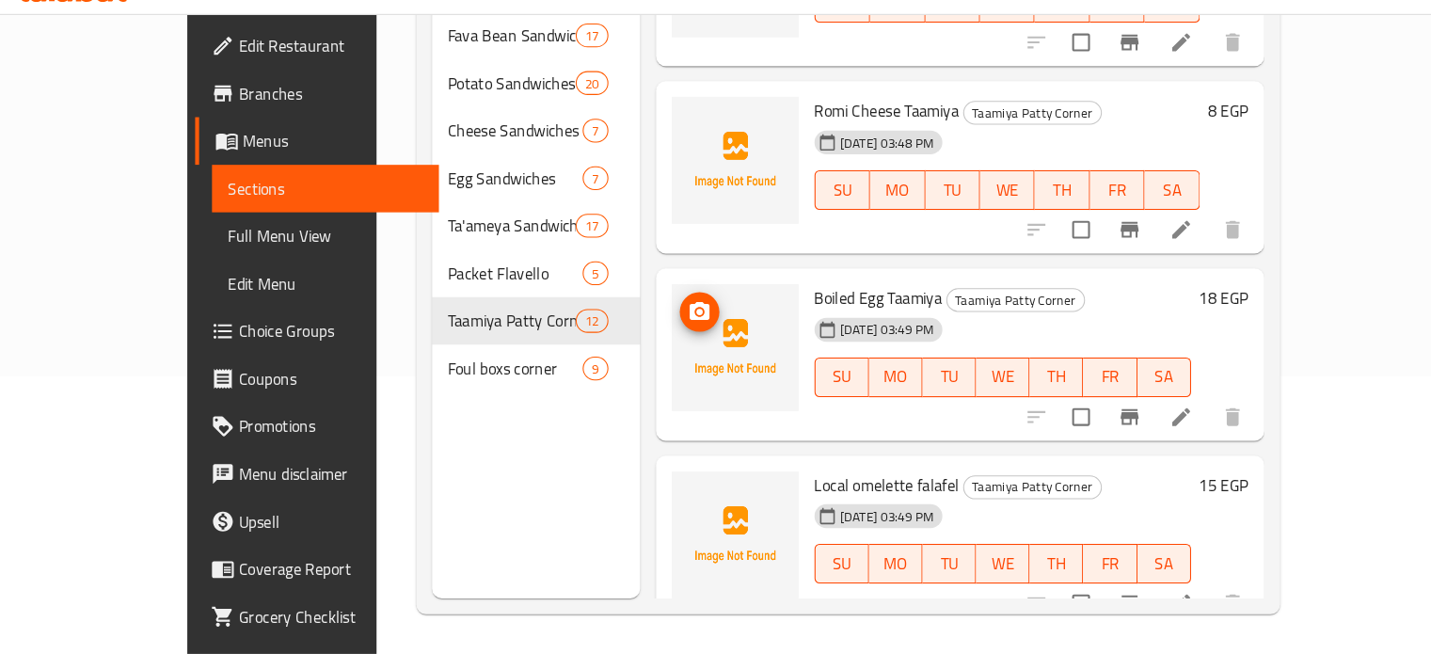
scroll to position [935, 0]
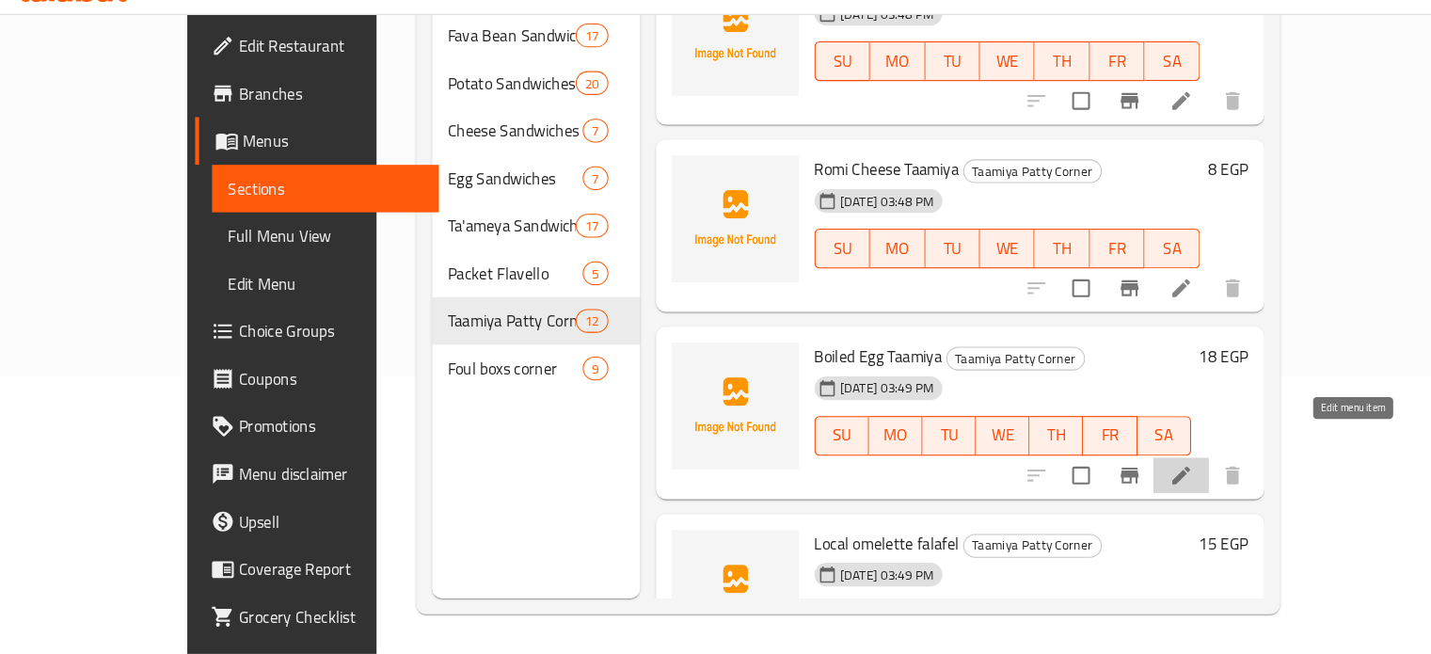
click at [1133, 473] on icon at bounding box center [1121, 484] width 23 height 23
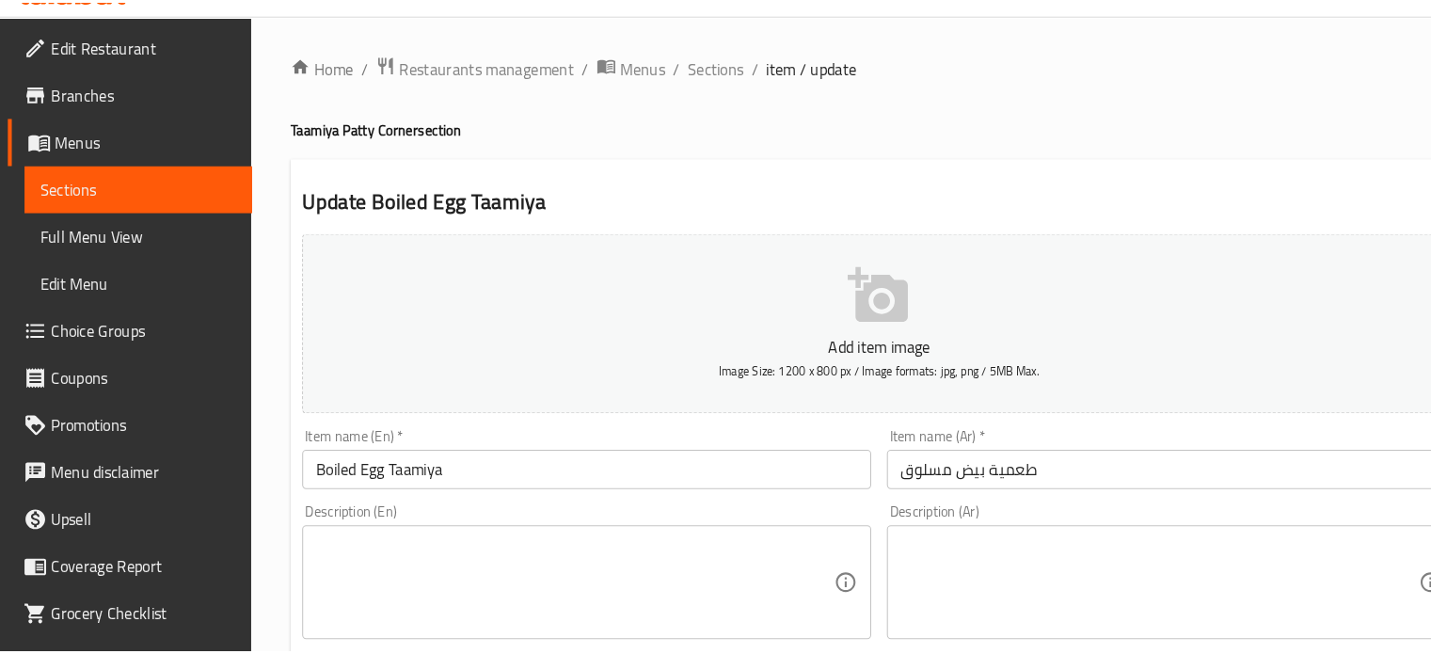
scroll to position [263, 0]
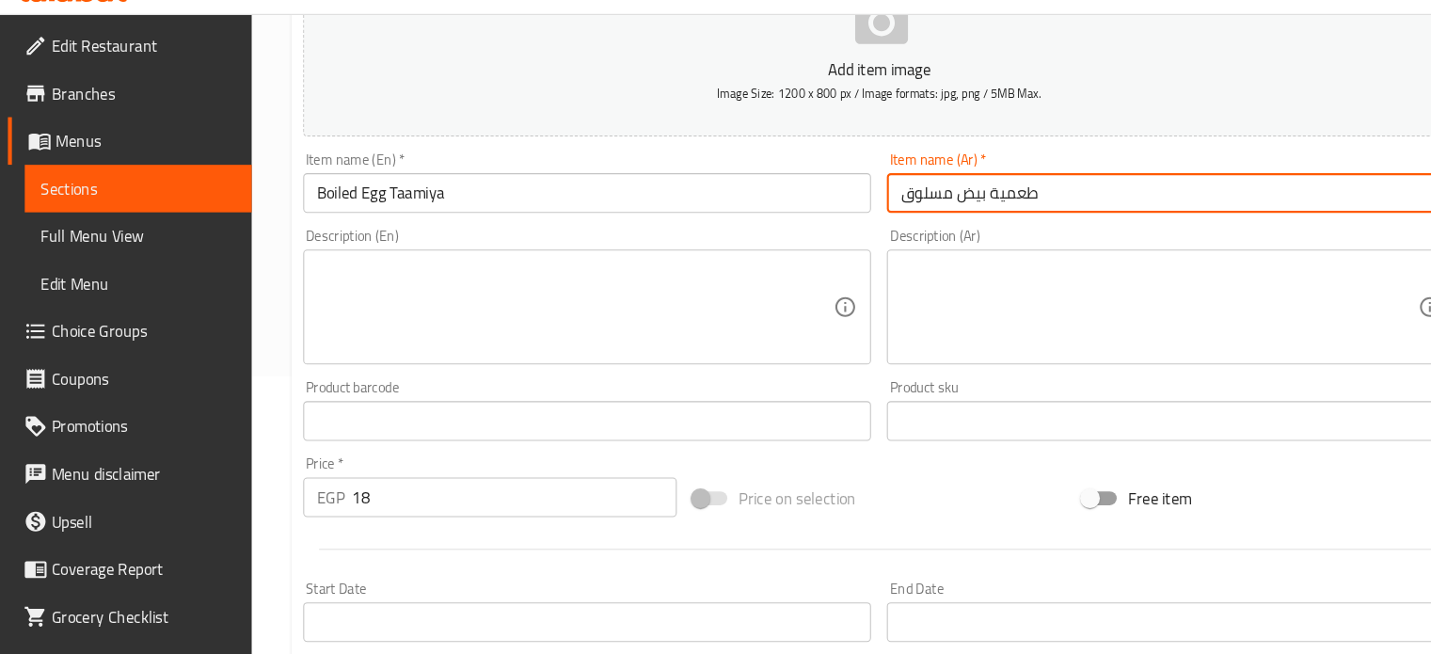
click at [886, 211] on input "طعمية بيض مسلوق" at bounding box center [1112, 217] width 540 height 38
type input "عجه بلدي"
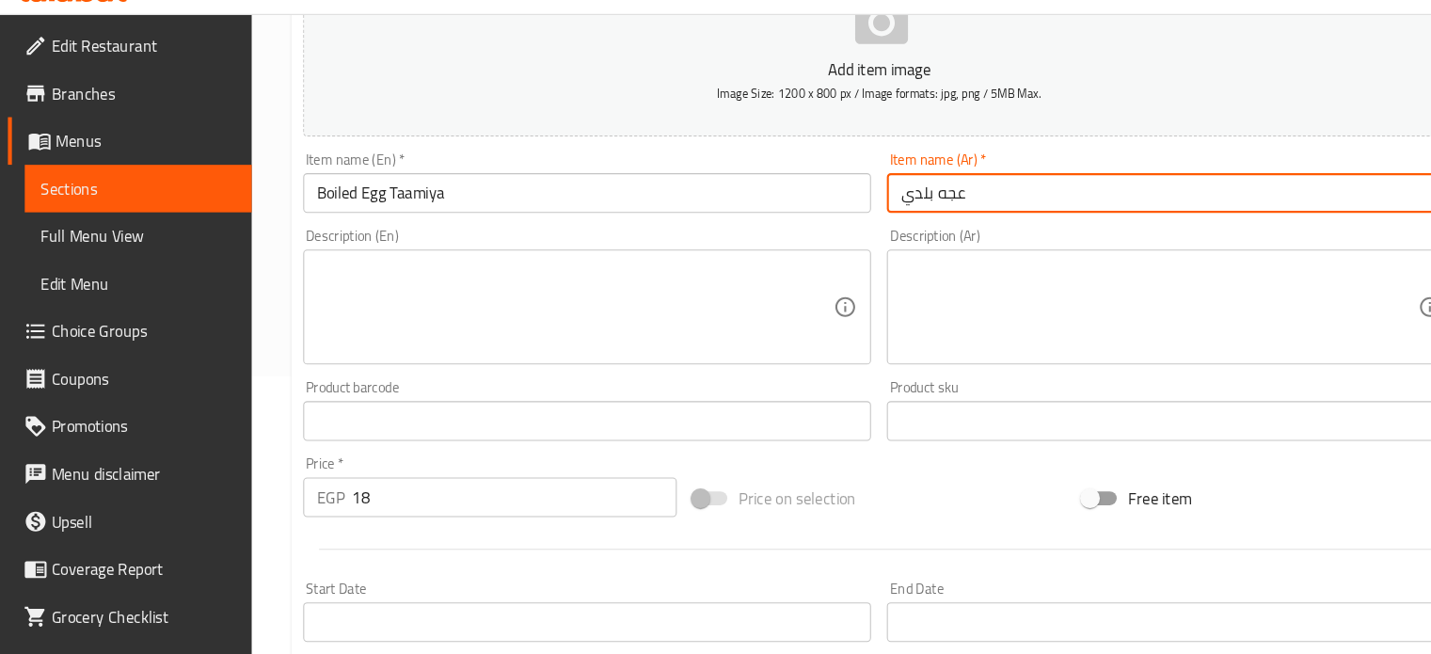
click at [665, 224] on input "Boiled Egg Taamiya" at bounding box center [558, 217] width 540 height 38
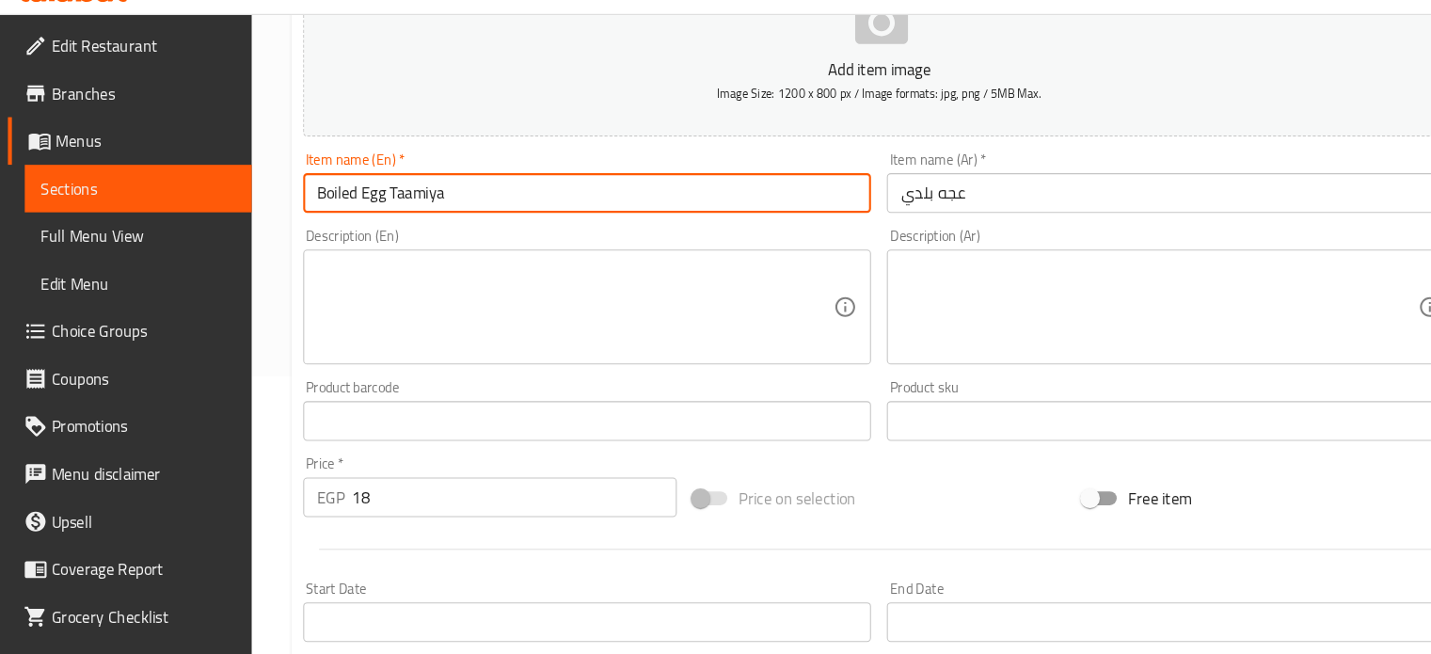
click at [665, 224] on input "Boiled Egg Taamiya" at bounding box center [558, 217] width 540 height 38
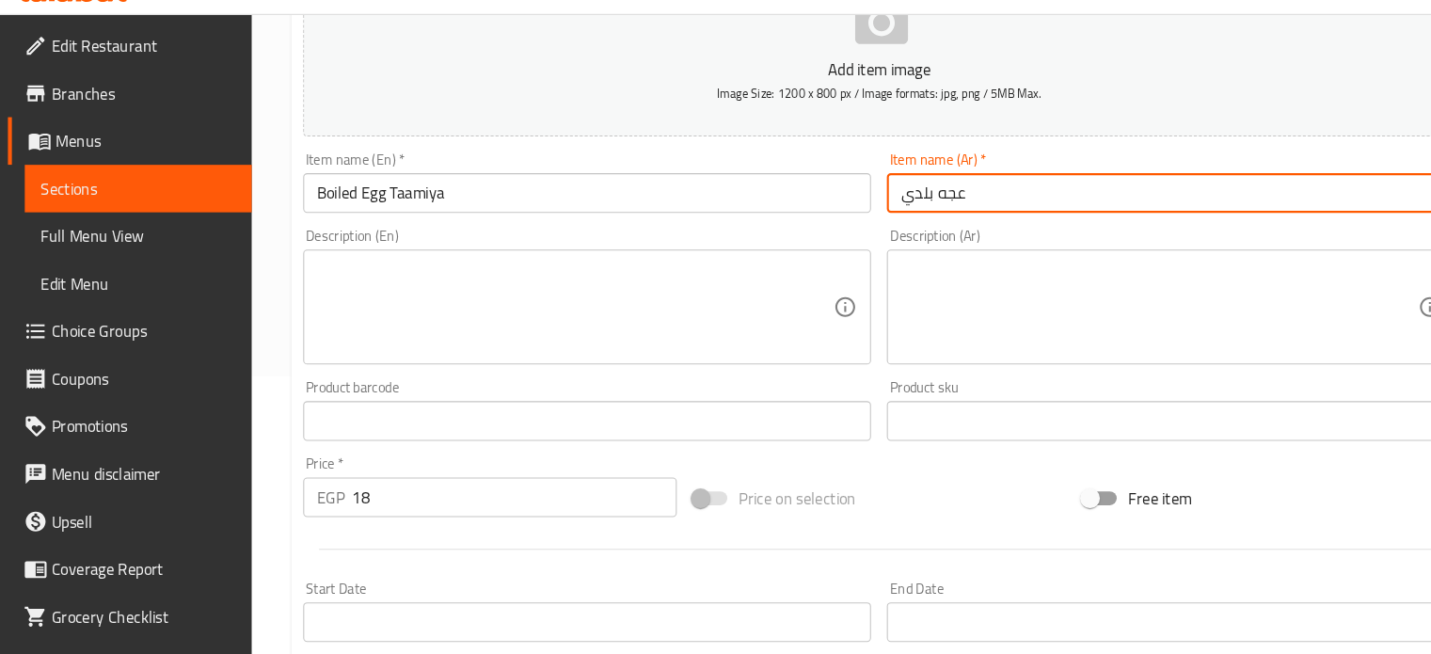
click at [884, 212] on input "عجه بلدي" at bounding box center [1112, 217] width 540 height 38
click at [380, 214] on input "Boiled Egg Taamiya" at bounding box center [558, 217] width 540 height 38
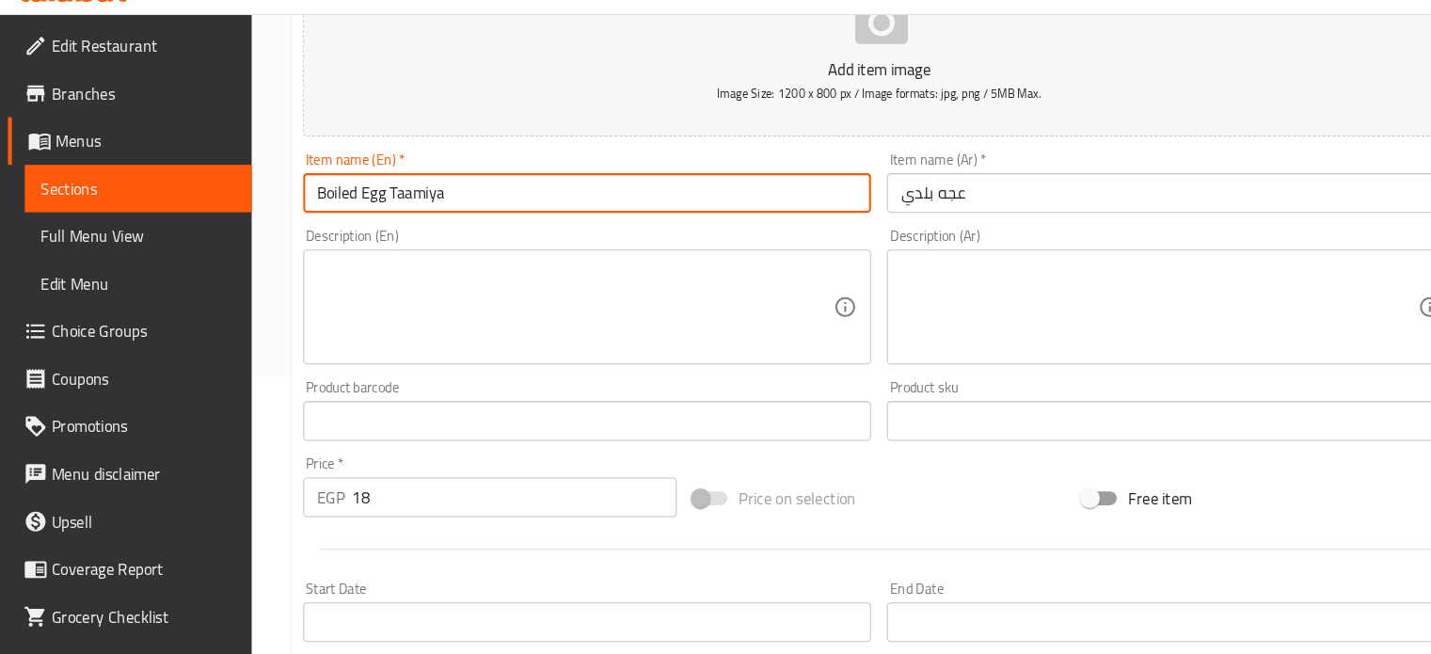
click at [380, 214] on input "Boiled Egg Taamiya" at bounding box center [558, 217] width 540 height 38
paste input "omelette"
type input "Omelette eggs"
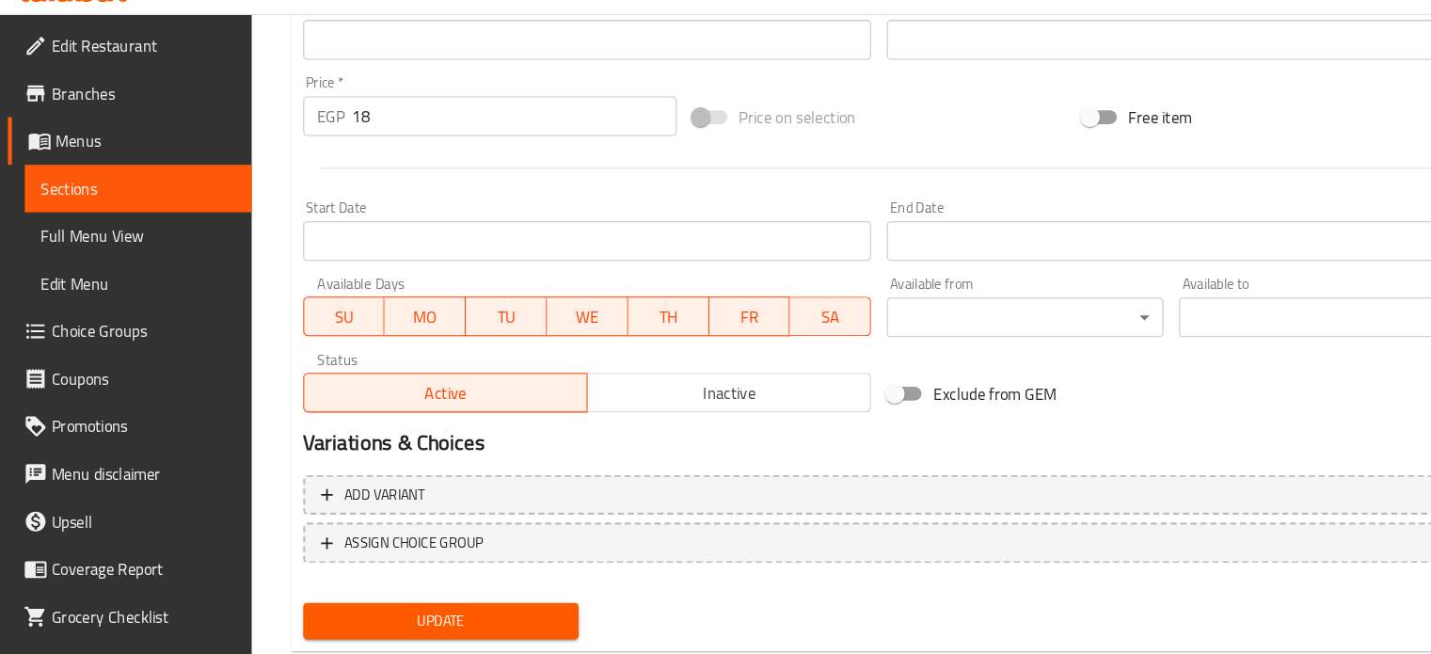
scroll to position [627, 0]
click at [405, 154] on input "18" at bounding box center [489, 142] width 308 height 38
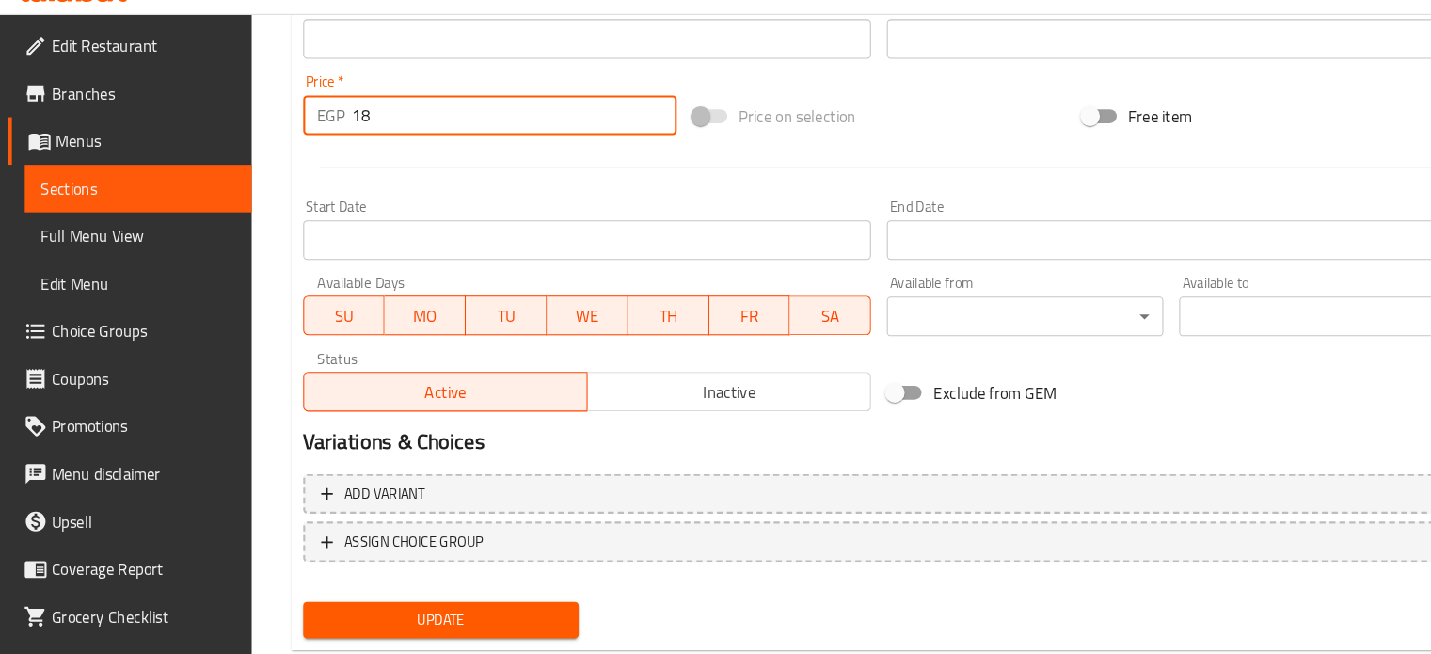
click at [405, 154] on input "18" at bounding box center [489, 142] width 308 height 38
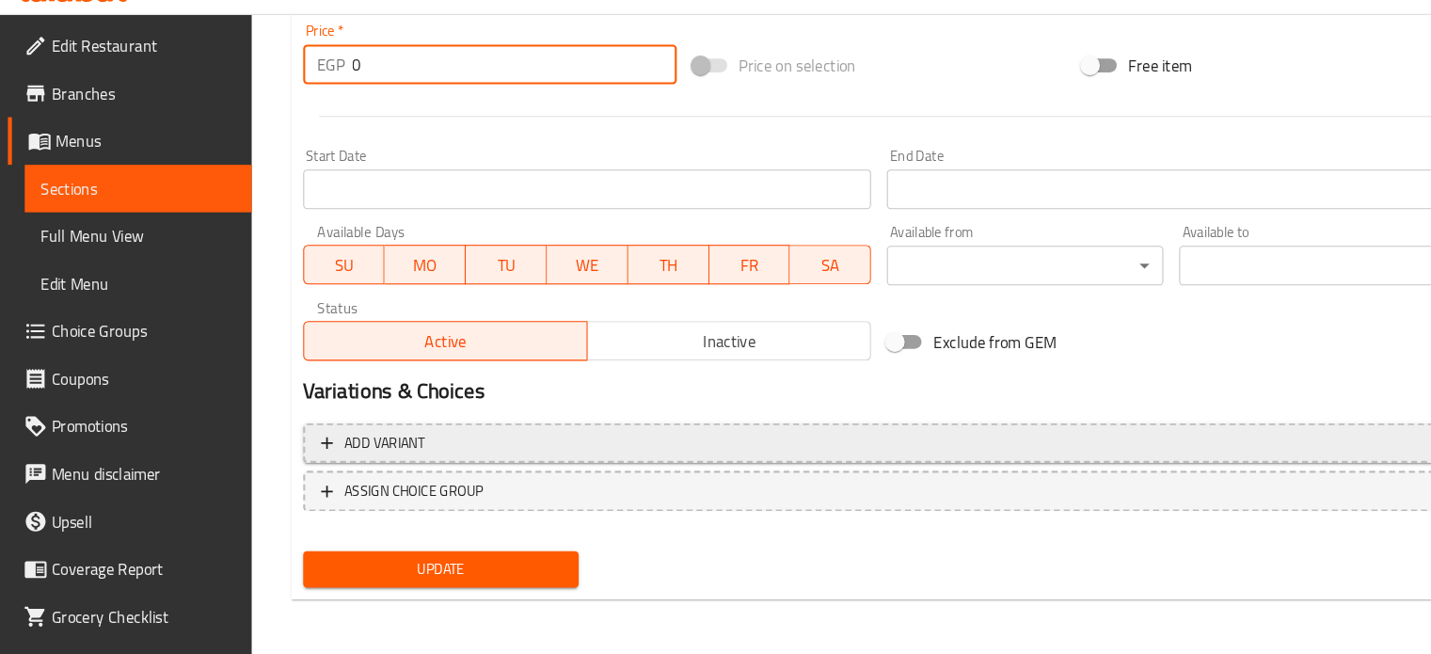
type input "0"
click at [589, 457] on span "Add variant" at bounding box center [835, 454] width 1060 height 24
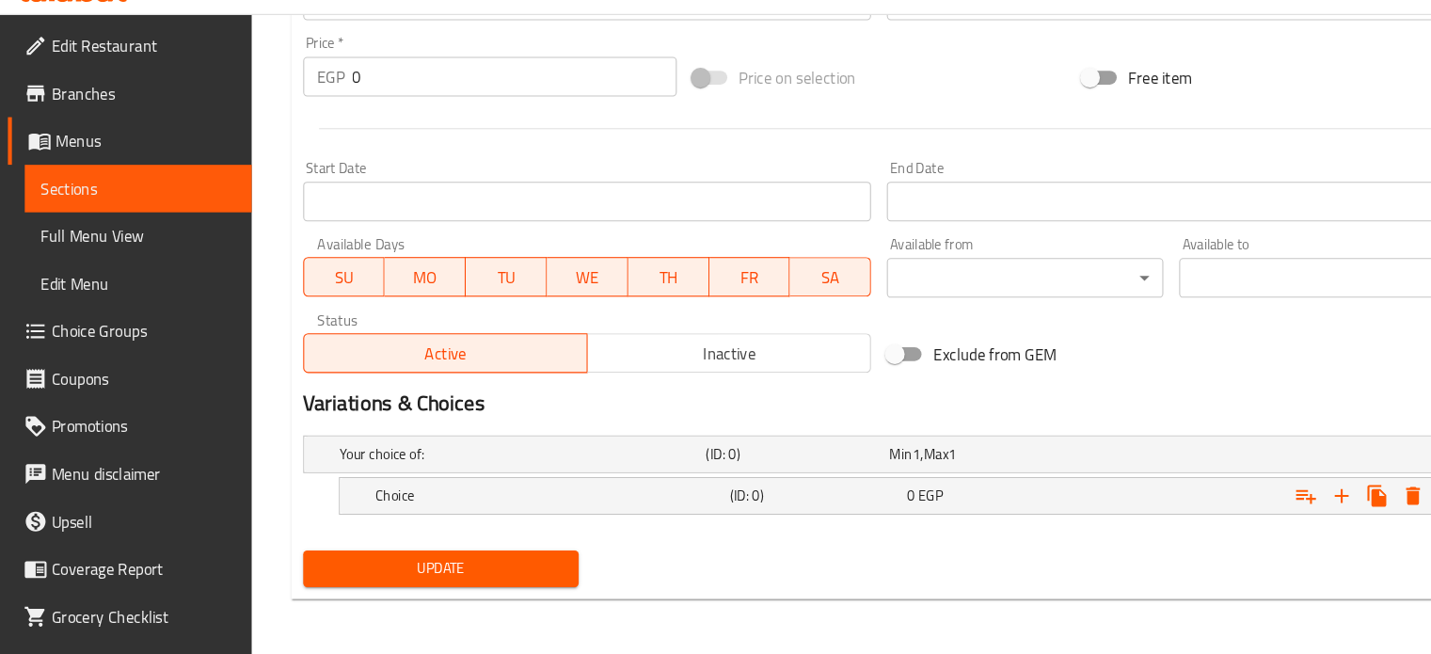
scroll to position [662, 0]
click at [1272, 507] on icon "Expand" at bounding box center [1273, 504] width 23 height 23
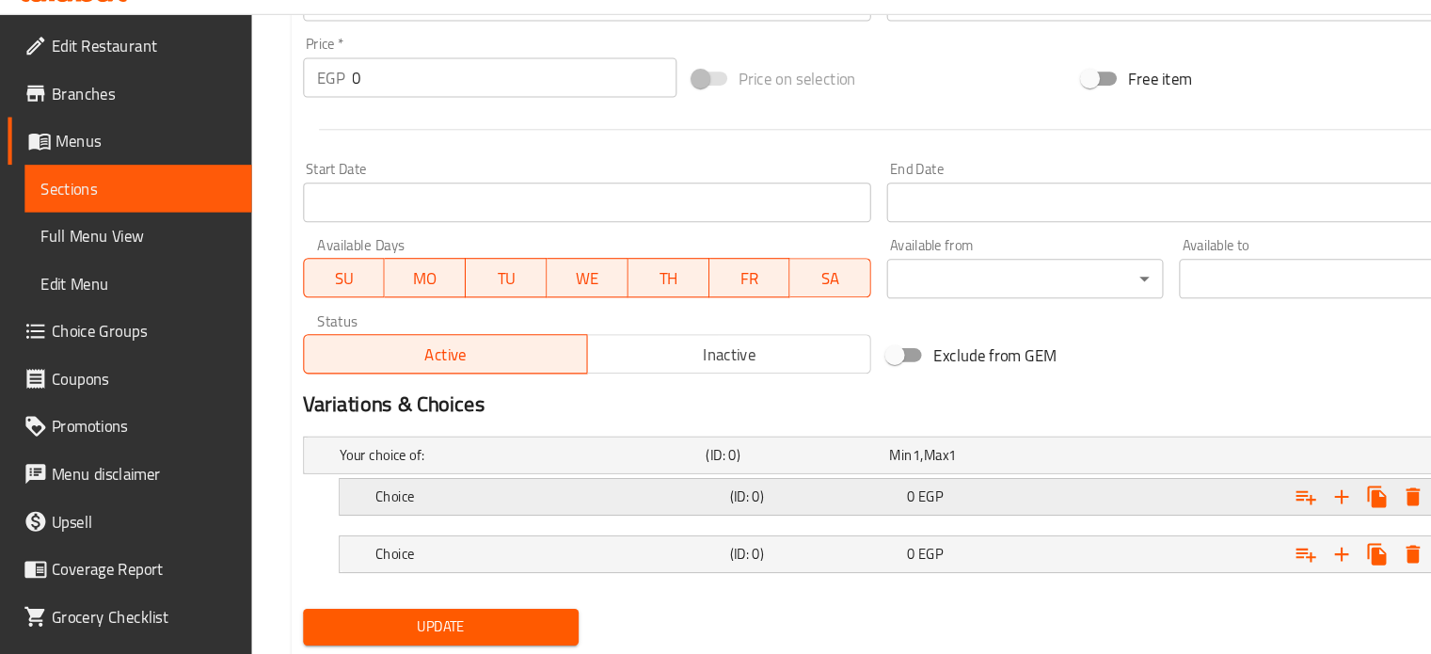
scroll to position [716, 0]
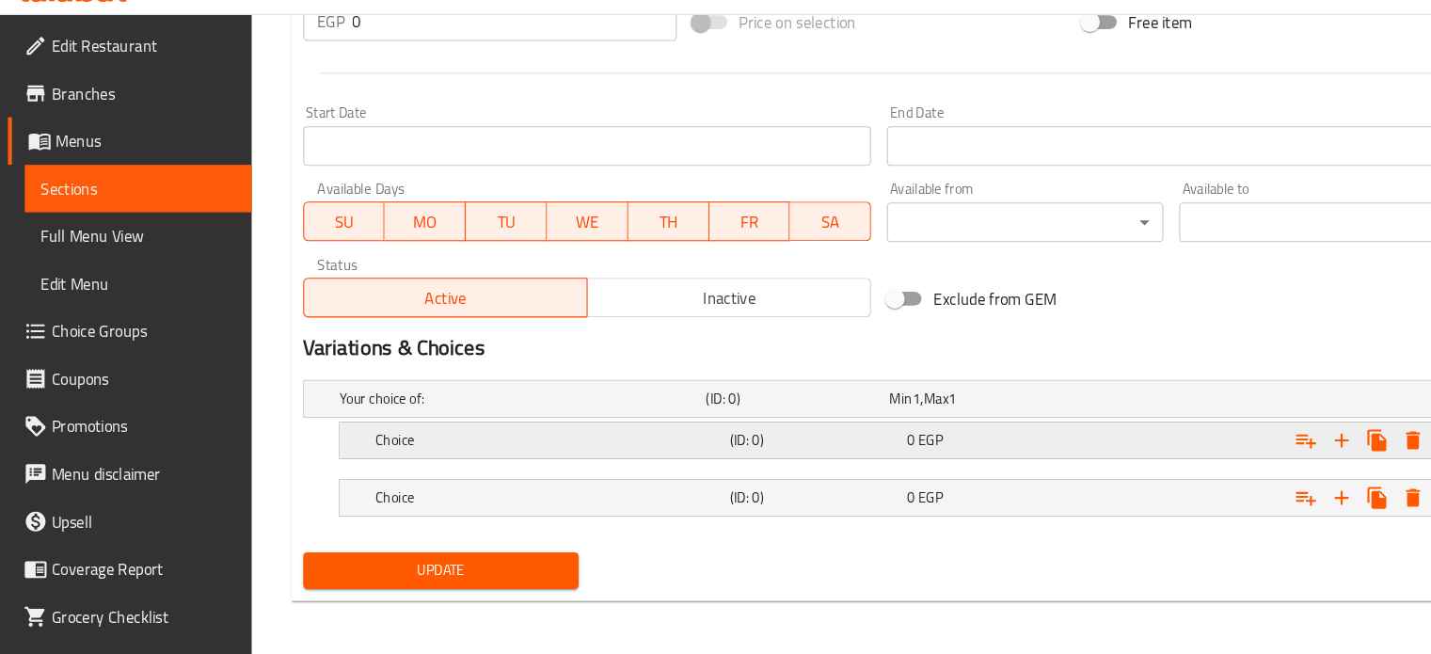
click at [823, 456] on h5 "(ID: 0)" at bounding box center [772, 450] width 161 height 19
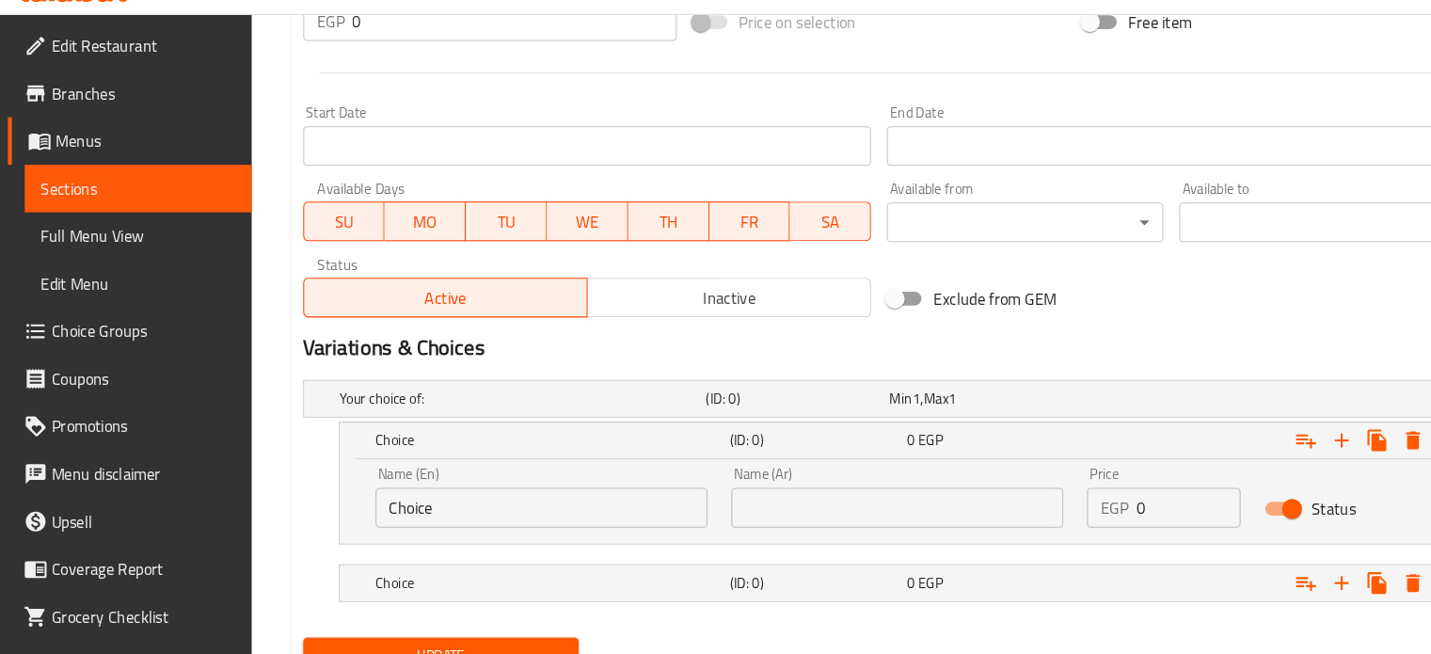
click at [1086, 519] on input "0" at bounding box center [1129, 515] width 100 height 38
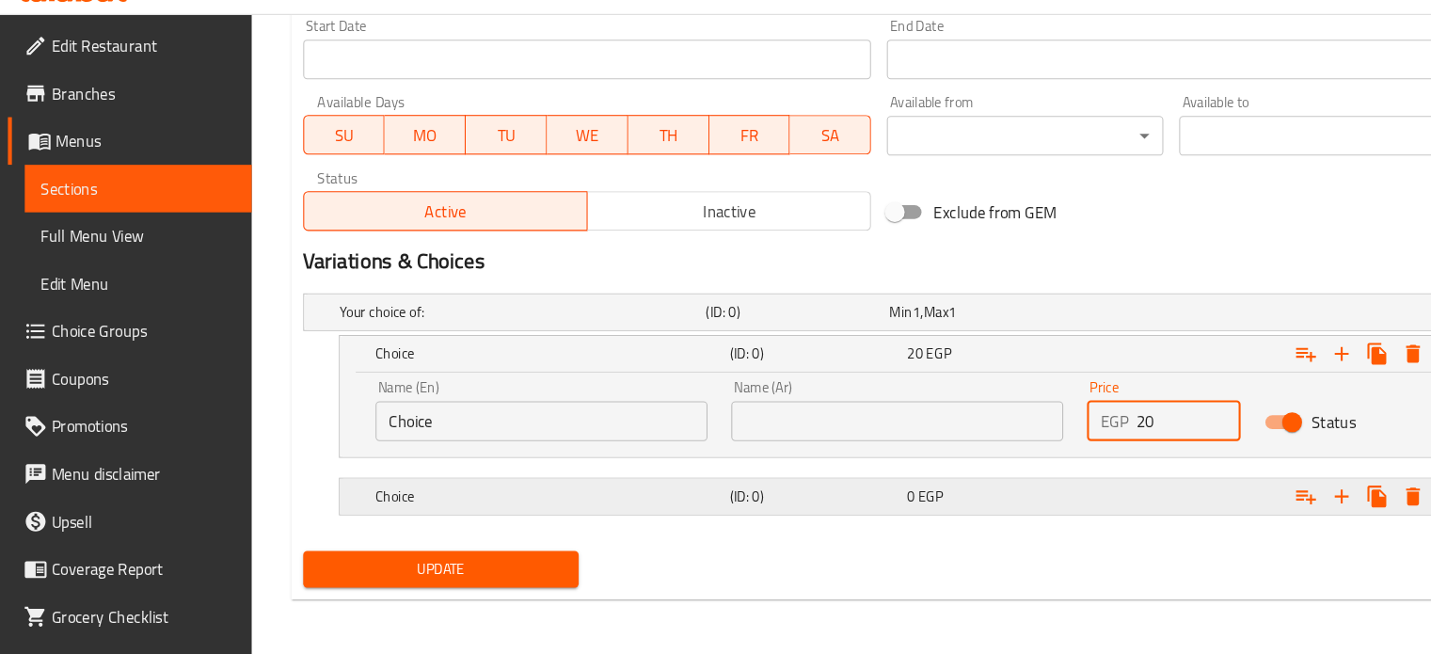
type input "20"
click at [1081, 518] on div "Expand" at bounding box center [1193, 504] width 337 height 41
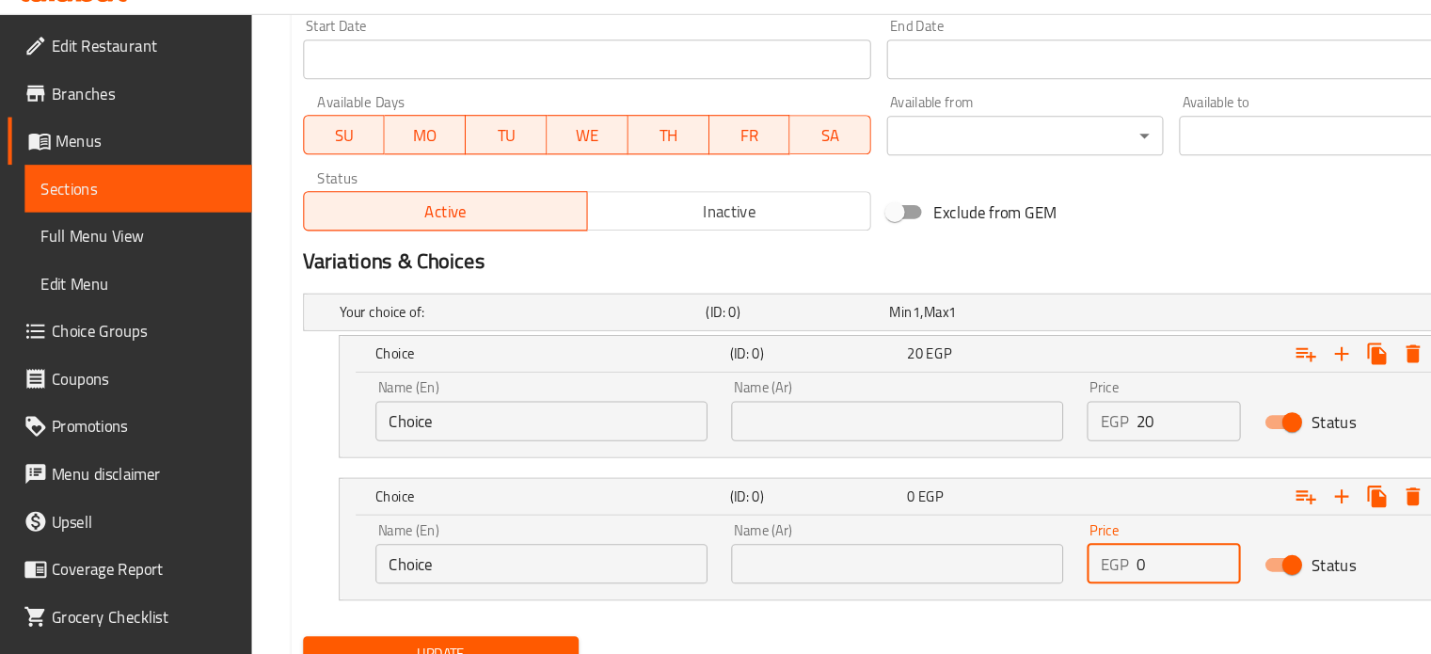
click at [1091, 566] on input "0" at bounding box center [1129, 568] width 100 height 38
type input "30"
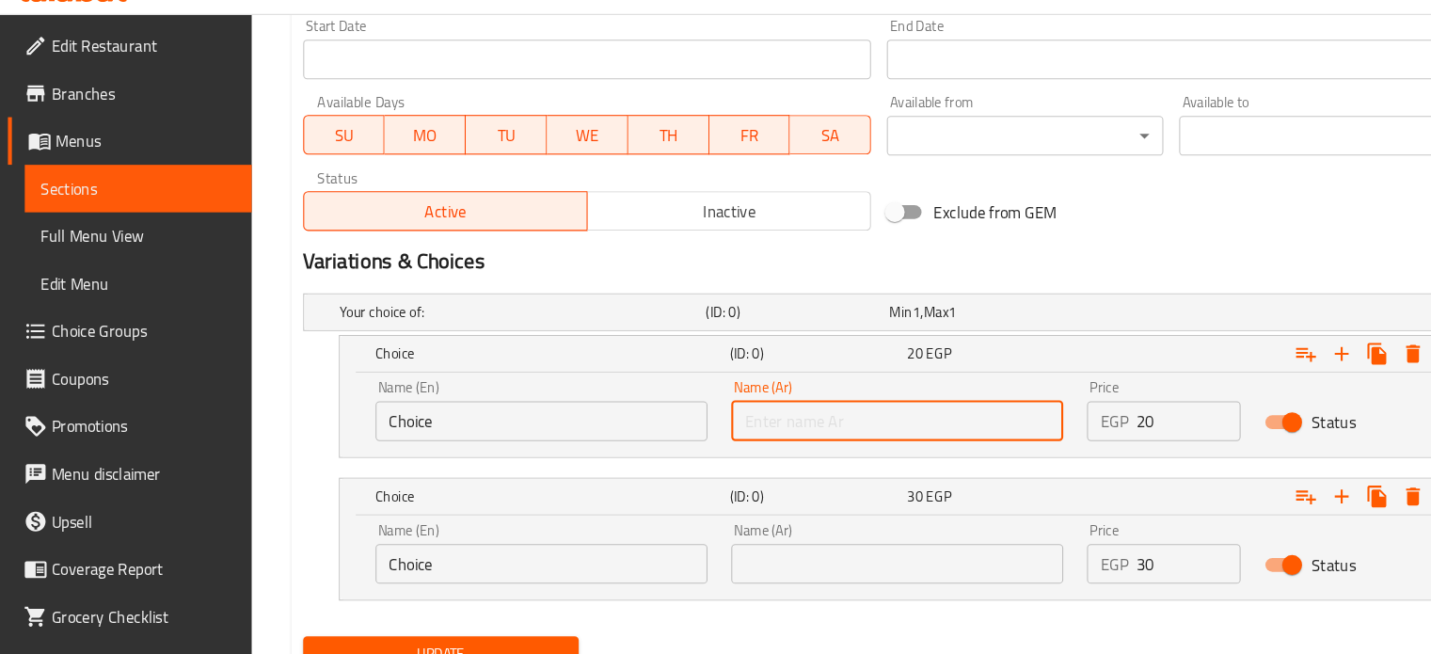
click at [844, 431] on input "text" at bounding box center [851, 433] width 315 height 38
type input "1 بيضة"
click at [752, 565] on input "text" at bounding box center [851, 568] width 315 height 38
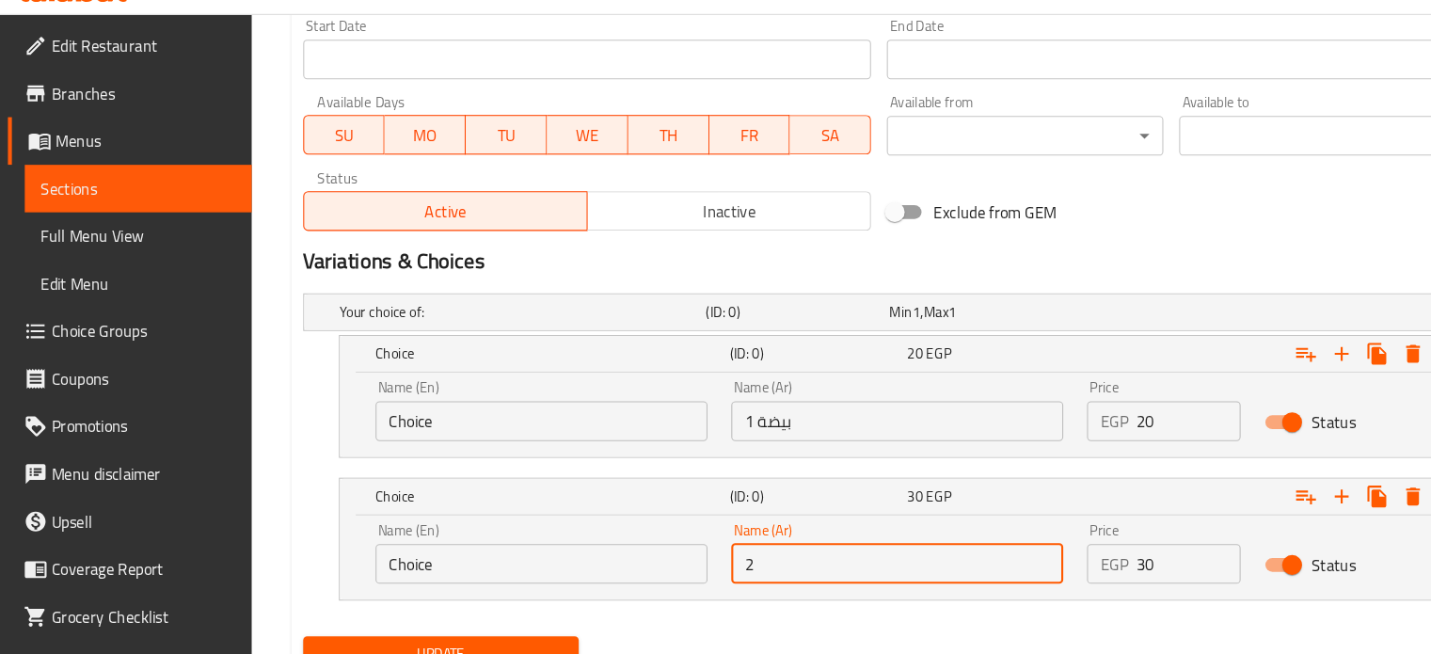
type input "2 بيضة"
click at [452, 564] on input "Choice" at bounding box center [514, 568] width 315 height 38
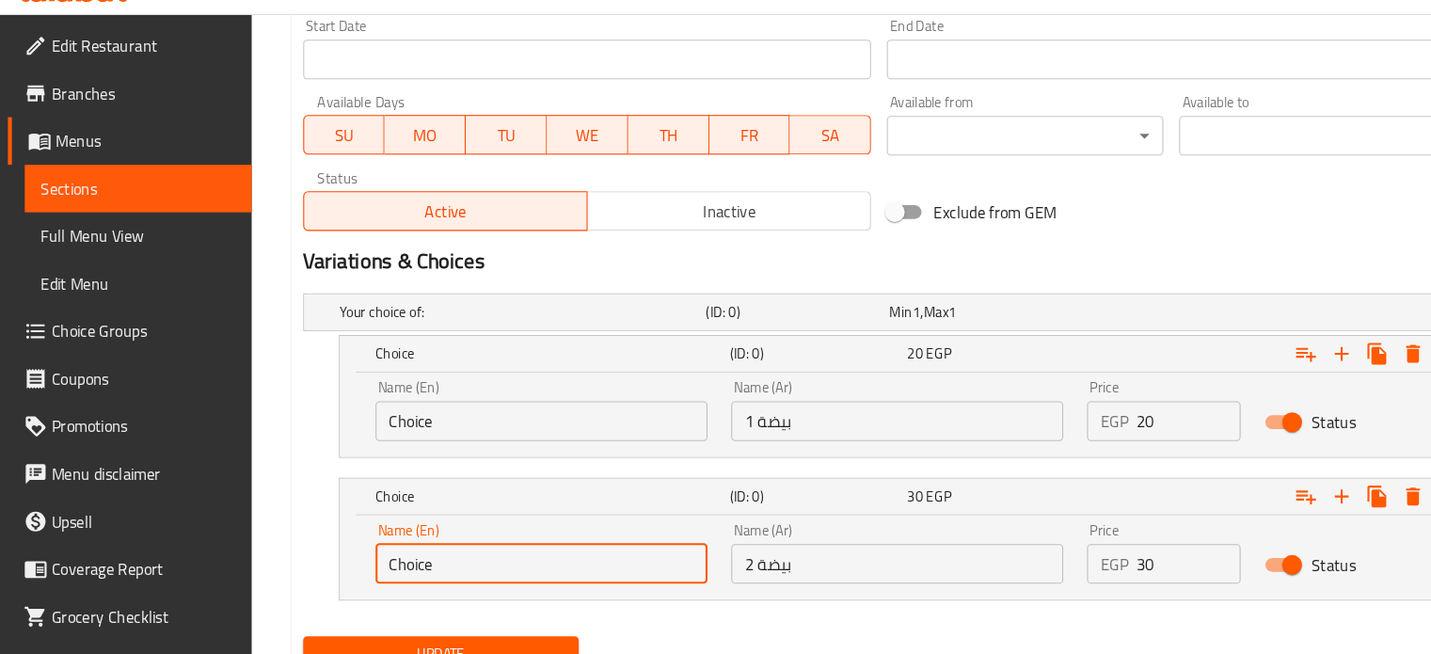
click at [452, 564] on input "Choice" at bounding box center [514, 568] width 315 height 38
type input "2 Eggs"
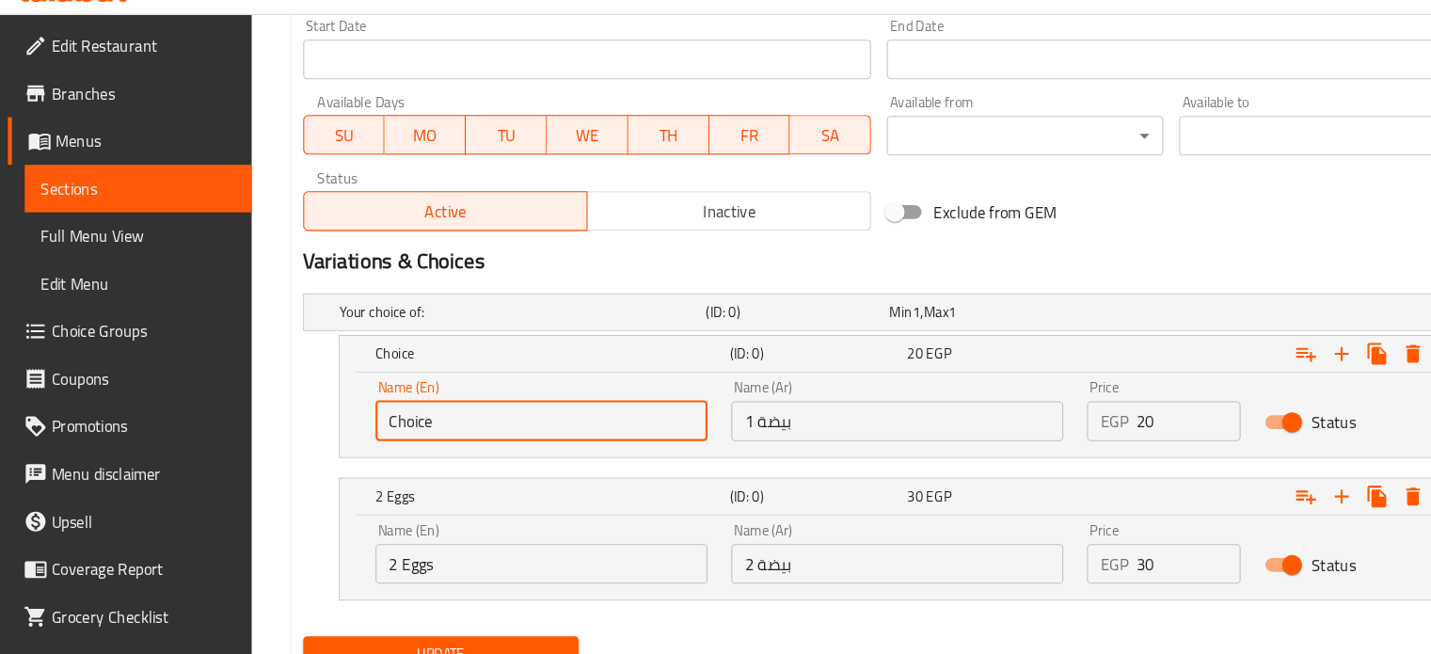
click at [403, 440] on input "Choice" at bounding box center [514, 433] width 315 height 38
type input "1 Egg"
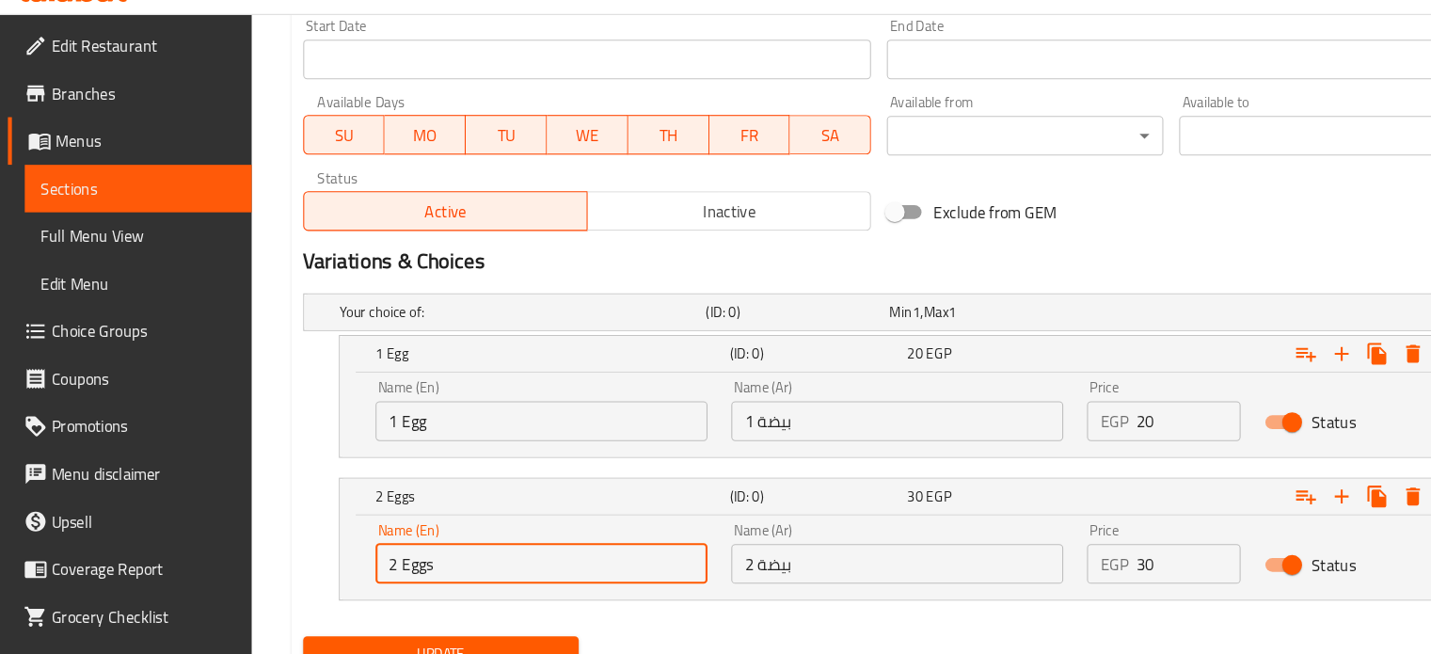
click at [468, 574] on input "2 Eggs" at bounding box center [514, 568] width 315 height 38
type input "2 Egg"
click at [288, 637] on button "Update" at bounding box center [419, 654] width 262 height 35
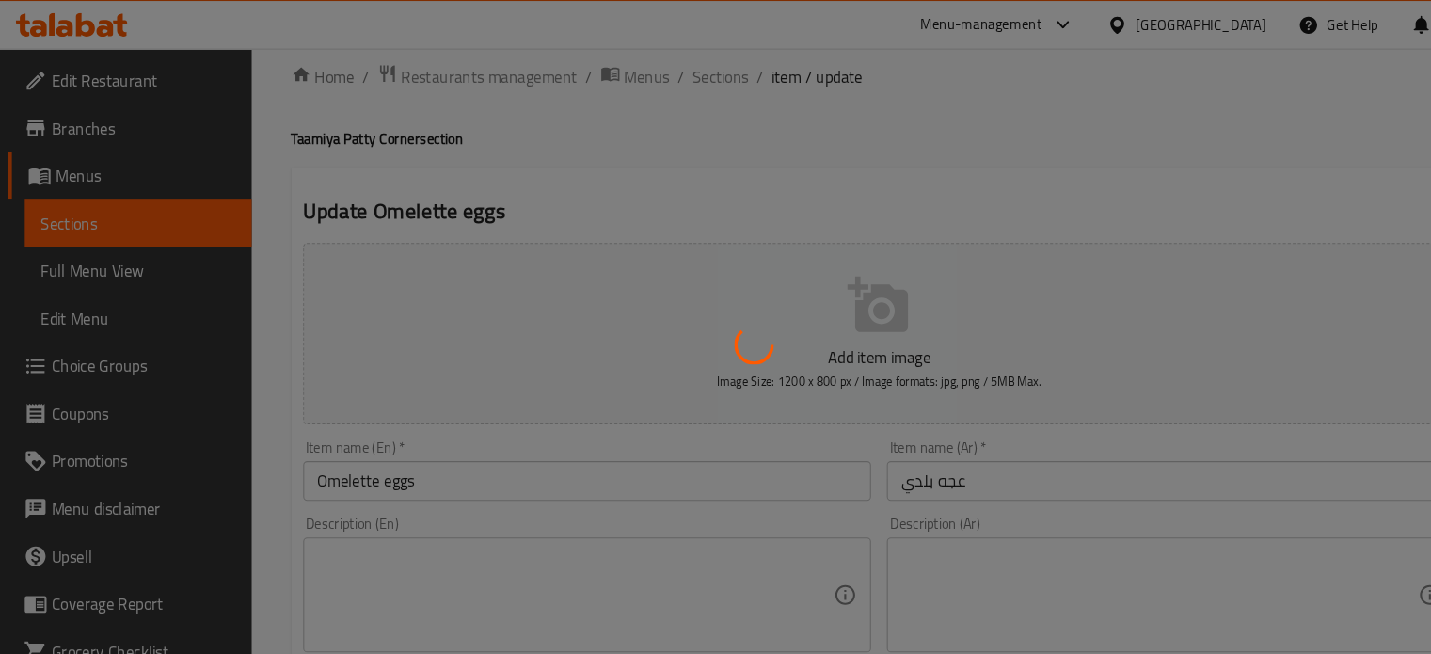
scroll to position [0, 0]
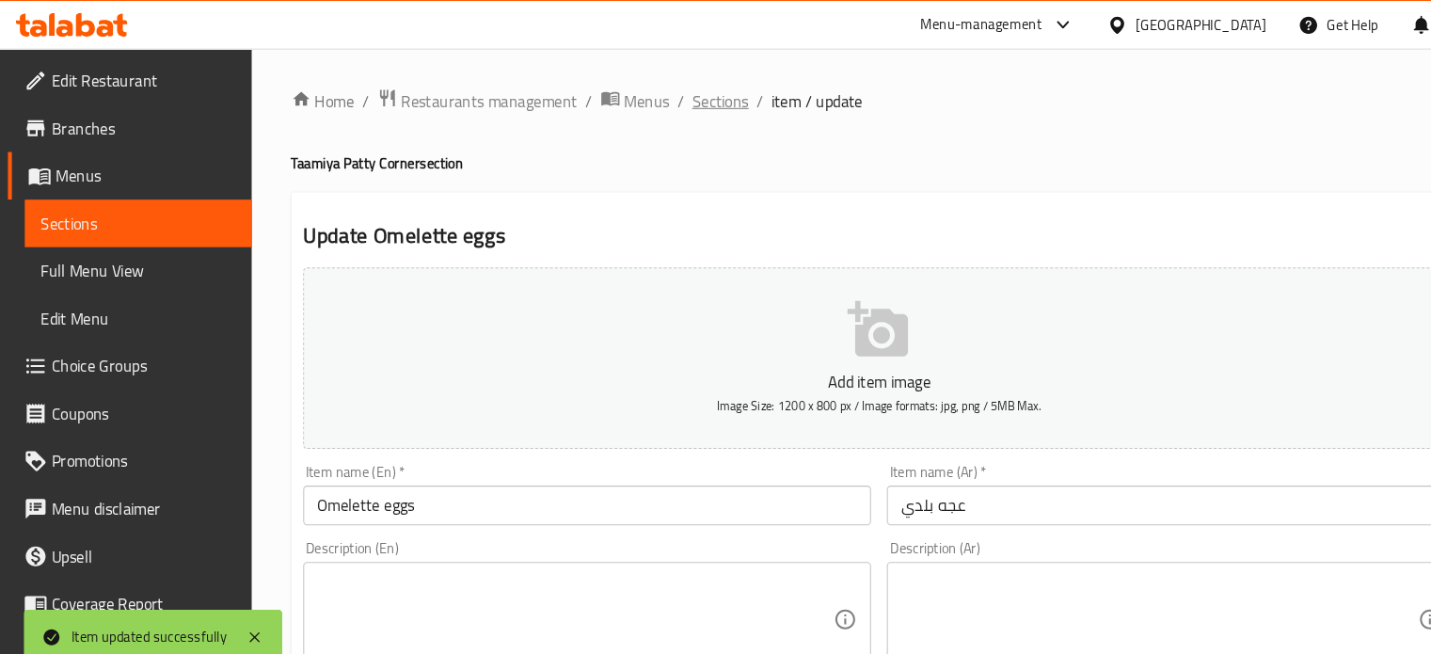
click at [658, 94] on span "Sections" at bounding box center [685, 96] width 54 height 23
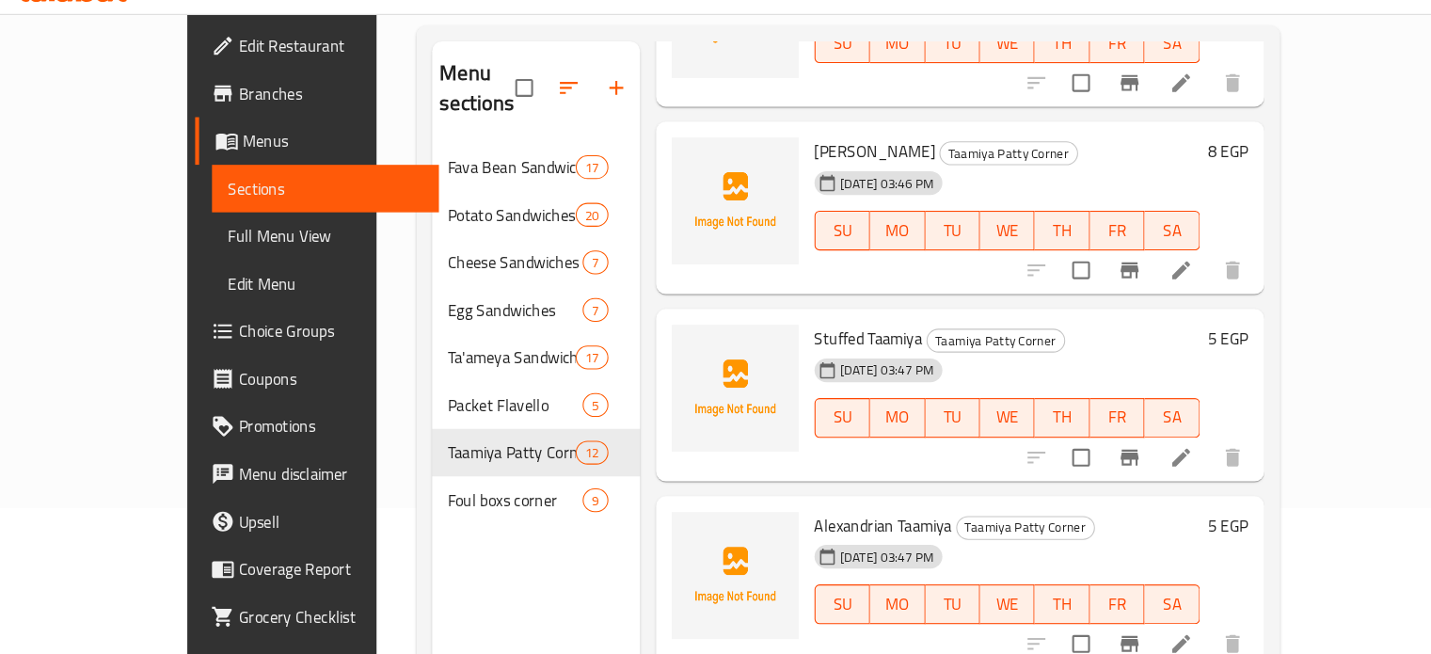
scroll to position [139, 0]
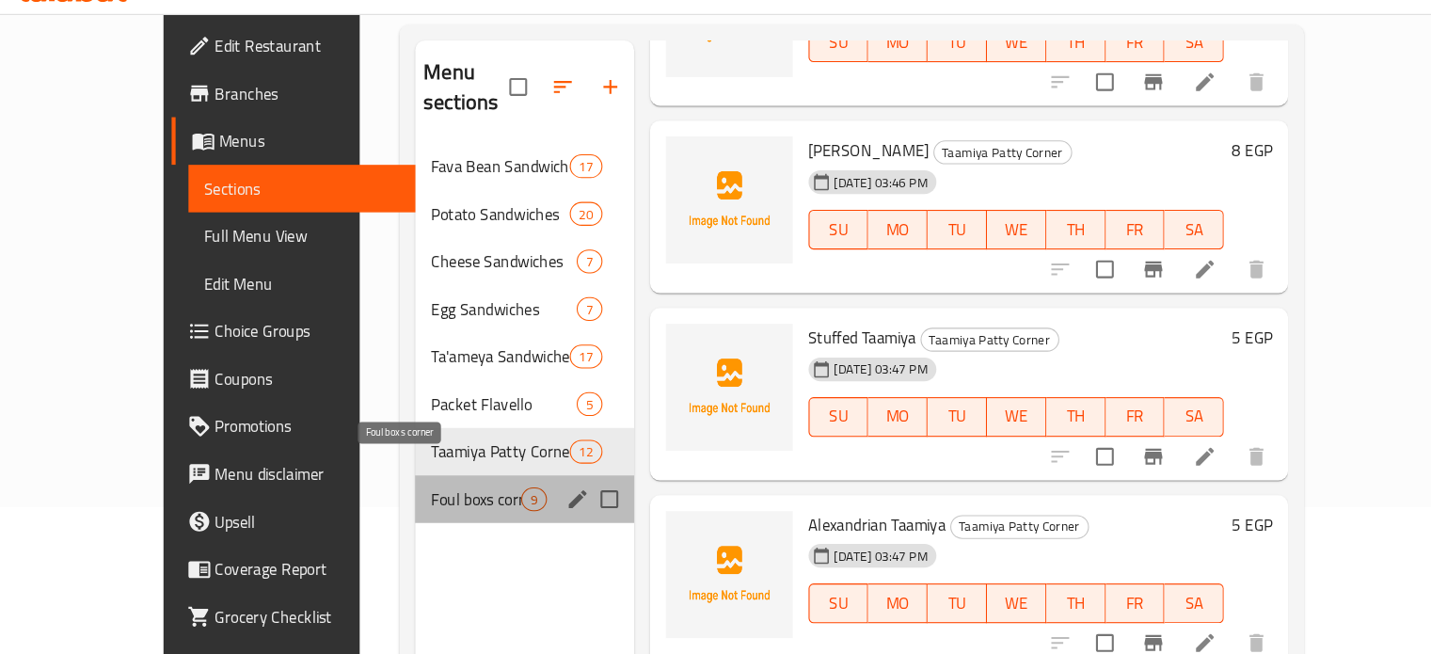
click at [409, 496] on span "Foul boxs corner" at bounding box center [452, 507] width 86 height 23
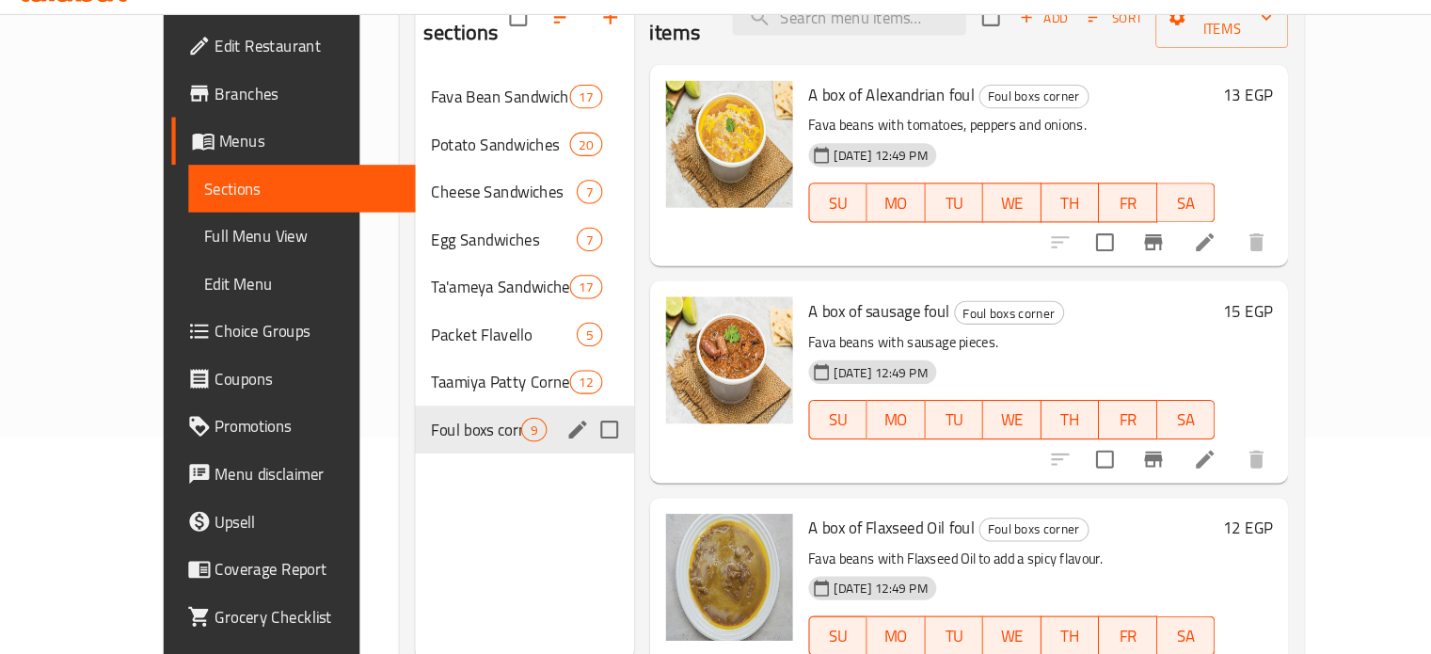
scroll to position [207, 0]
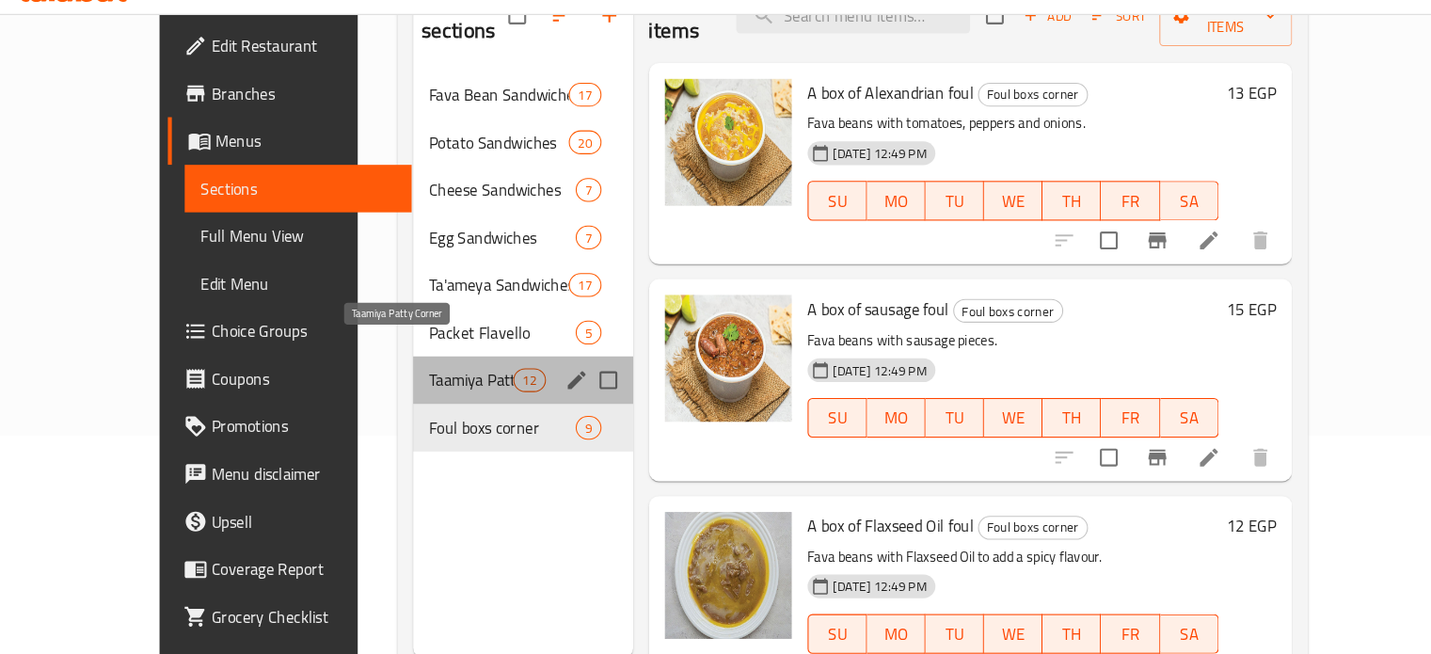
click at [407, 383] on span "Taamiya Patty Corner" at bounding box center [447, 394] width 80 height 23
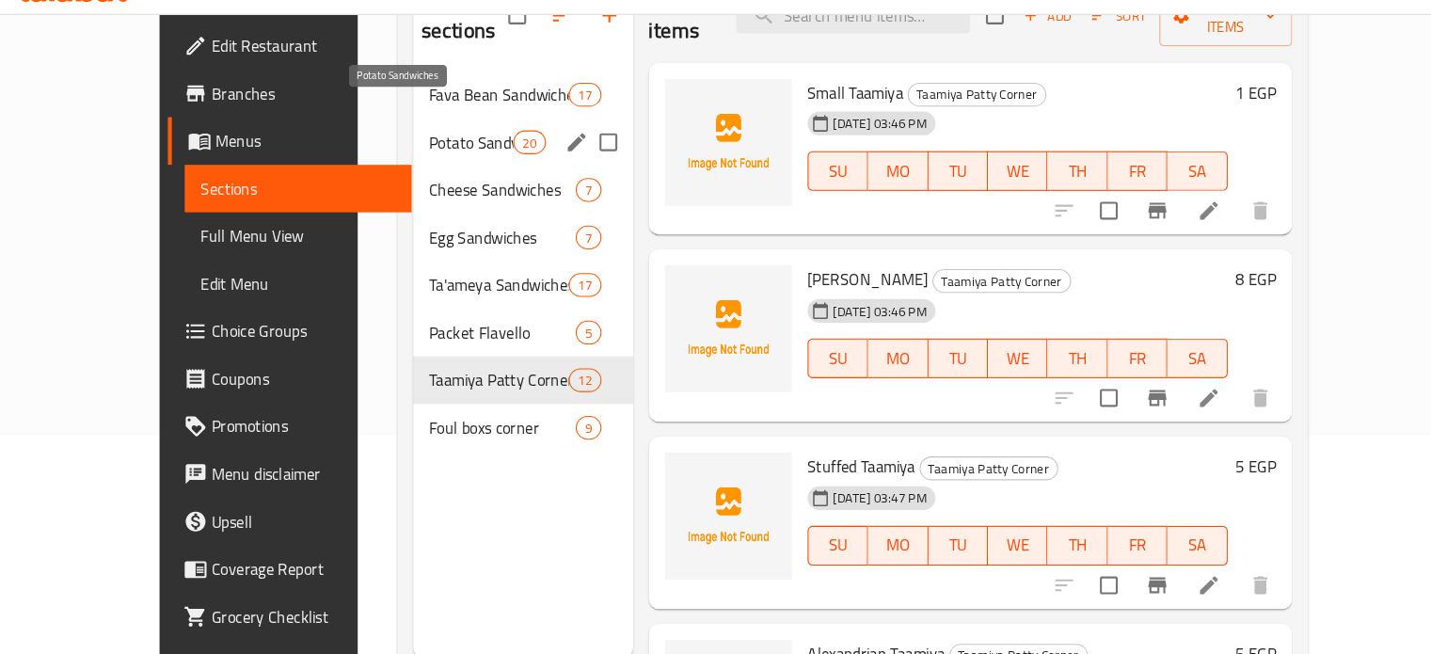
scroll to position [11, 0]
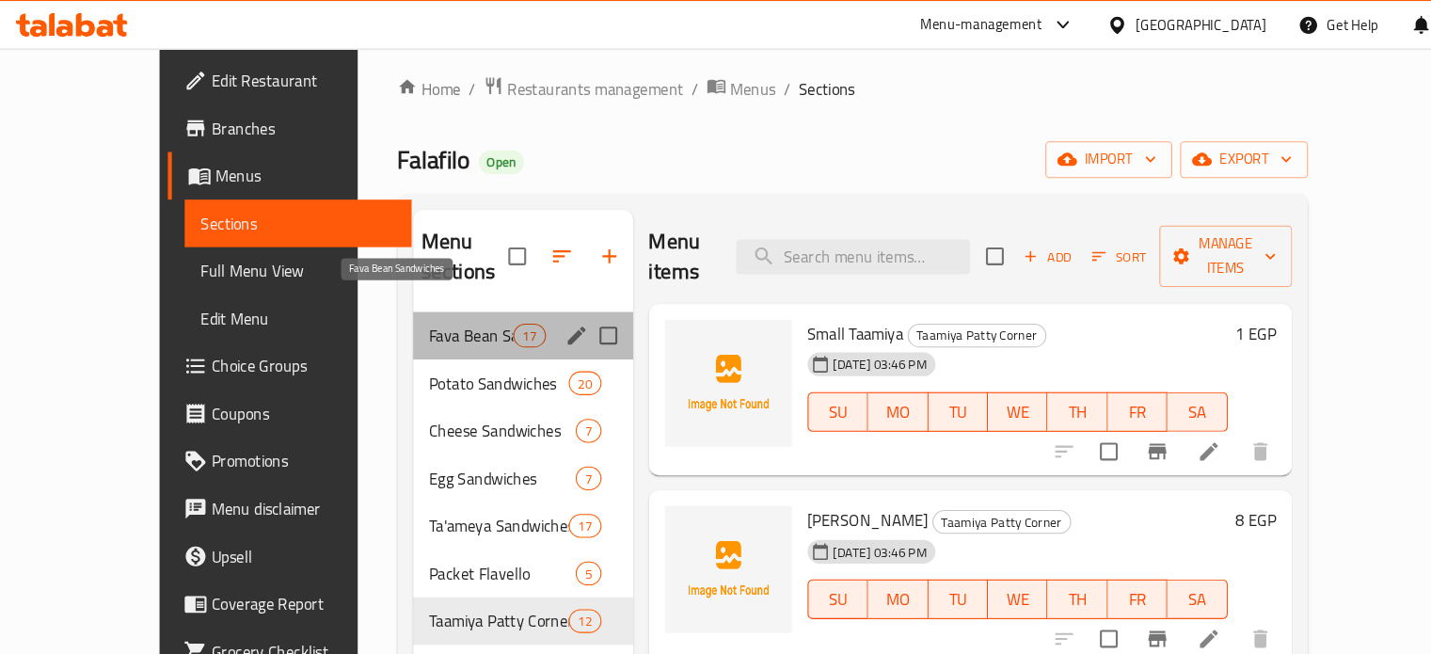
click at [407, 308] on span "Fava Bean Sandwiches" at bounding box center [447, 319] width 80 height 23
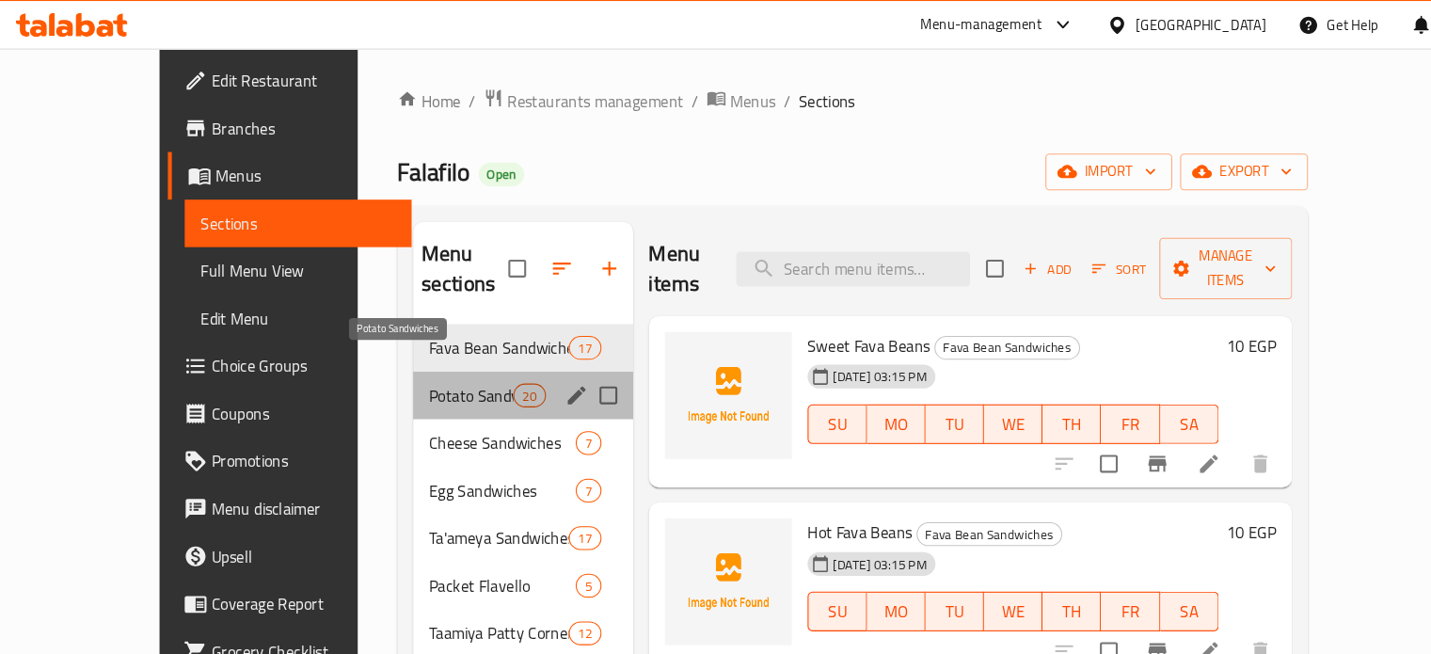
click at [407, 364] on span "Potato Sandwiches" at bounding box center [447, 375] width 80 height 23
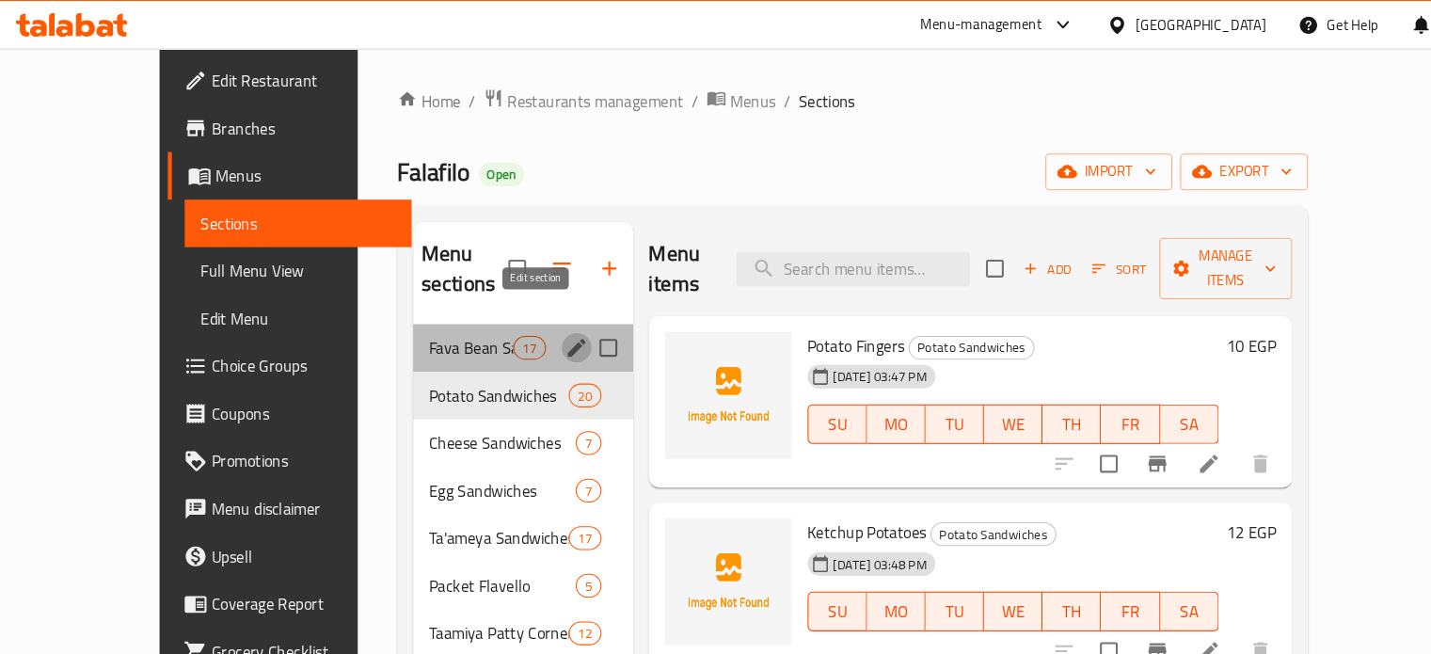
click at [536, 319] on icon "edit" at bounding box center [547, 330] width 23 height 23
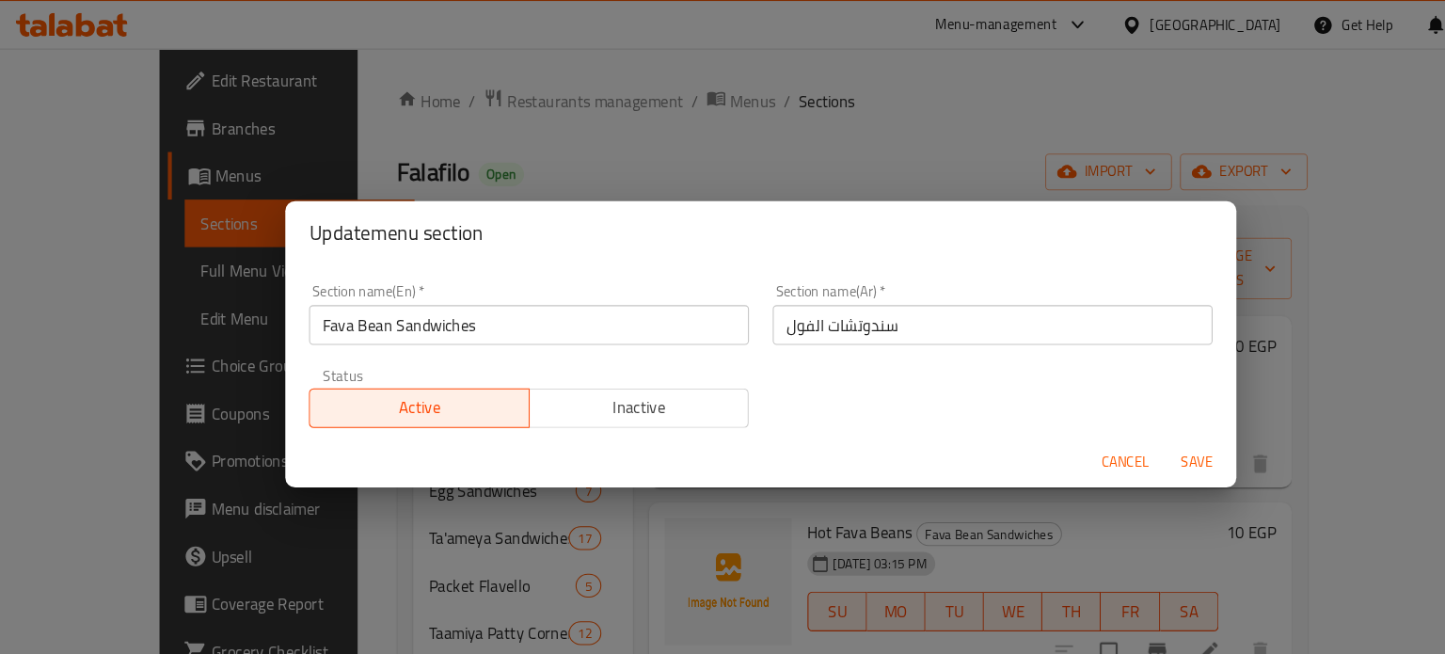
click at [904, 315] on input "سندوتشات الفول" at bounding box center [943, 309] width 418 height 38
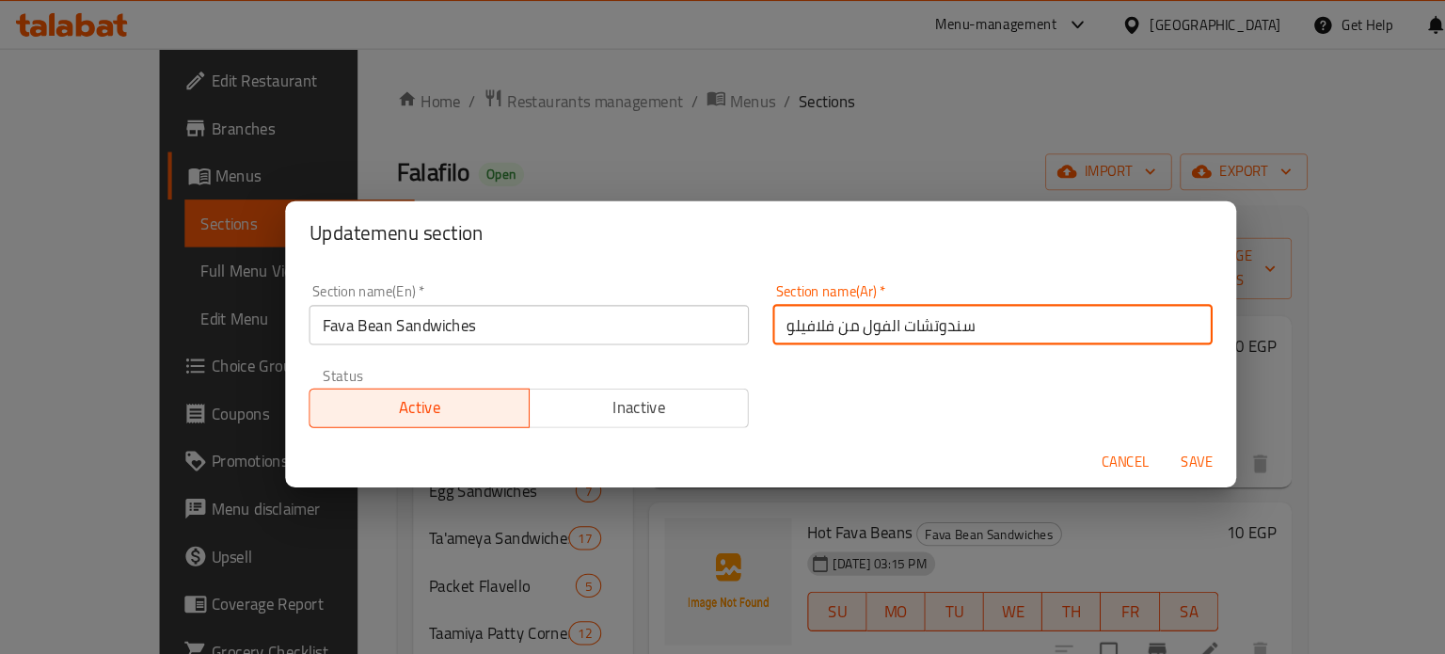
type input "سندوتشات الفول من فلافيلو"
click at [1106, 421] on button "Save" at bounding box center [1136, 438] width 60 height 35
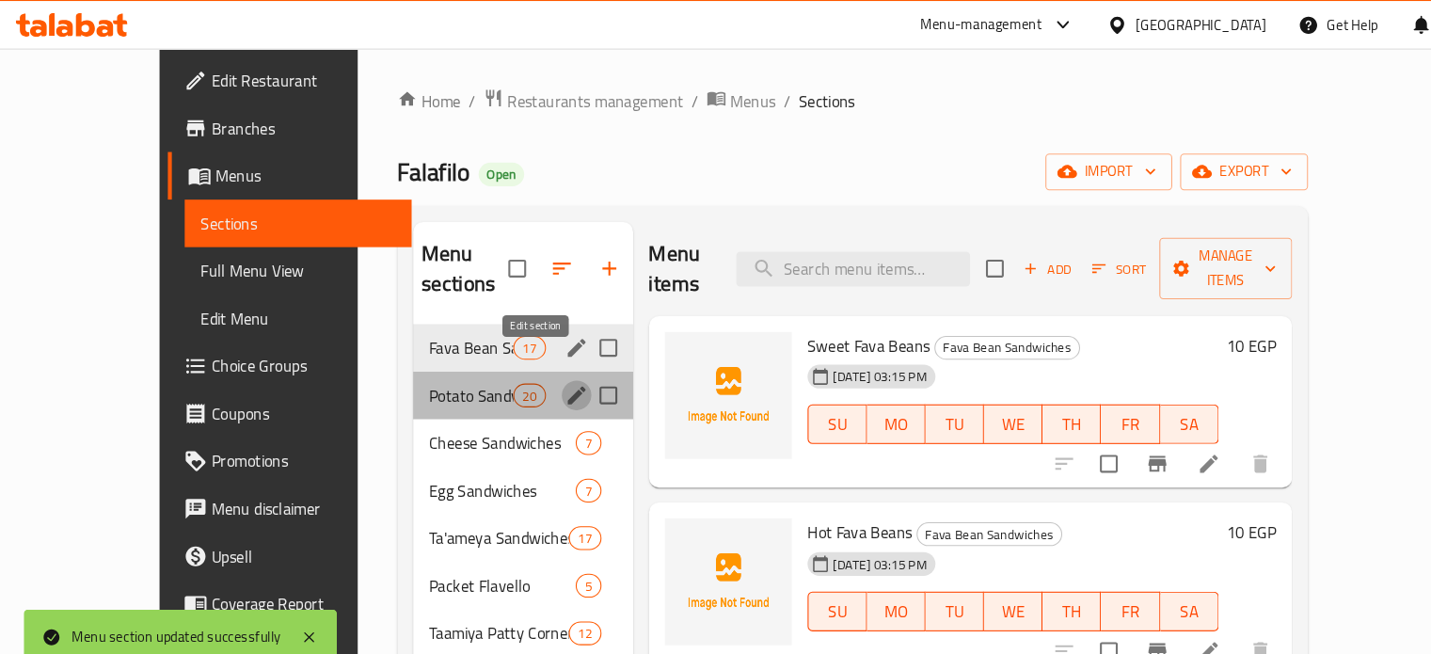
click at [536, 364] on icon "edit" at bounding box center [547, 375] width 23 height 23
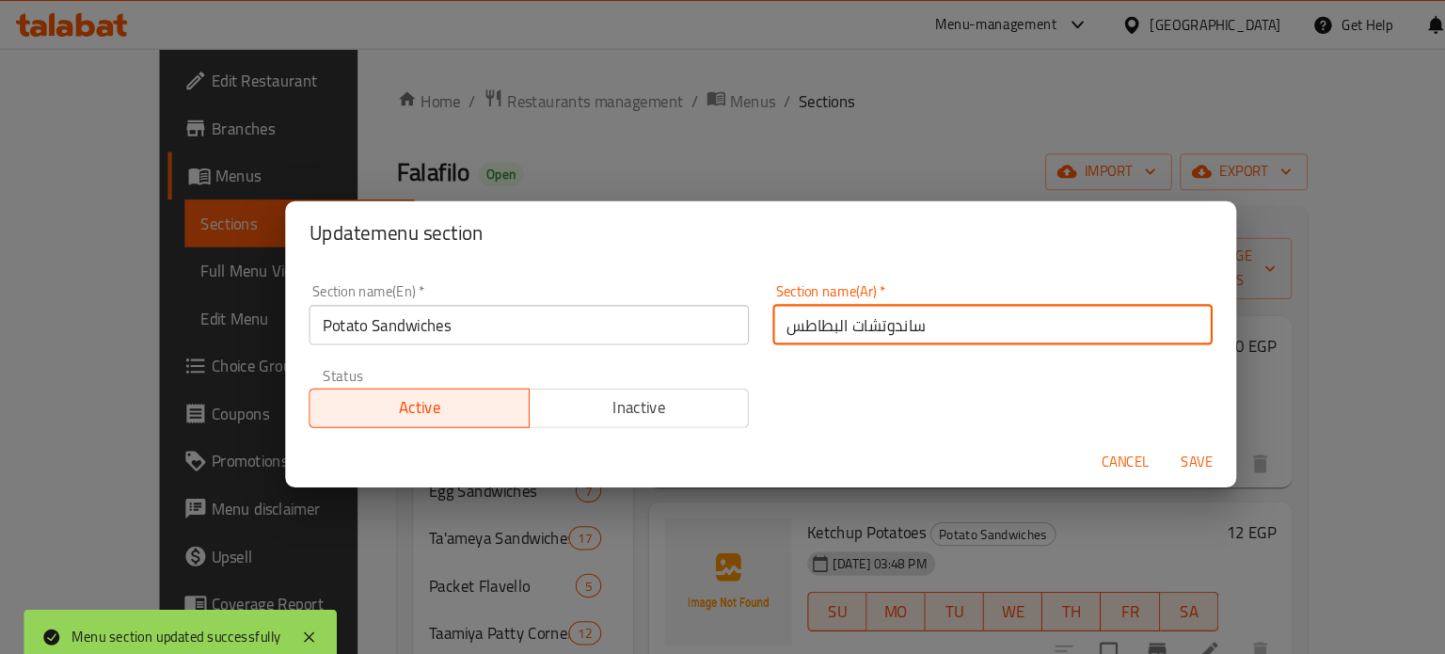
click at [907, 299] on input "ساندوتشات البطاطس" at bounding box center [943, 309] width 418 height 38
type input "ساندوتشات البطاطس من فلافيلو"
click at [1106, 421] on button "Save" at bounding box center [1136, 438] width 60 height 35
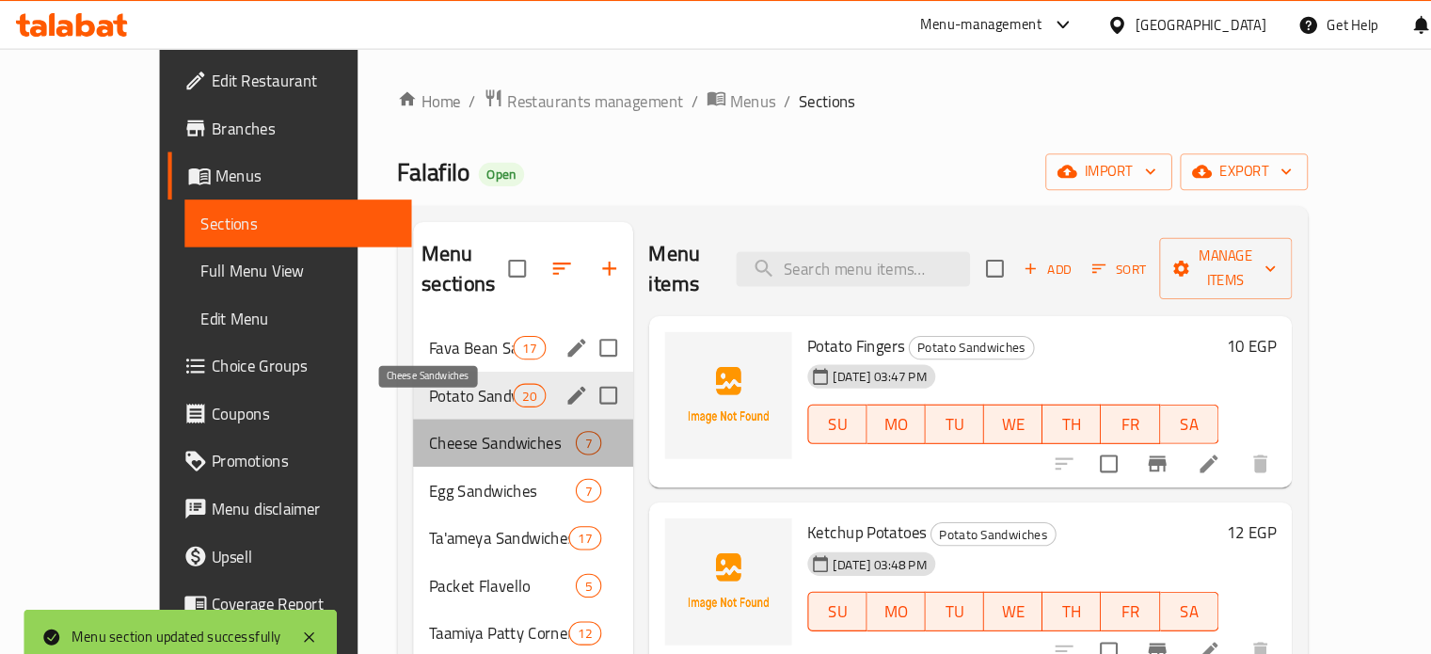
click at [492, 409] on span "Cheese Sandwiches" at bounding box center [477, 420] width 140 height 23
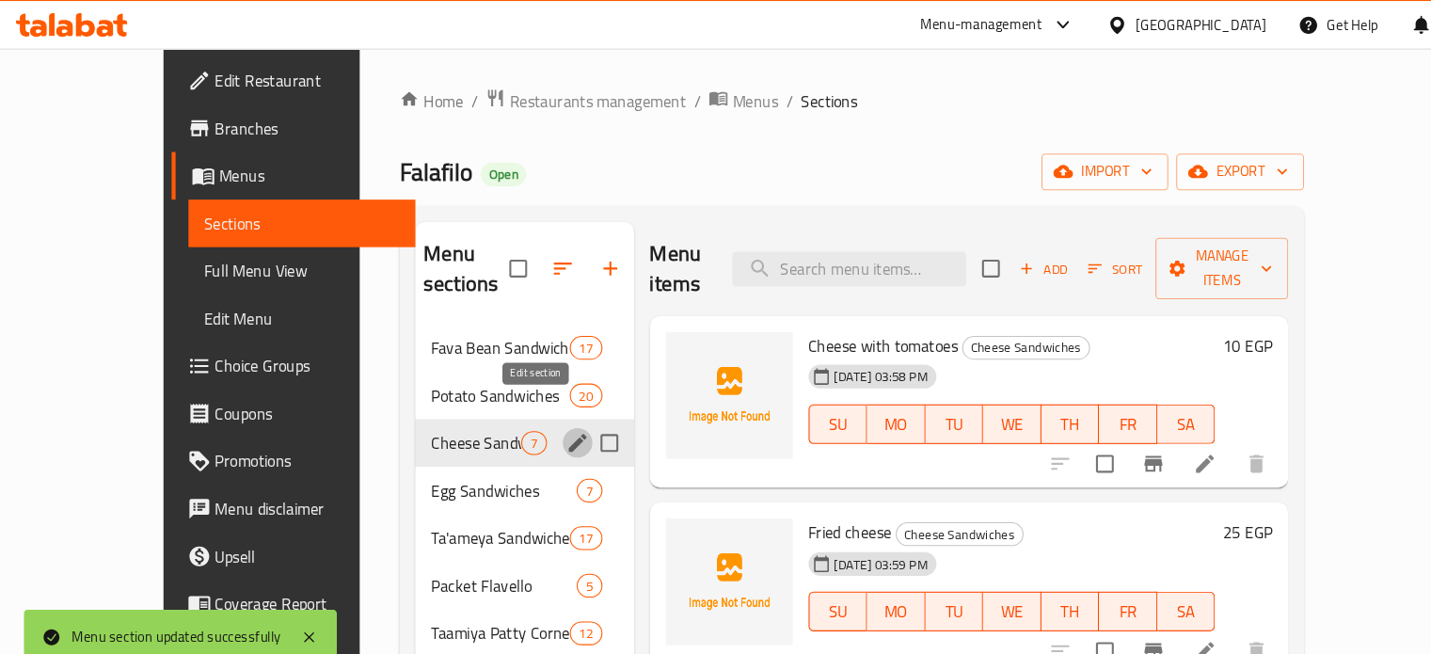
click at [537, 409] on icon "edit" at bounding box center [548, 420] width 23 height 23
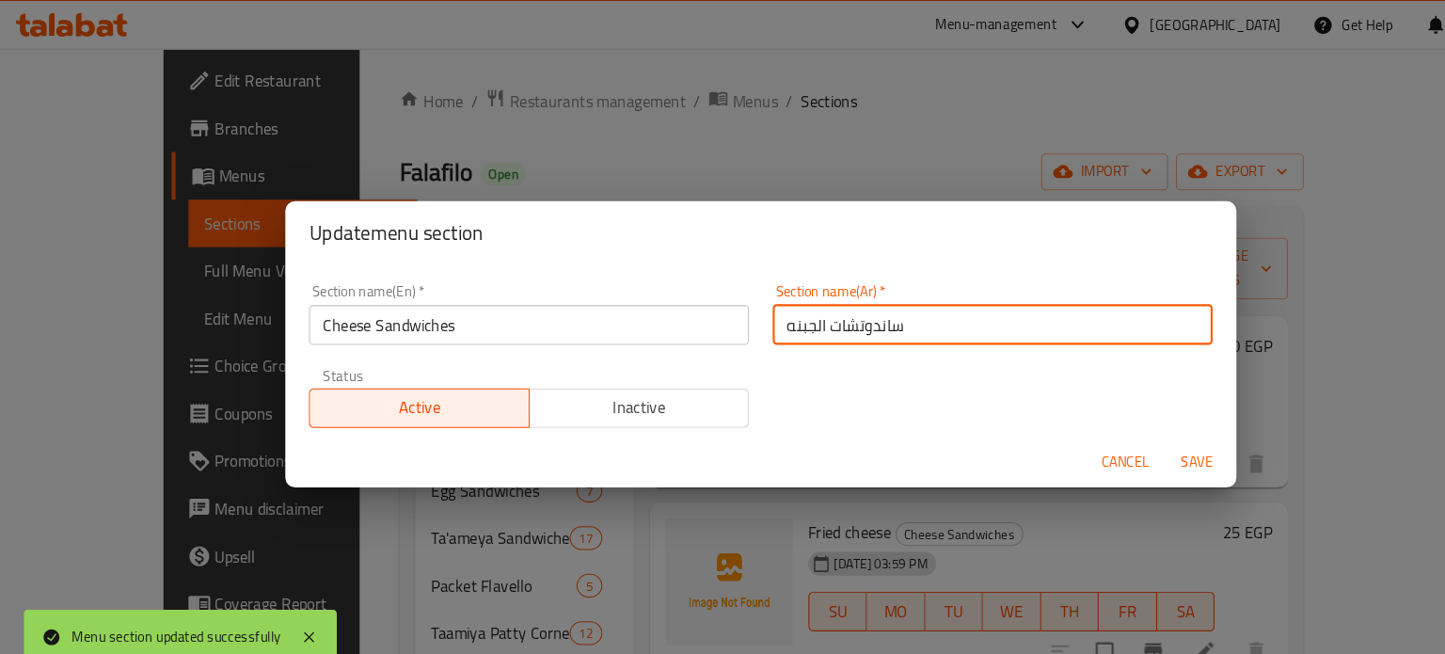
click at [890, 306] on input "ساندوتشات الجبنه" at bounding box center [943, 309] width 418 height 38
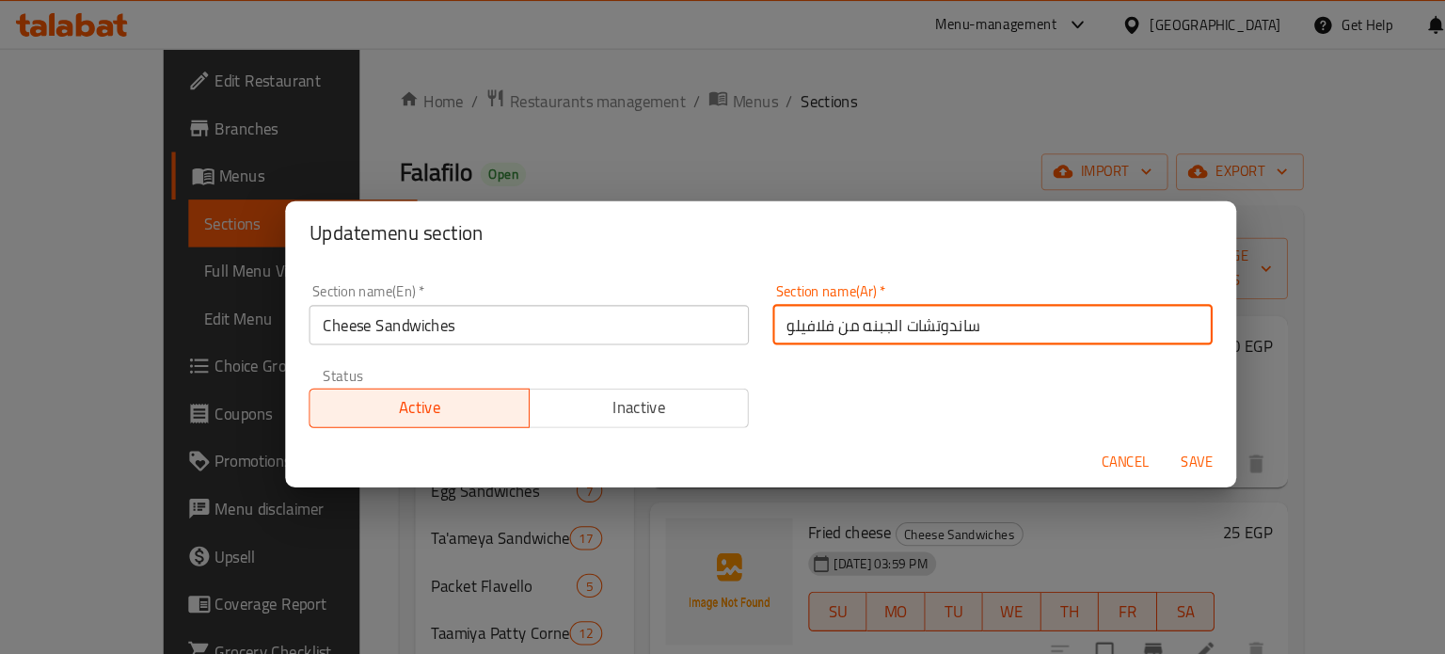
type input "ساندوتشات الجبنه من فلافيلو"
click at [1106, 421] on button "Save" at bounding box center [1136, 438] width 60 height 35
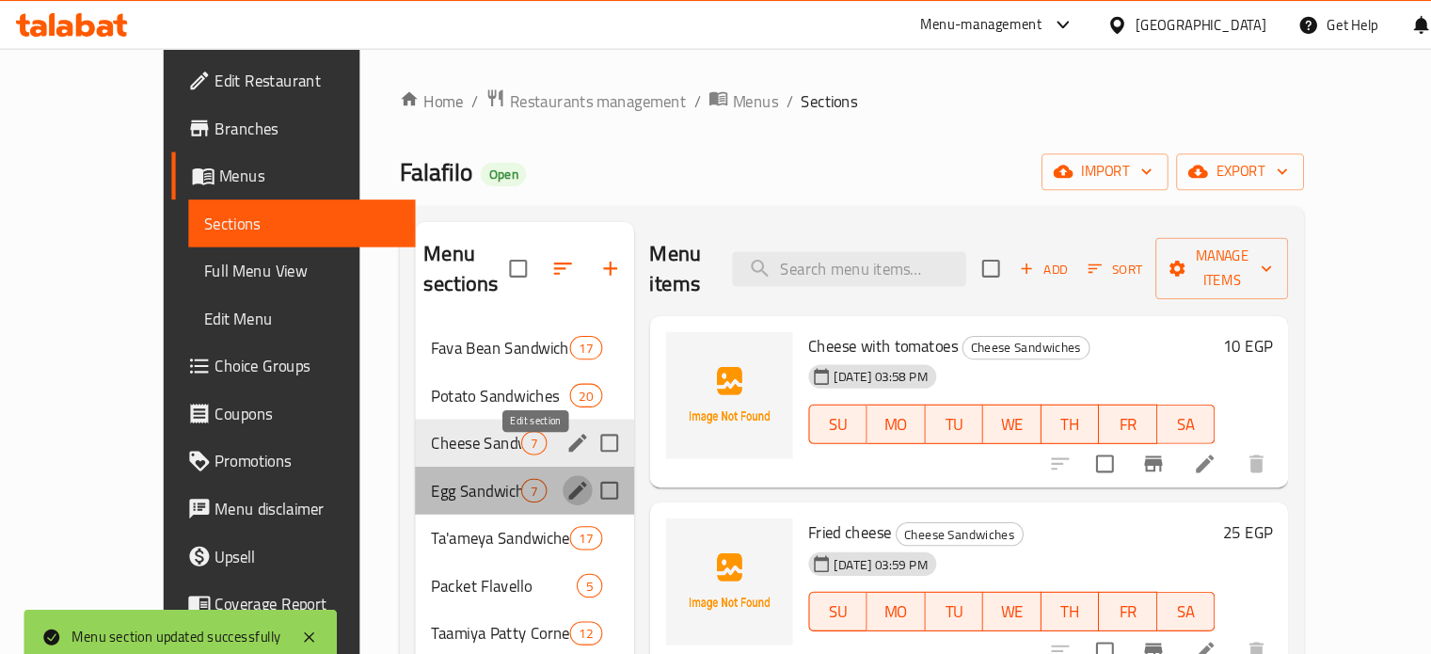
click at [537, 454] on icon "edit" at bounding box center [548, 465] width 23 height 23
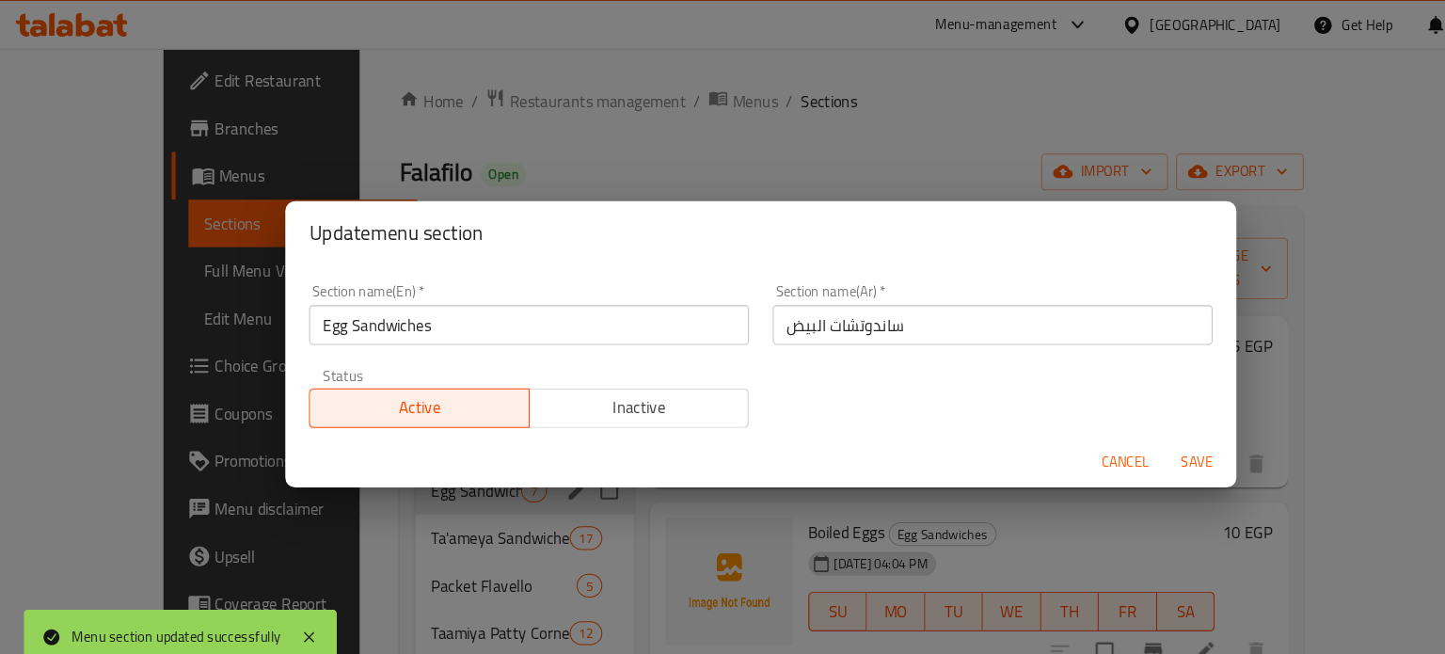
click at [883, 296] on input "ساندوتشات البيض" at bounding box center [943, 309] width 418 height 38
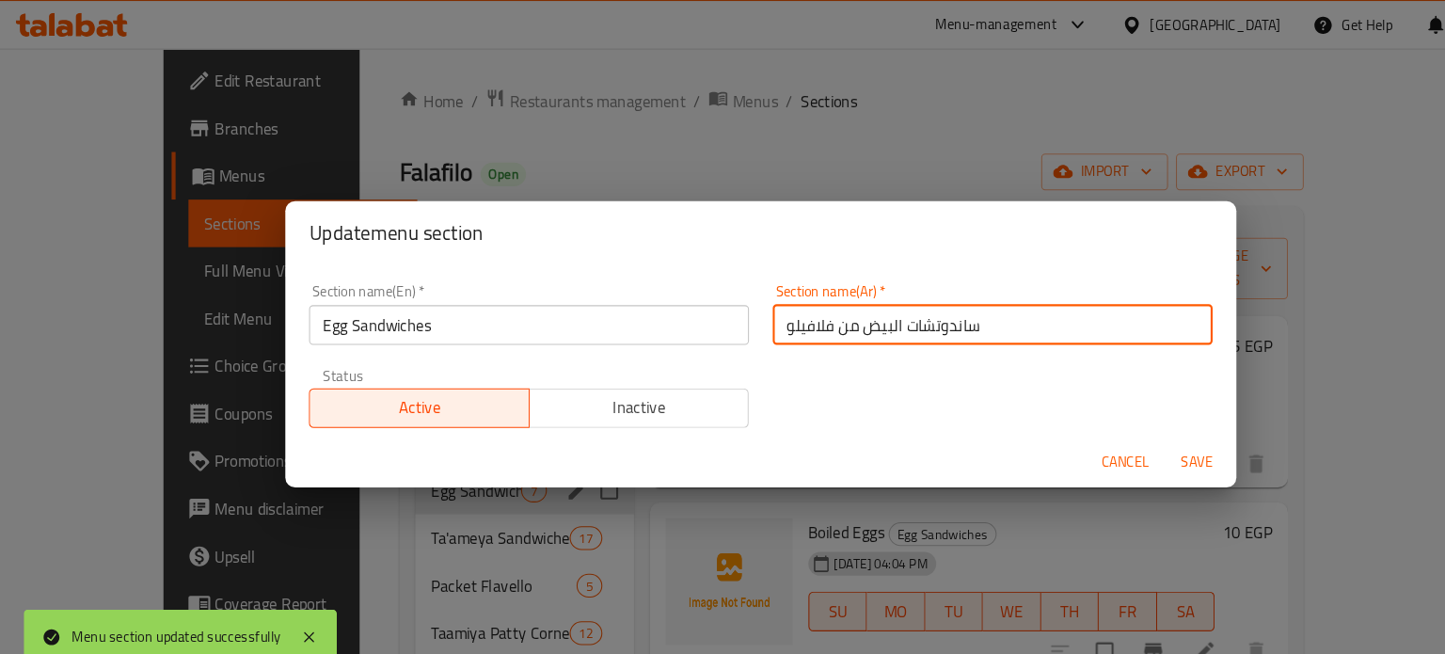
type input "ساندوتشات البيض من فلافيلو"
click at [1106, 421] on button "Save" at bounding box center [1136, 438] width 60 height 35
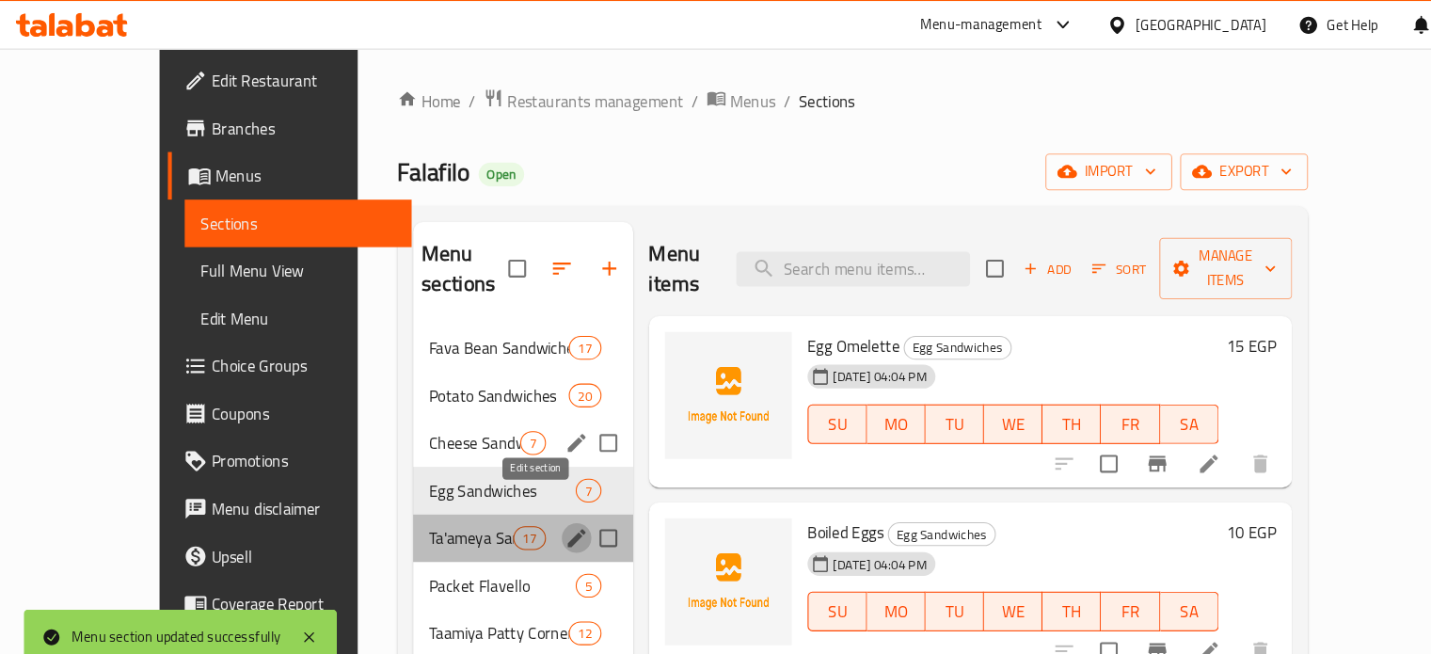
click at [539, 502] on icon "edit" at bounding box center [547, 510] width 17 height 17
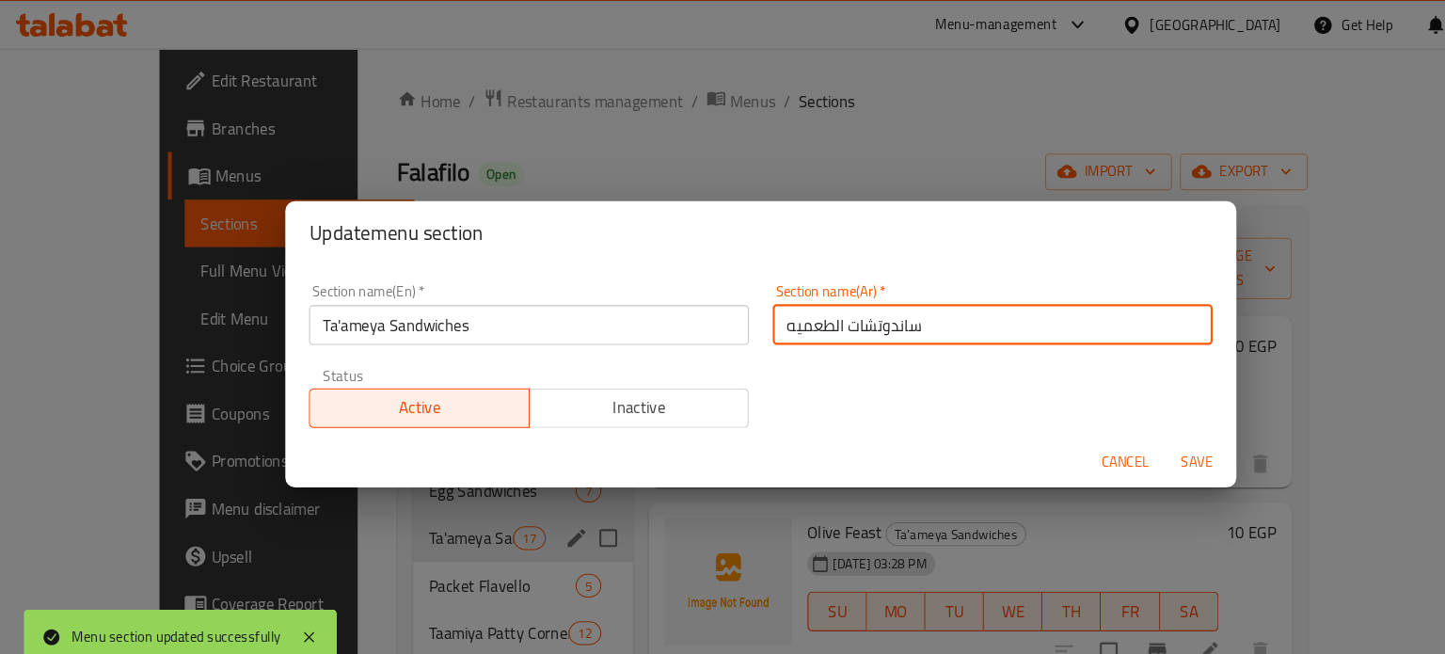
click at [901, 320] on input "ساندوتشات الطعميه" at bounding box center [943, 309] width 418 height 38
type input "ساندوتشات الطعميه من فلافيلو"
click at [1106, 421] on button "Save" at bounding box center [1136, 438] width 60 height 35
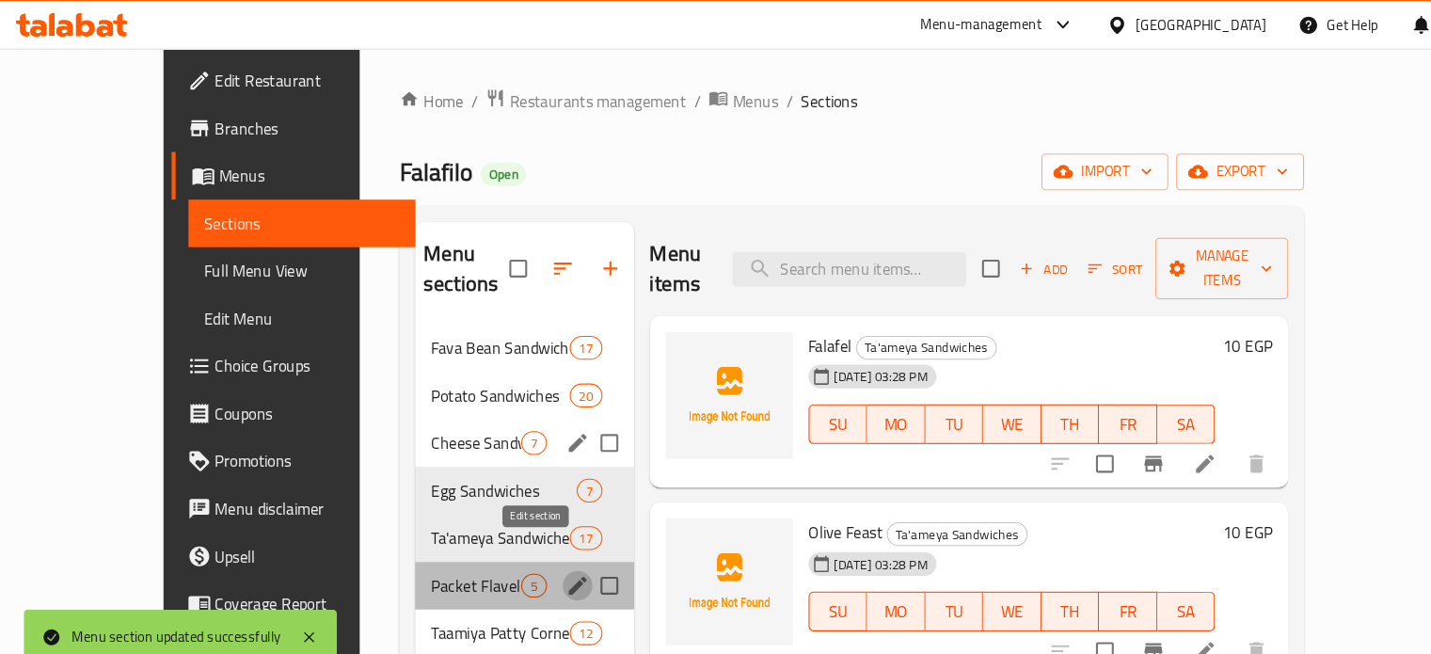
click at [540, 547] on icon "edit" at bounding box center [548, 555] width 17 height 17
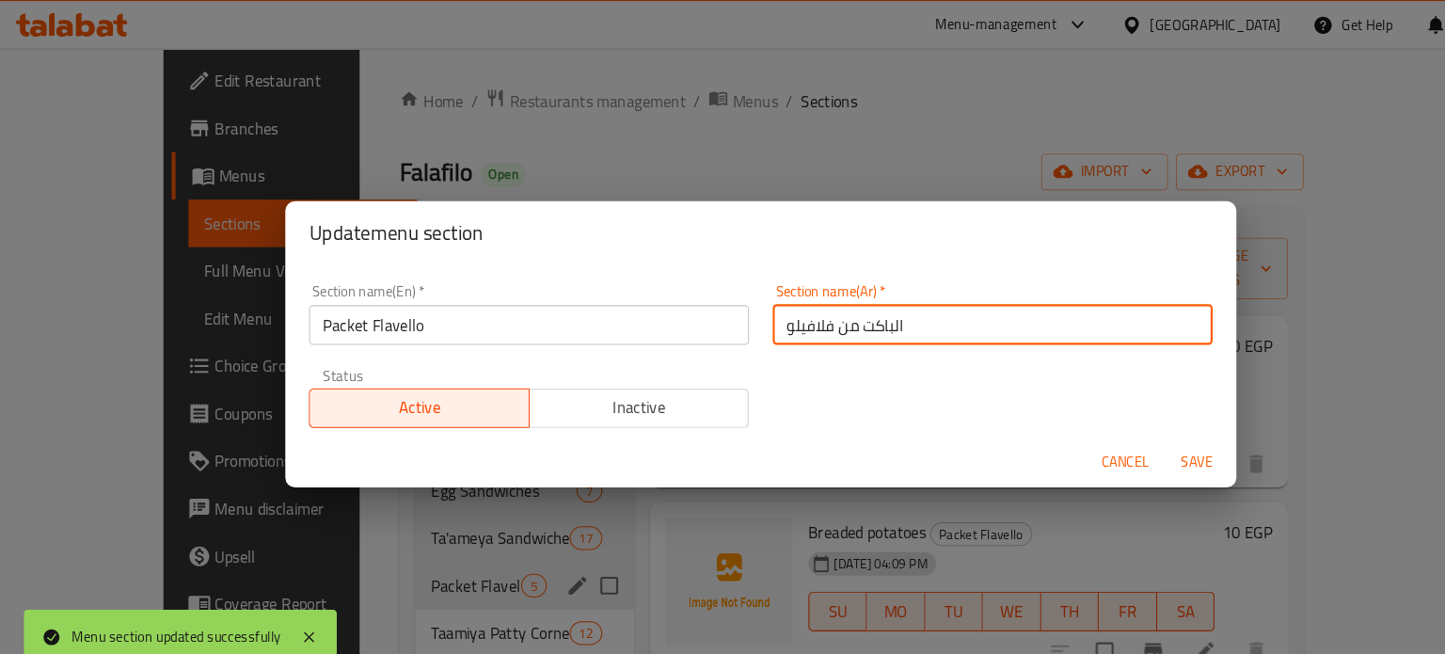
click at [925, 305] on input "الباكت من فلافيلو" at bounding box center [943, 309] width 418 height 38
click at [1070, 429] on span "Cancel" at bounding box center [1068, 439] width 45 height 24
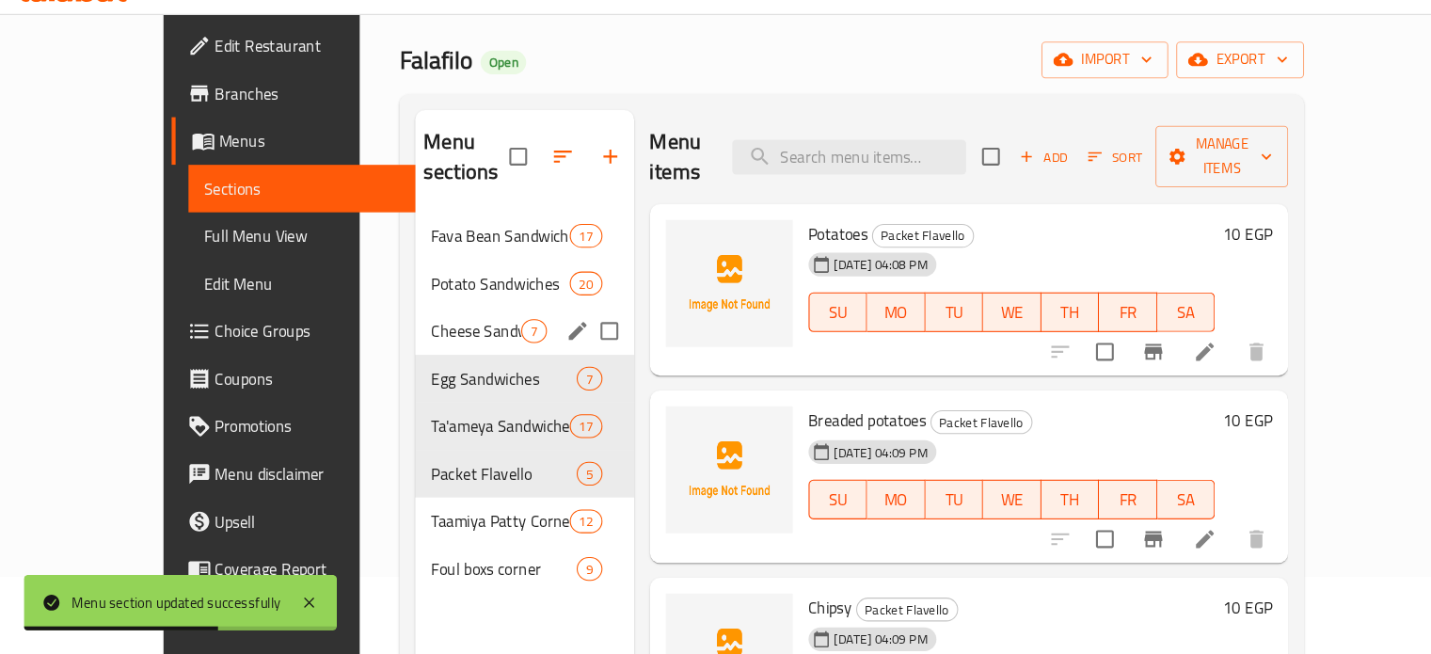
scroll to position [81, 0]
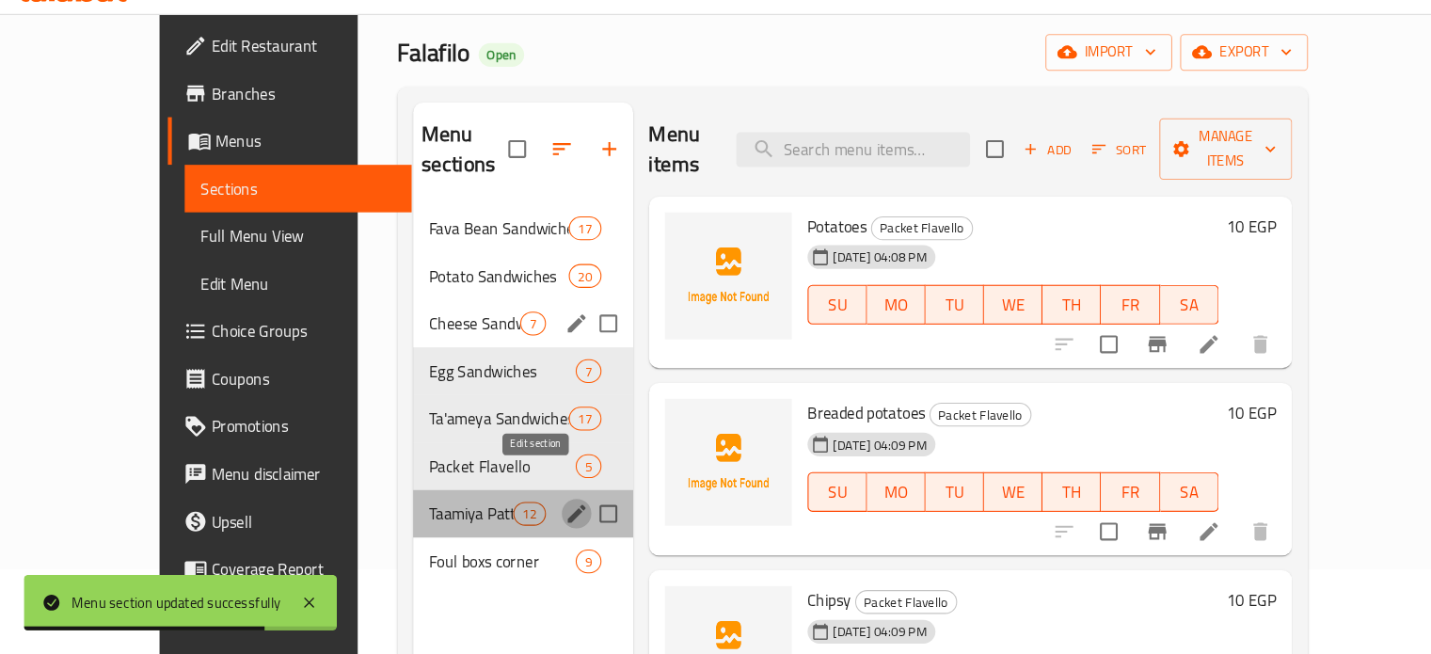
click at [536, 509] on icon "edit" at bounding box center [547, 520] width 23 height 23
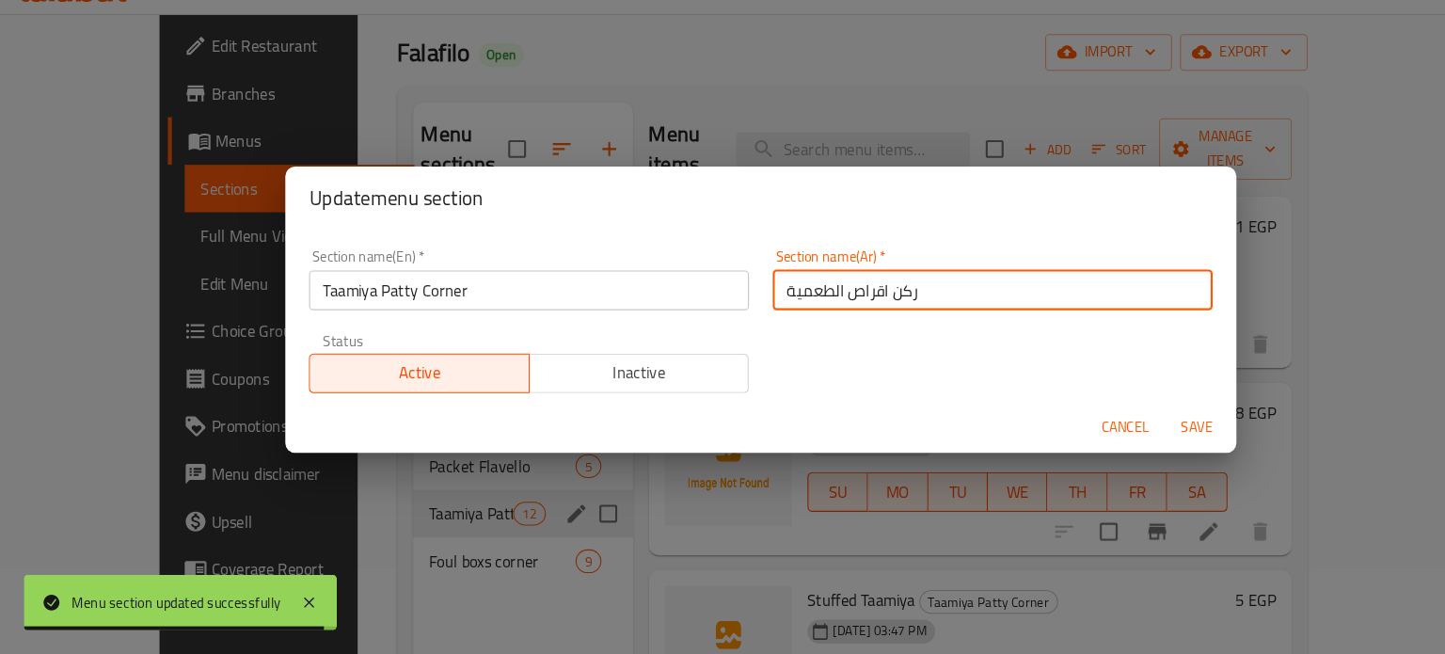
click at [917, 318] on input "ركن اقراص الطعمية" at bounding box center [943, 309] width 418 height 38
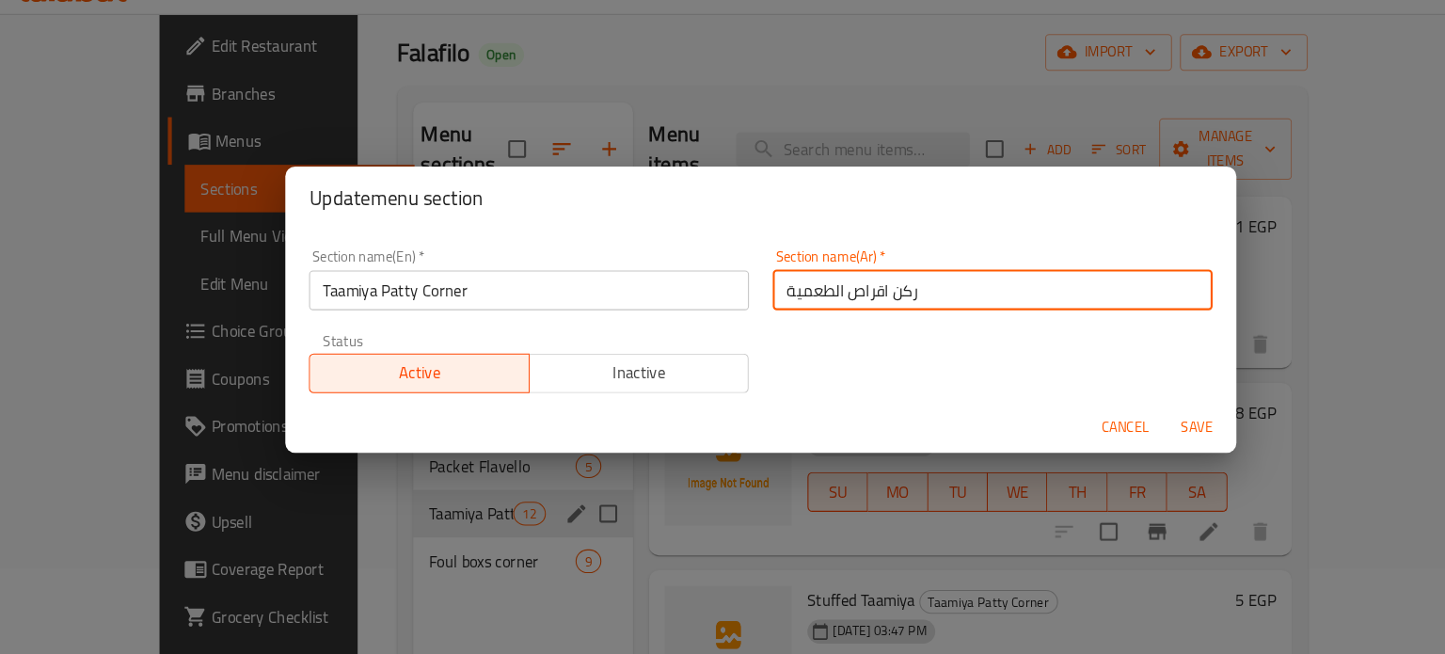
click at [785, 310] on input "ركن اقراص الطعمية" at bounding box center [943, 309] width 418 height 38
click at [903, 310] on input "ركن اقراص طعمية" at bounding box center [943, 309] width 418 height 38
type input "ركن اقراص طعمية فلافيلو"
click at [1106, 421] on button "Save" at bounding box center [1136, 438] width 60 height 35
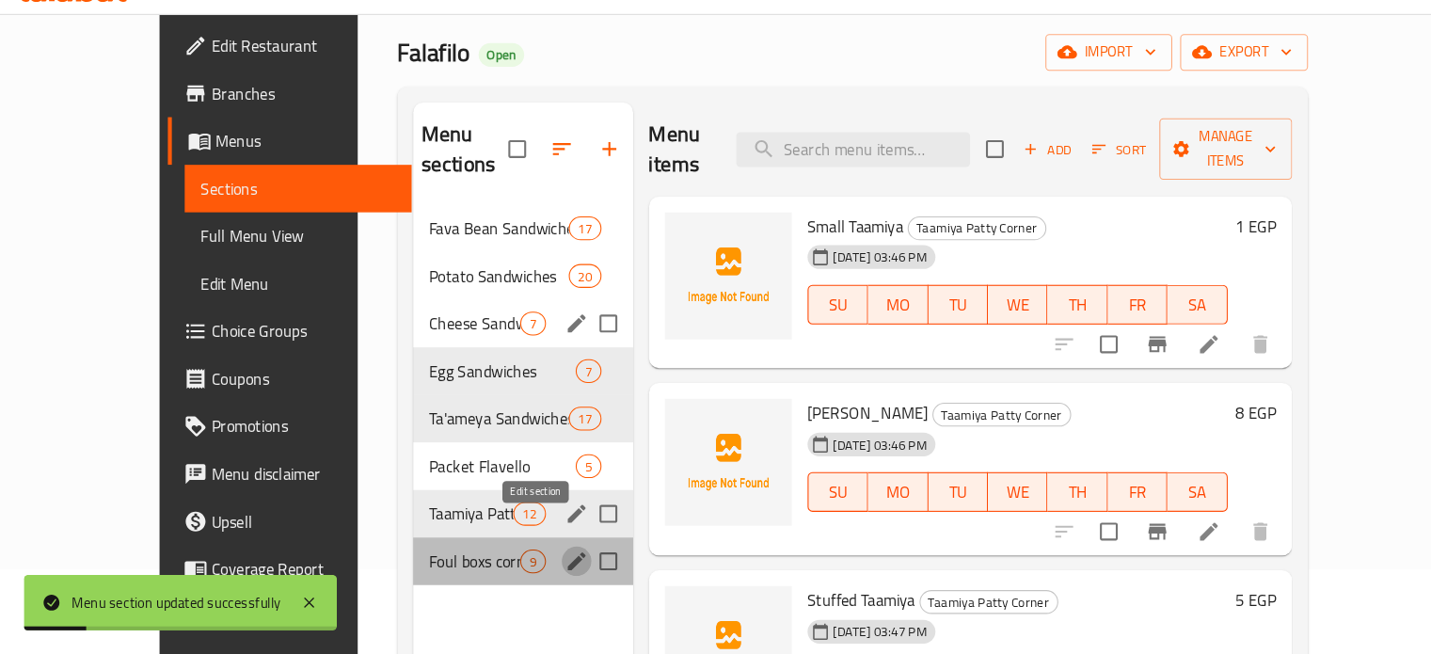
click at [539, 557] on icon "edit" at bounding box center [547, 565] width 17 height 17
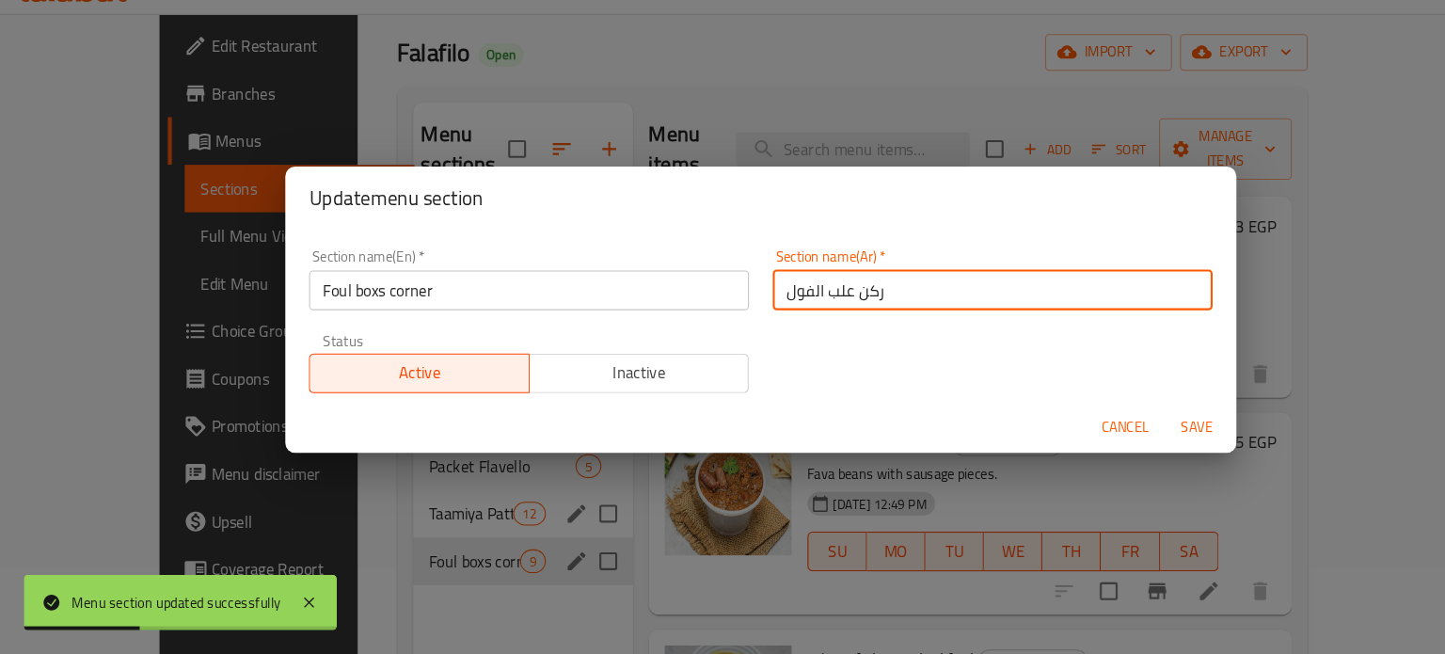
click at [878, 311] on input "ركن علب الفول" at bounding box center [943, 309] width 418 height 38
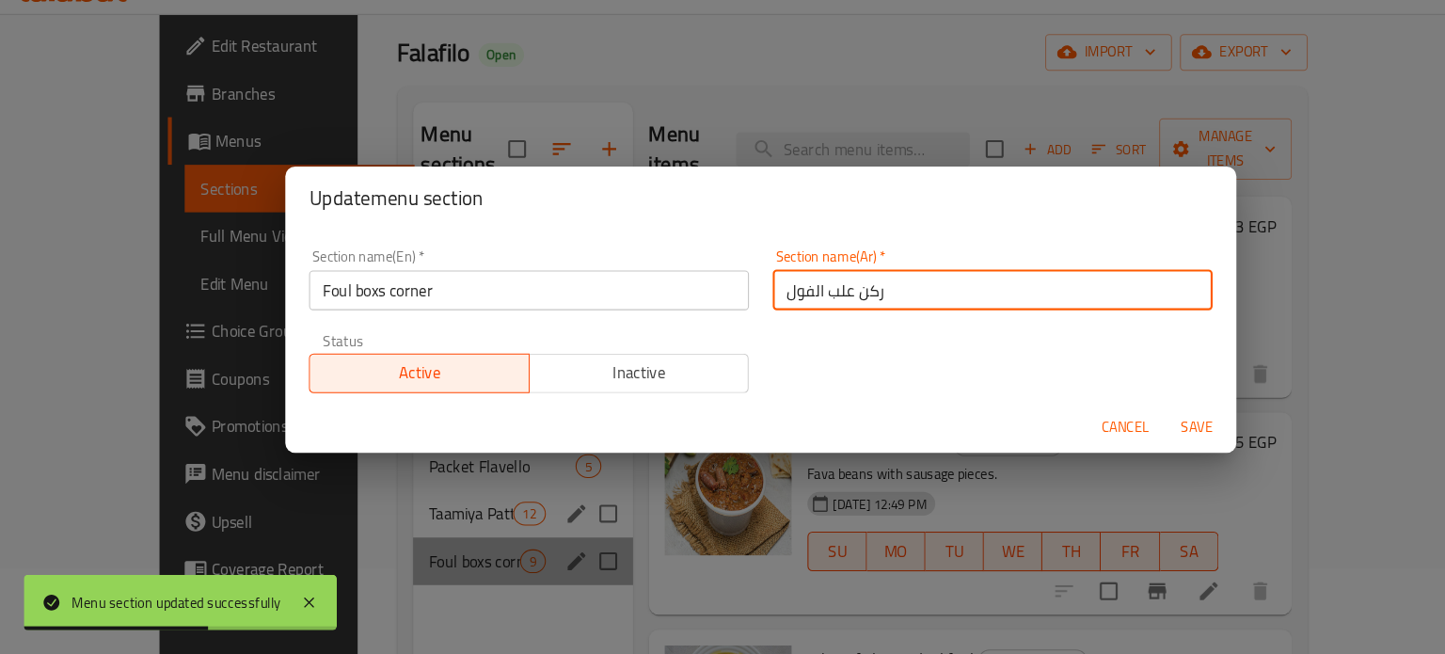
click at [768, 315] on input "ركن علب الفول" at bounding box center [943, 309] width 418 height 38
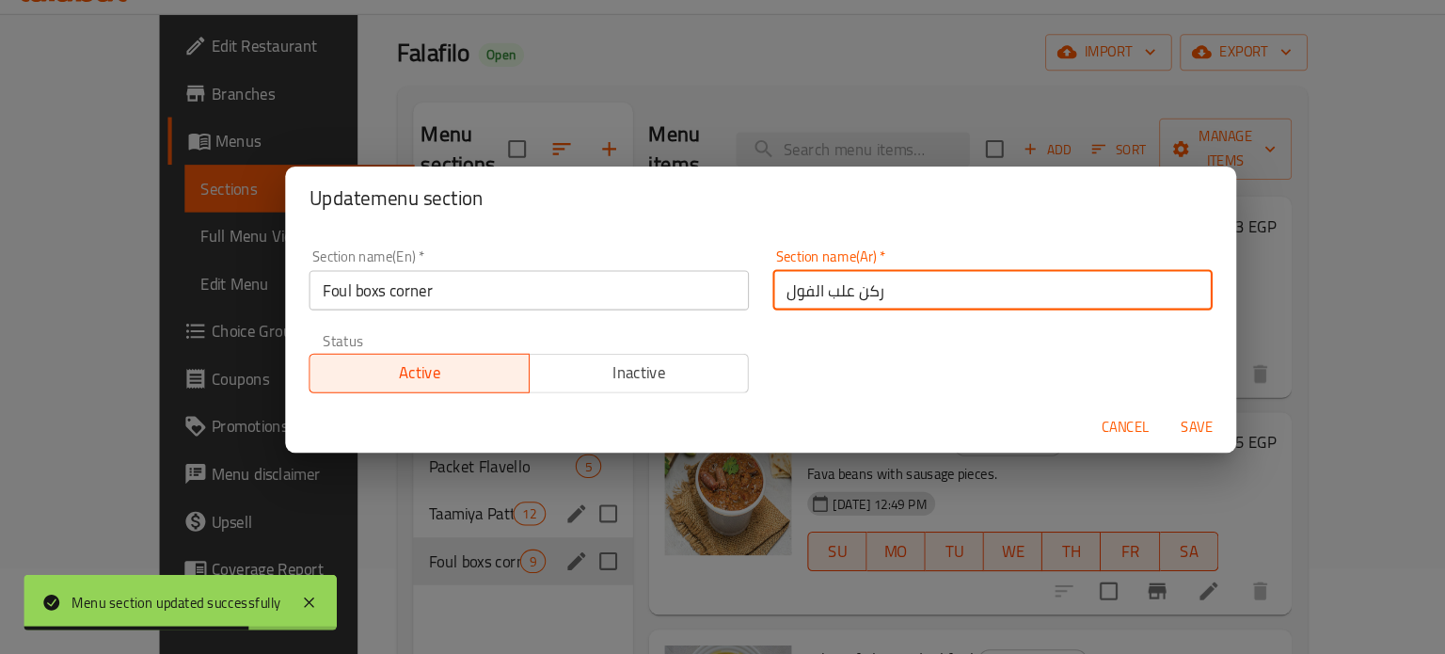
click at [896, 305] on input "ركن علب الفول" at bounding box center [943, 309] width 418 height 38
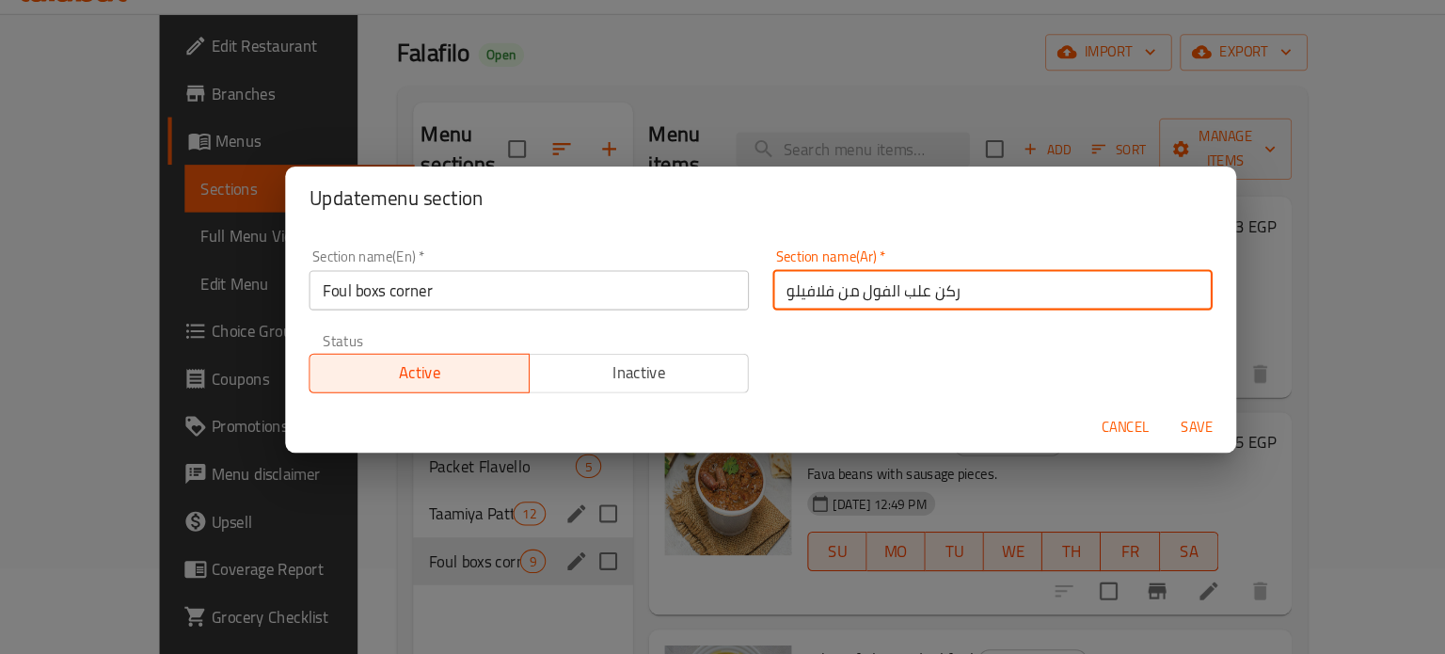
type input "ركن علب الفول من فلافيلو"
click at [1106, 421] on button "Save" at bounding box center [1136, 438] width 60 height 35
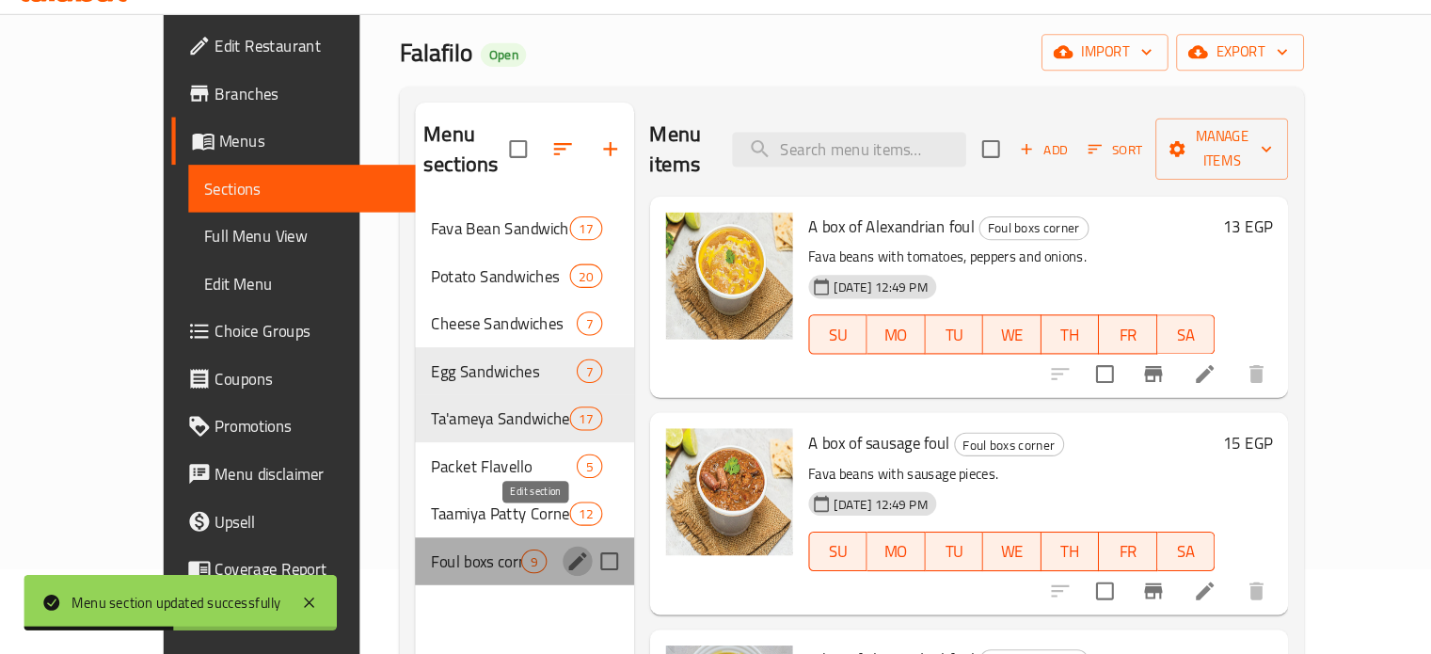
click at [540, 557] on icon "edit" at bounding box center [548, 565] width 17 height 17
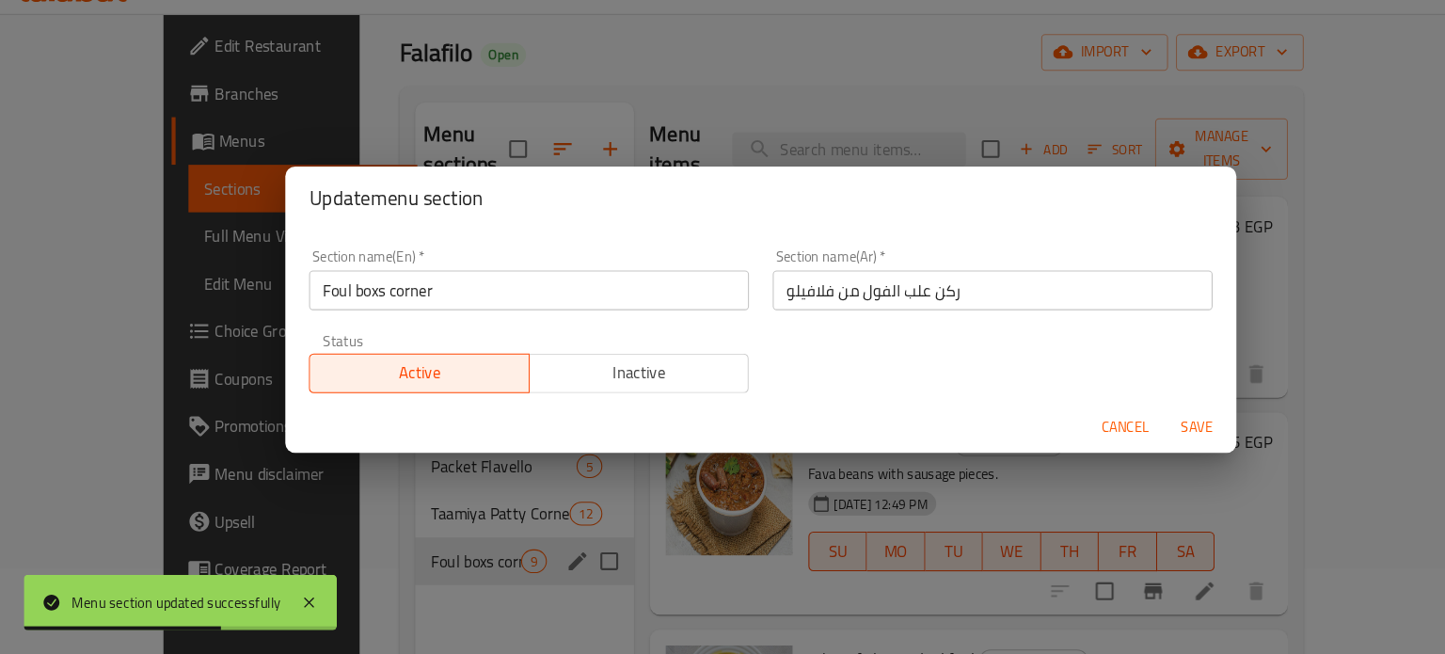
click at [630, 560] on div "Update menu section Section name(En)   * Foul boxs corner Section name(En) * Se…" at bounding box center [722, 327] width 1445 height 654
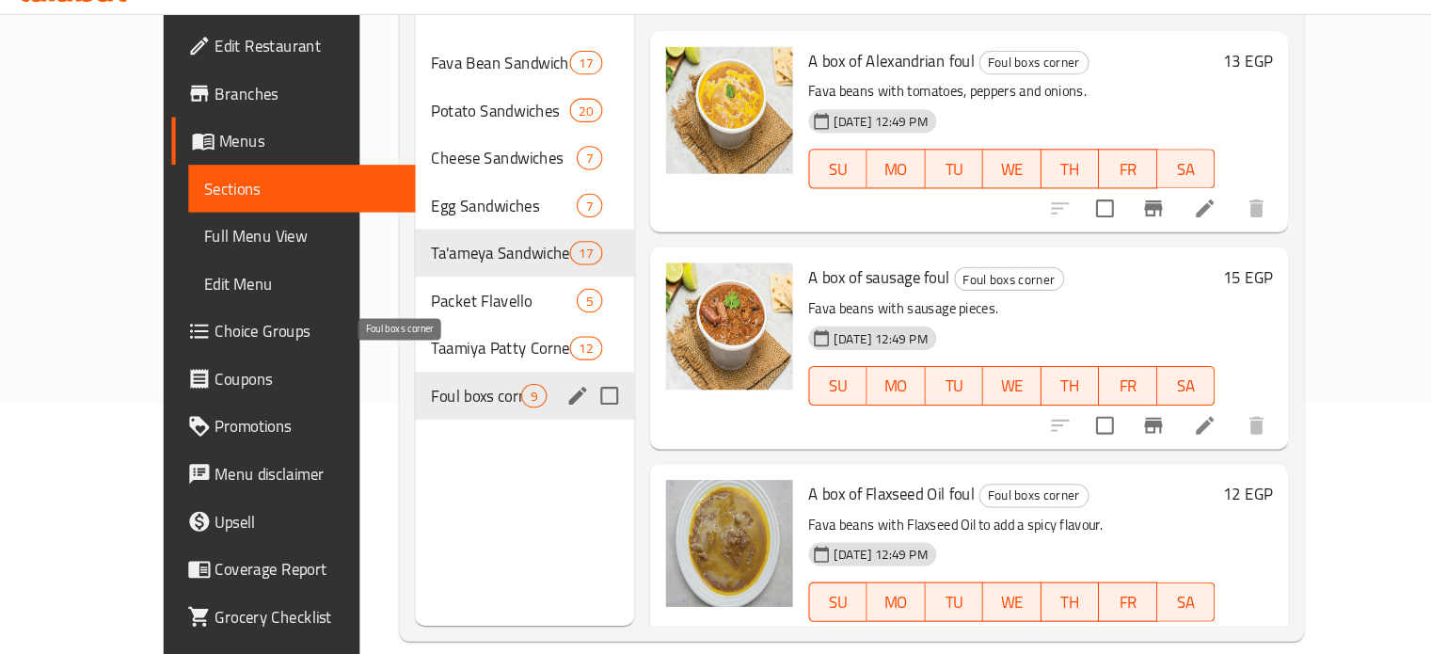
scroll to position [239, 0]
